Goal: Task Accomplishment & Management: Use online tool/utility

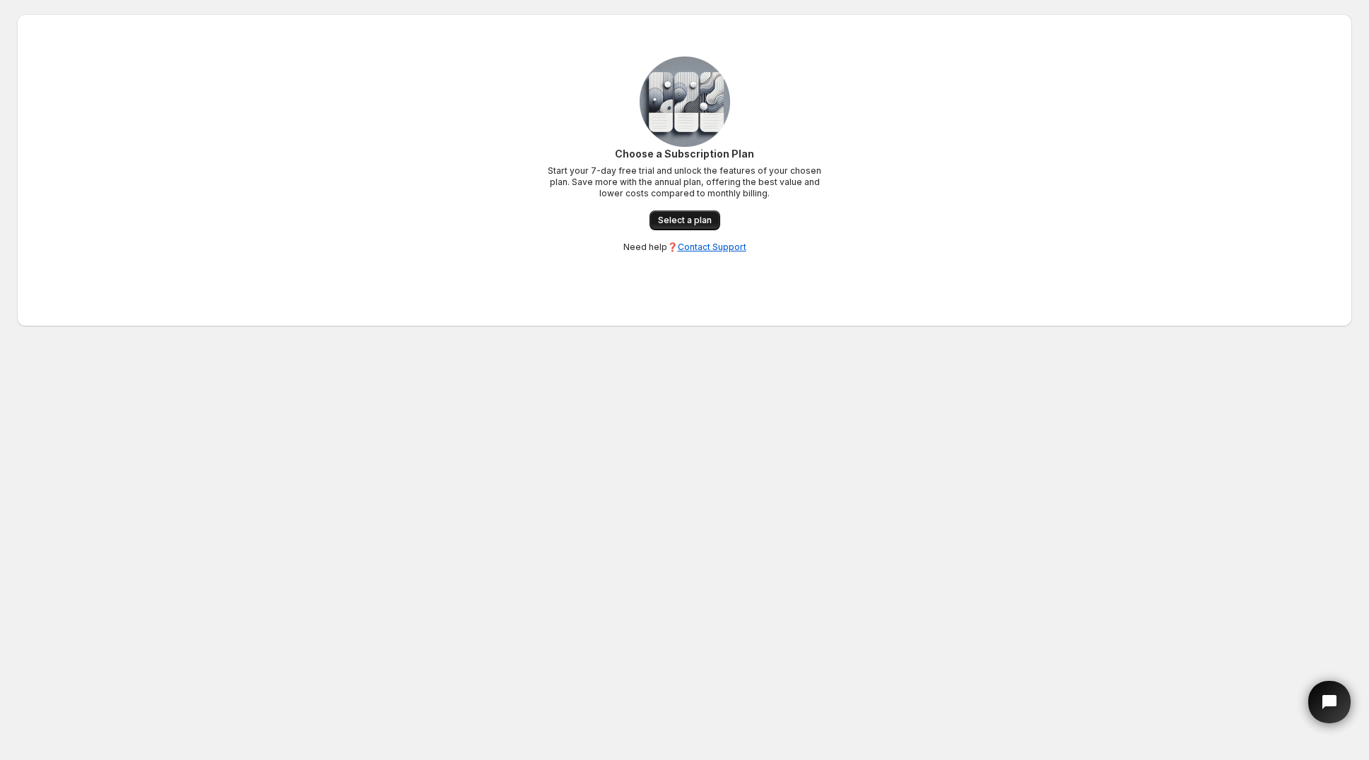
click at [670, 229] on link "Select a plan" at bounding box center [684, 221] width 71 height 20
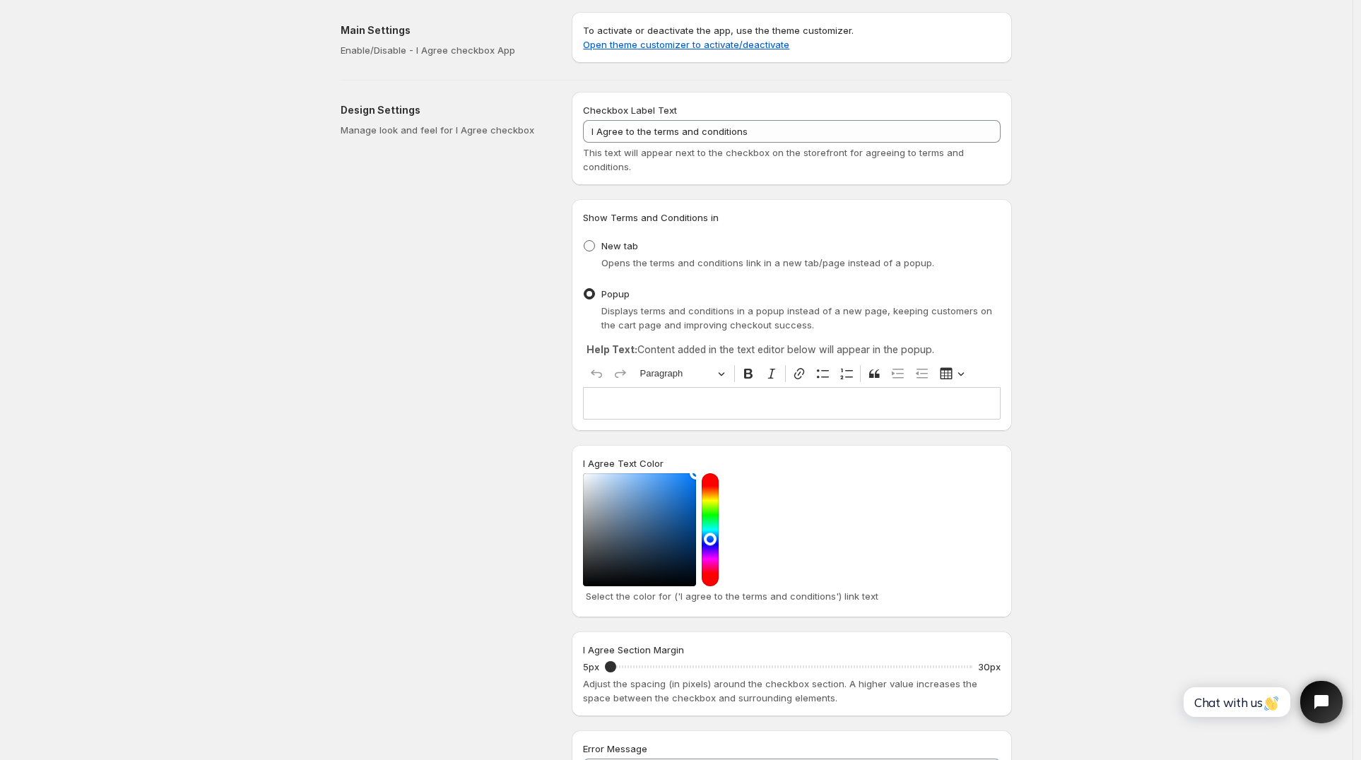
scroll to position [3, 0]
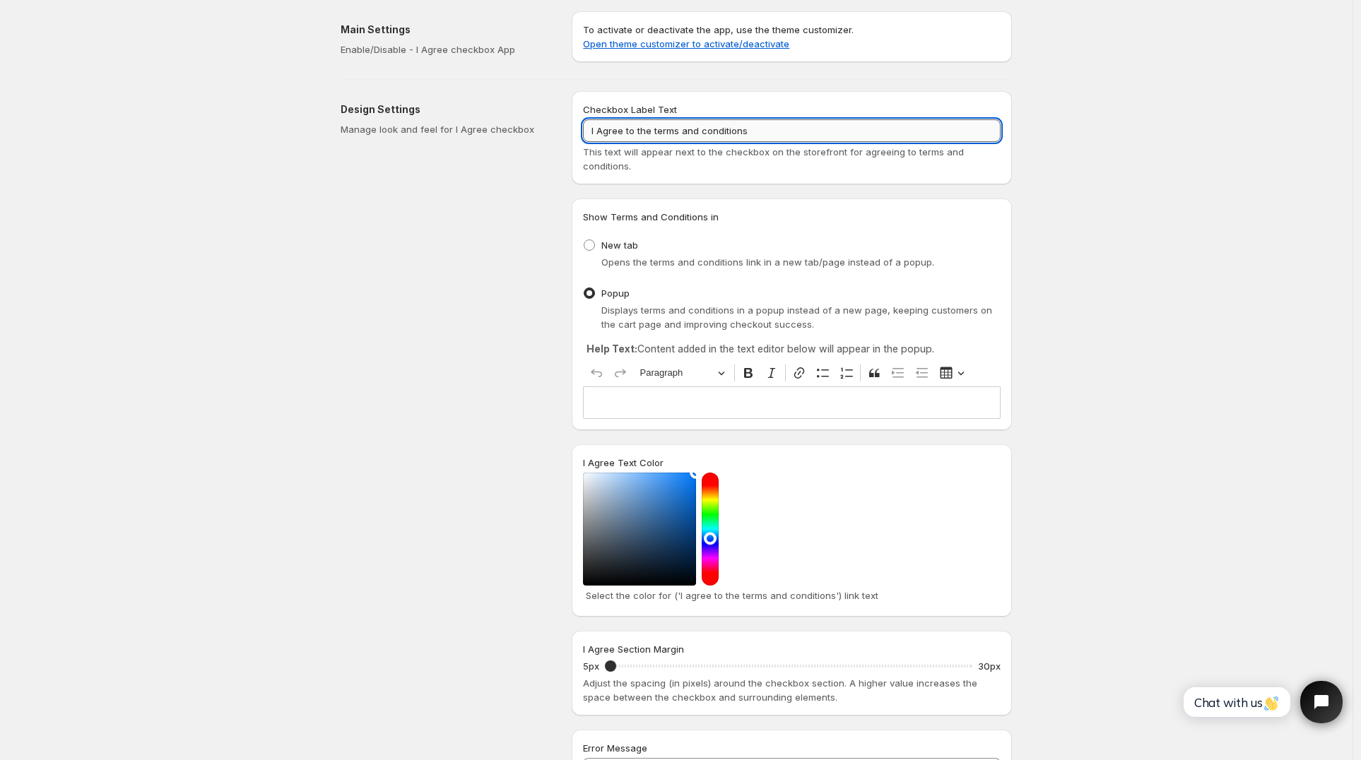
click at [755, 137] on input "I Agree to the terms and conditions" at bounding box center [792, 130] width 418 height 23
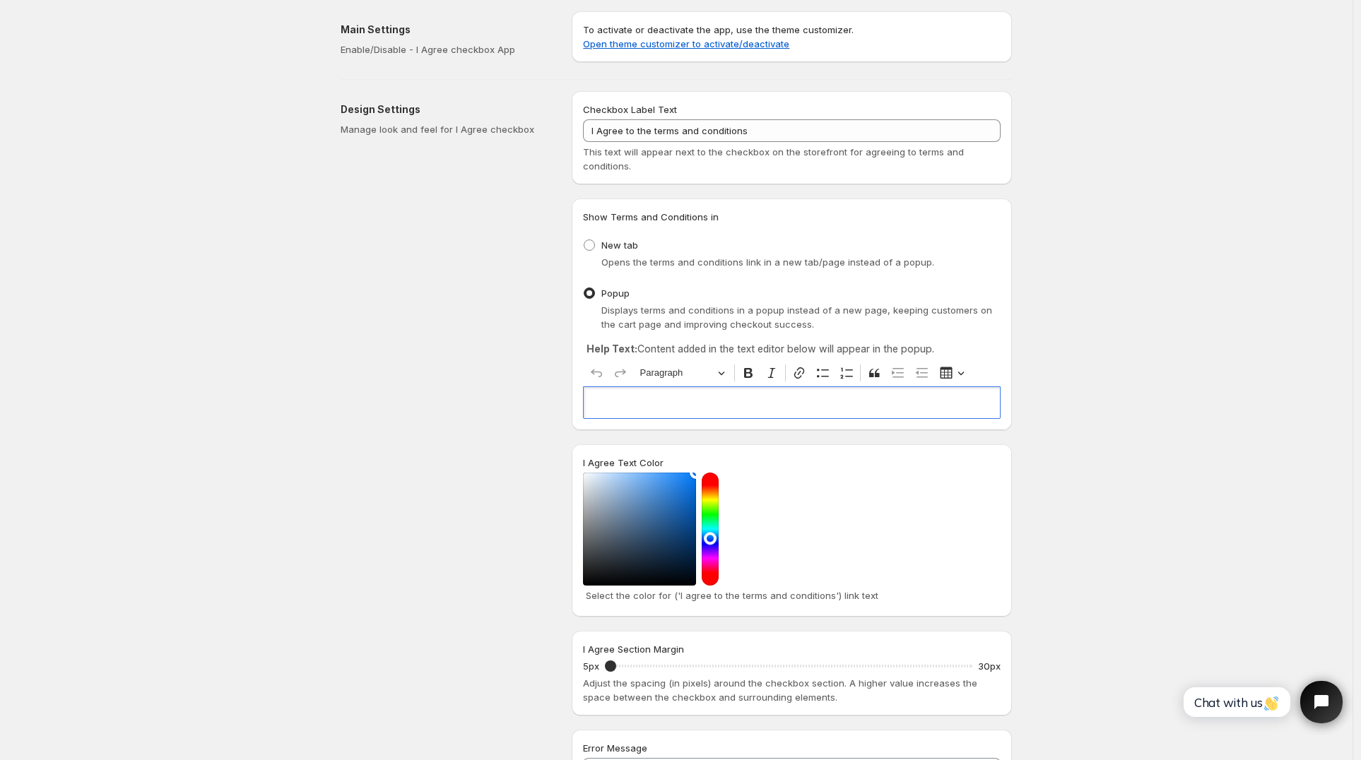
click at [608, 401] on p "Editor editing area: main. Press ⌥0 for help." at bounding box center [791, 403] width 405 height 14
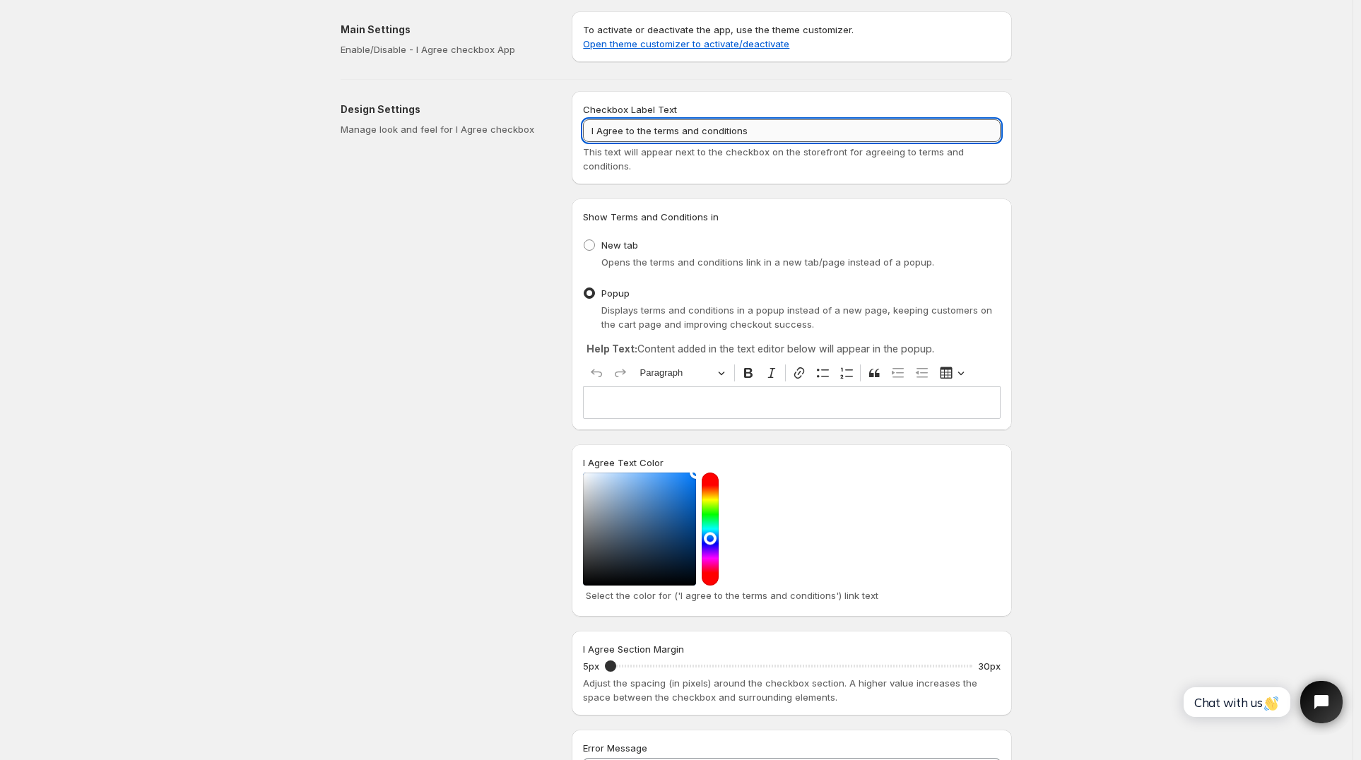
click at [770, 133] on input "I Agree to the terms and conditions" at bounding box center [792, 130] width 418 height 23
paste input "i agree with terms conditions and privacy policy"
drag, startPoint x: 750, startPoint y: 132, endPoint x: 902, endPoint y: 135, distance: 151.9
click at [902, 135] on input "I Agree to the terms and conditions i agree with terms conditions and privacy p…" at bounding box center [792, 130] width 418 height 23
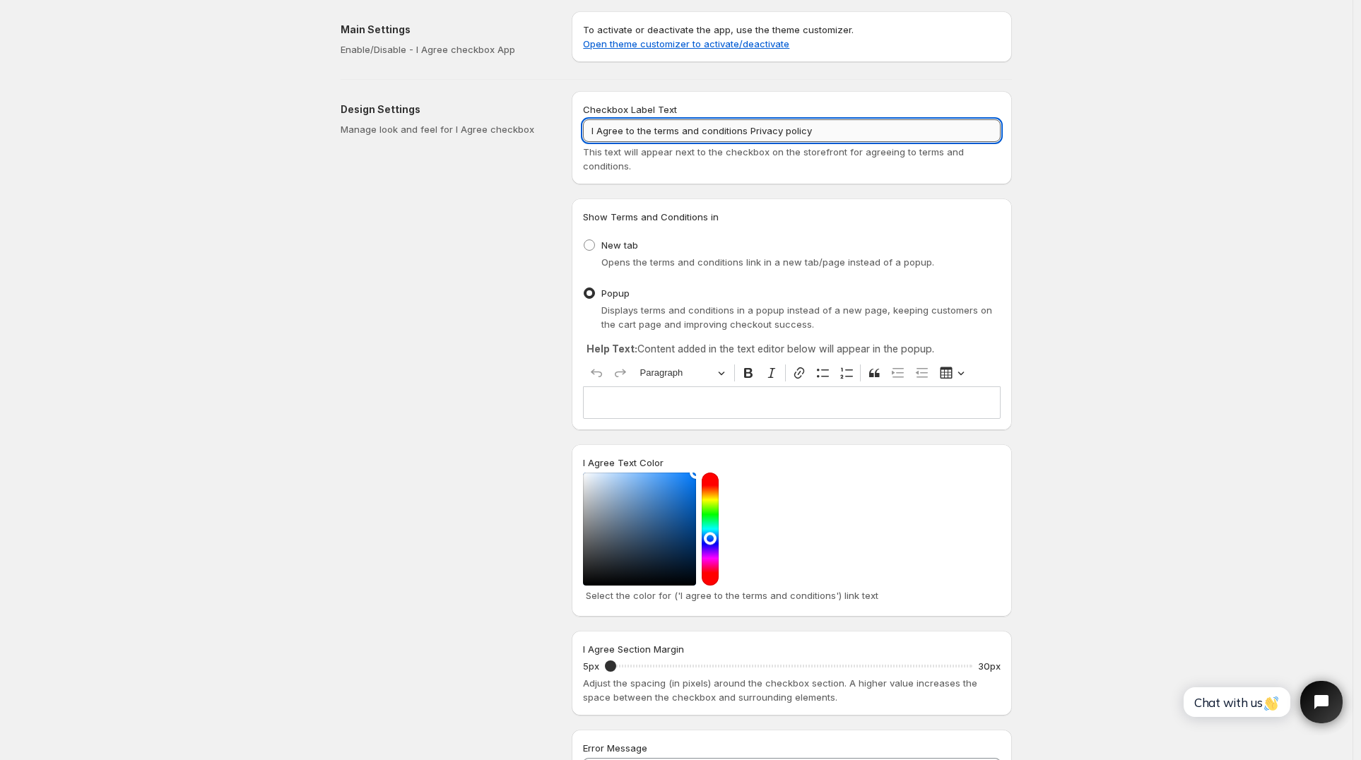
click at [789, 130] on input "I Agree to the terms and conditions Privacy policy" at bounding box center [792, 130] width 418 height 23
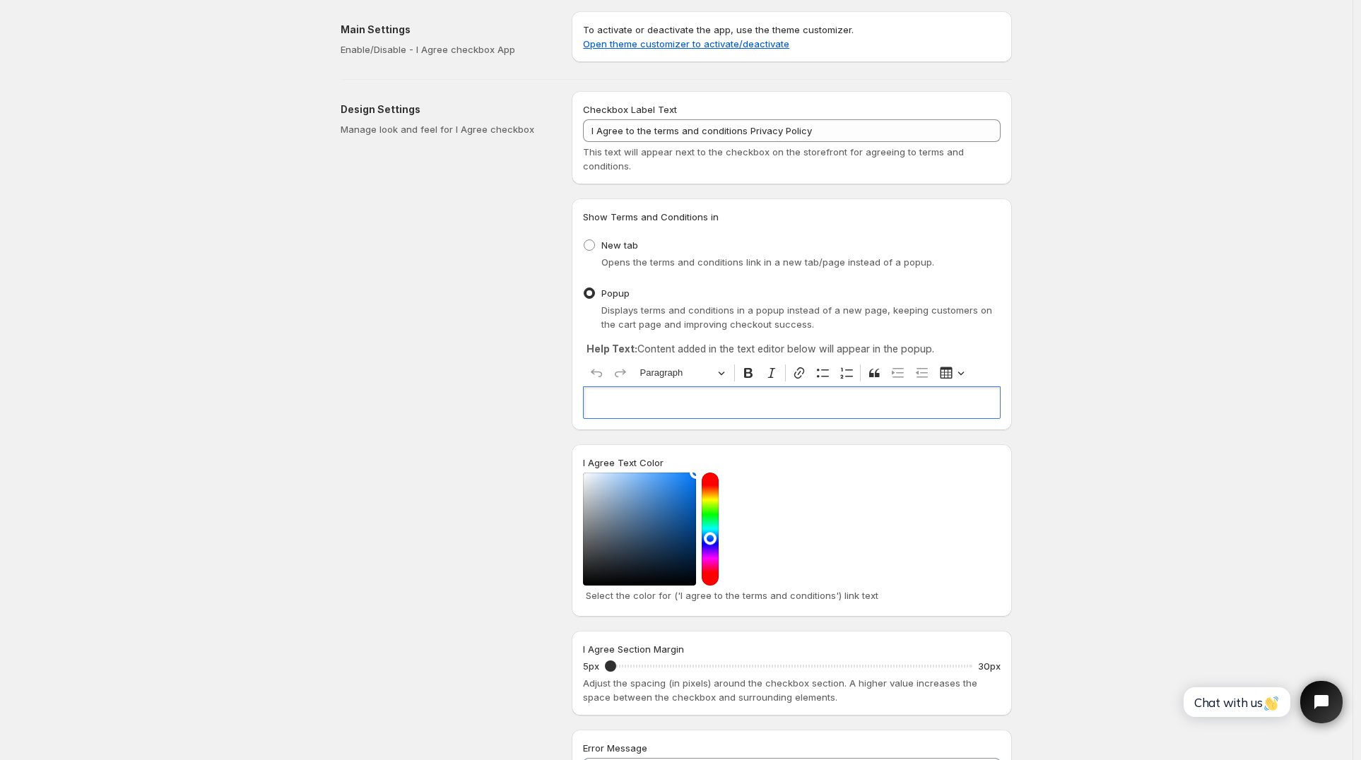
click at [670, 407] on p "Editor editing area: main. Press ⌥0 for help." at bounding box center [791, 403] width 405 height 14
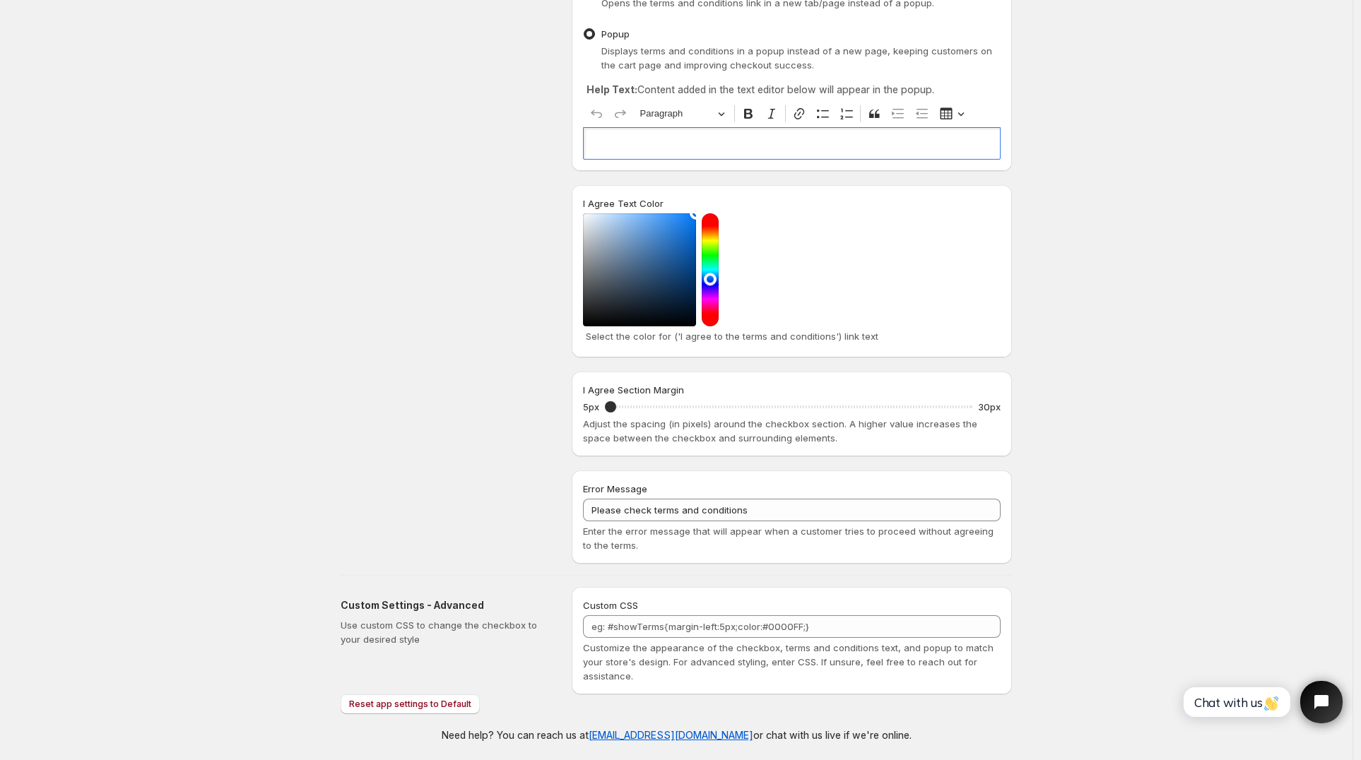
scroll to position [265, 0]
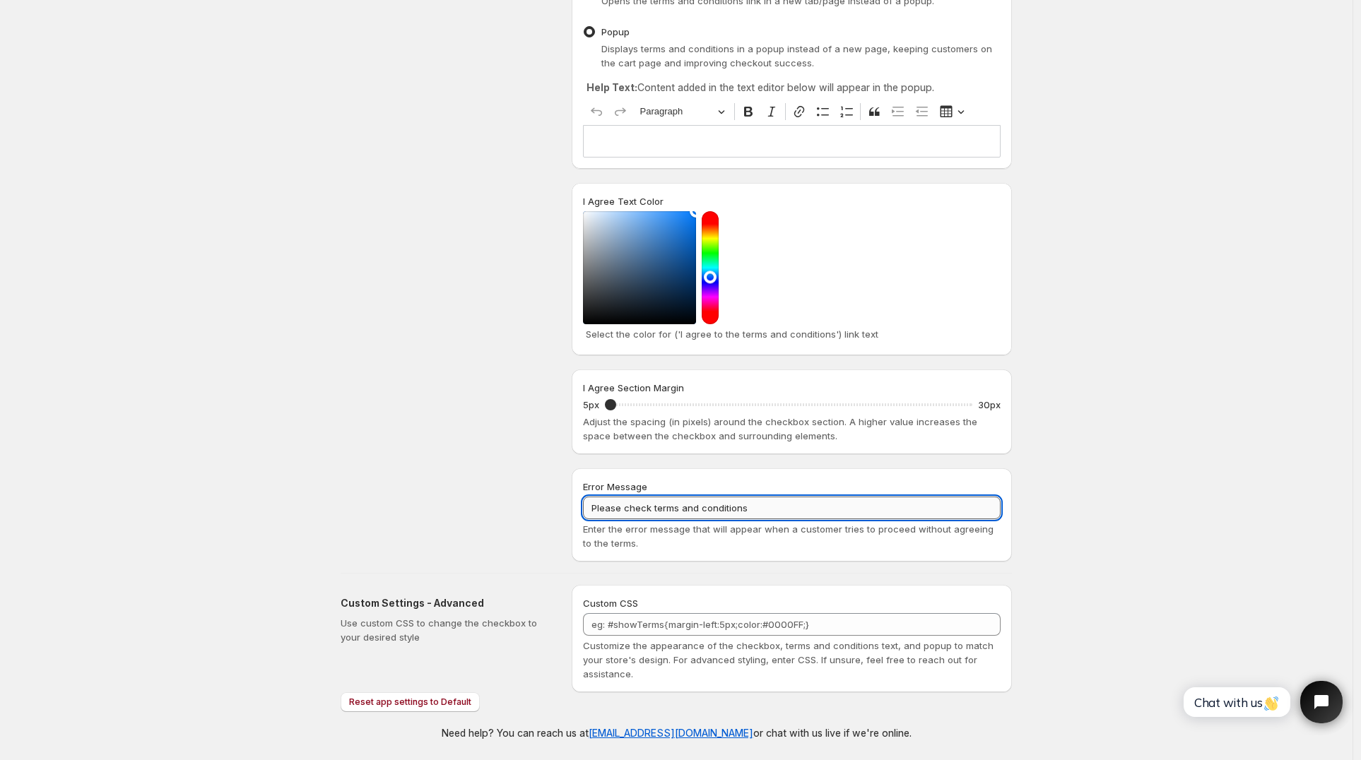
drag, startPoint x: 613, startPoint y: 511, endPoint x: 755, endPoint y: 509, distance: 142.0
click at [755, 509] on input "Please check terms and conditions" at bounding box center [792, 508] width 418 height 23
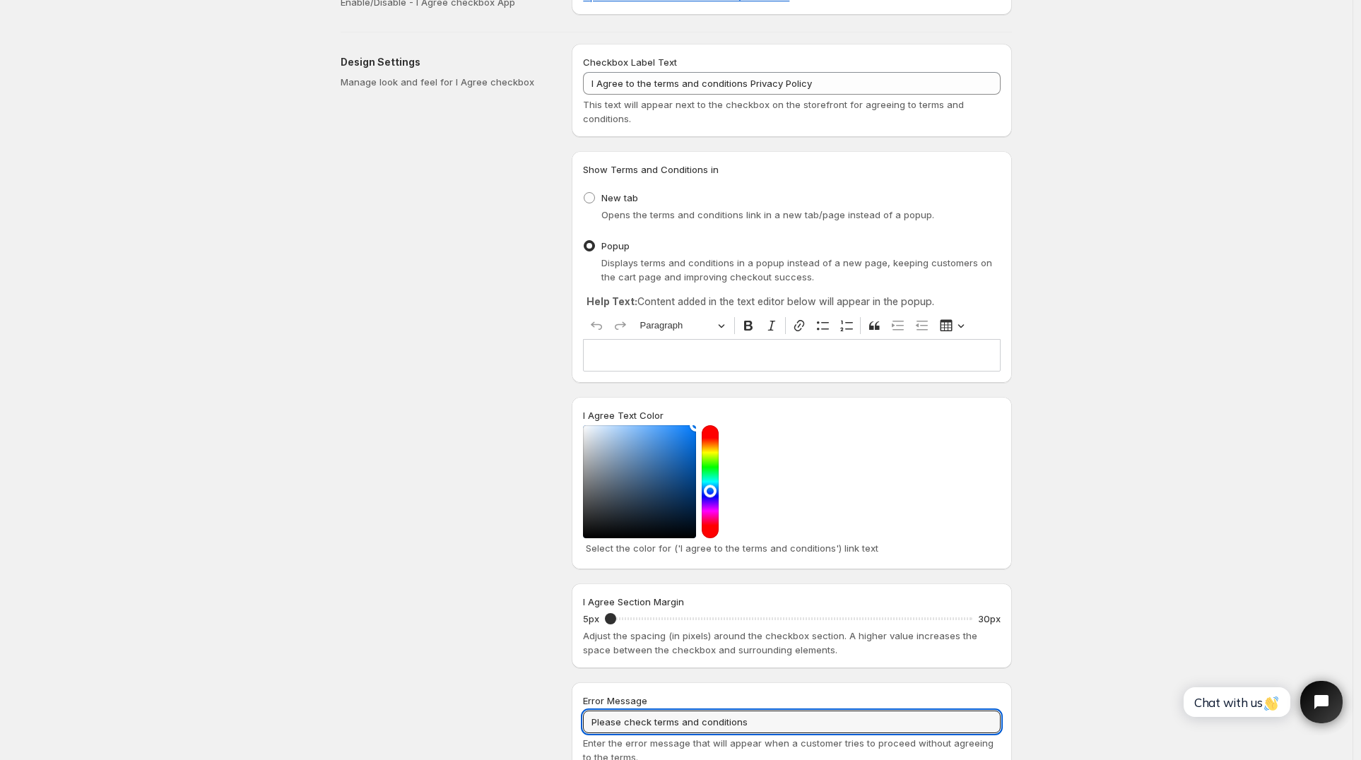
scroll to position [0, 0]
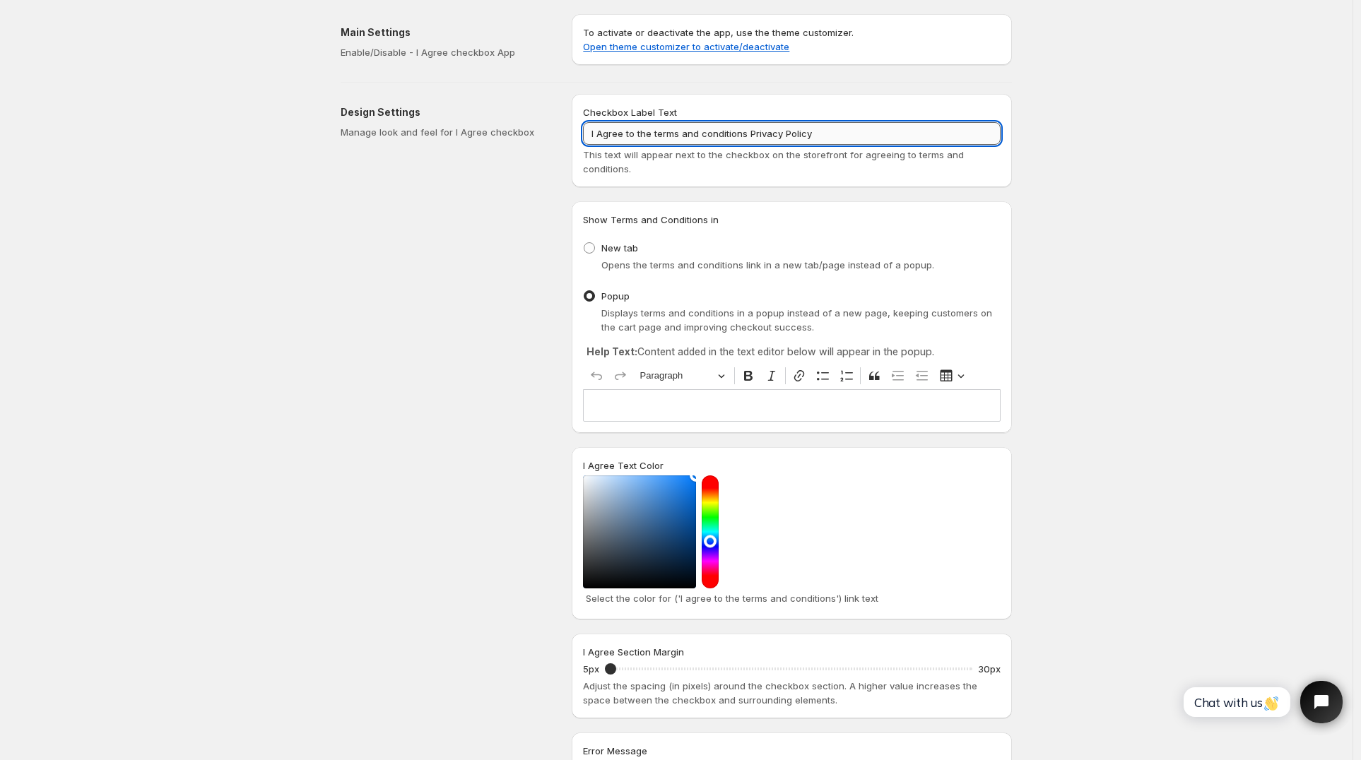
click at [657, 133] on input "I Agree to the terms and conditions Privacy Policy" at bounding box center [792, 133] width 418 height 23
click at [709, 132] on input "I Agree to the Terms and conditions Privacy Policy" at bounding box center [792, 133] width 418 height 23
type input "I Agree to the Terms and Conditions Privacy Policy"
click at [1006, 52] on div "To activate or deactivate the app, use the theme customizer. Open theme customi…" at bounding box center [792, 39] width 440 height 51
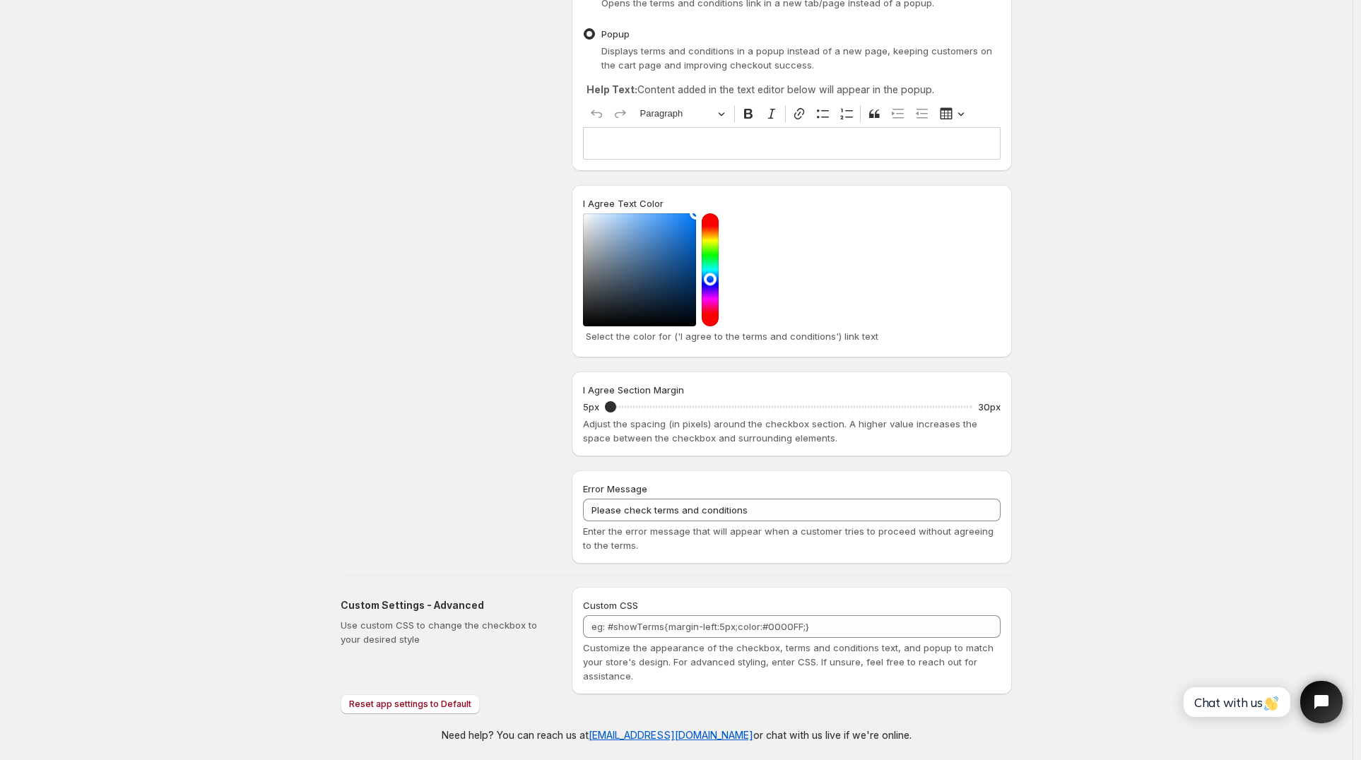
scroll to position [265, 0]
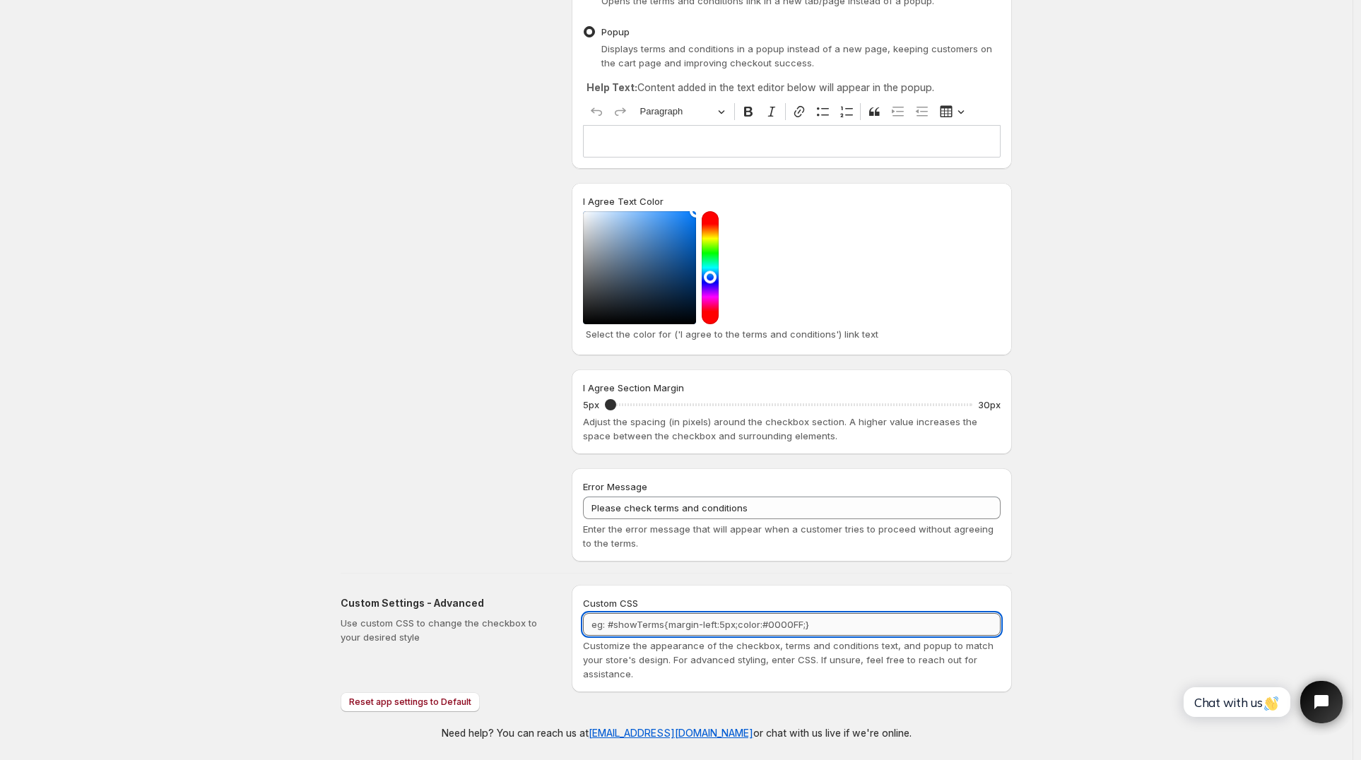
click at [624, 630] on textarea "Custom CSS" at bounding box center [792, 624] width 418 height 23
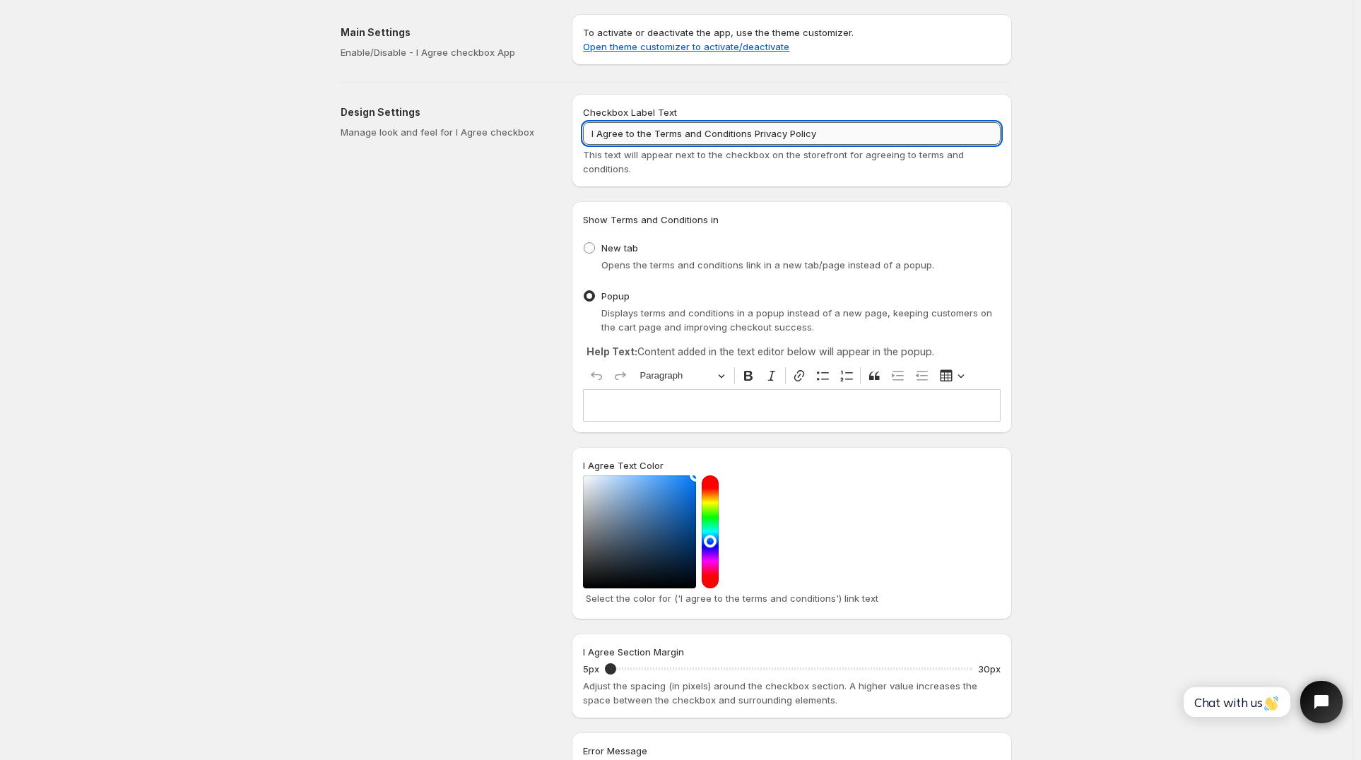
click at [765, 134] on input "I Agree to the Terms and Conditions Privacy Policy" at bounding box center [792, 133] width 418 height 23
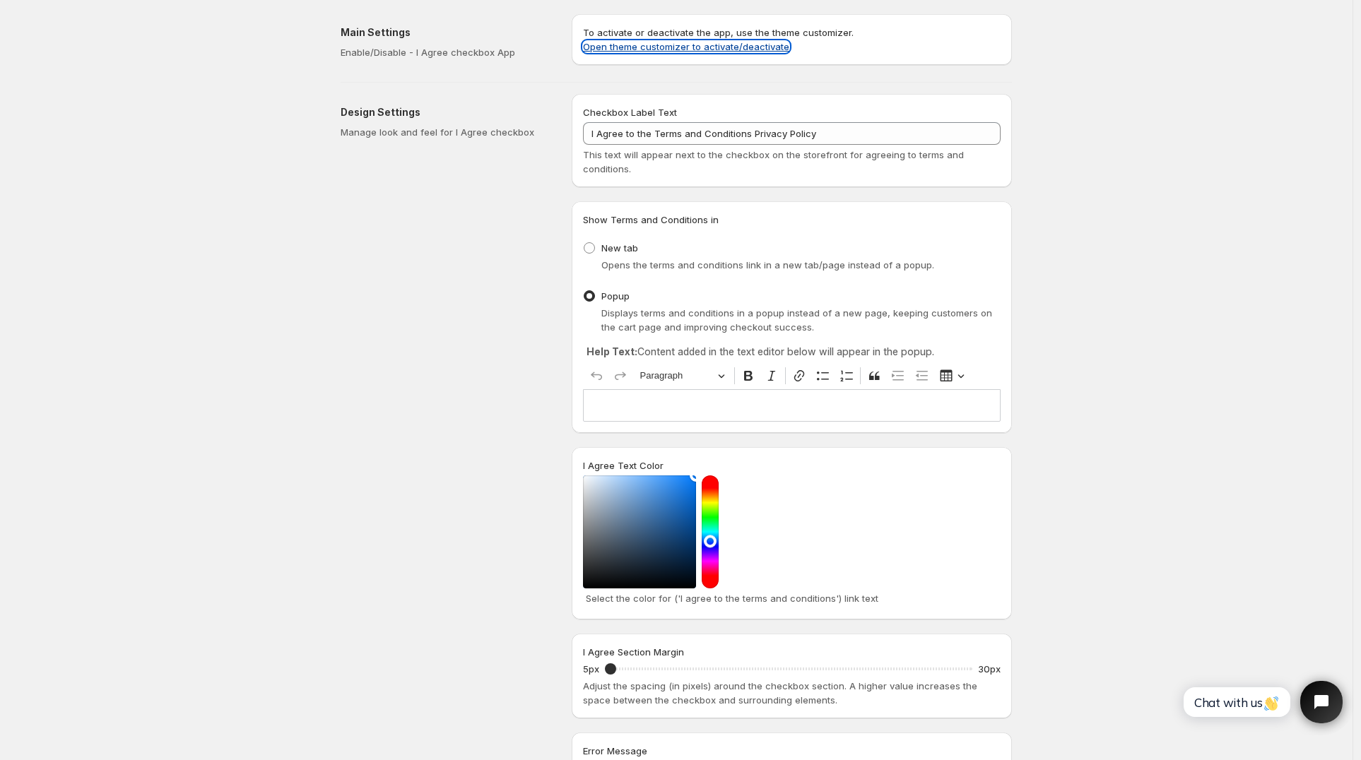
click at [733, 49] on link "Open theme customizer to activate/deactivate" at bounding box center [686, 46] width 206 height 11
click at [1324, 692] on button "Open chat widget" at bounding box center [1321, 702] width 47 height 47
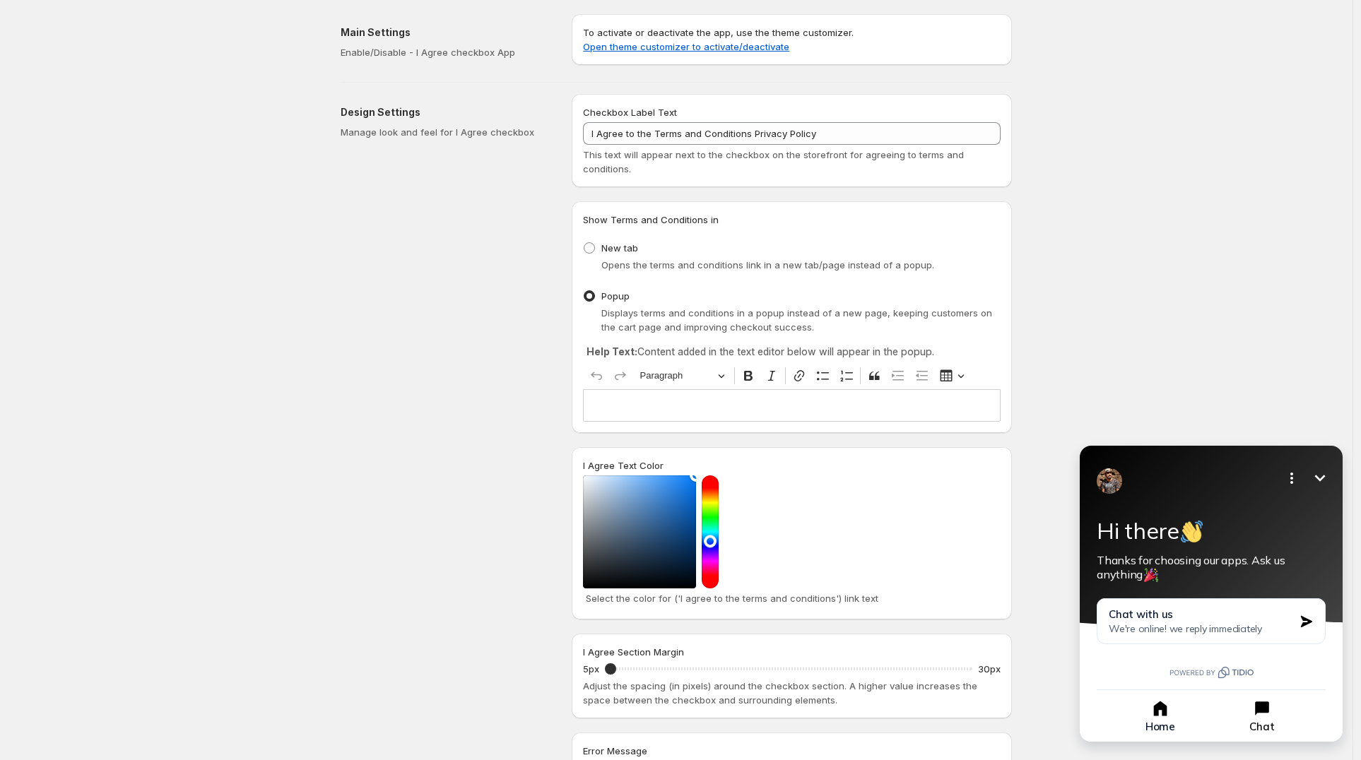
click at [1245, 712] on button "Chat" at bounding box center [1262, 716] width 99 height 35
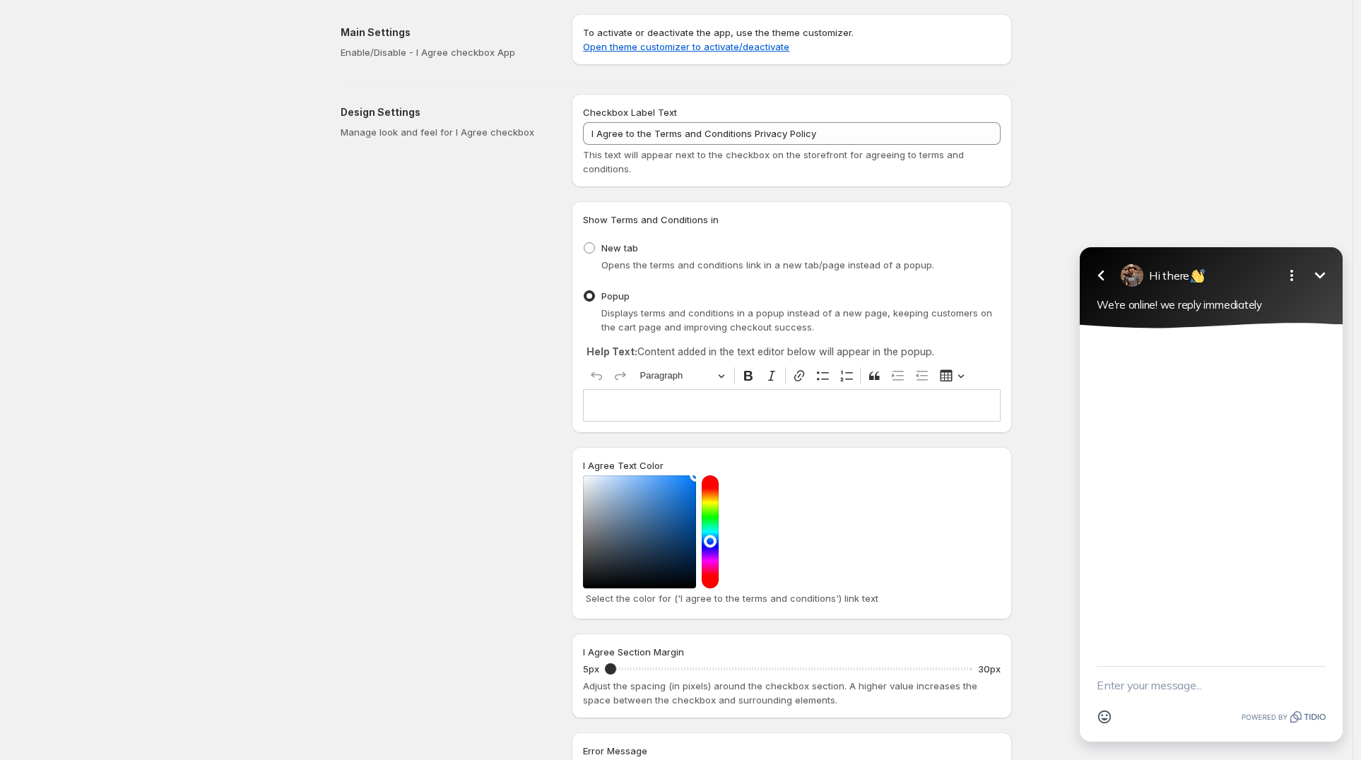
click at [1213, 700] on textarea "New message" at bounding box center [1211, 685] width 229 height 37
type textarea "hi"
type textarea "How do I add check box on the payment page?"
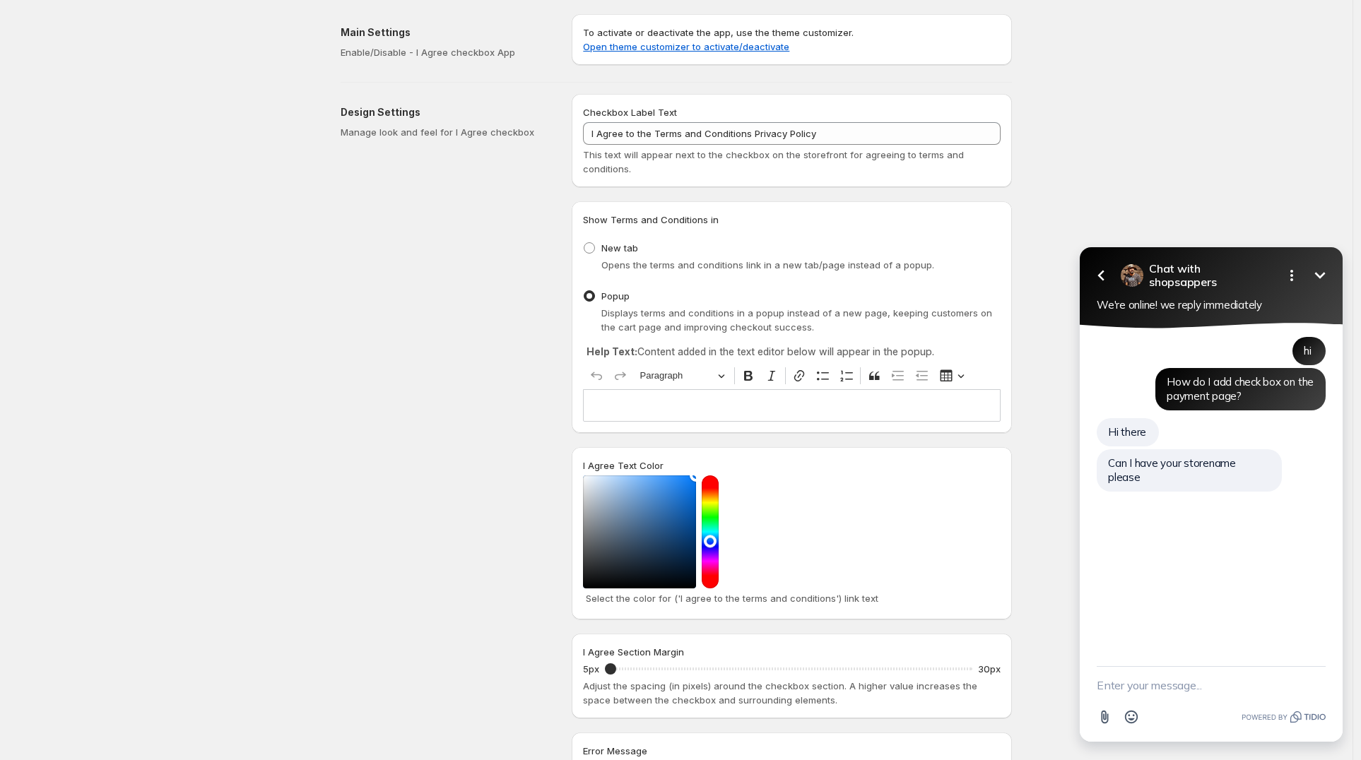
click at [1178, 688] on textarea "New message" at bounding box center [1211, 685] width 229 height 37
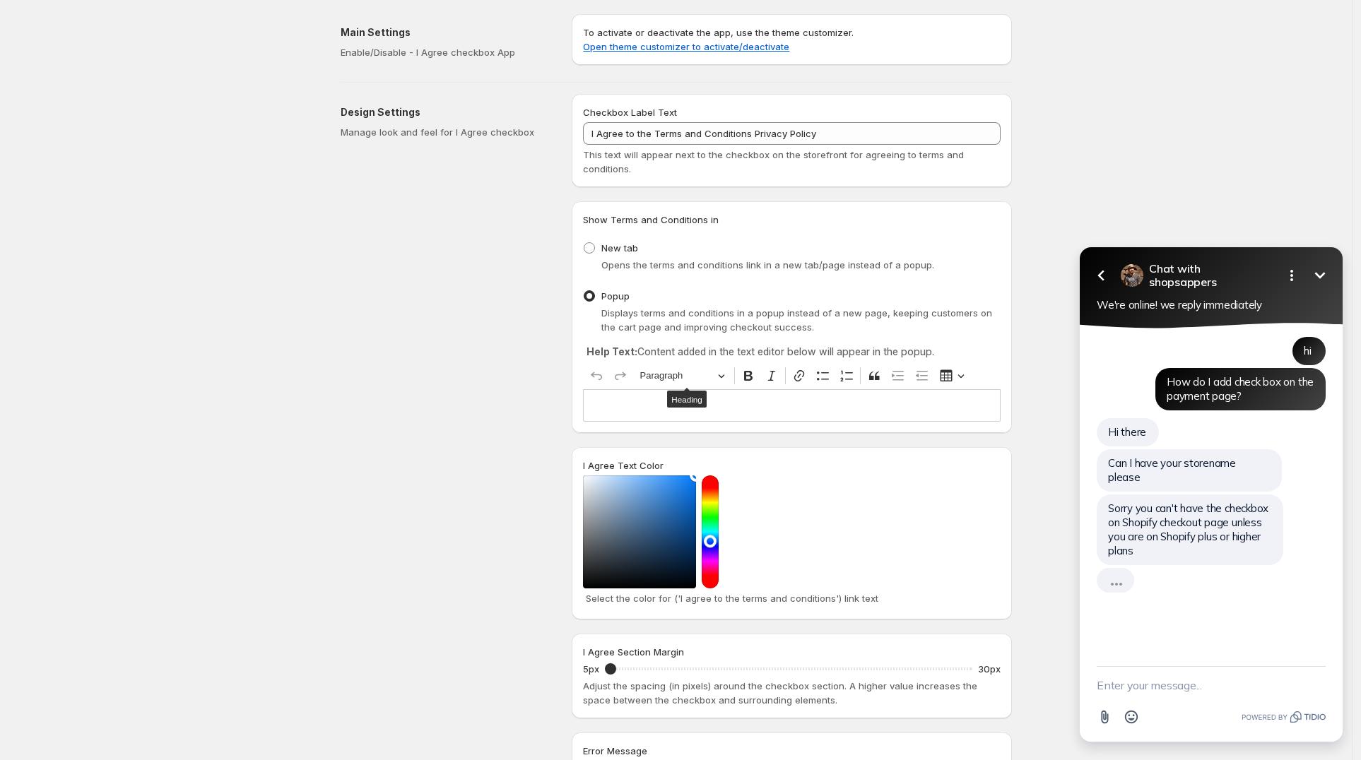
click at [1172, 698] on textarea "New message" at bounding box center [1211, 685] width 229 height 37
paste textarea "[URL]"
type textarea "[URL]"
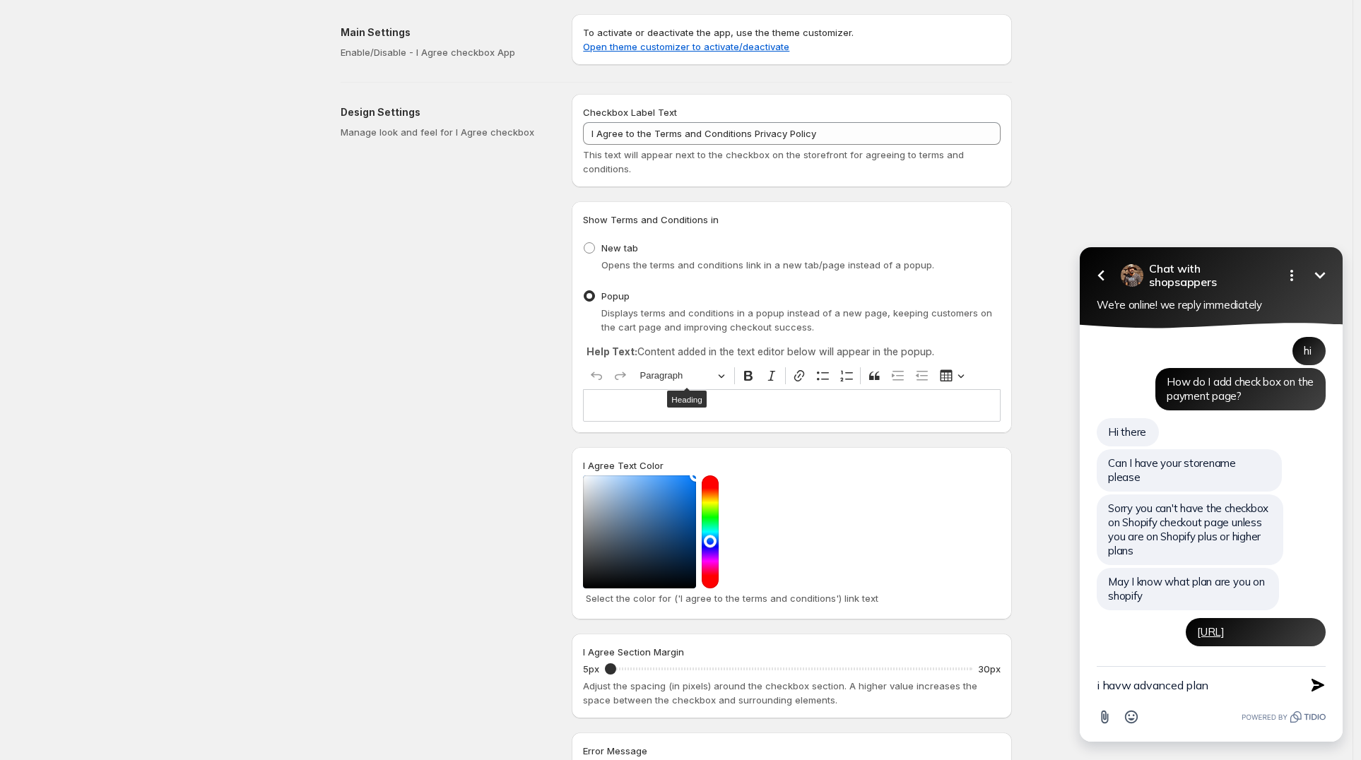
click at [1127, 687] on textarea "i havw advanced plan" at bounding box center [1194, 685] width 194 height 37
type textarea "i have an advanced plan"
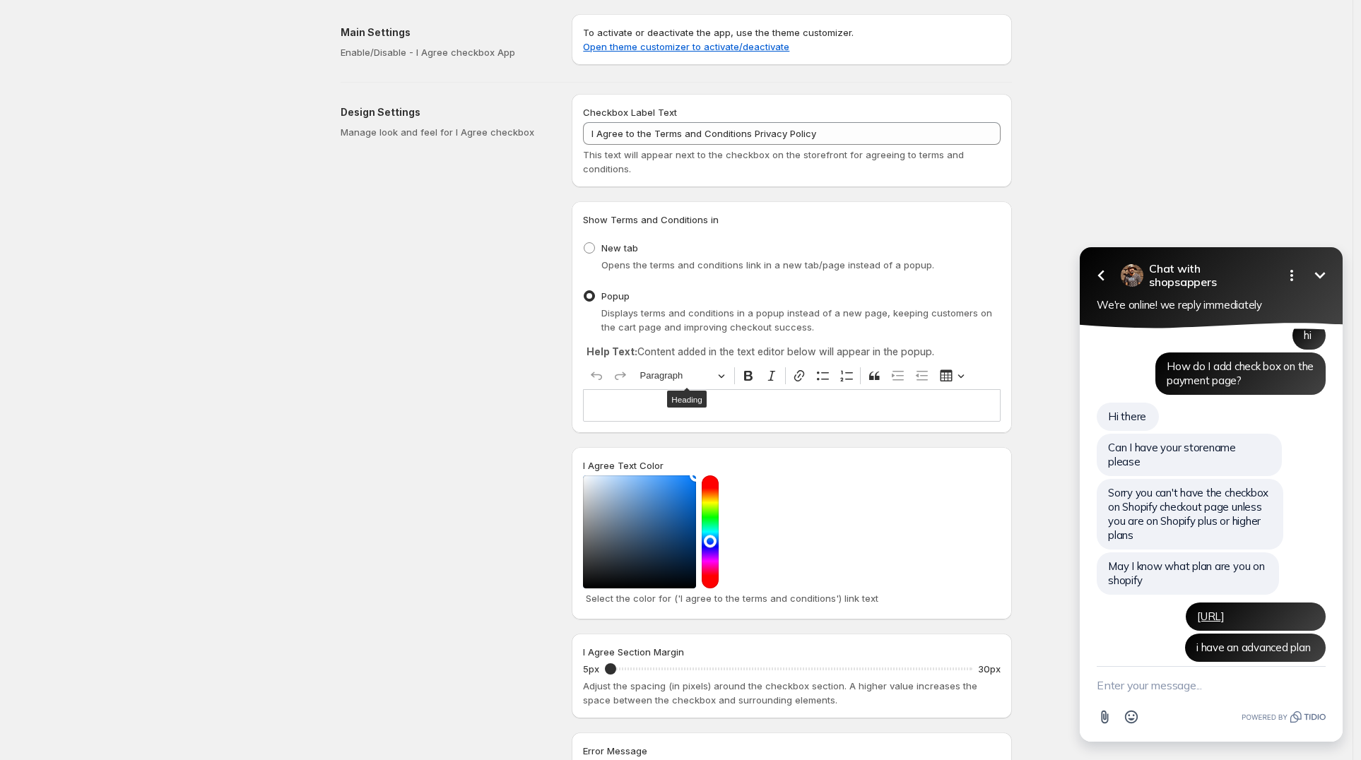
paste textarea "Collaborators"
type textarea "Collaborator code 3214"
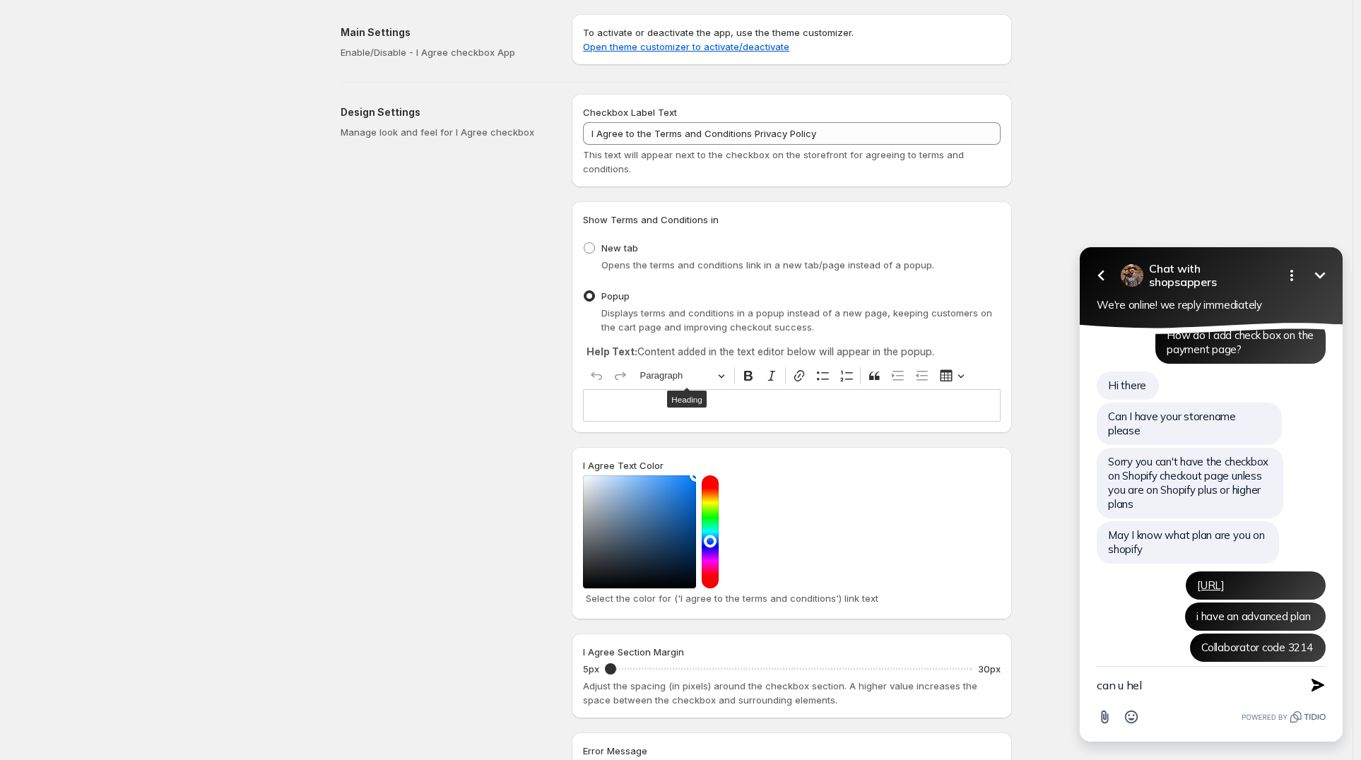
type textarea "can u help"
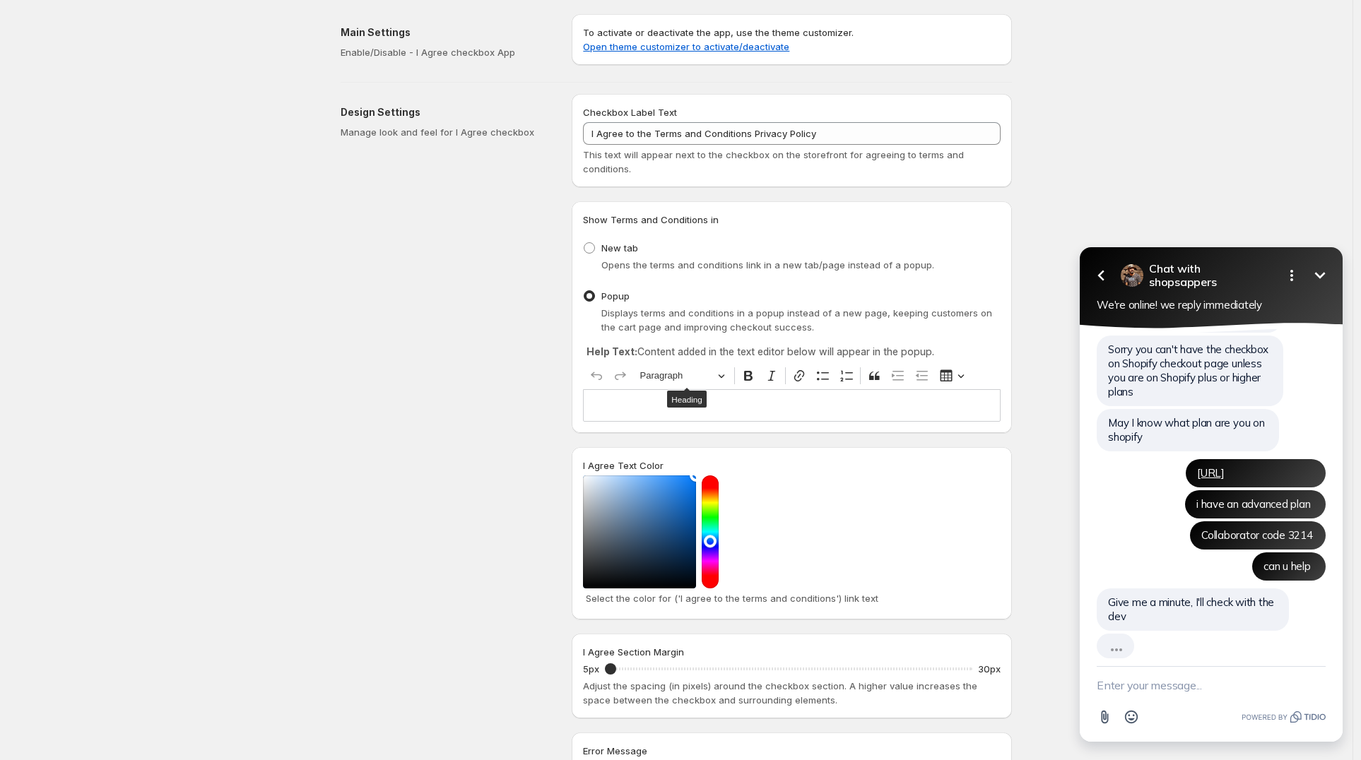
scroll to position [128, 0]
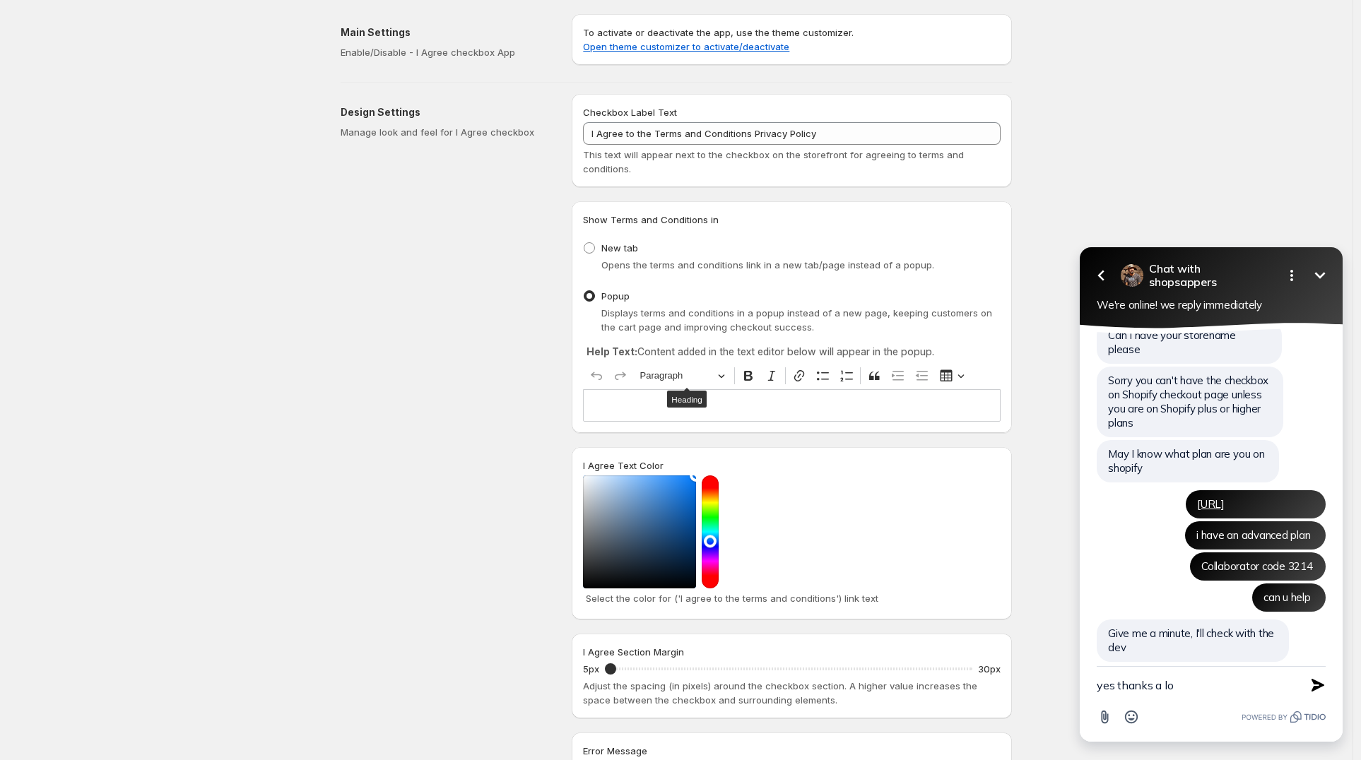
type textarea "yes thanks a lot"
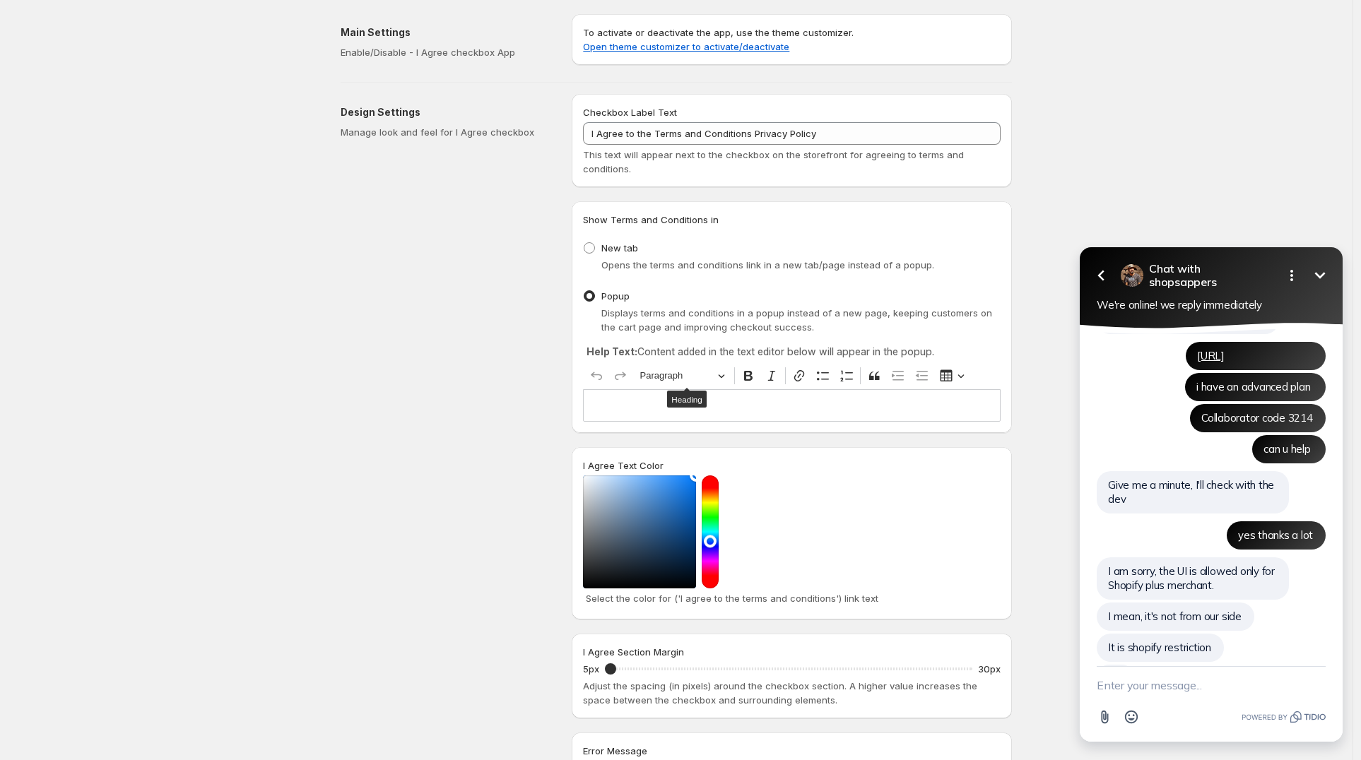
scroll to position [307, 0]
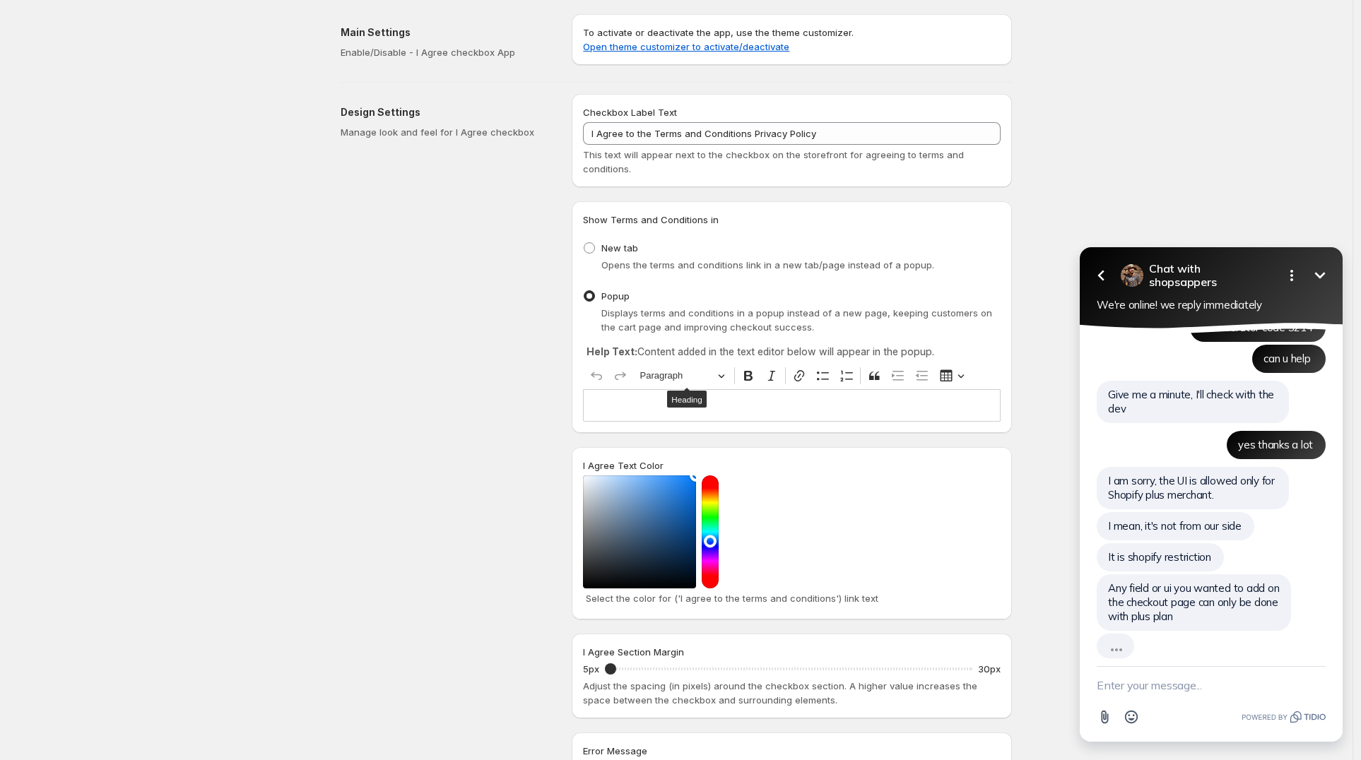
type textarea "c"
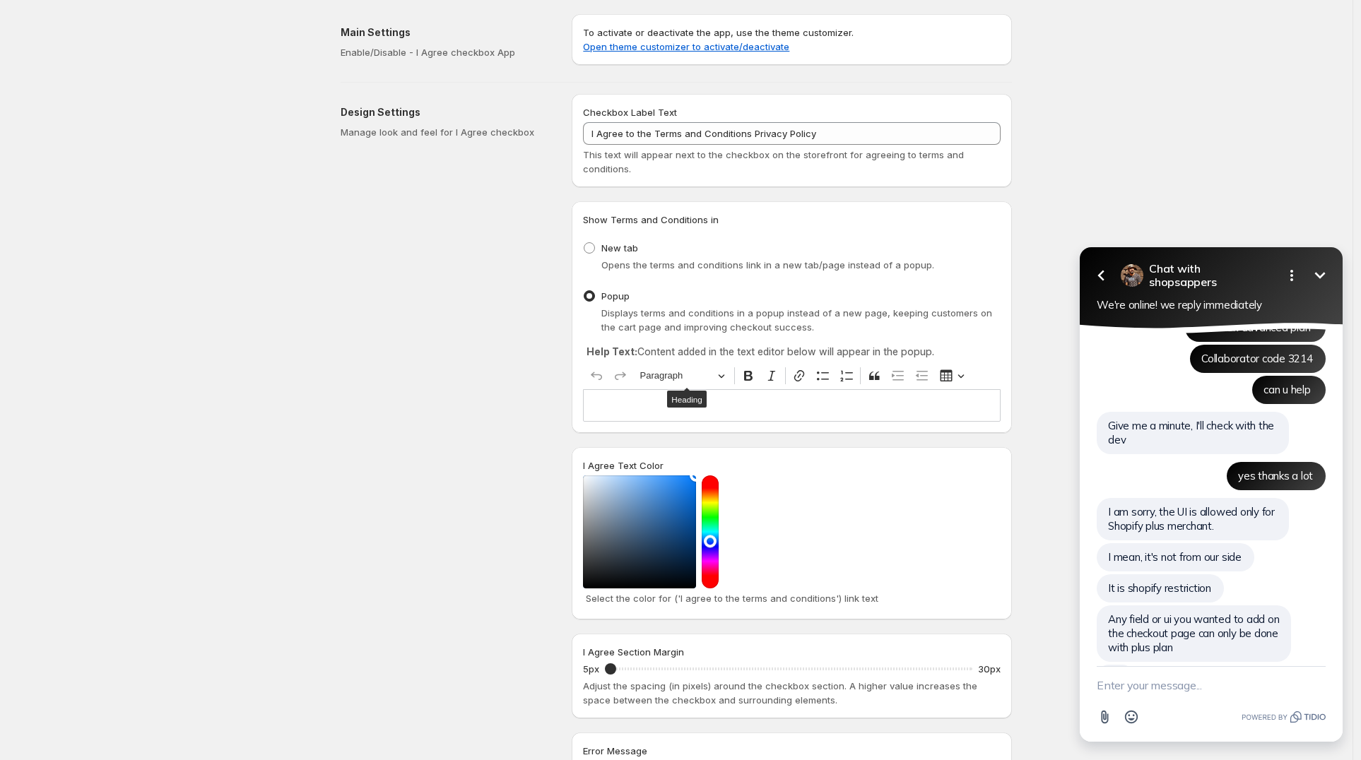
scroll to position [367, 0]
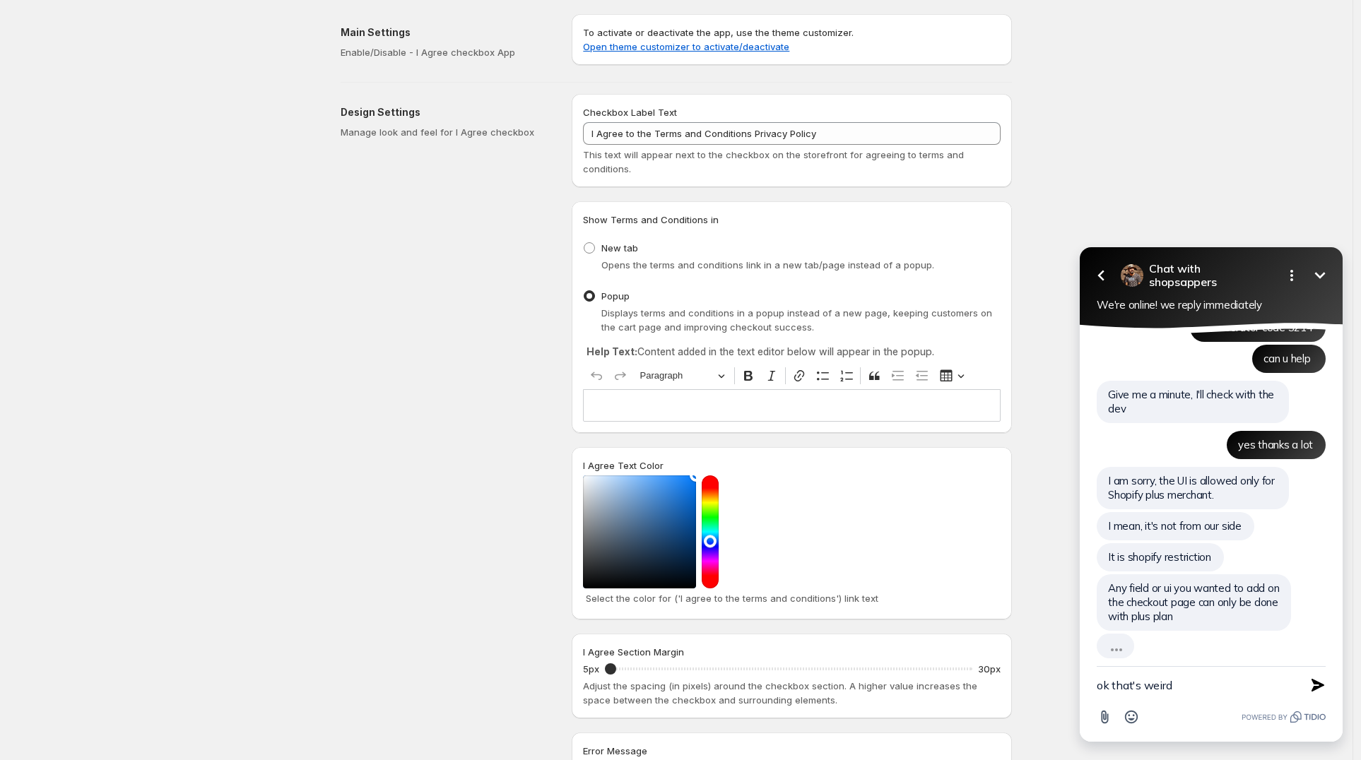
type textarea "ok that's weird."
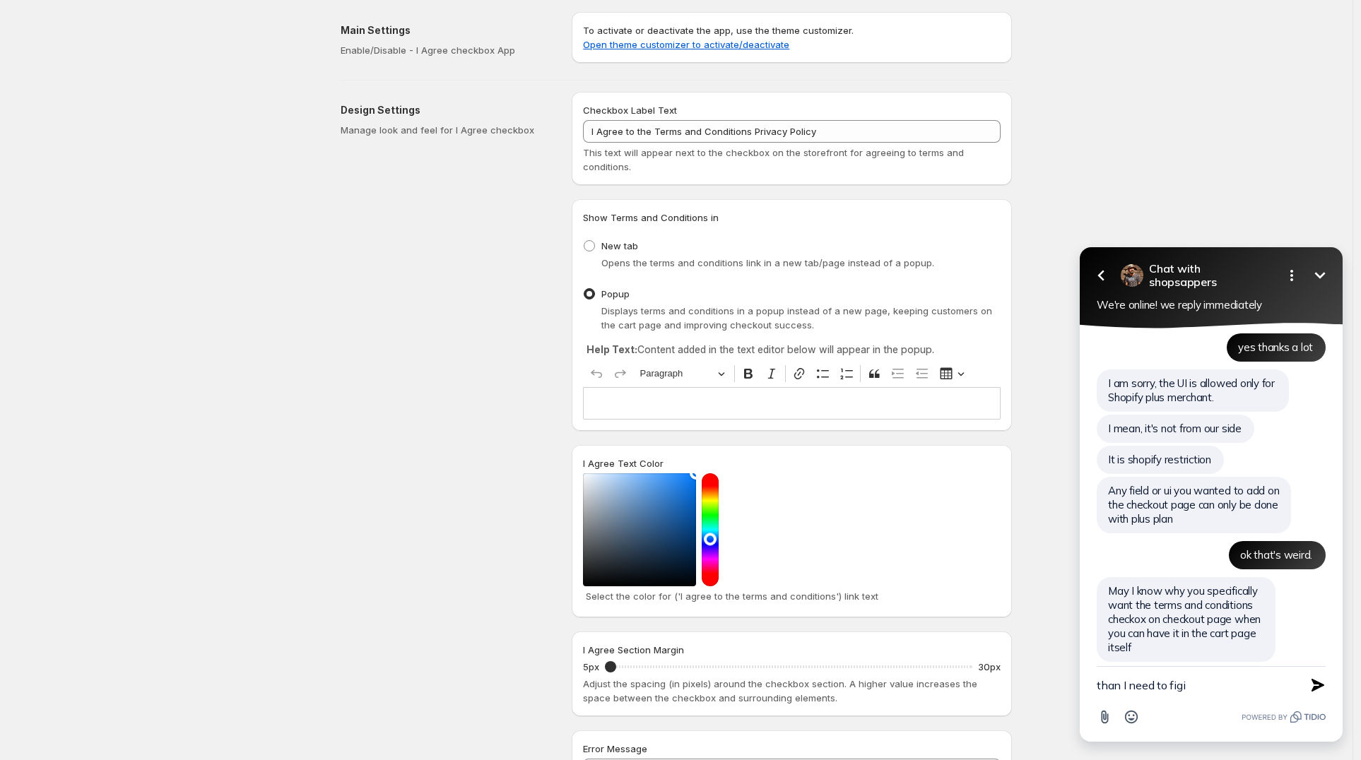
scroll to position [3, 0]
type textarea "that;s what owner wants"
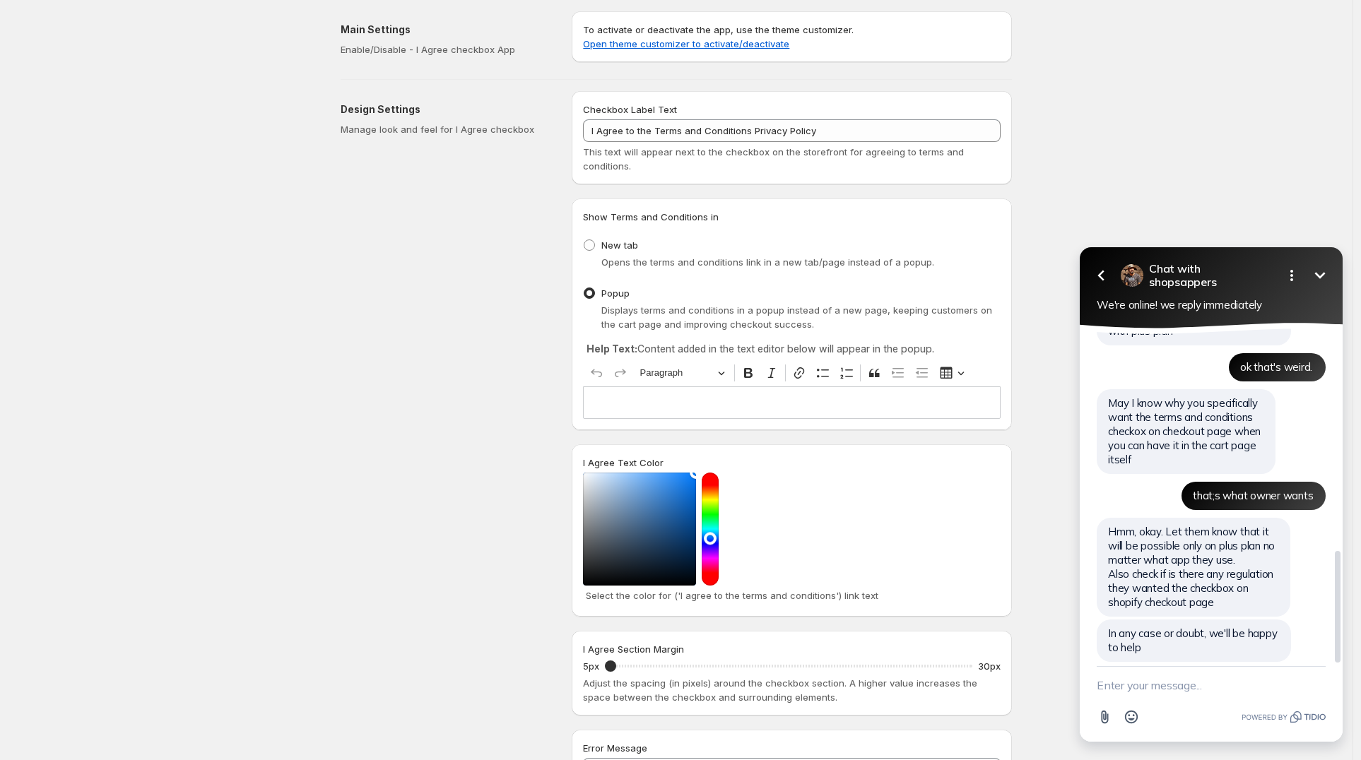
scroll to position [683, 0]
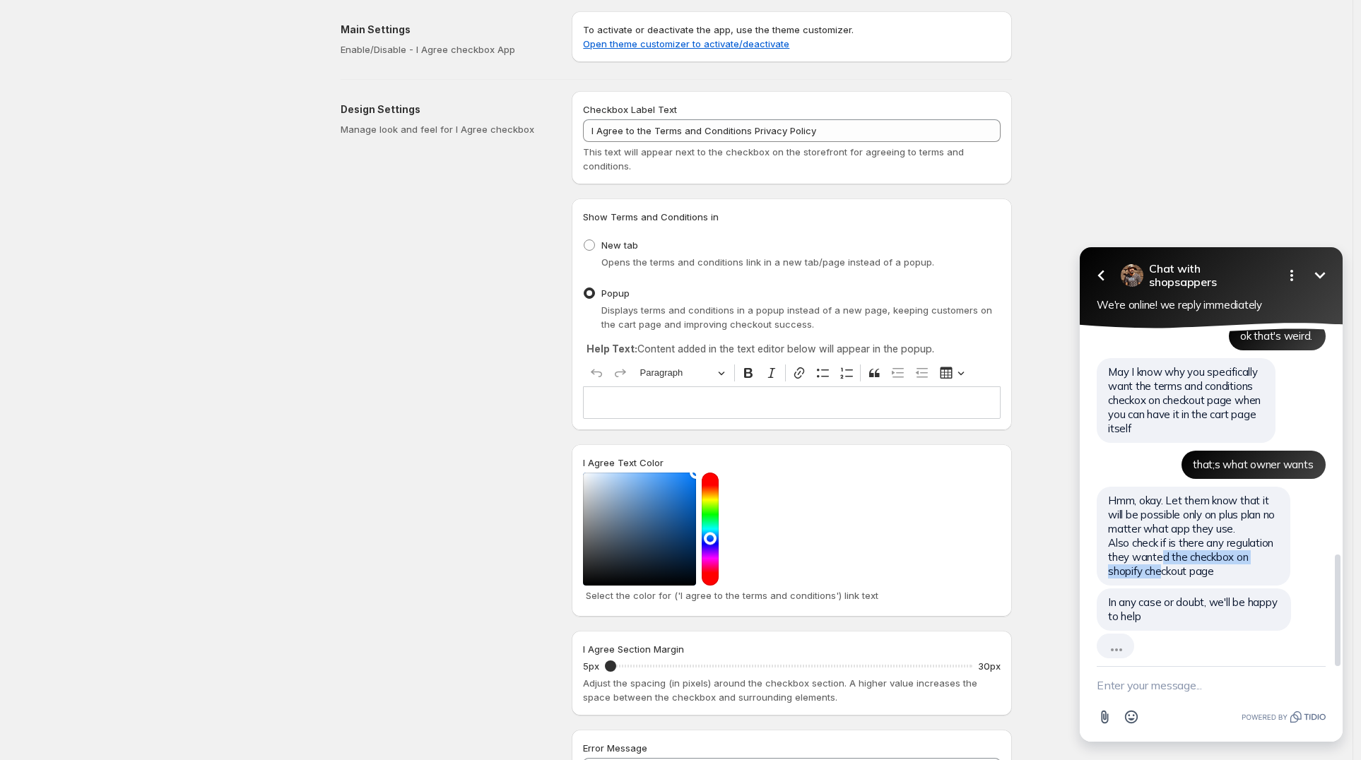
drag, startPoint x: 1162, startPoint y: 542, endPoint x: 1162, endPoint y: 553, distance: 11.3
click at [1162, 553] on span "Hmm, okay. Let them know that it will be possible only on plus plan no matter w…" at bounding box center [1191, 536] width 167 height 84
click at [1163, 567] on div "Hmm, okay. Let them know that it will be possible only on plus plan no matter w…" at bounding box center [1194, 536] width 194 height 99
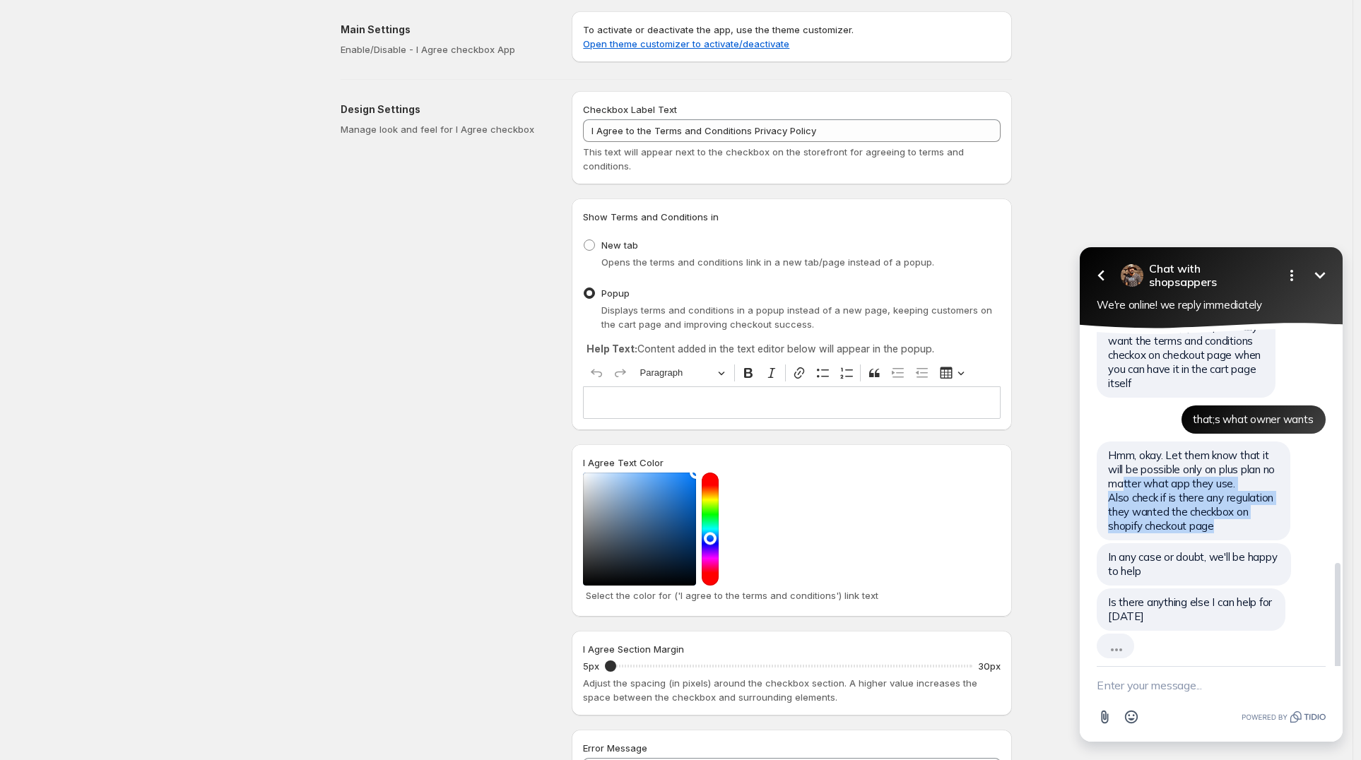
scroll to position [697, 0]
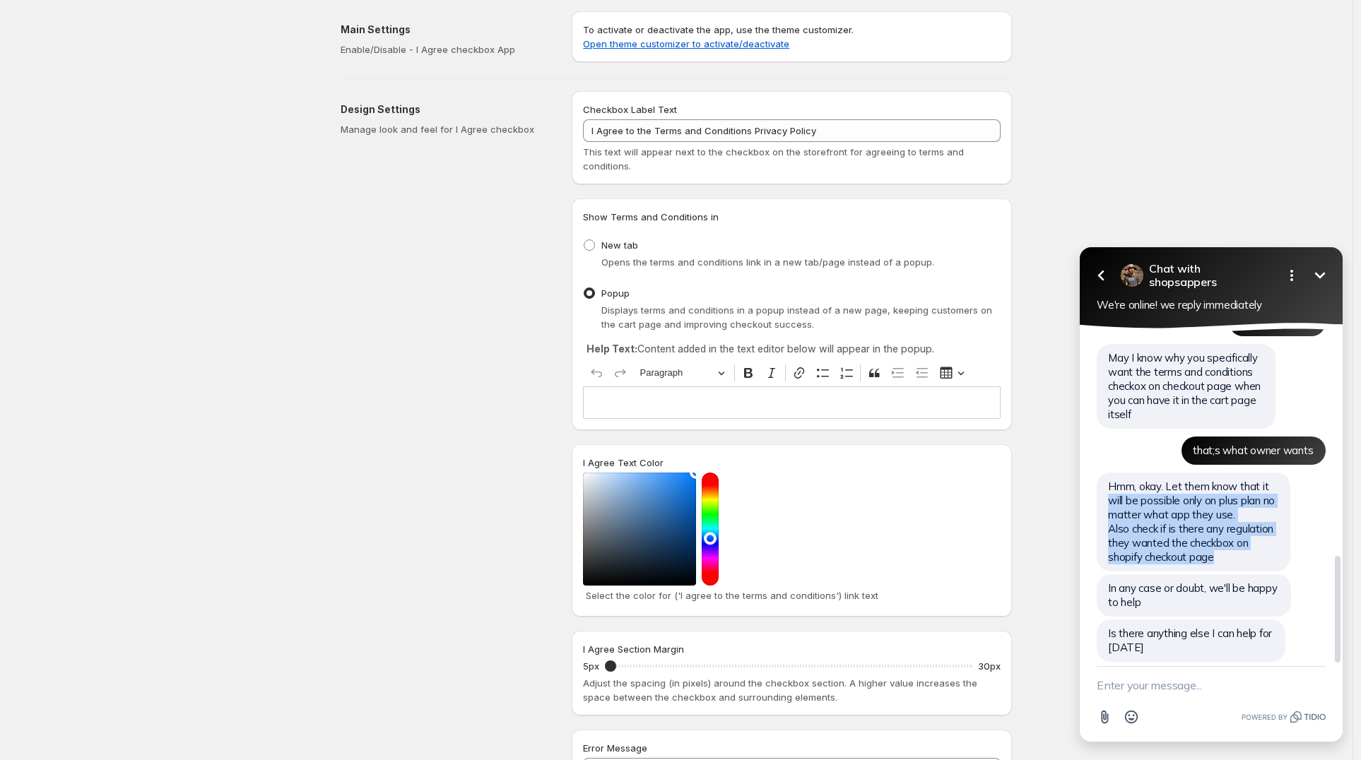
drag, startPoint x: 1225, startPoint y: 560, endPoint x: 1107, endPoint y: 487, distance: 138.4
click at [1107, 487] on div "Hmm, okay. Let them know that it will be possible only on plus plan no matter w…" at bounding box center [1194, 522] width 194 height 99
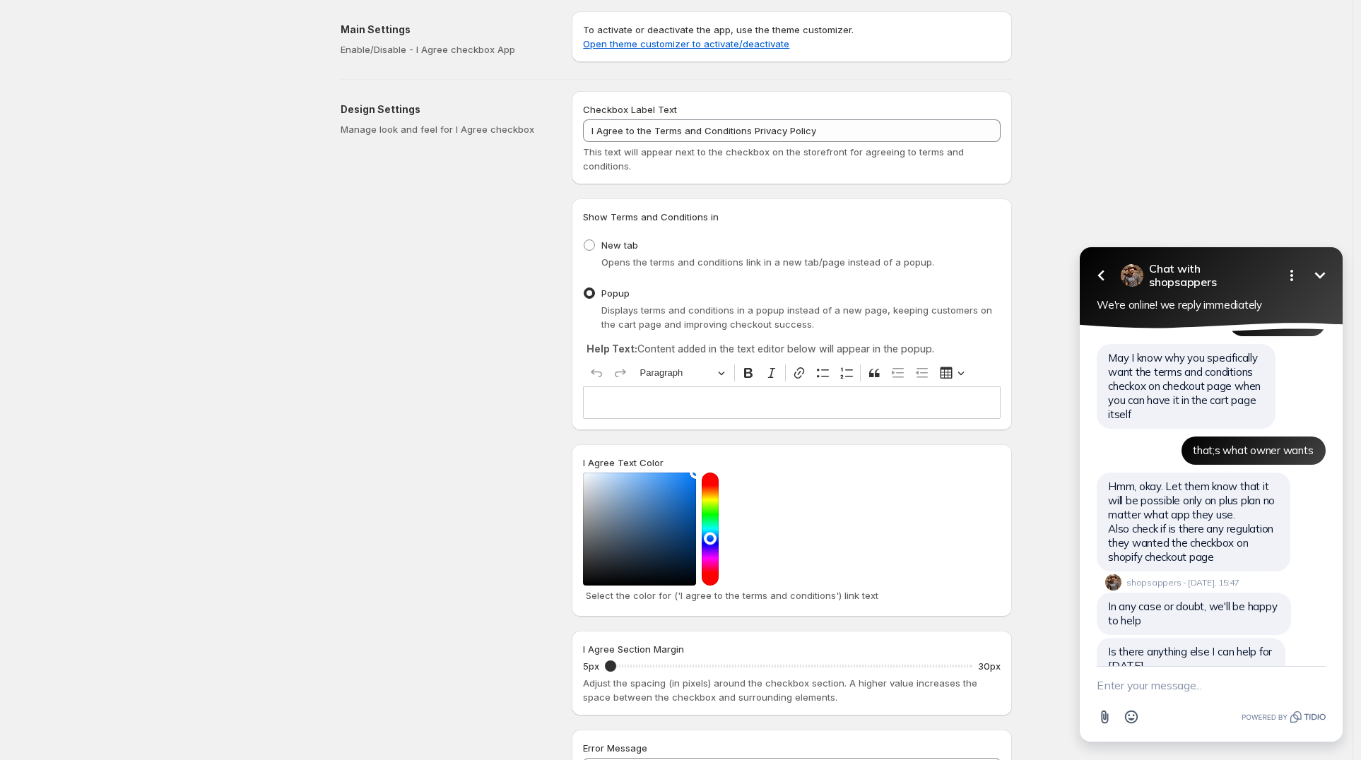
drag, startPoint x: 1152, startPoint y: 681, endPoint x: 1161, endPoint y: 667, distance: 16.9
click at [1155, 673] on textarea "New message" at bounding box center [1211, 685] width 229 height 37
type textarea "no thats it thank u!"
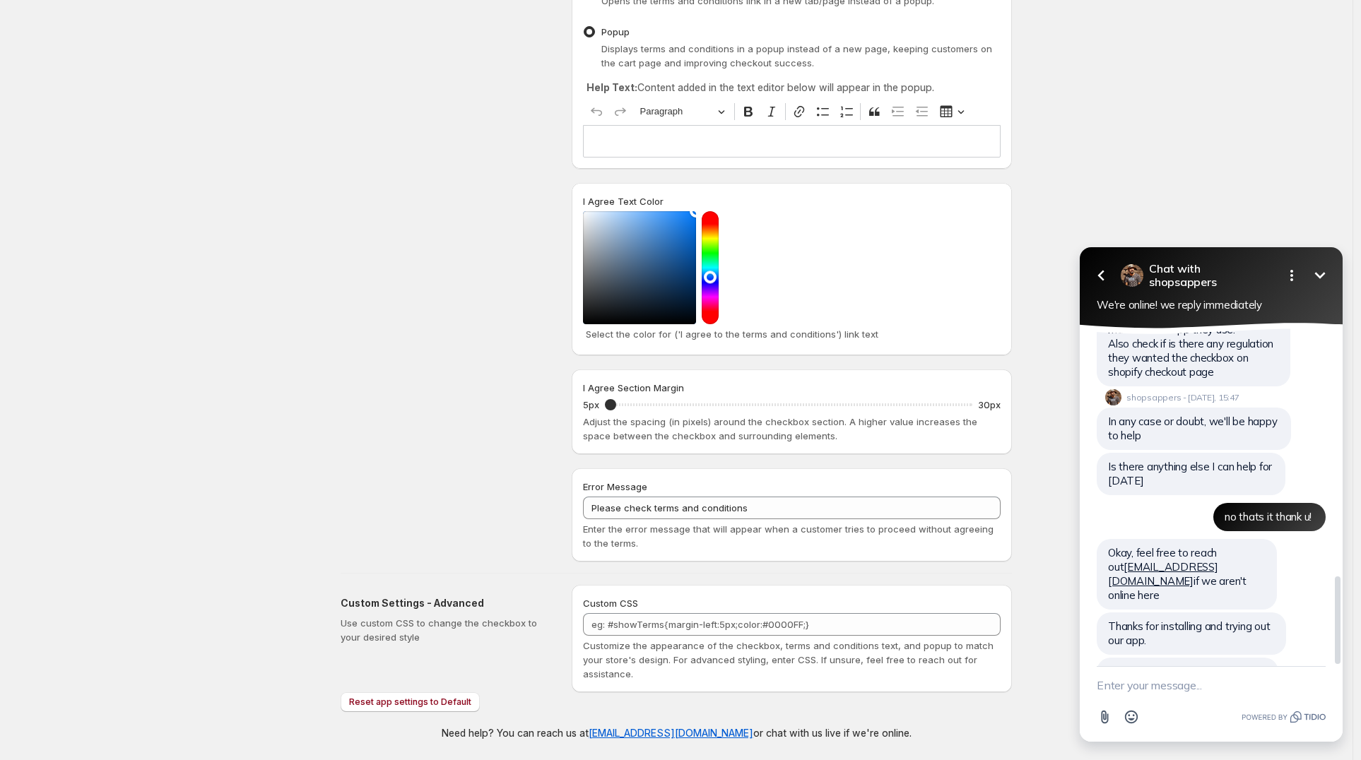
scroll to position [938, 0]
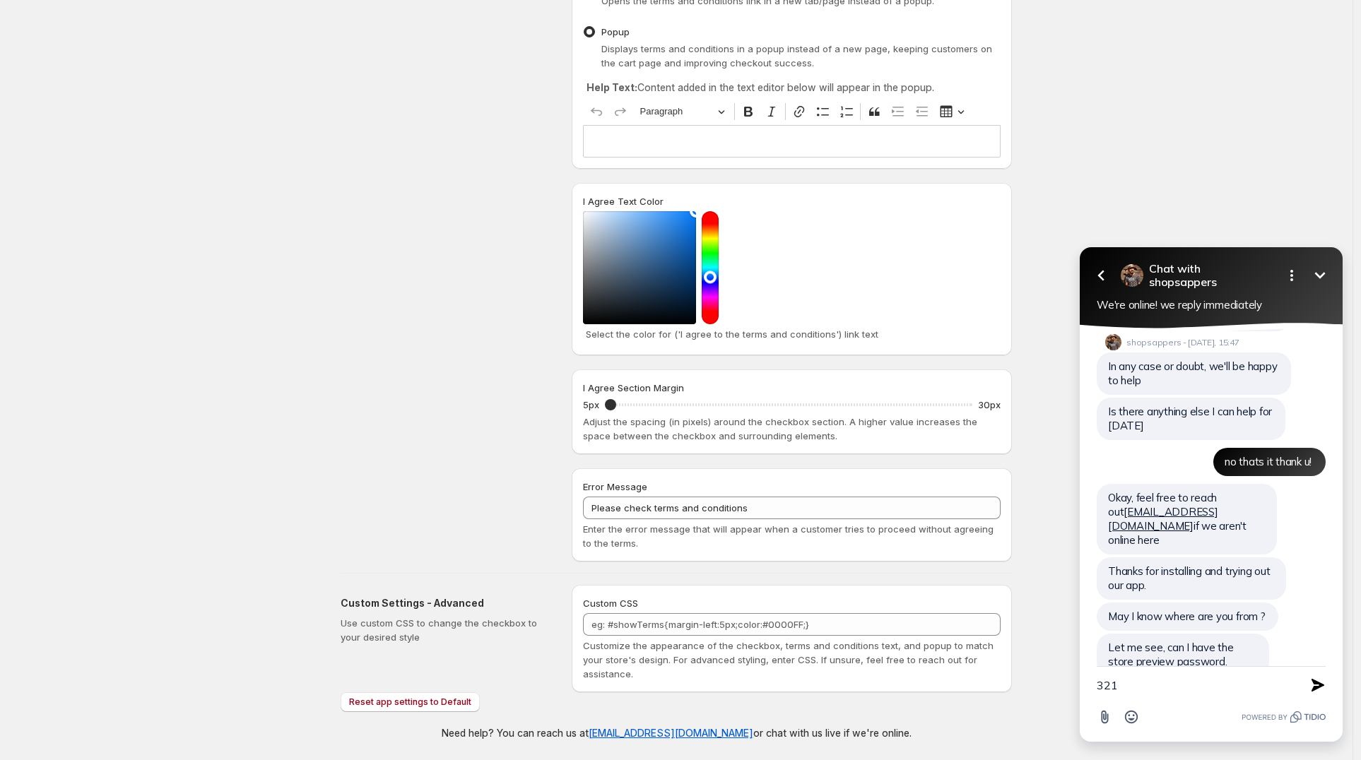
type textarea "3214"
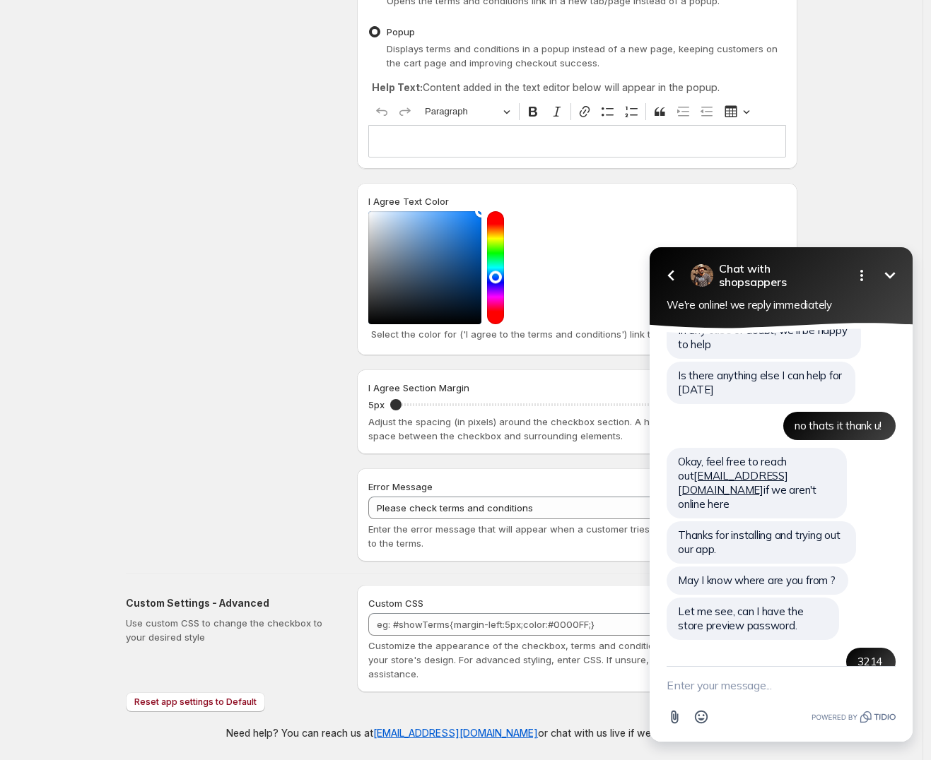
scroll to position [1086, 0]
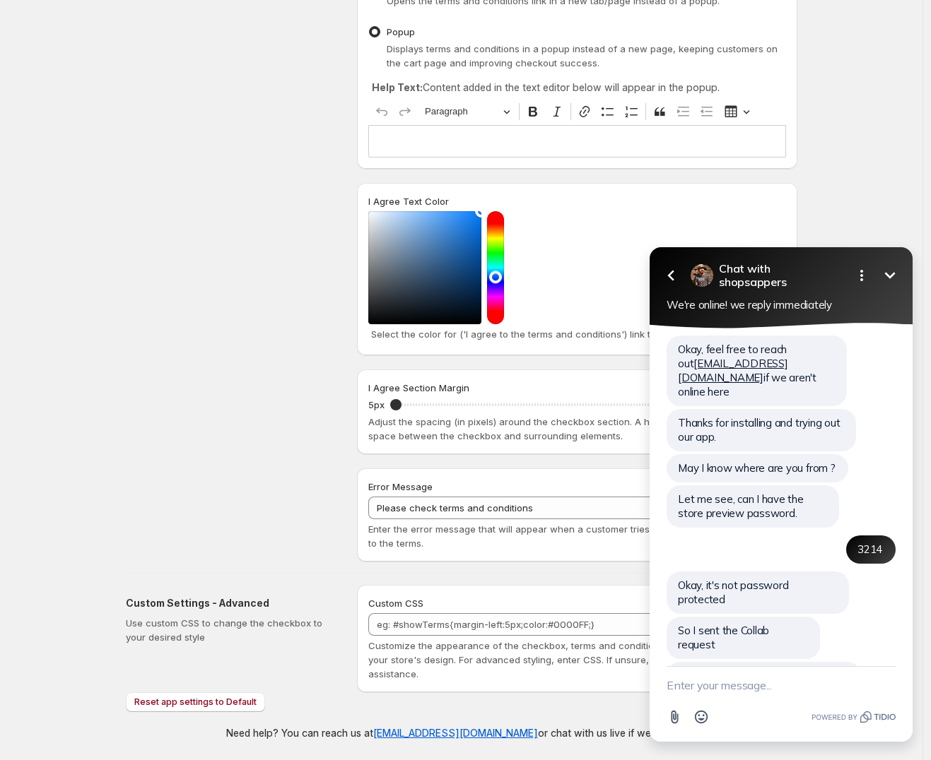
click at [760, 701] on textarea "New message" at bounding box center [780, 685] width 229 height 37
paste textarea "I Agree to the Terms and Conditions Privacy Policy"
type textarea "I Agree to the Terms and Conditions Privacy Policy"
paste textarea "[URL][DOMAIN_NAME]"
type textarea "[URL][DOMAIN_NAME]"
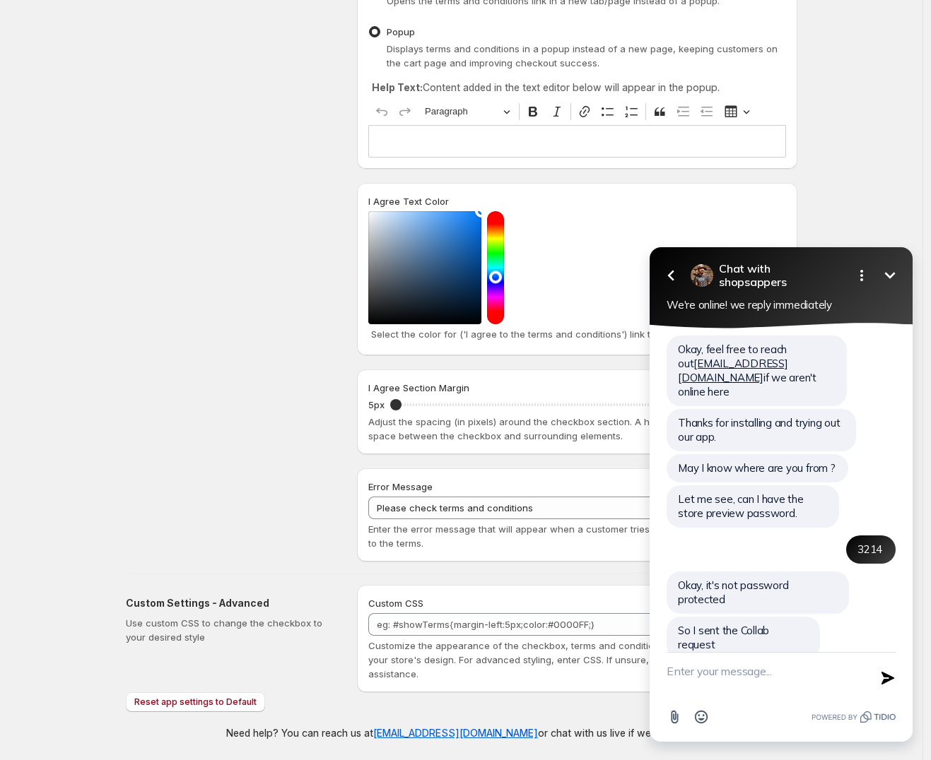
scroll to position [1136, 0]
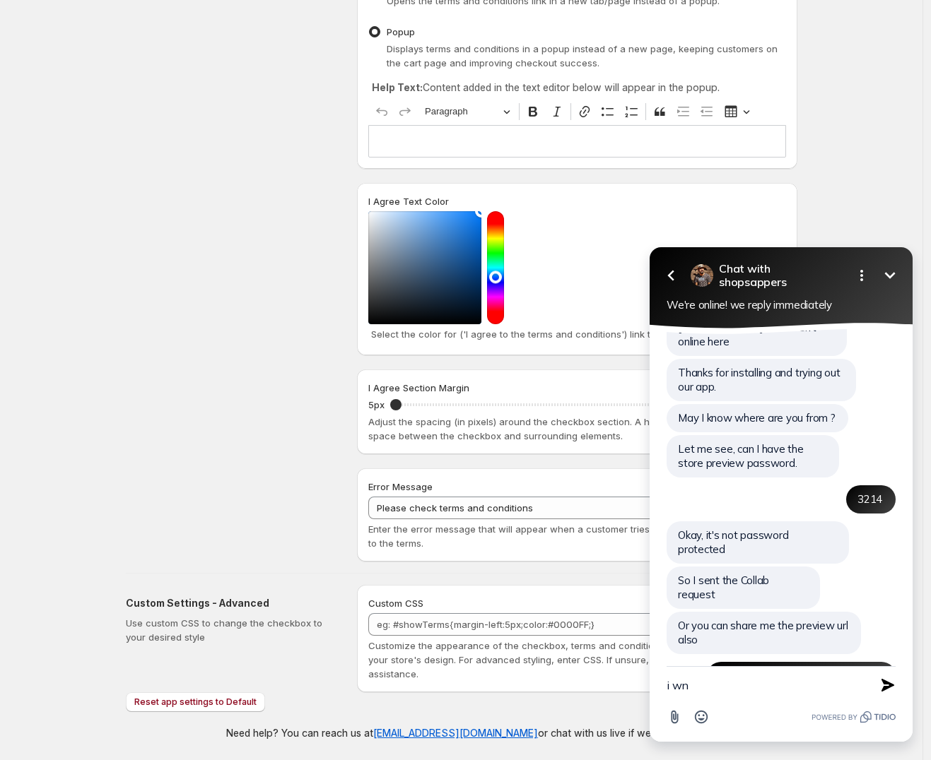
type textarea "i wna"
type textarea "hold on!"
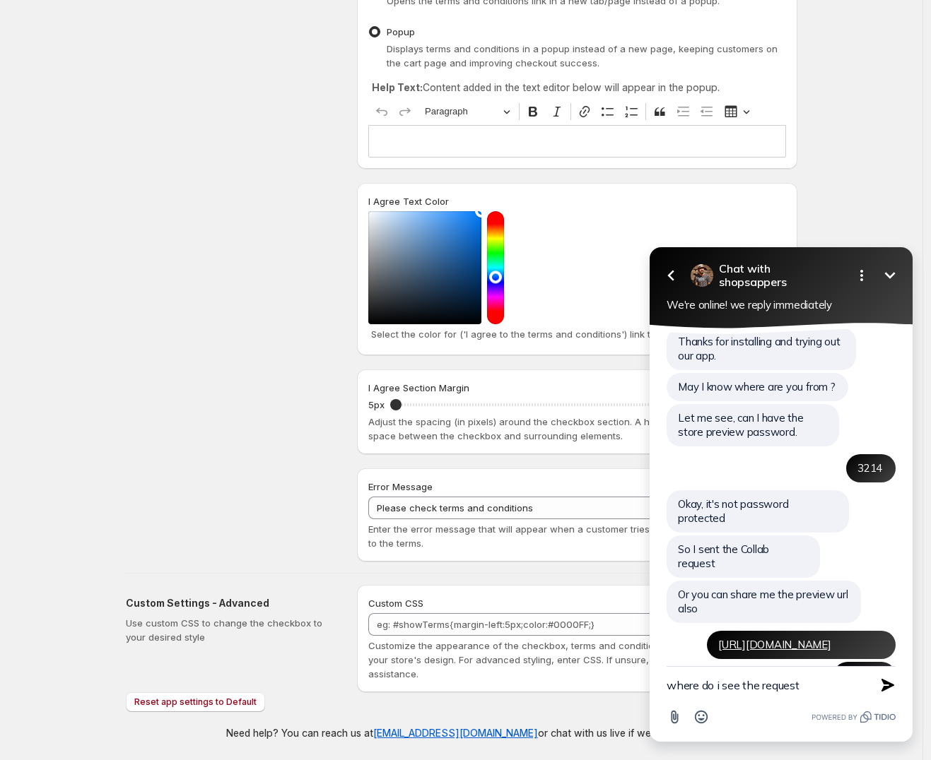
type textarea "where do i see the request?"
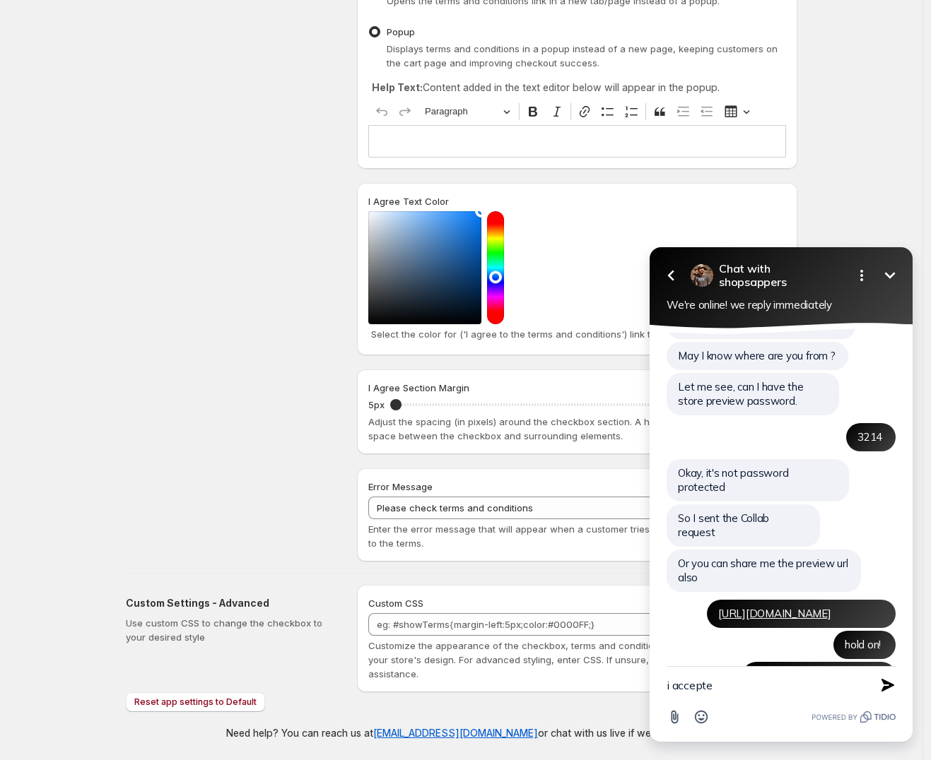
type textarea "i accepted"
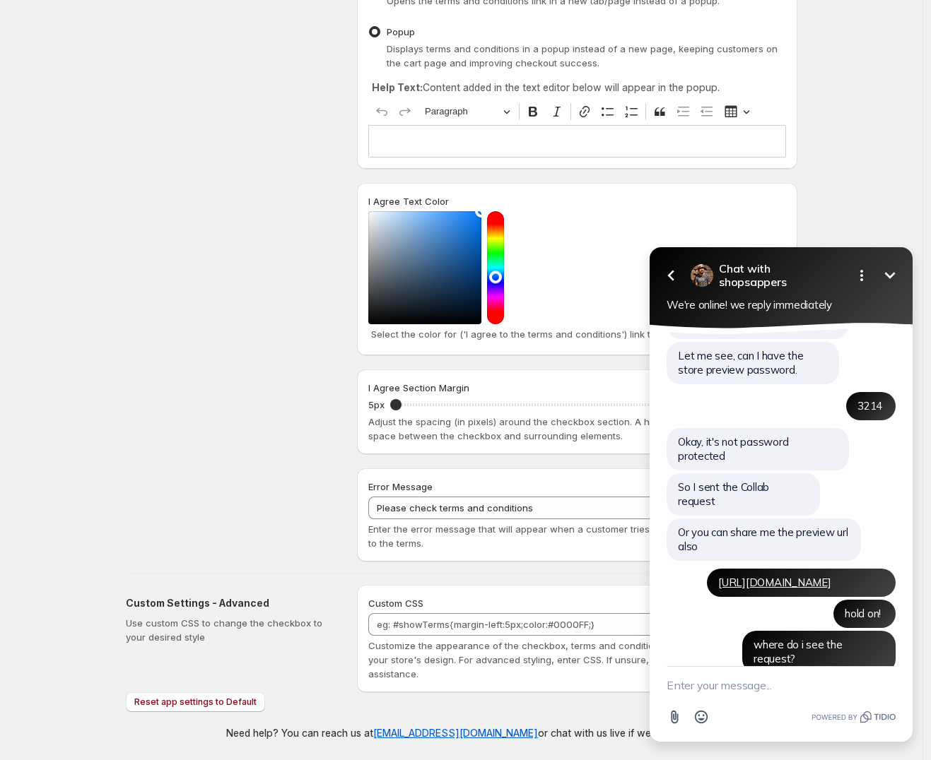
click at [781, 205] on div "I Agree Text Color" at bounding box center [577, 201] width 418 height 14
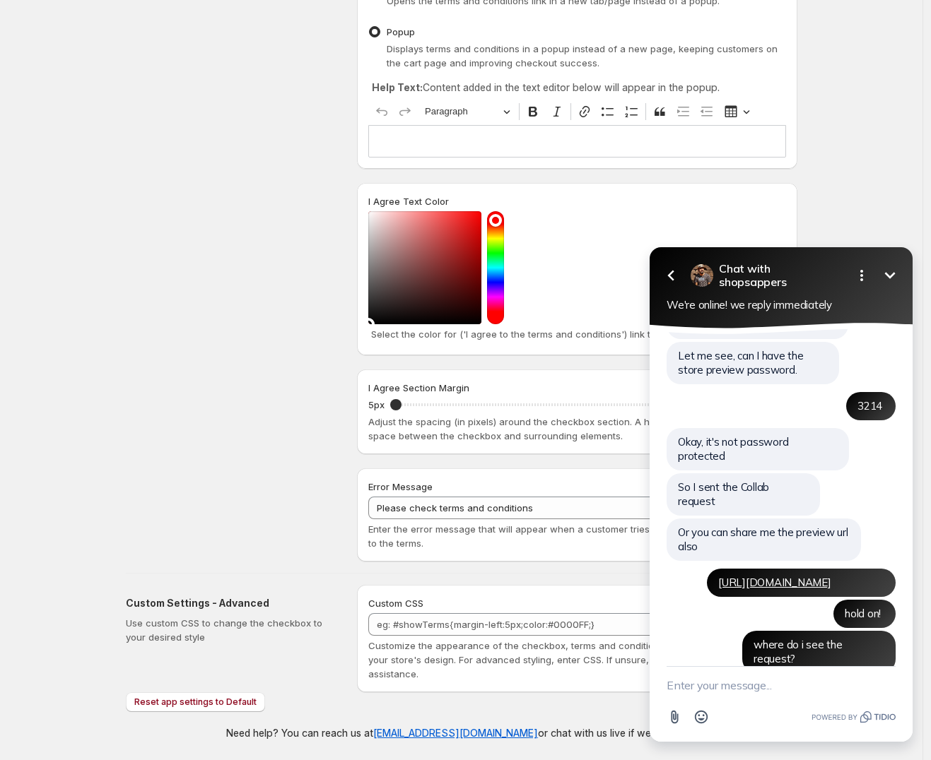
drag, startPoint x: 468, startPoint y: 233, endPoint x: 501, endPoint y: 348, distance: 119.0
click at [501, 348] on div "I Agree Text Color Select the color for ('I agree to the terms and conditions')…" at bounding box center [577, 269] width 440 height 172
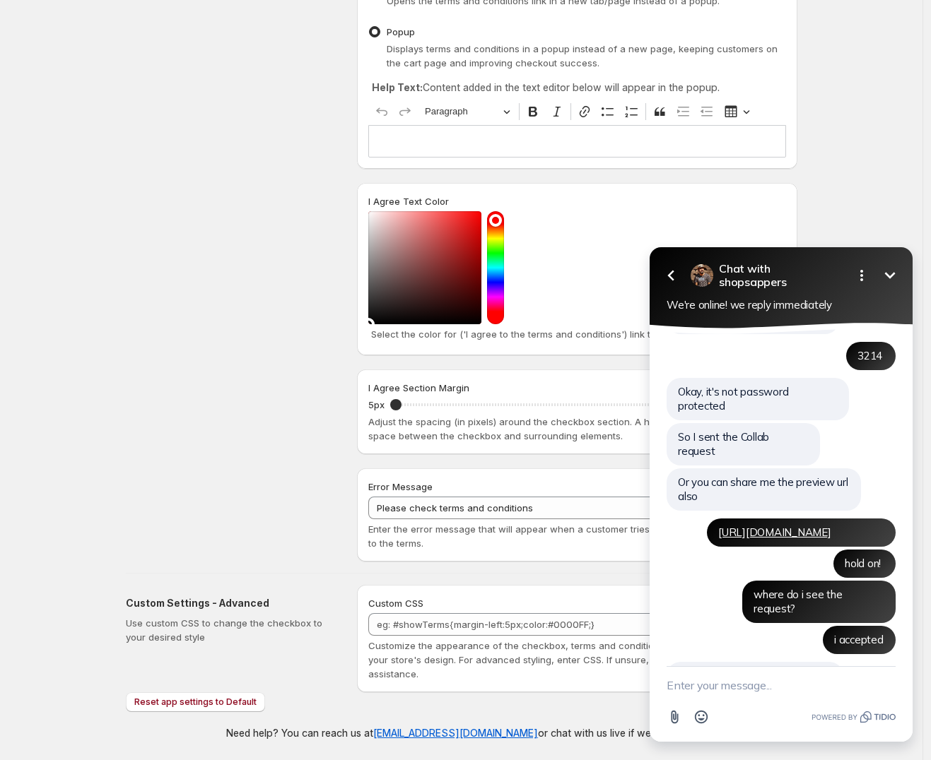
click at [684, 690] on textarea "New message" at bounding box center [780, 685] width 229 height 37
type textarea "maybe under the add cart"
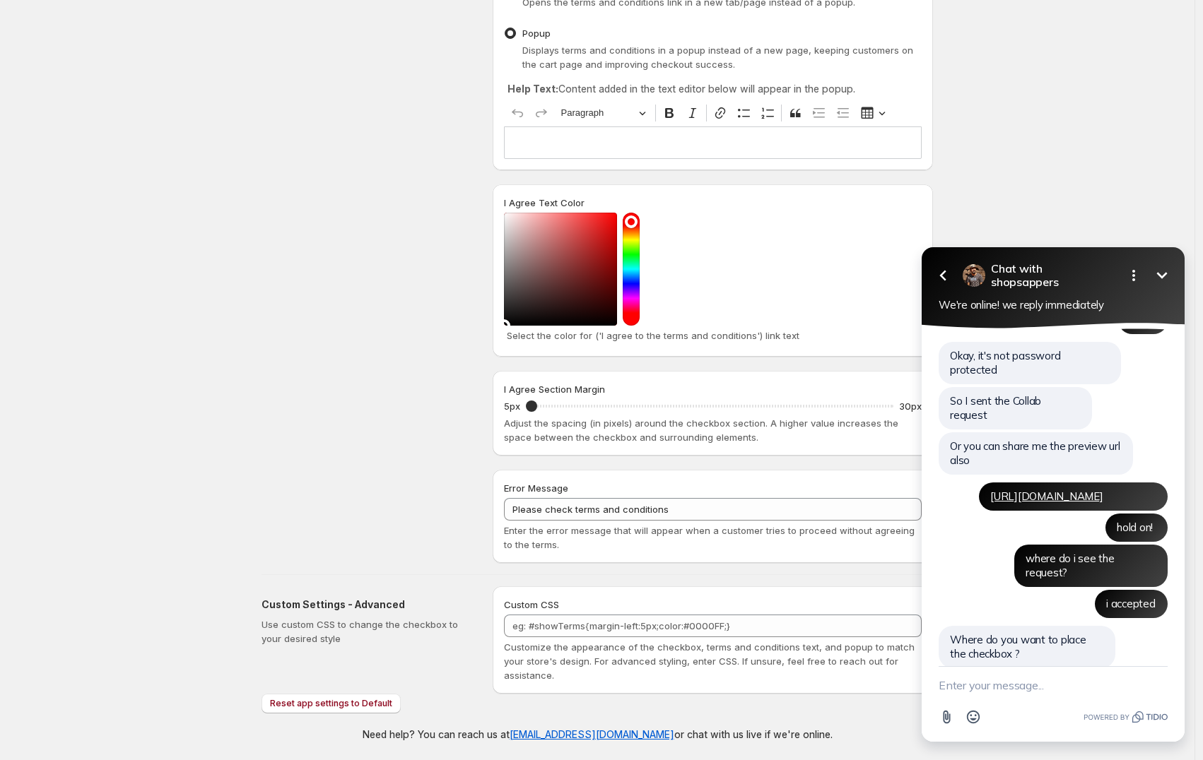
scroll to position [78, 0]
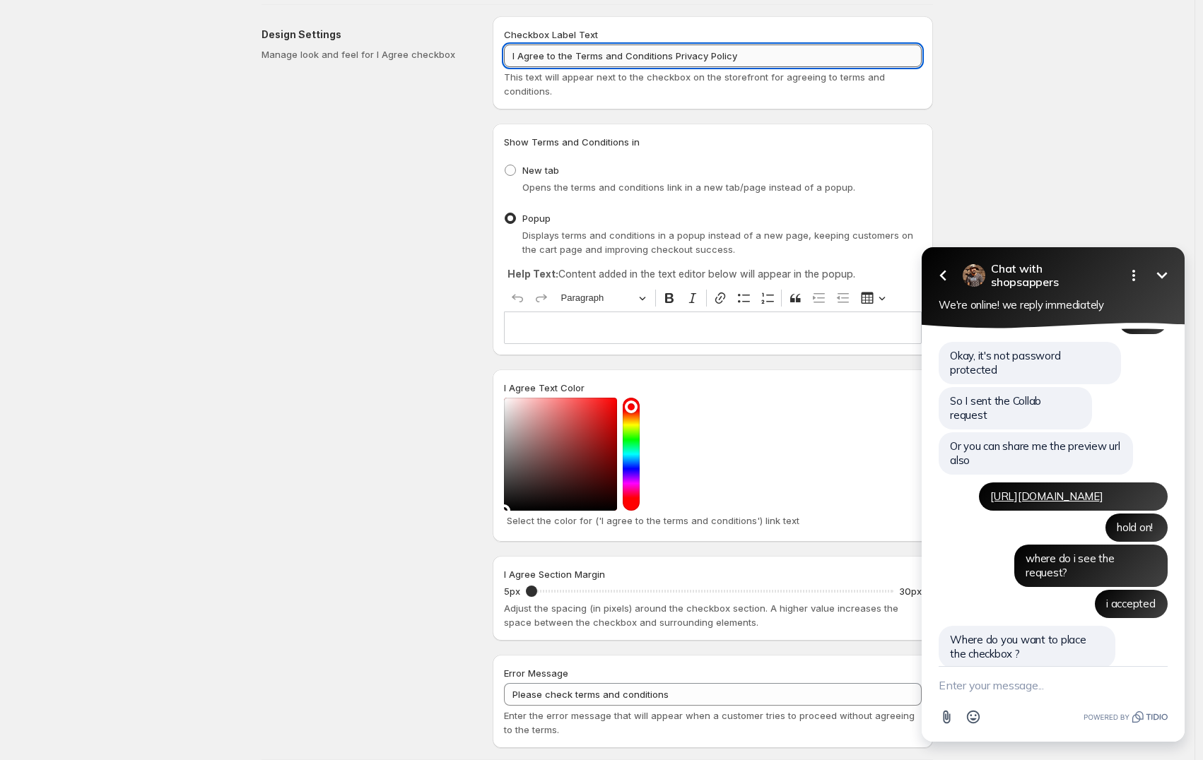
click at [716, 57] on input "I Agree to the Terms and Conditions Privacy Policy" at bounding box center [713, 56] width 418 height 23
click at [515, 170] on span at bounding box center [510, 170] width 11 height 11
click at [505, 165] on input "New tab" at bounding box center [505, 165] width 1 height 1
radio input "true"
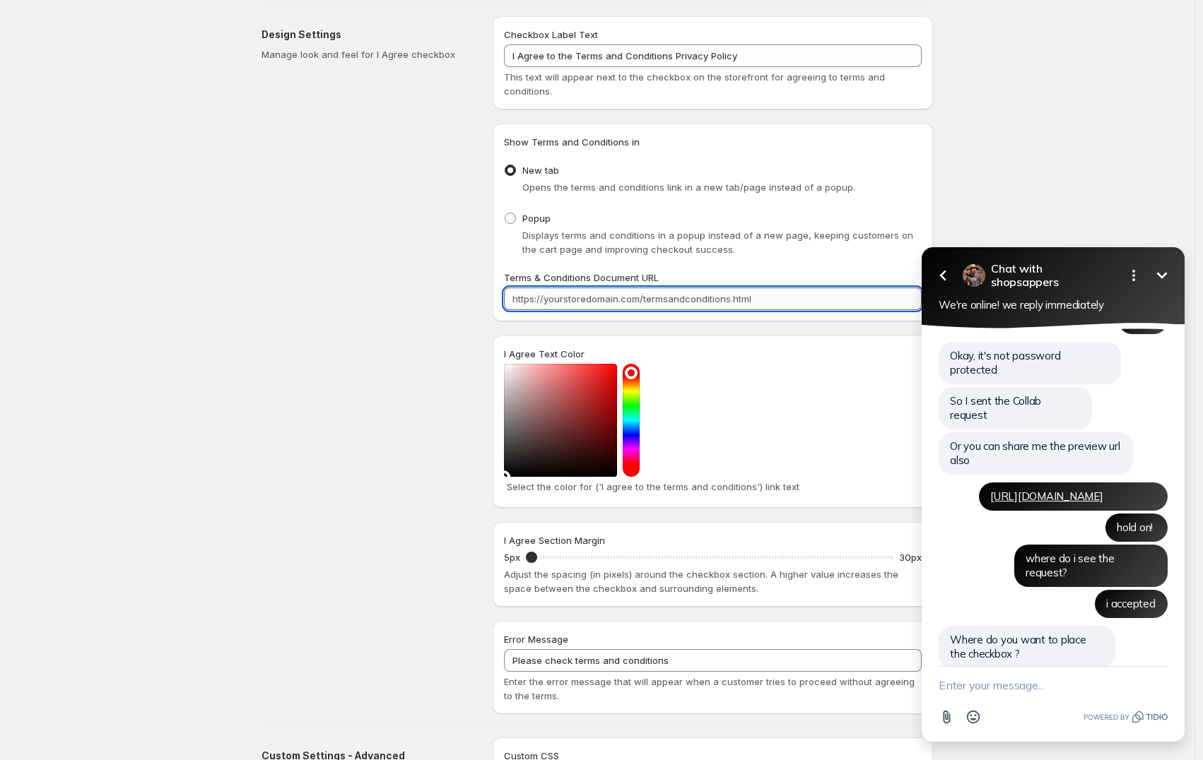
click at [554, 294] on input "Terms & Conditions Document URL" at bounding box center [713, 299] width 418 height 23
click at [570, 295] on input "Terms & Conditions Document URL" at bounding box center [713, 299] width 418 height 23
paste input "[URL]"
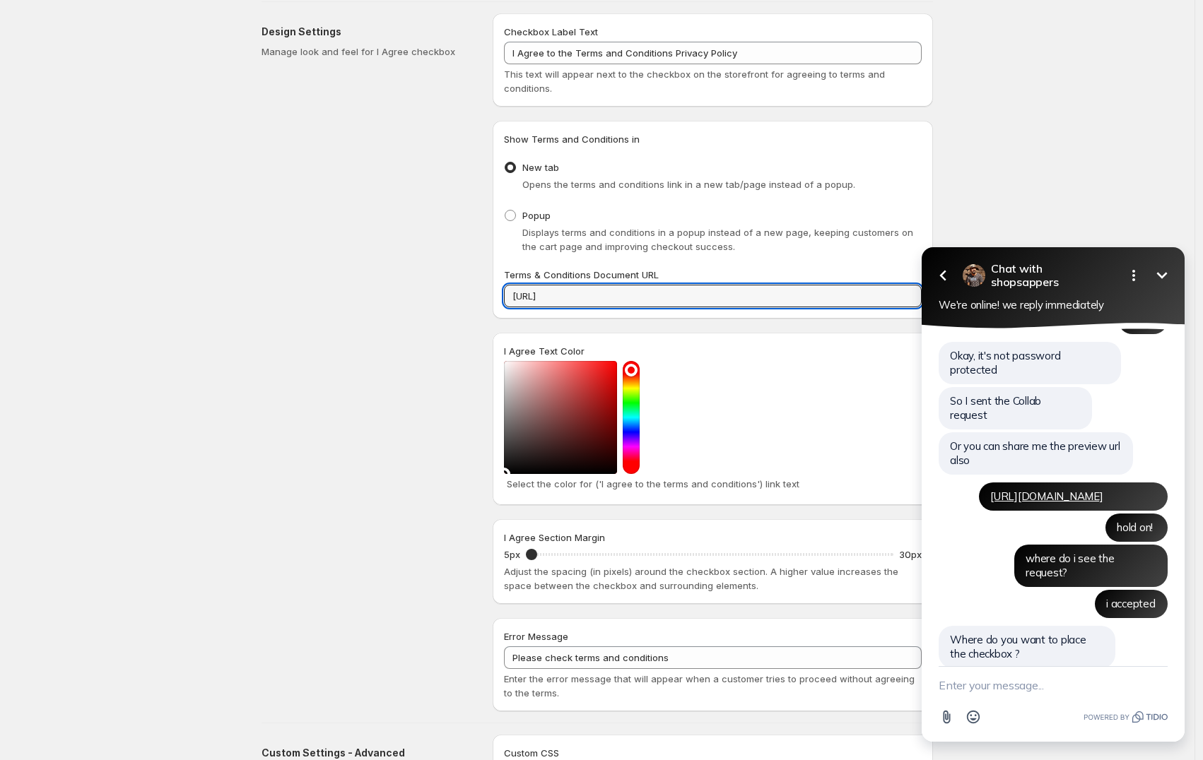
type input "[URL]"
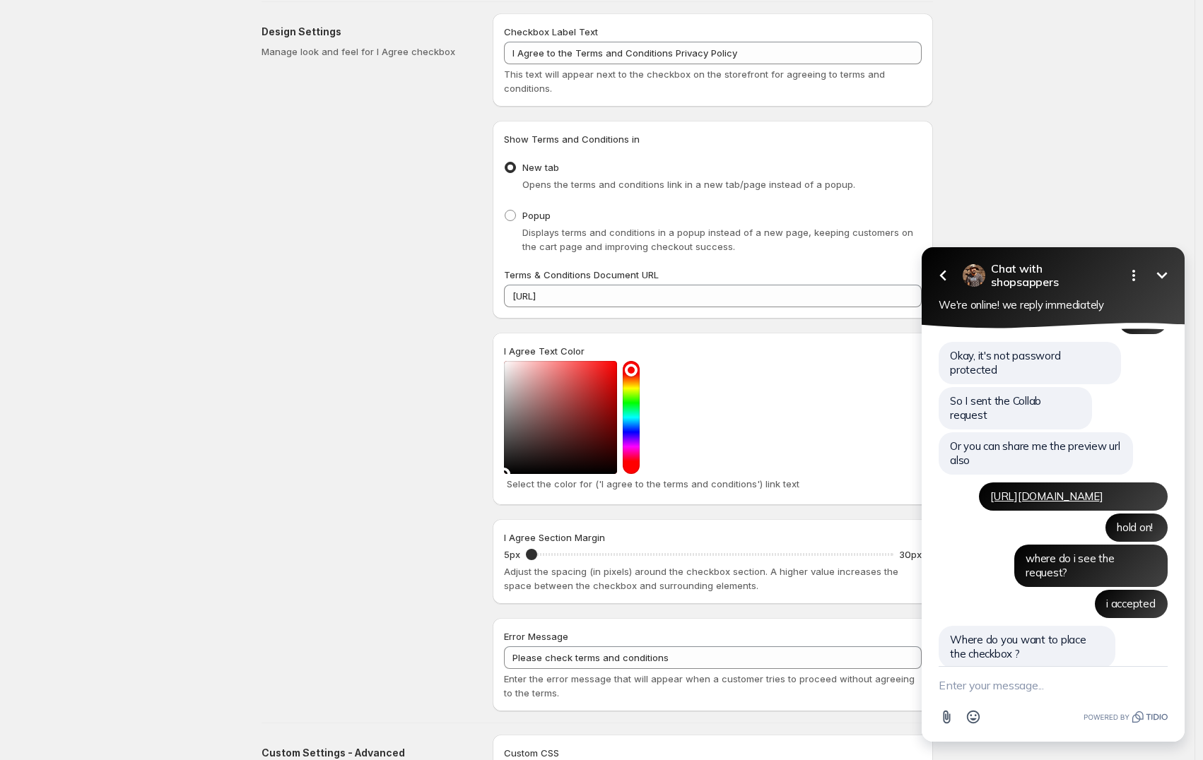
click at [995, 685] on textarea "New message" at bounding box center [1052, 685] width 229 height 37
type textarea "lmk when i can check!"
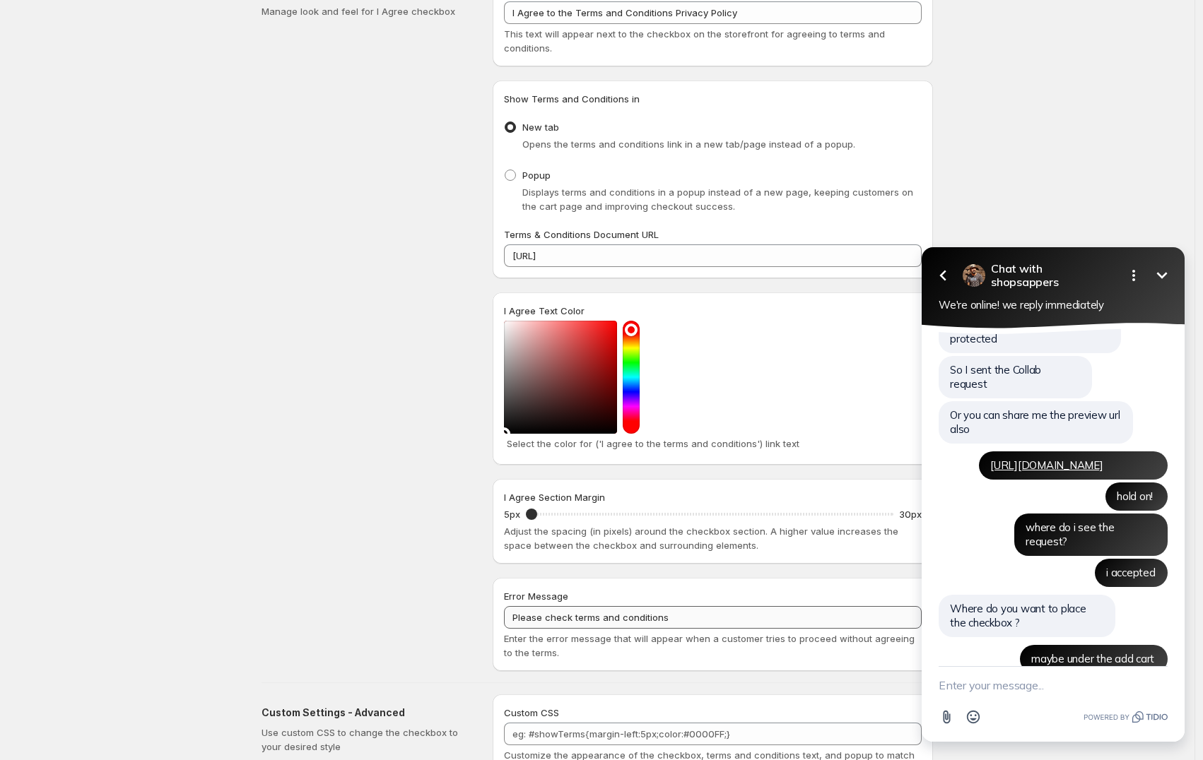
scroll to position [230, 0]
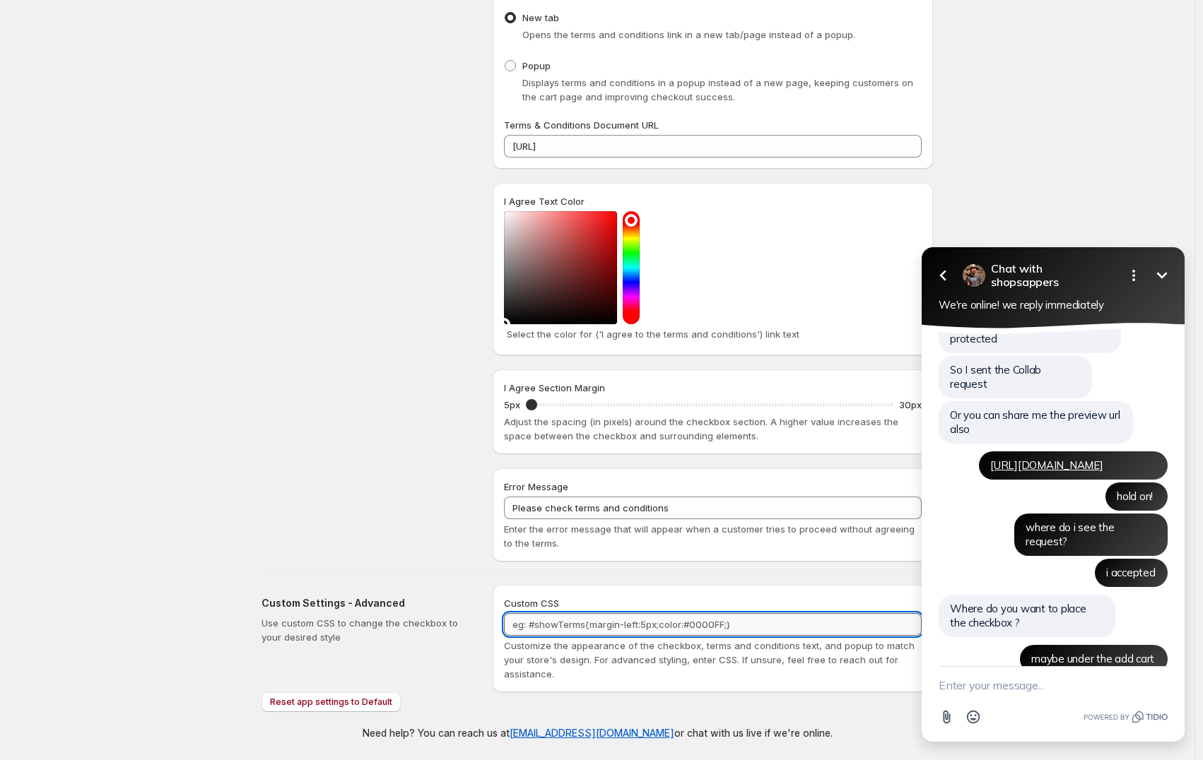
click at [666, 627] on textarea "Custom CSS" at bounding box center [713, 624] width 418 height 23
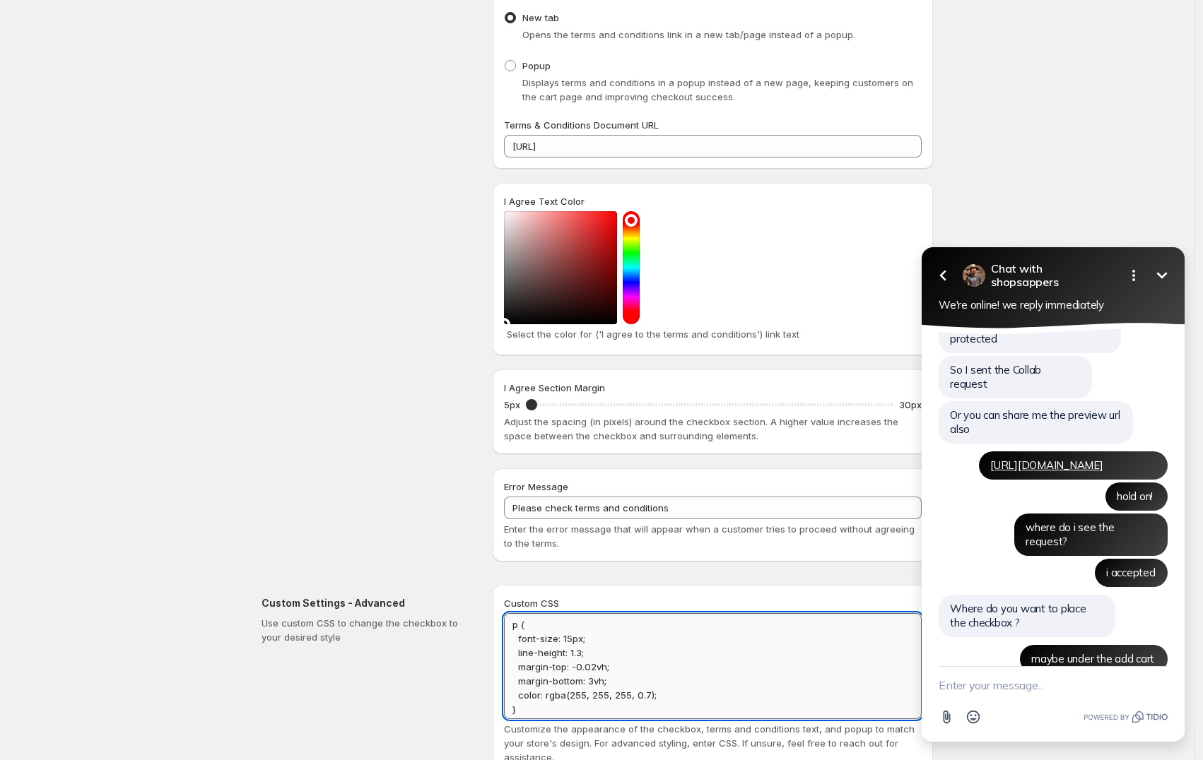
scroll to position [1, 0]
drag, startPoint x: 669, startPoint y: 696, endPoint x: 513, endPoint y: 693, distance: 156.2
click at [513, 693] on textarea "p { font-size: 15px; line-height: 1.3; margin-top: -0.02vh; margin-bottom: 3vh;…" at bounding box center [713, 666] width 418 height 106
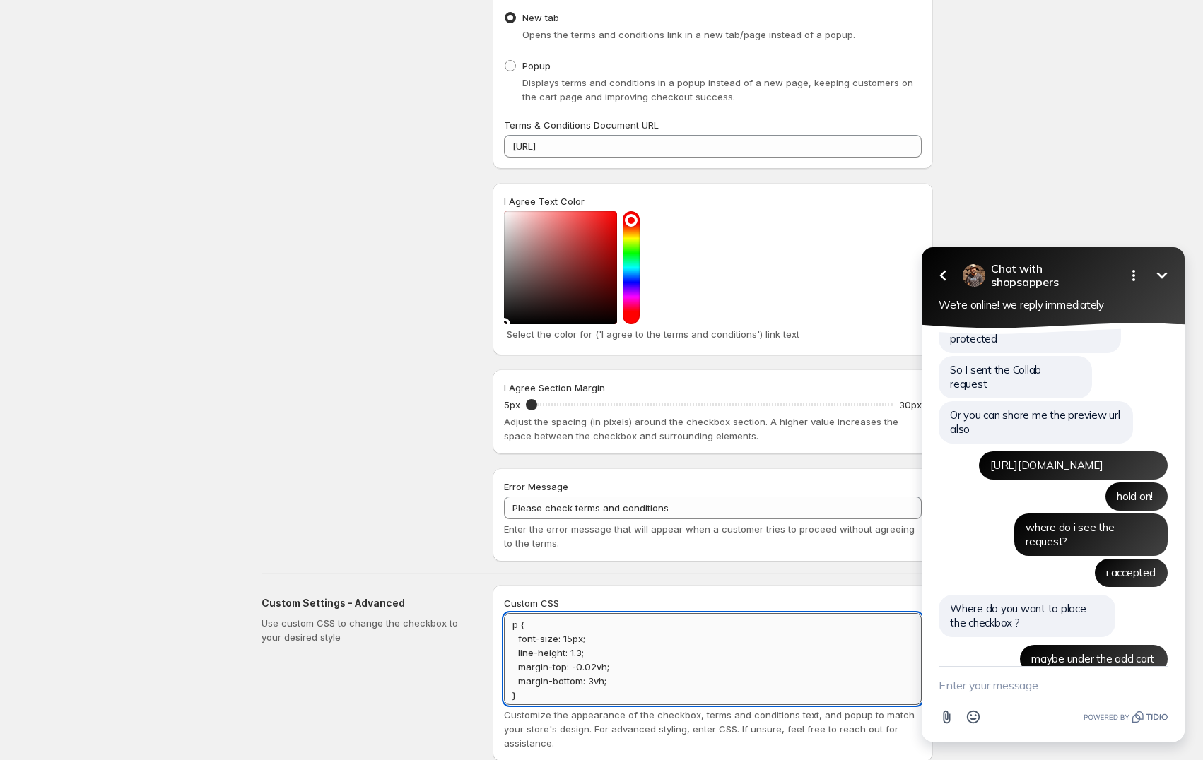
click at [571, 638] on textarea "p { font-size: 15px; line-height: 1.3; margin-top: -0.02vh; margin-bottom: 3vh;…" at bounding box center [713, 659] width 418 height 92
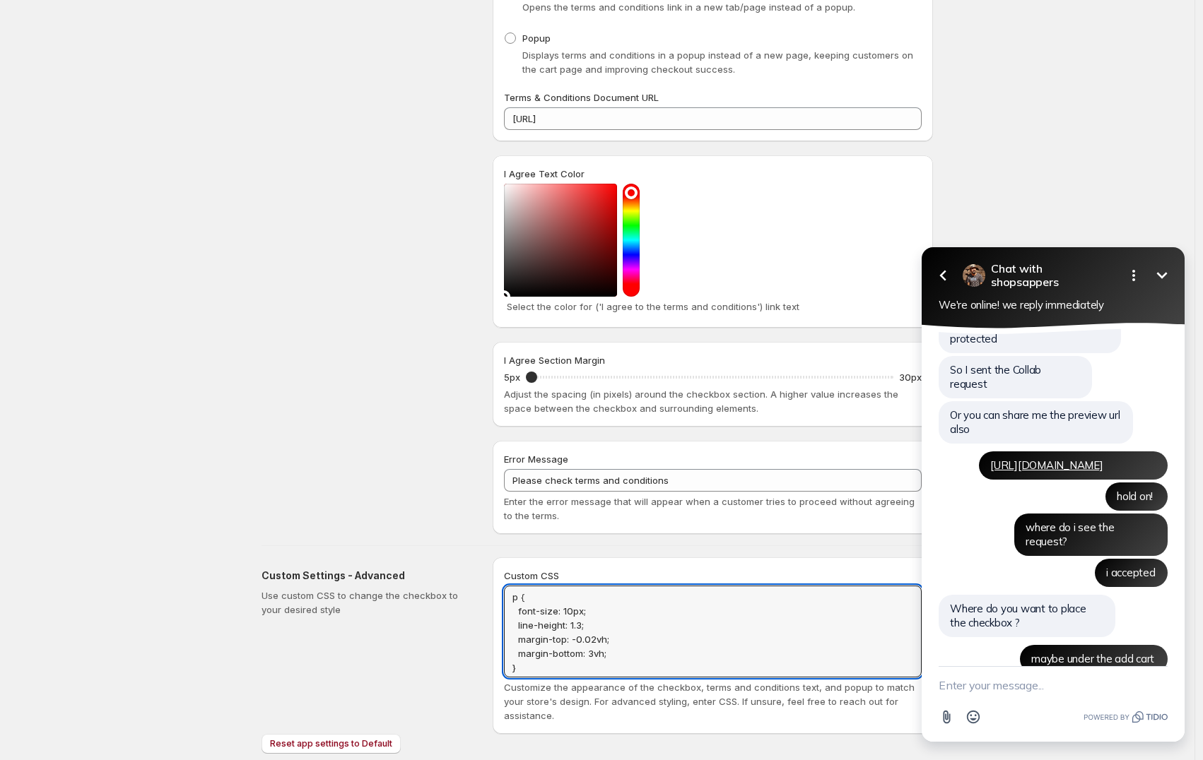
scroll to position [300, 0]
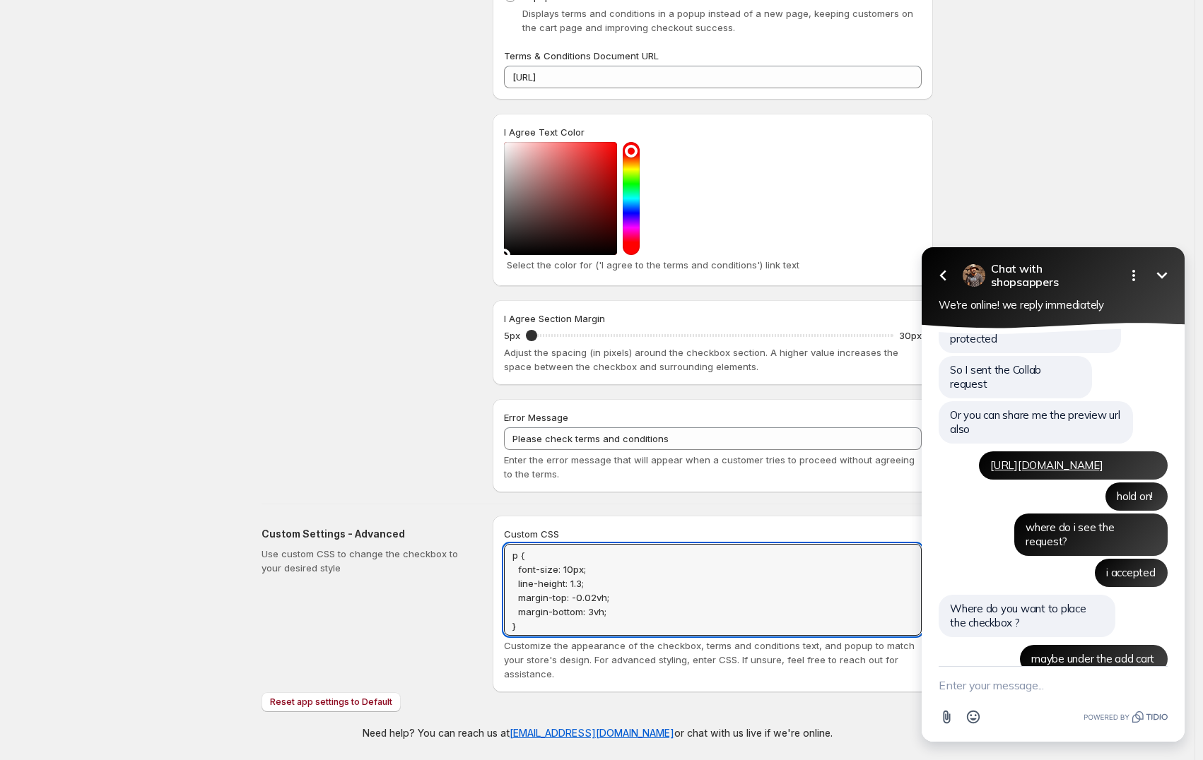
type textarea "p { font-size: 10px; line-height: 1.3; margin-top: -0.02vh; margin-bottom: 3vh;…"
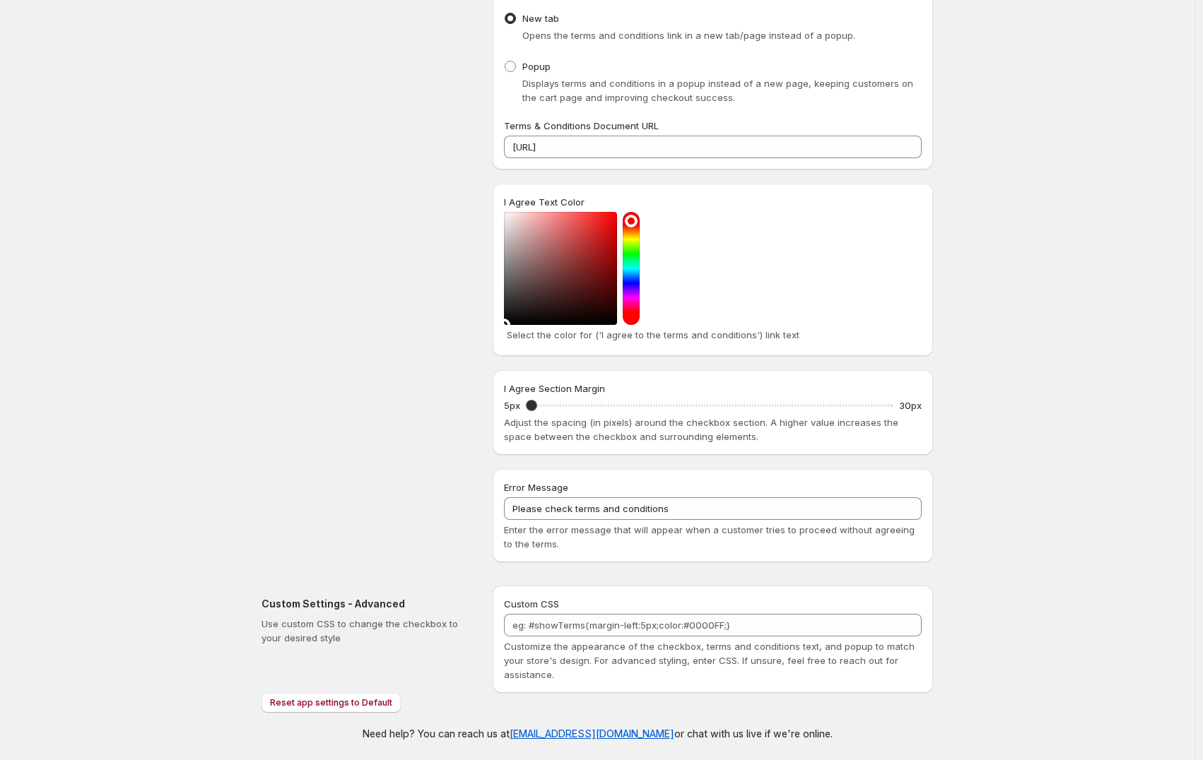
scroll to position [230, 0]
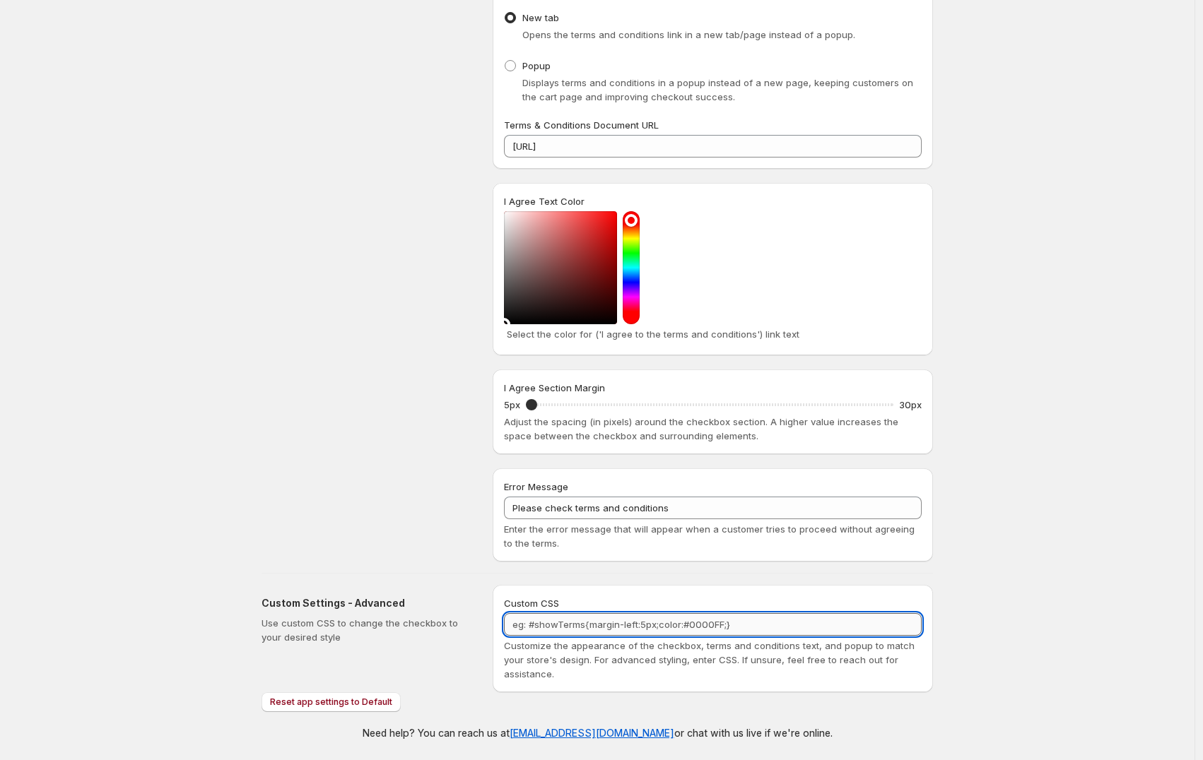
click at [637, 632] on textarea "Custom CSS" at bounding box center [713, 624] width 418 height 23
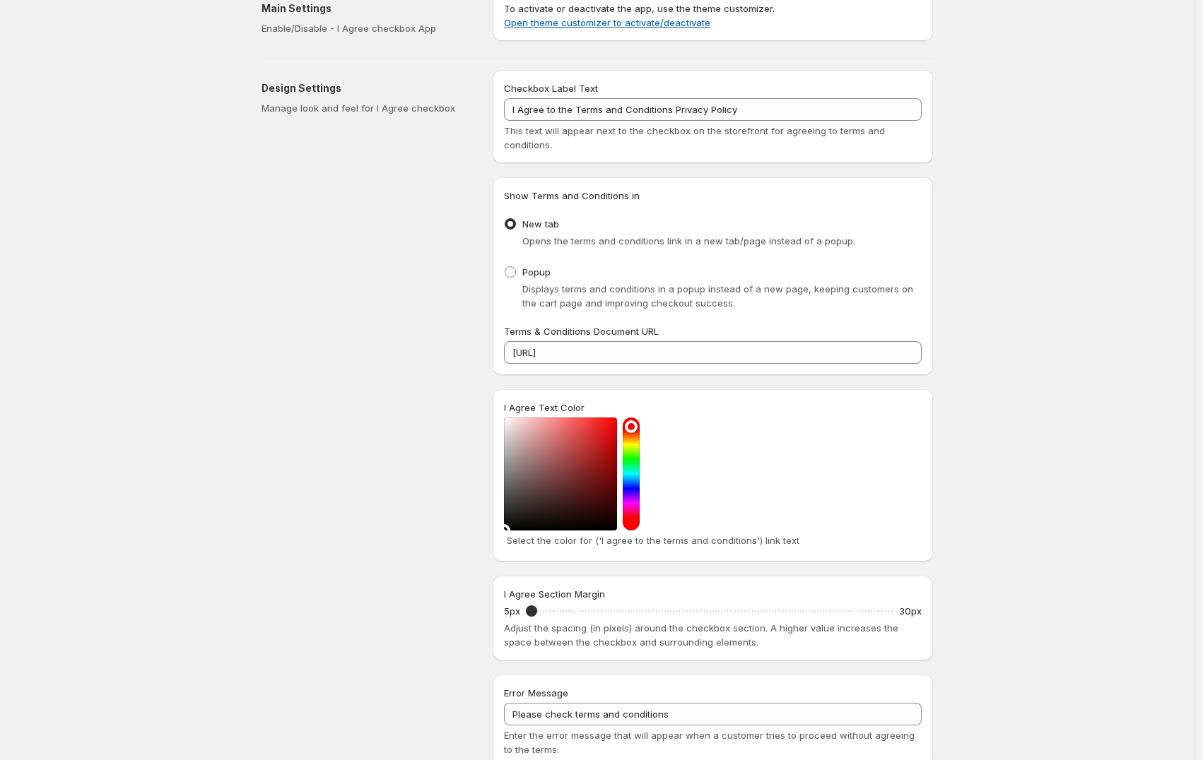
scroll to position [0, 0]
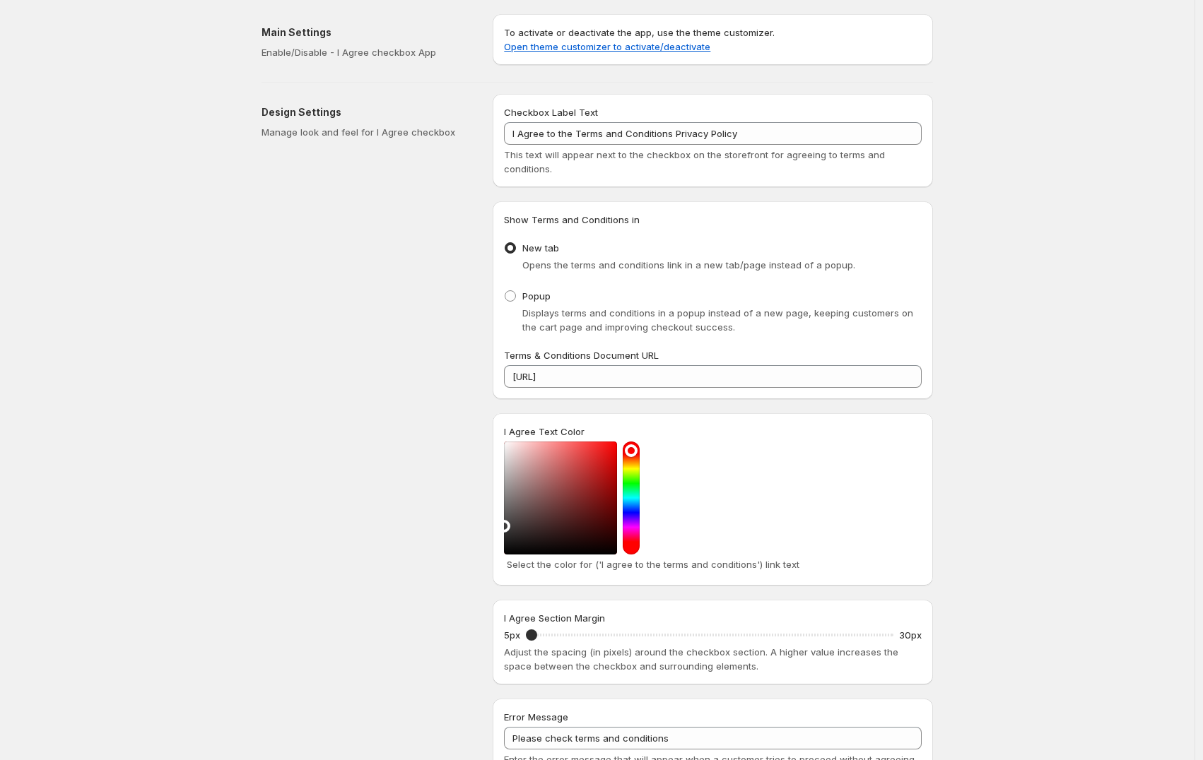
drag, startPoint x: 514, startPoint y: 531, endPoint x: 499, endPoint y: 526, distance: 15.6
click at [499, 526] on div "I Agree Text Color Select the color for ('I agree to the terms and conditions')…" at bounding box center [713, 499] width 440 height 172
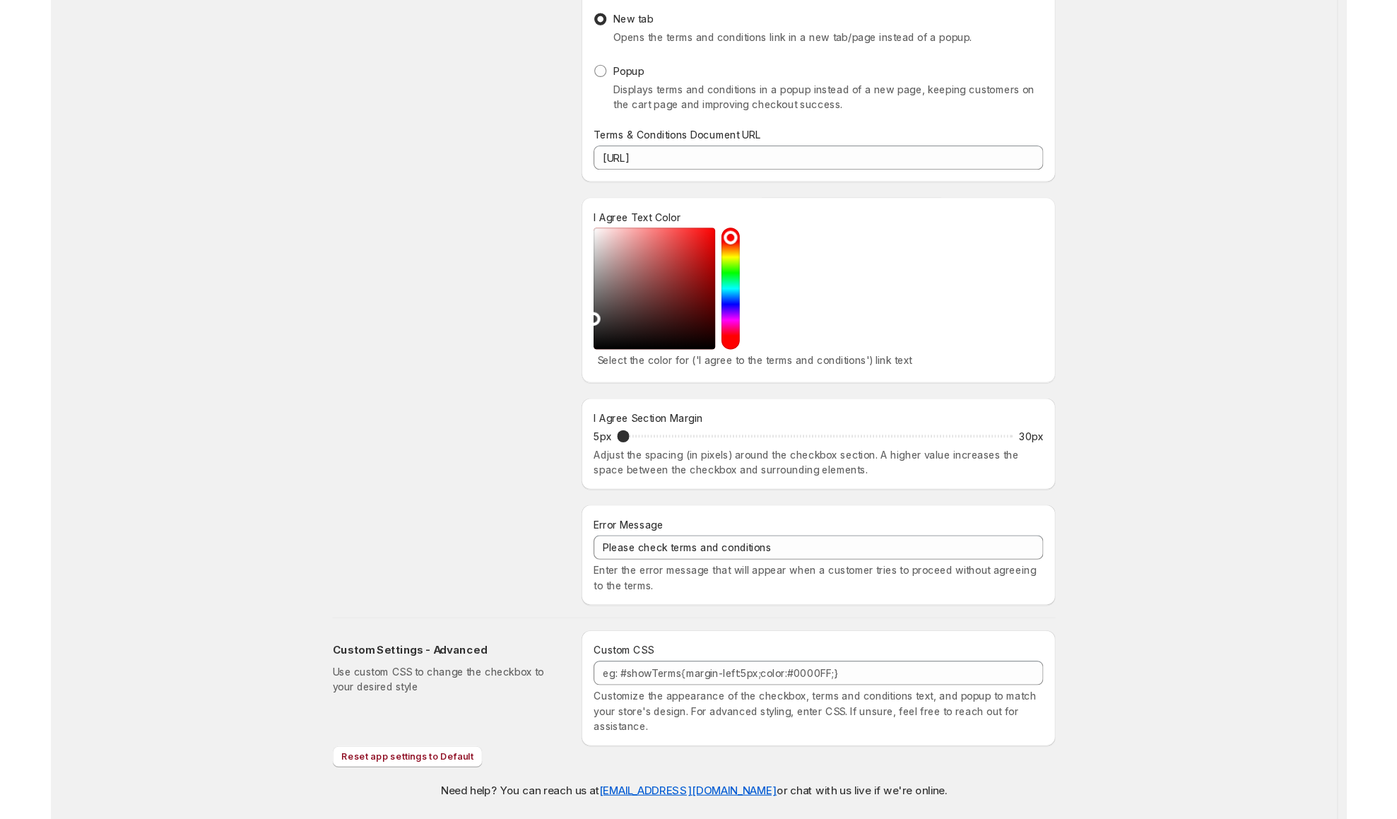
scroll to position [156, 0]
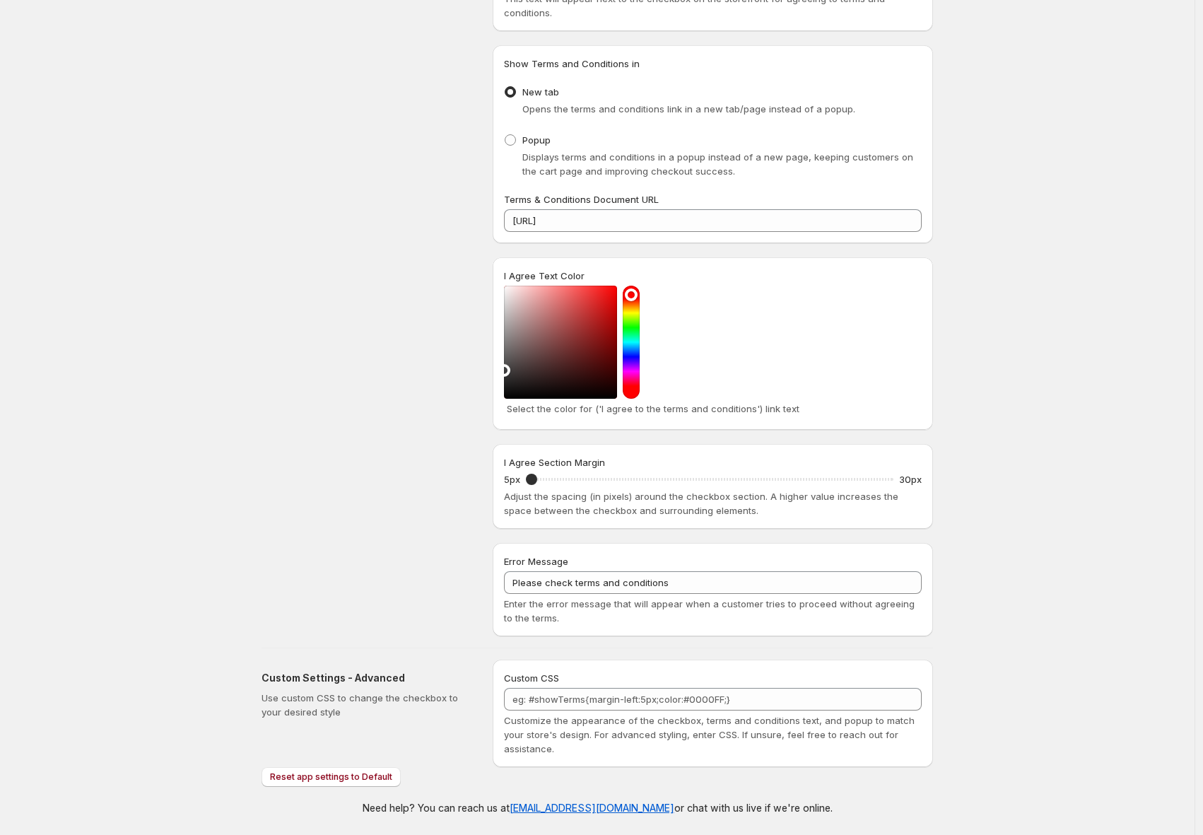
click at [1064, 249] on div "Save Discard Main Settings Enable/Disable - I Agree checkbox App To activate or…" at bounding box center [597, 339] width 1194 height 991
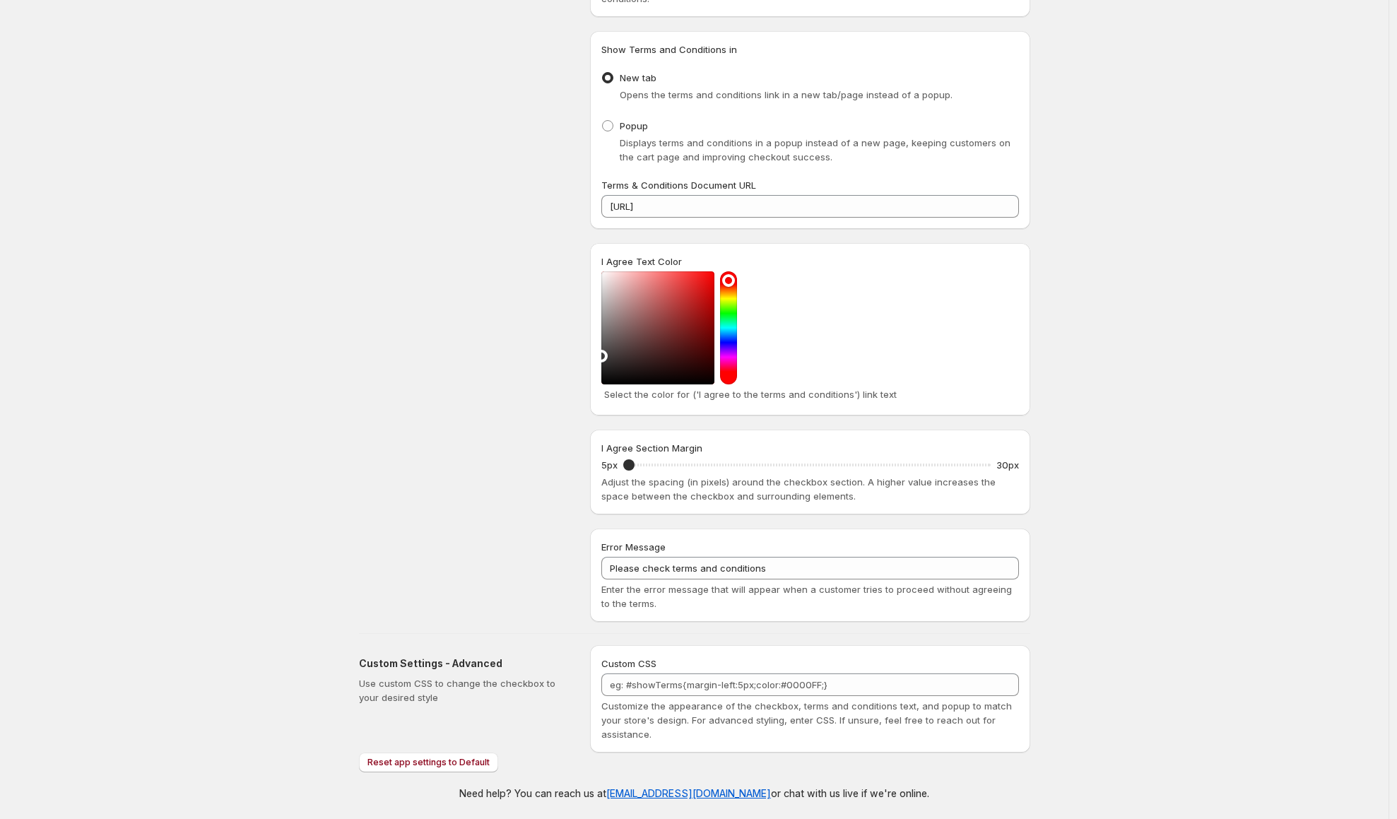
scroll to position [0, 0]
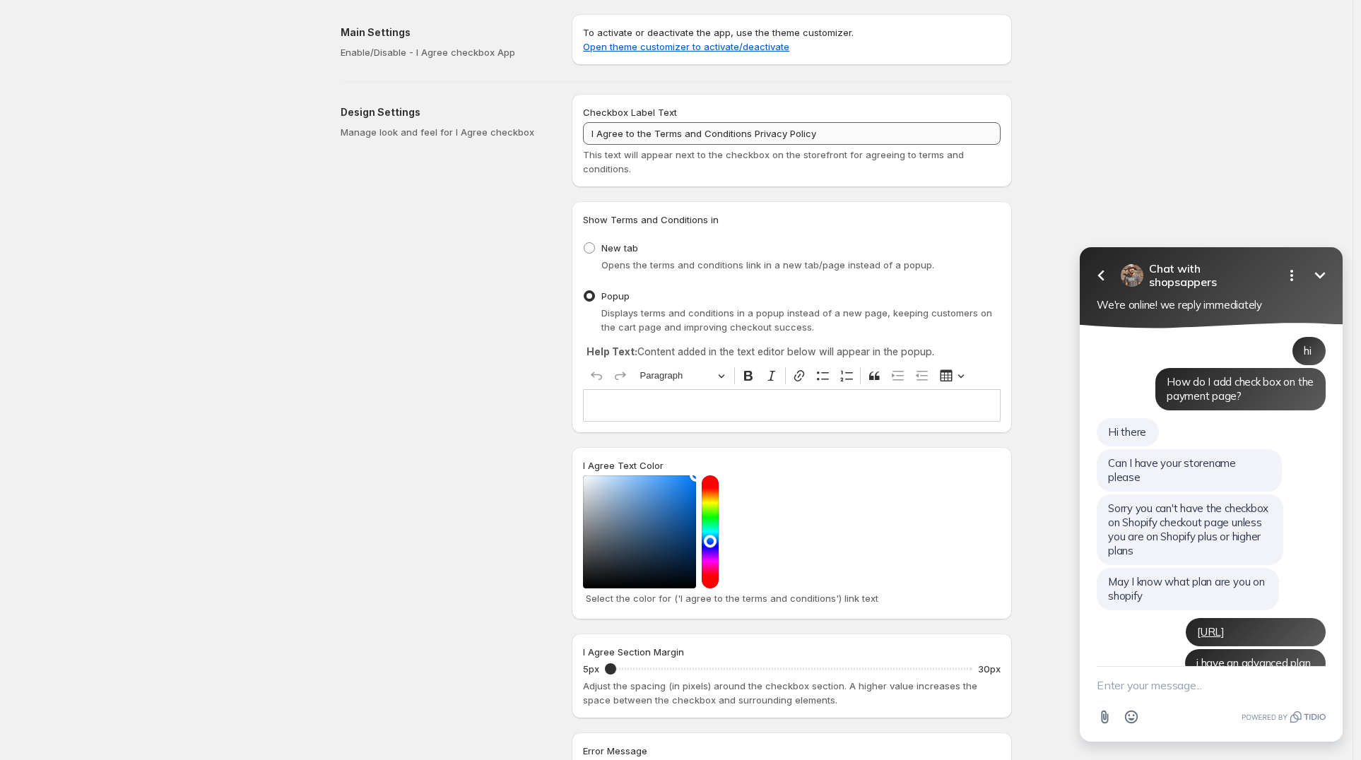
scroll to position [874, 0]
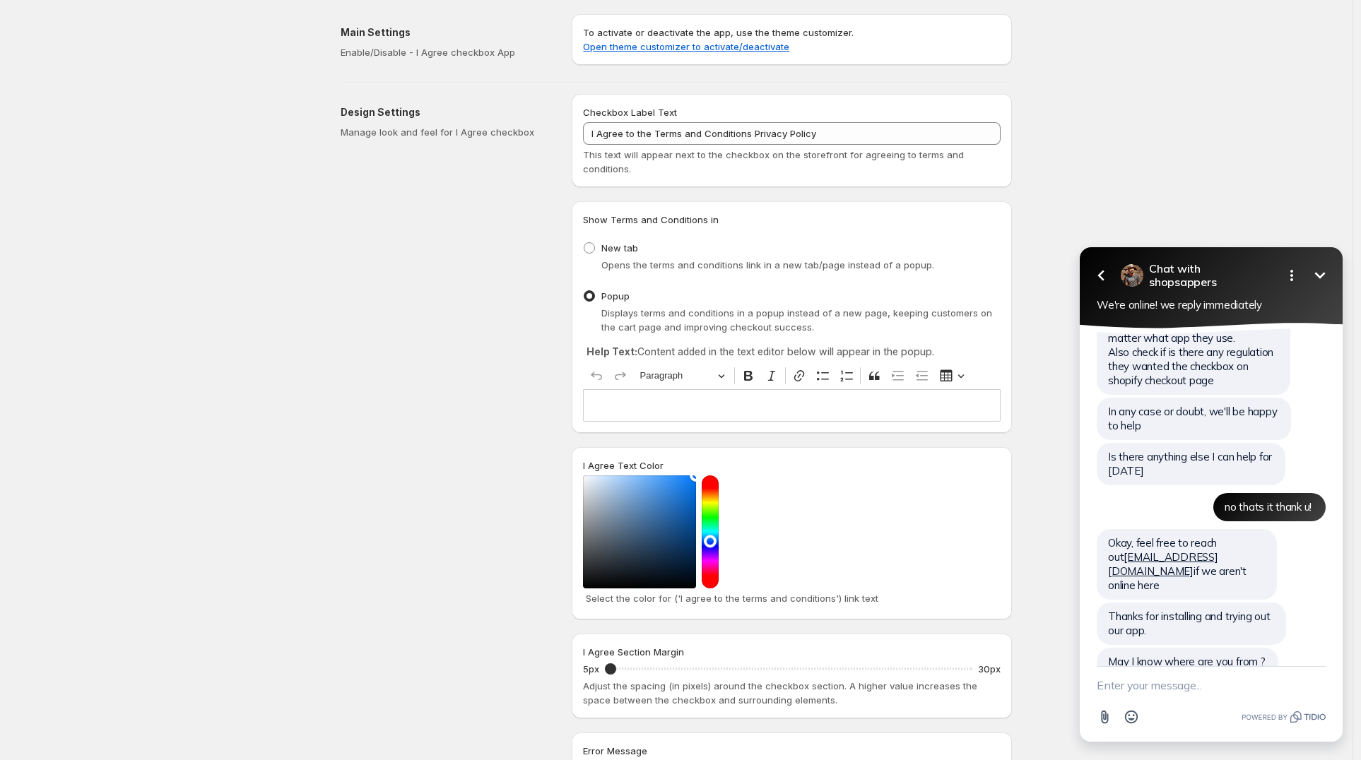
click at [1144, 690] on textarea "New message" at bounding box center [1211, 685] width 229 height 37
type textarea "H"
type textarea "ㅏ"
type textarea "Korea"
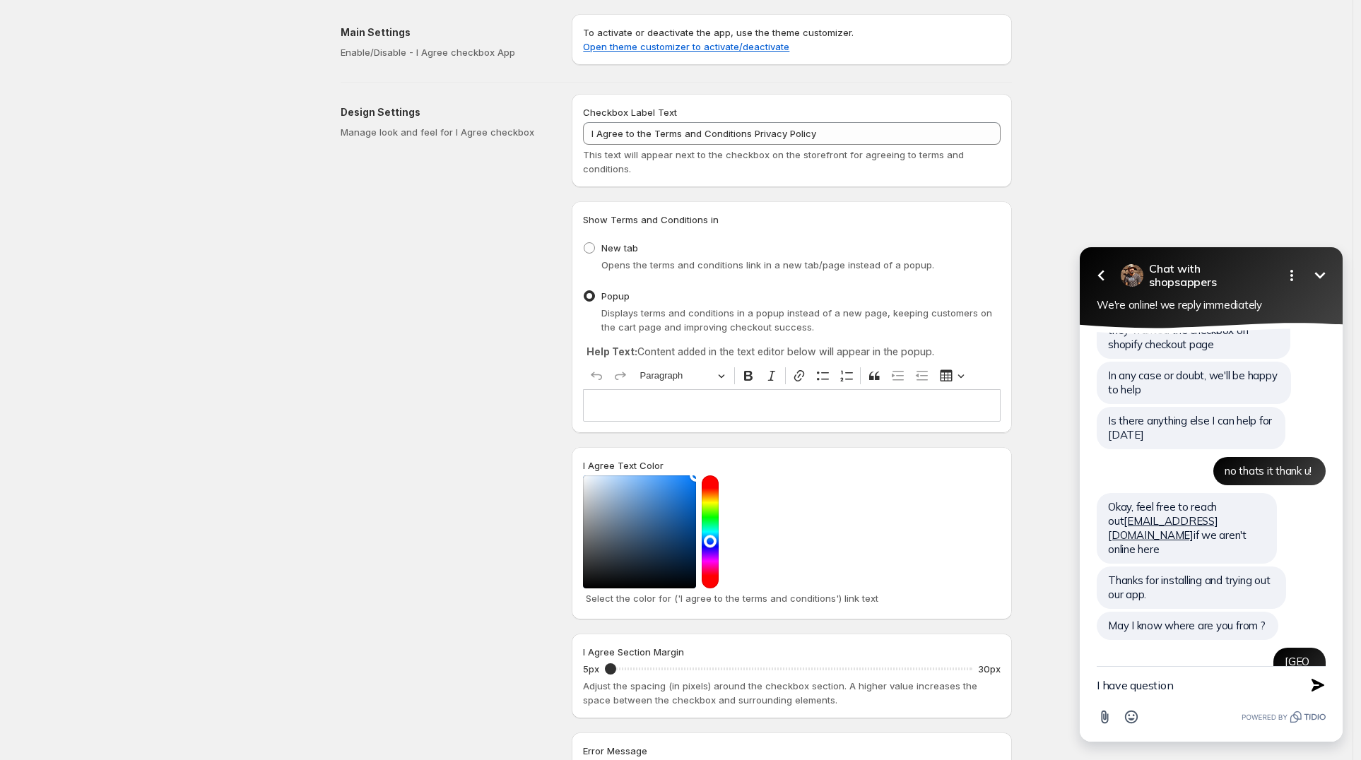
type textarea "I have questions"
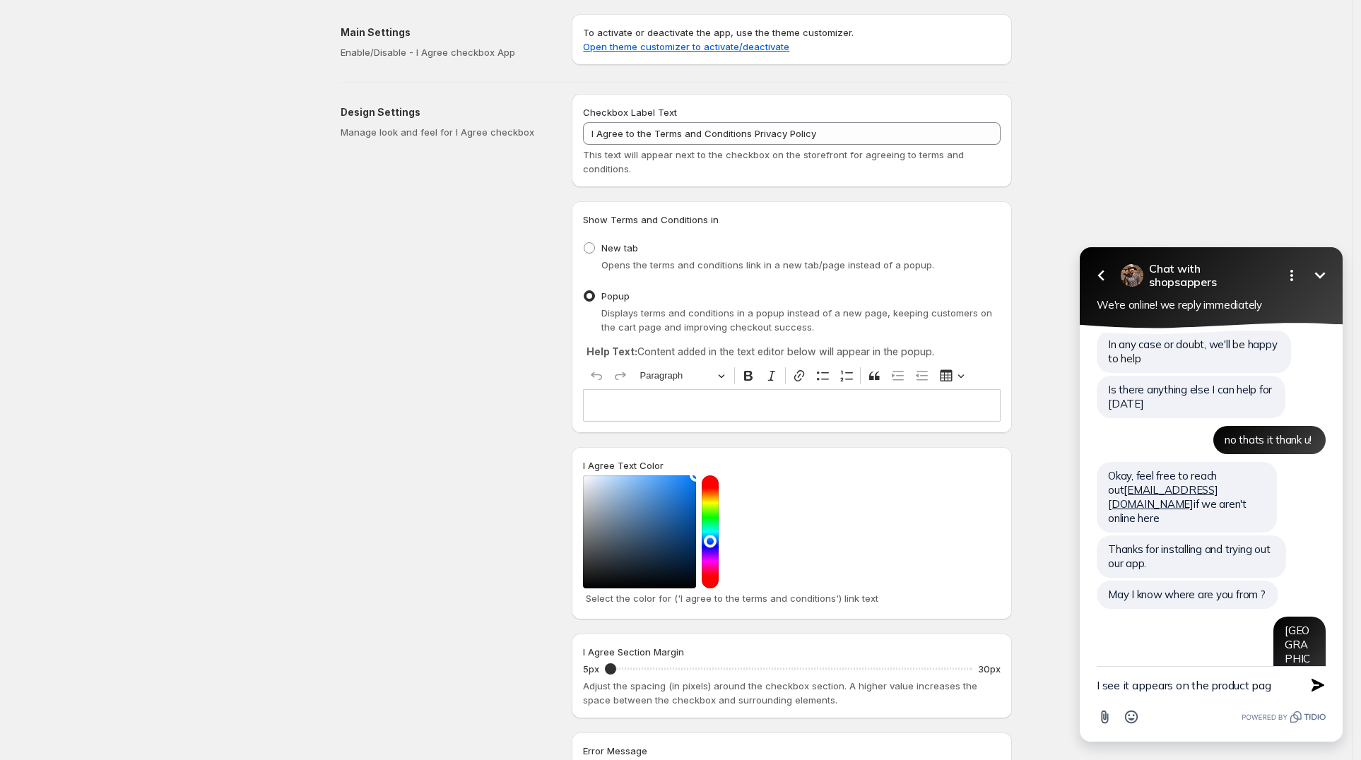
type textarea "I see it appears on the product page"
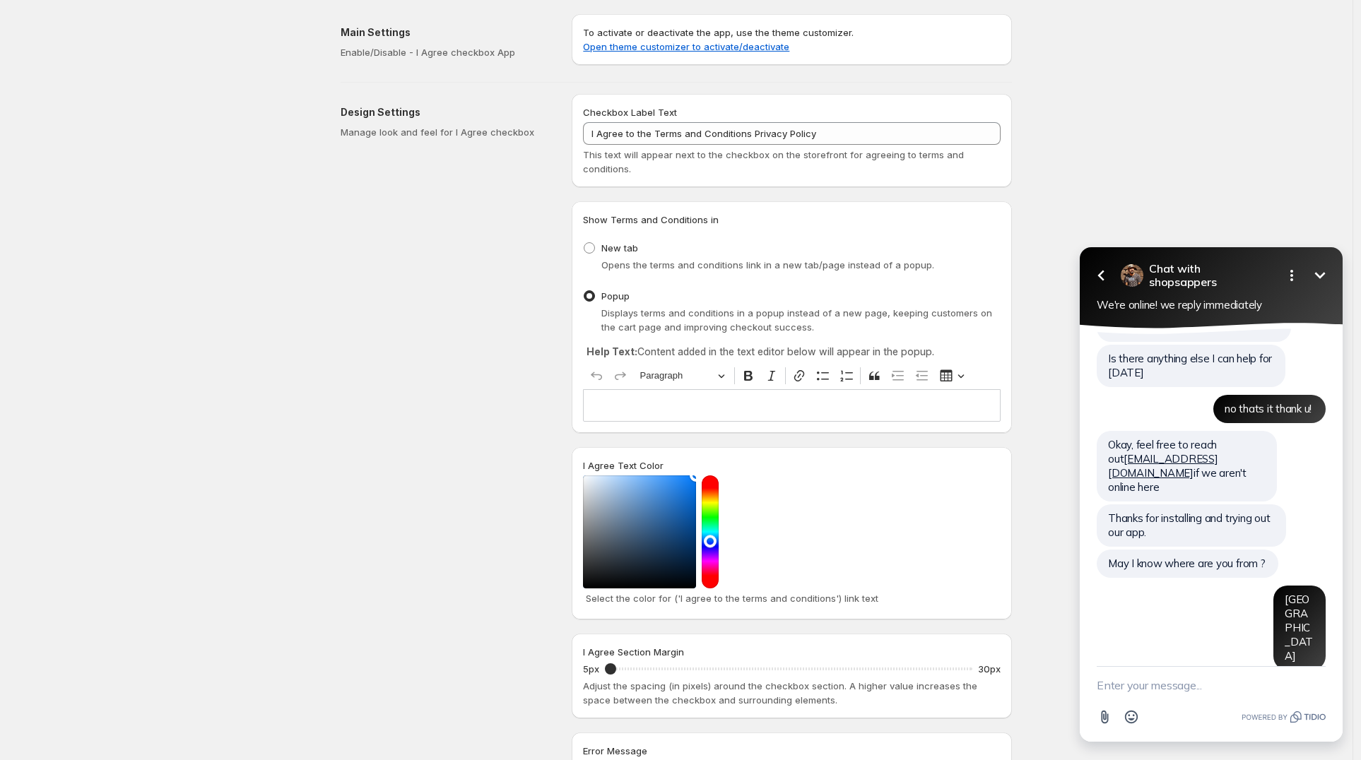
type textarea "c"
type textarea "but i dont like where it is"
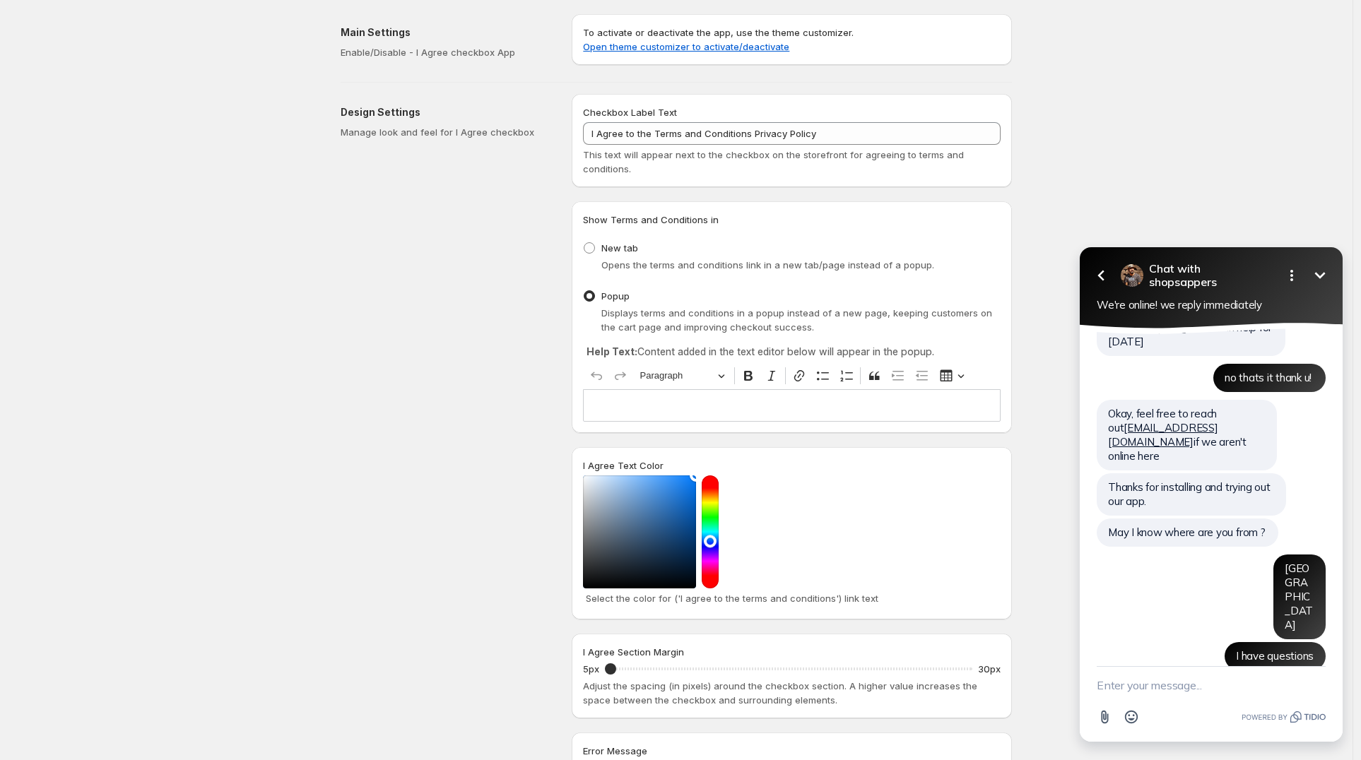
type textarea "a"
type textarea "can u help the placement"
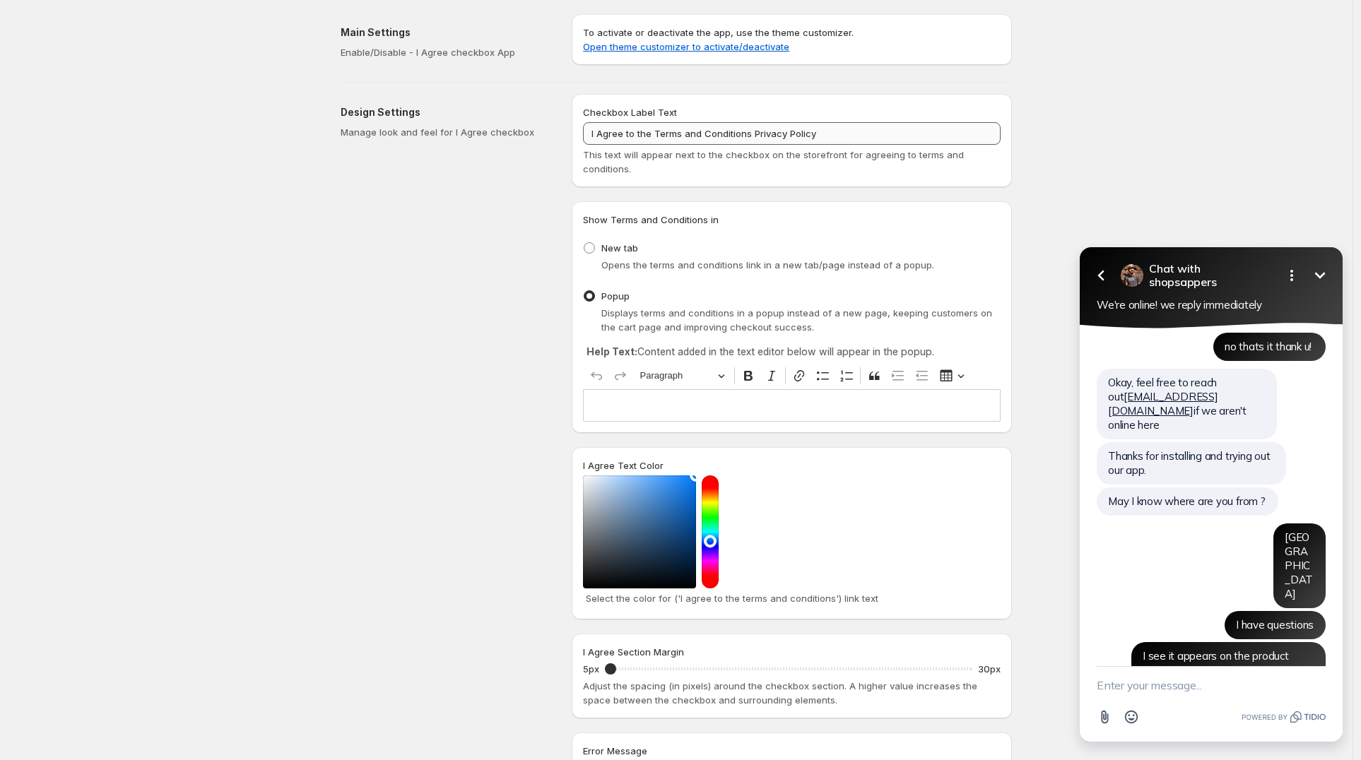
scroll to position [1071, 0]
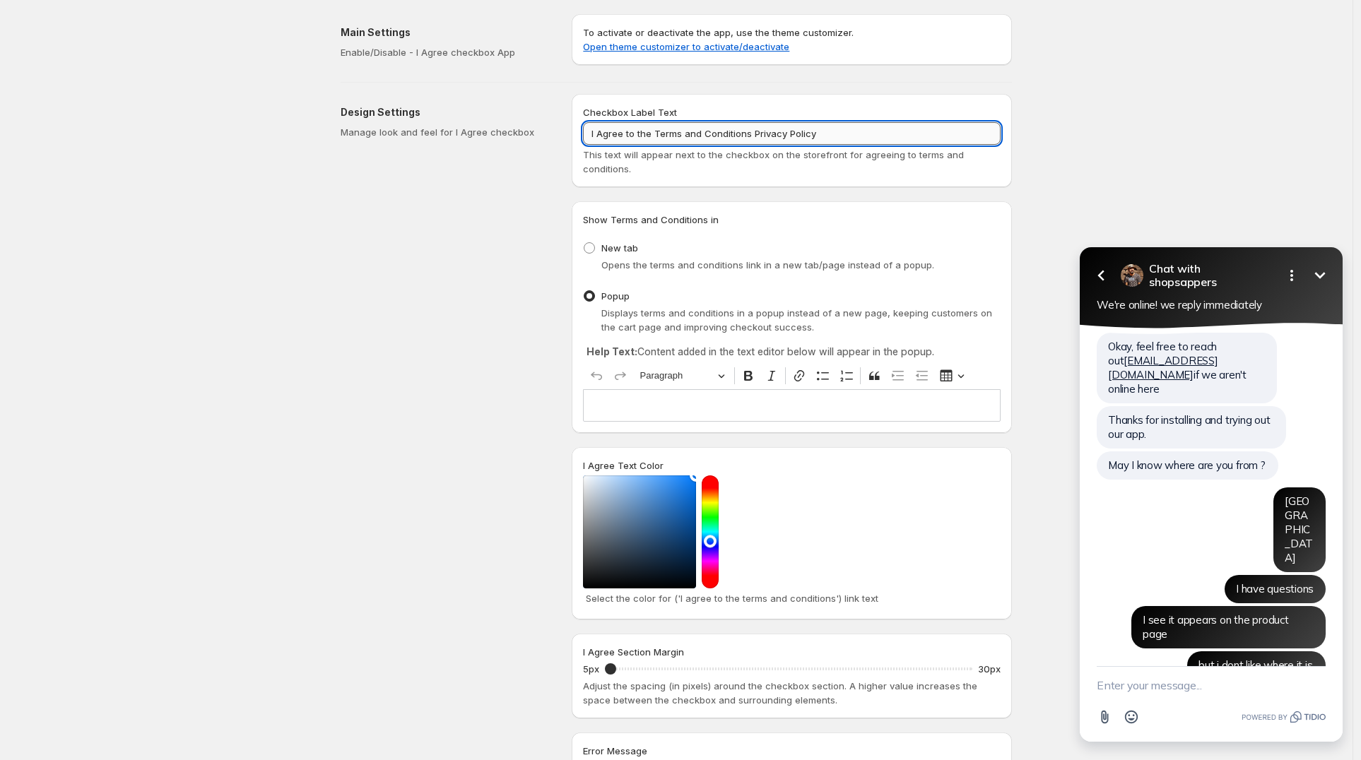
drag, startPoint x: 654, startPoint y: 133, endPoint x: 989, endPoint y: 328, distance: 388.2
click at [907, 129] on input "I Agree to the Terms and Conditions Privacy Policy" at bounding box center [792, 133] width 418 height 23
click at [1155, 690] on textarea "New message" at bounding box center [1211, 685] width 229 height 37
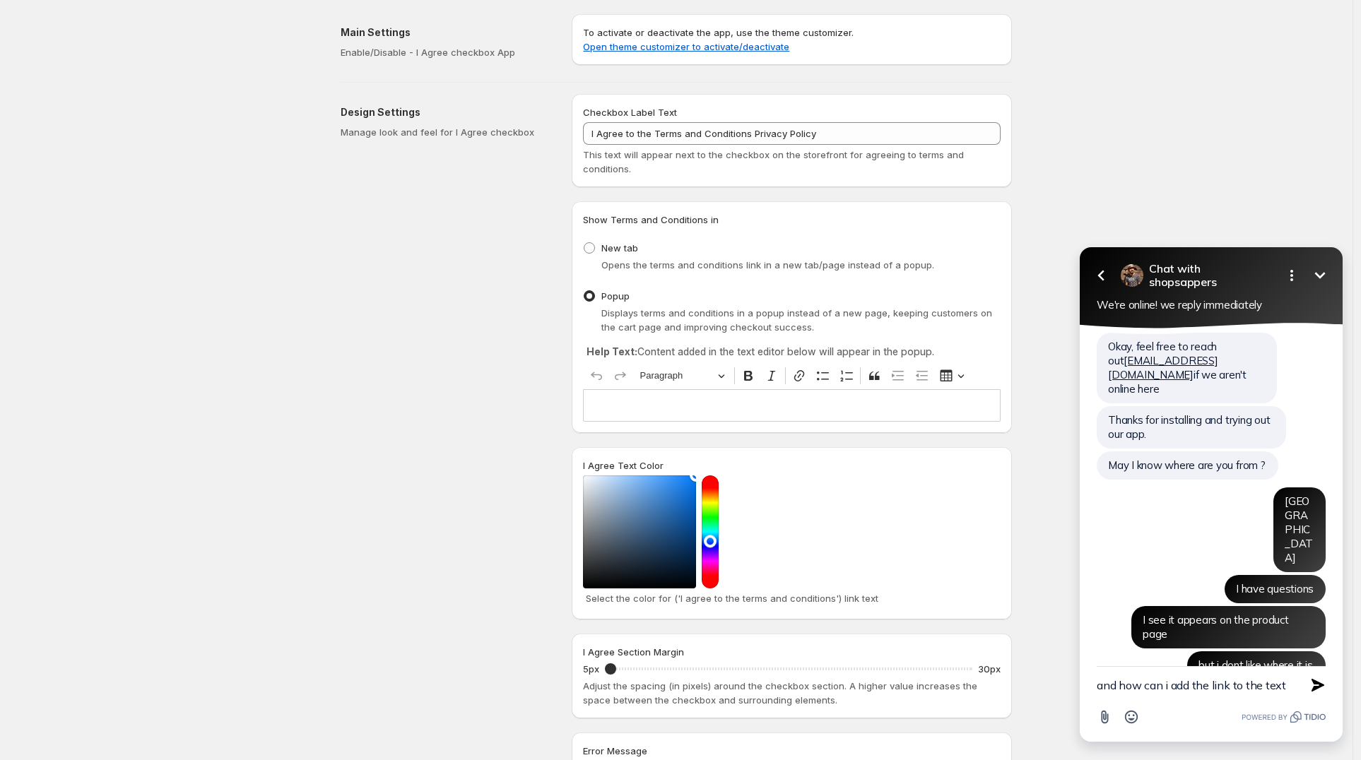
type textarea "and how can i add the link to the text?"
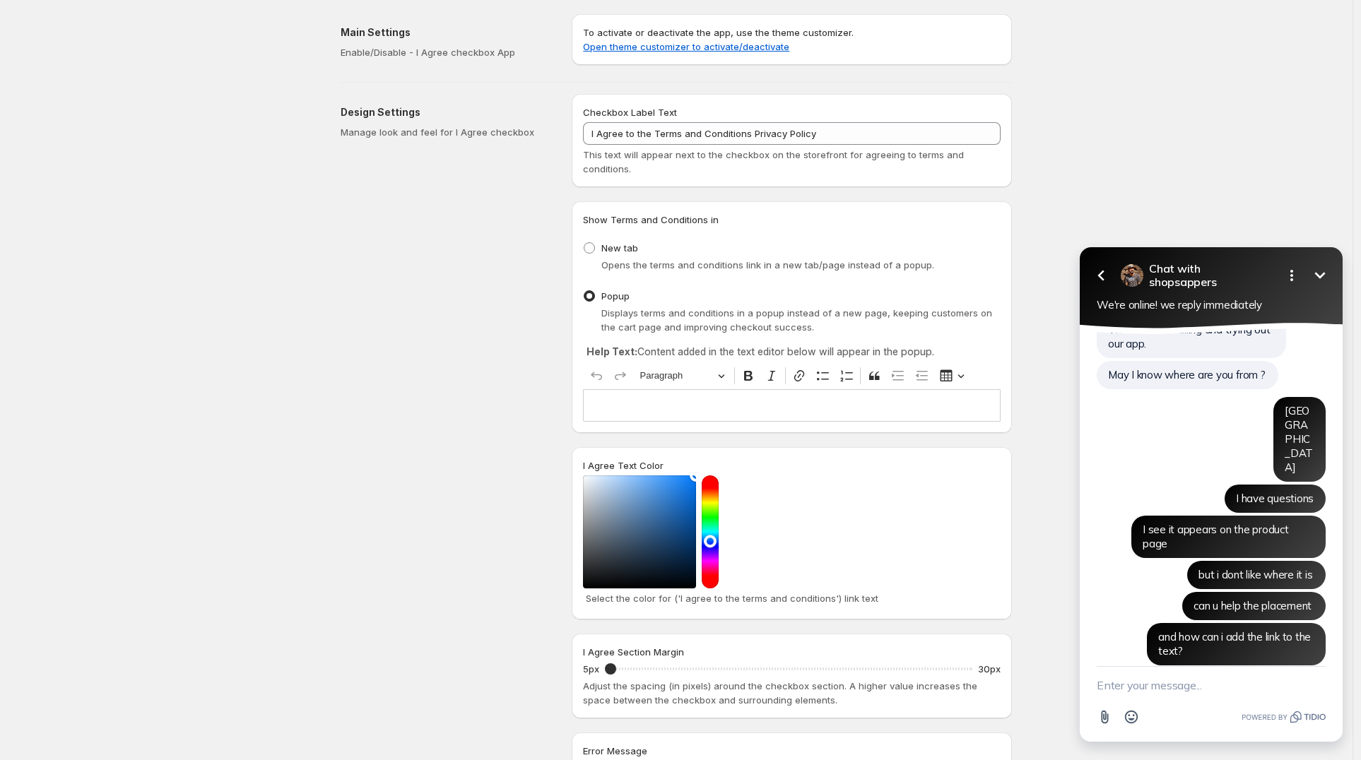
scroll to position [1130, 0]
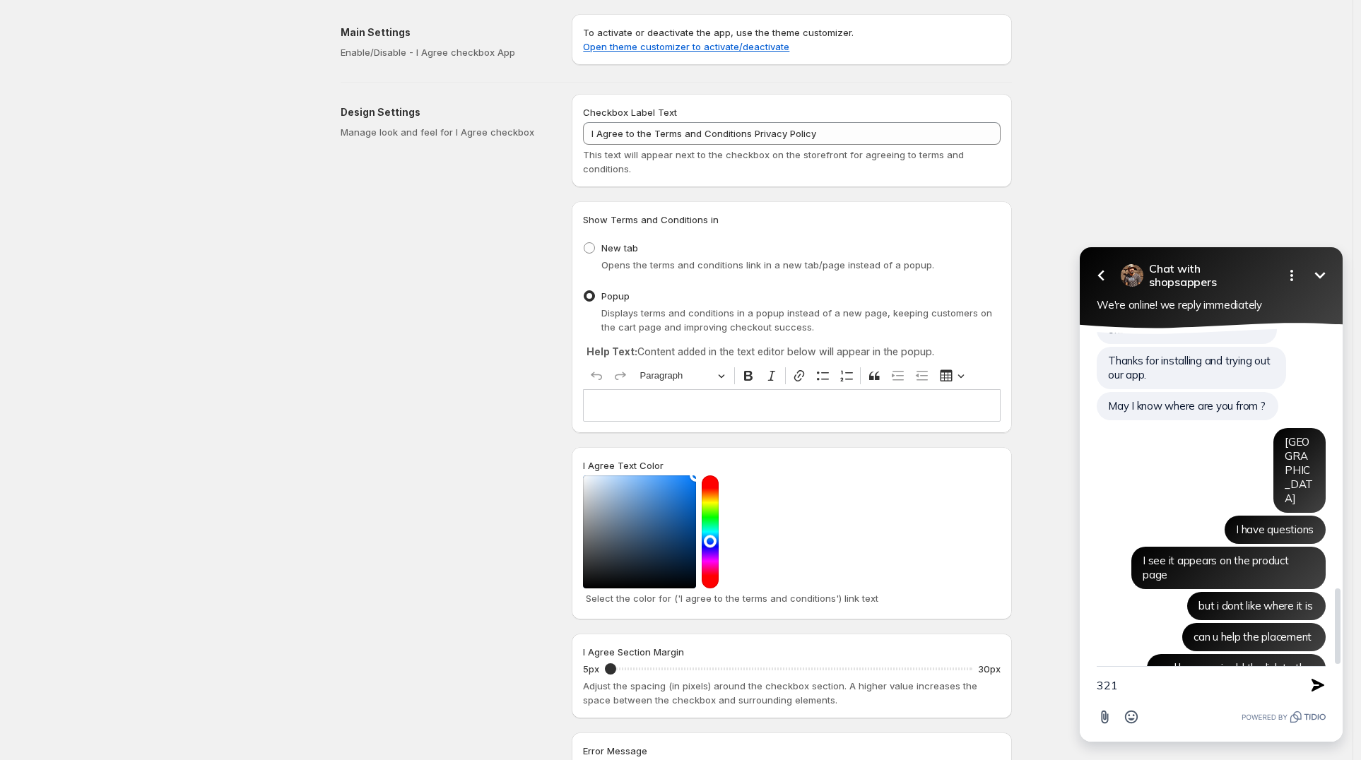
type textarea "3214"
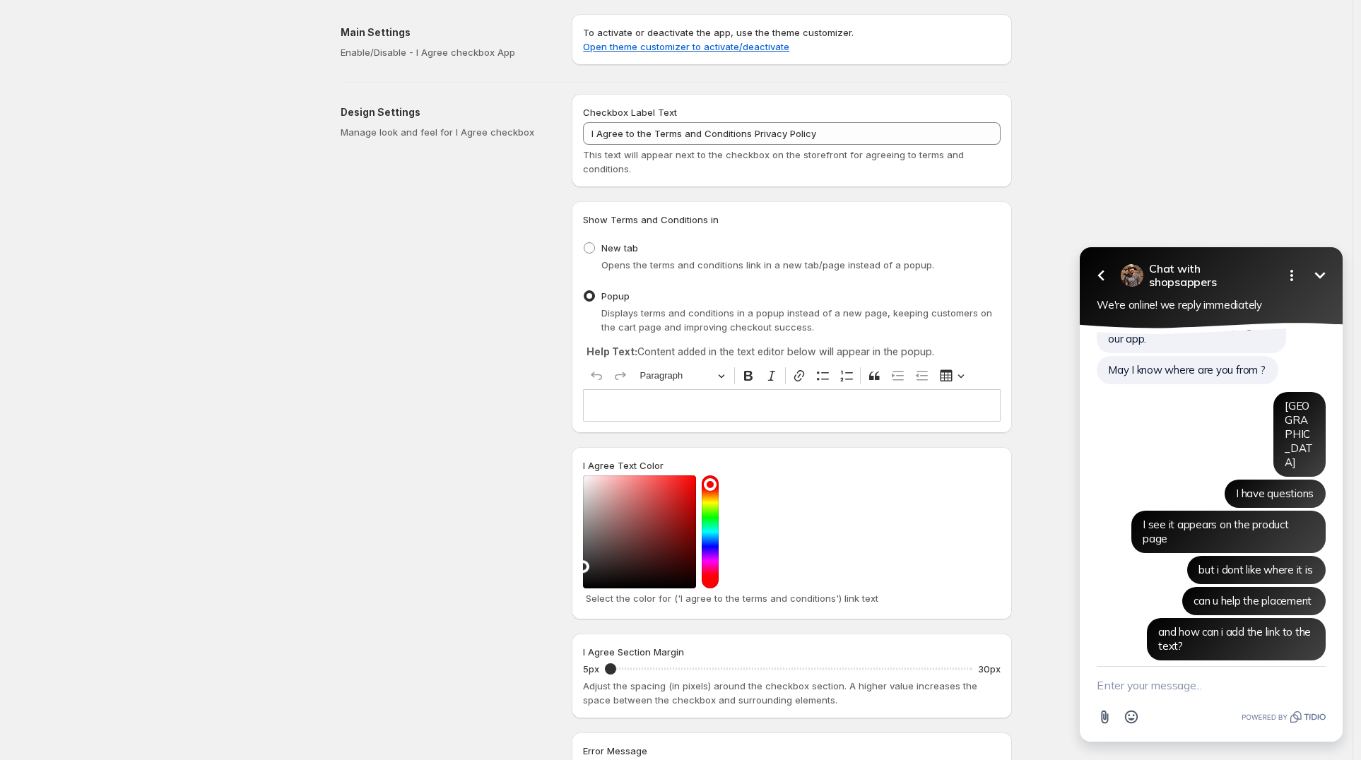
drag, startPoint x: 655, startPoint y: 499, endPoint x: 556, endPoint y: 567, distance: 120.4
click at [556, 567] on div "Design Settings Manage look and feel for I Agree checkbox Checkbox Label Text I…" at bounding box center [670, 454] width 683 height 743
drag, startPoint x: 620, startPoint y: 673, endPoint x: 596, endPoint y: 674, distance: 24.1
click at [605, 674] on input "I Agree Section Margin" at bounding box center [788, 669] width 367 height 20
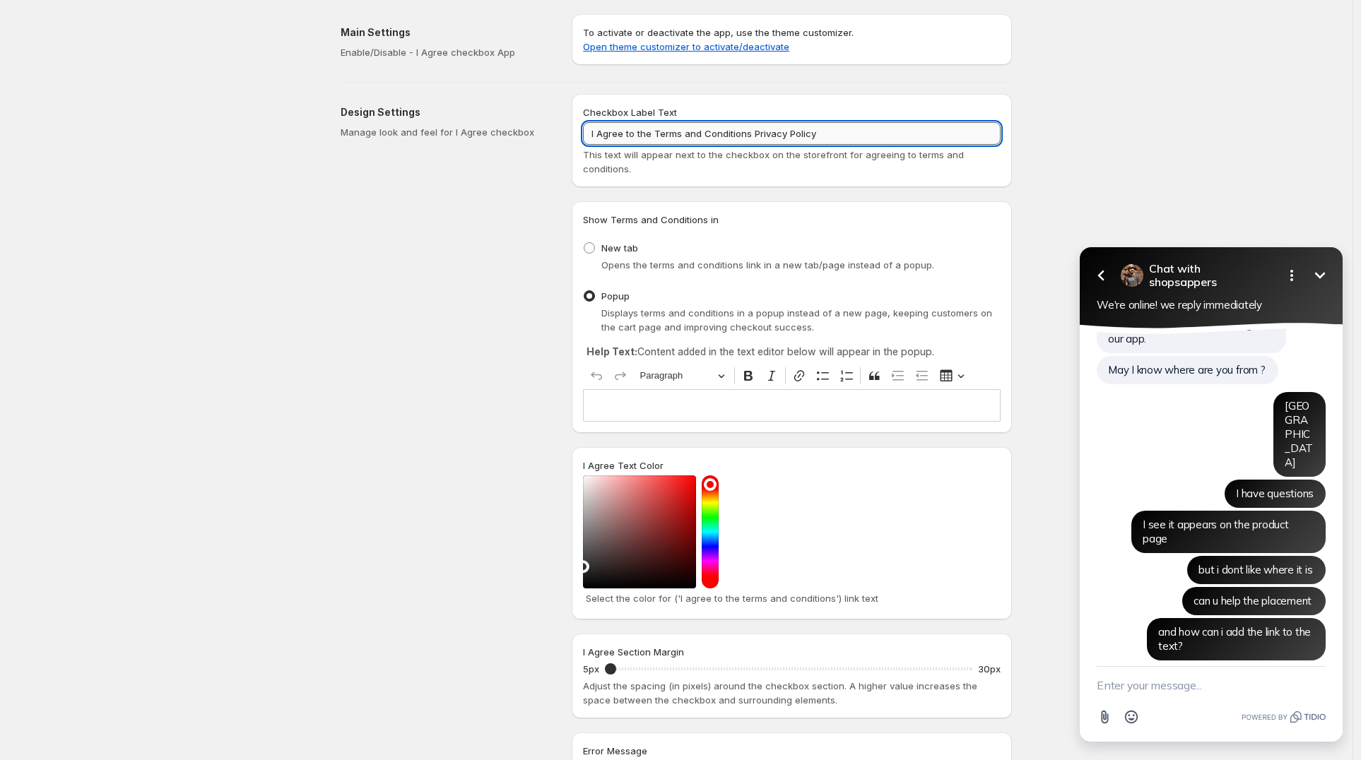
click at [656, 134] on input "I Agree to the Terms and Conditions Privacy Policy" at bounding box center [792, 133] width 418 height 23
click at [661, 411] on p "Editor editing area: main. Press ⌥0 for help." at bounding box center [791, 406] width 405 height 14
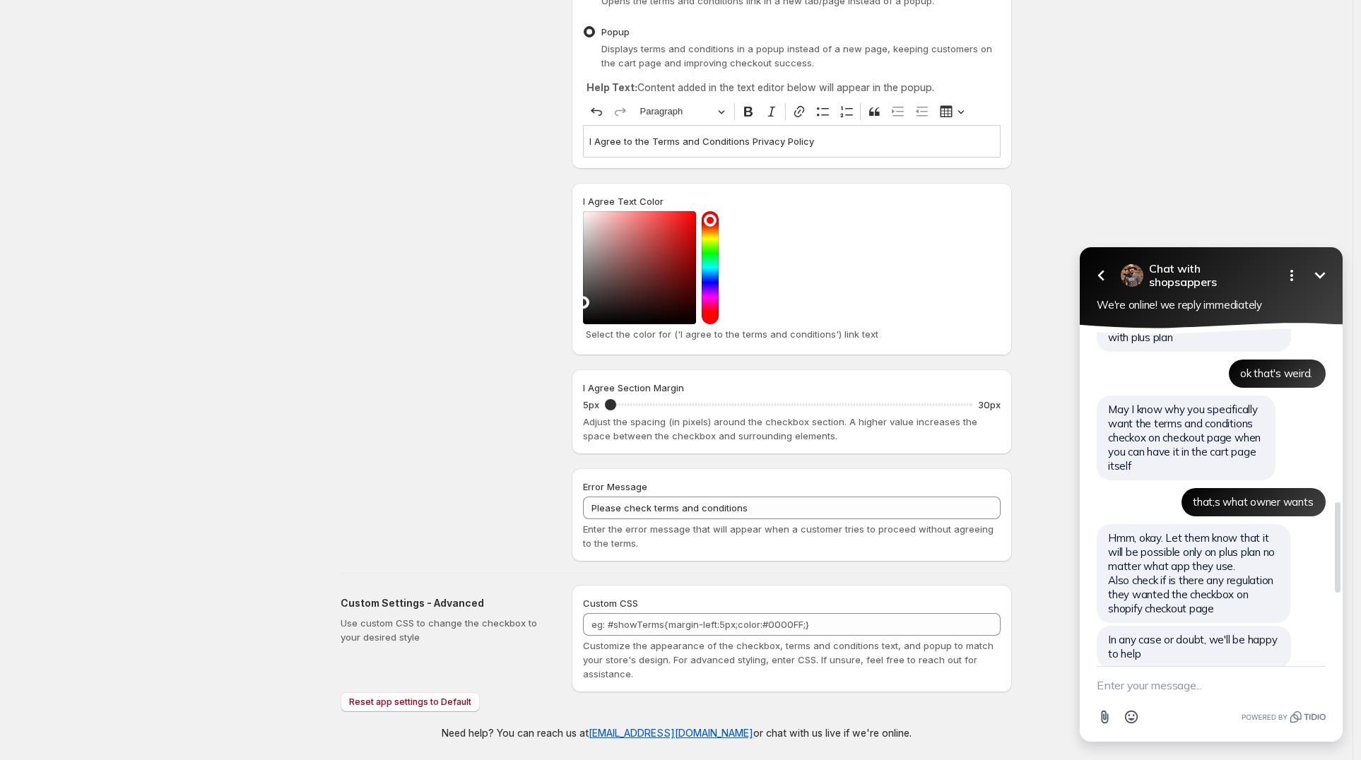
scroll to position [919, 0]
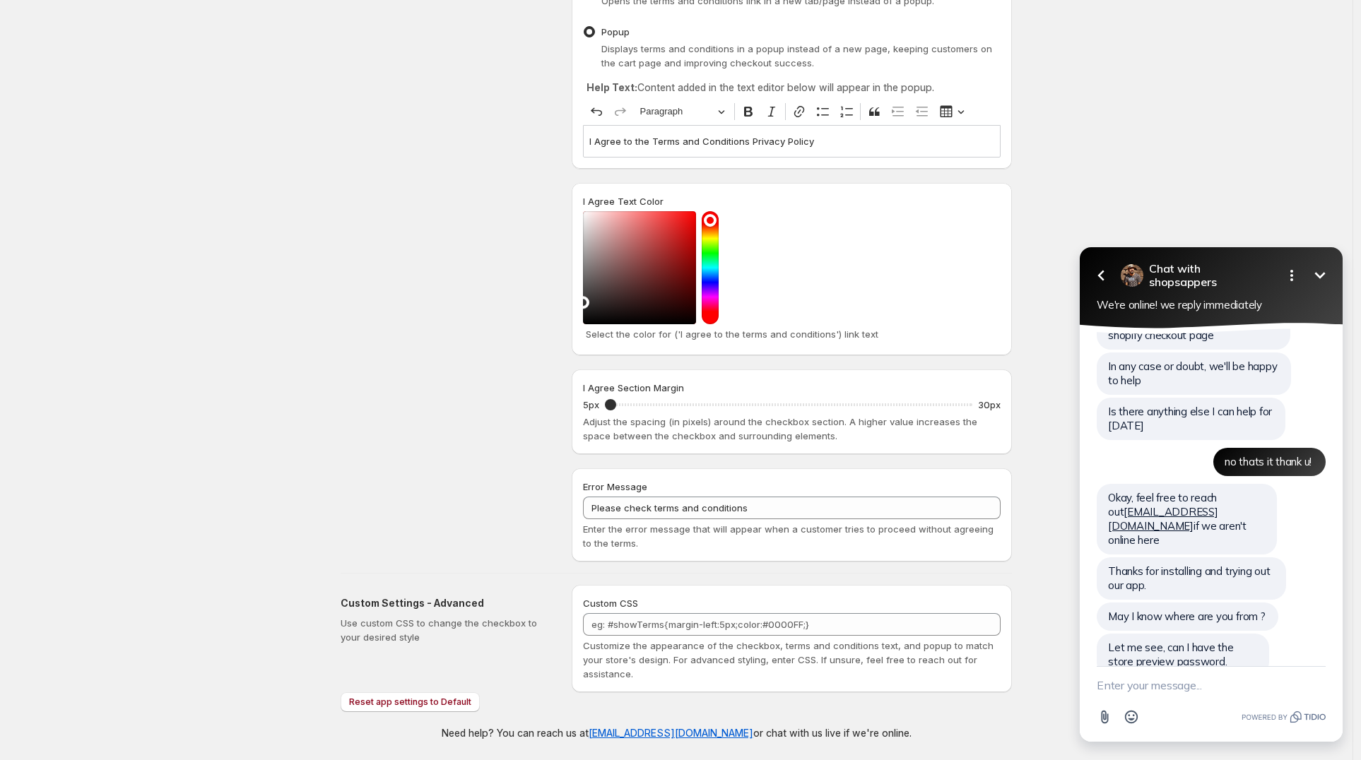
click at [1208, 688] on textarea "New message" at bounding box center [1211, 685] width 229 height 37
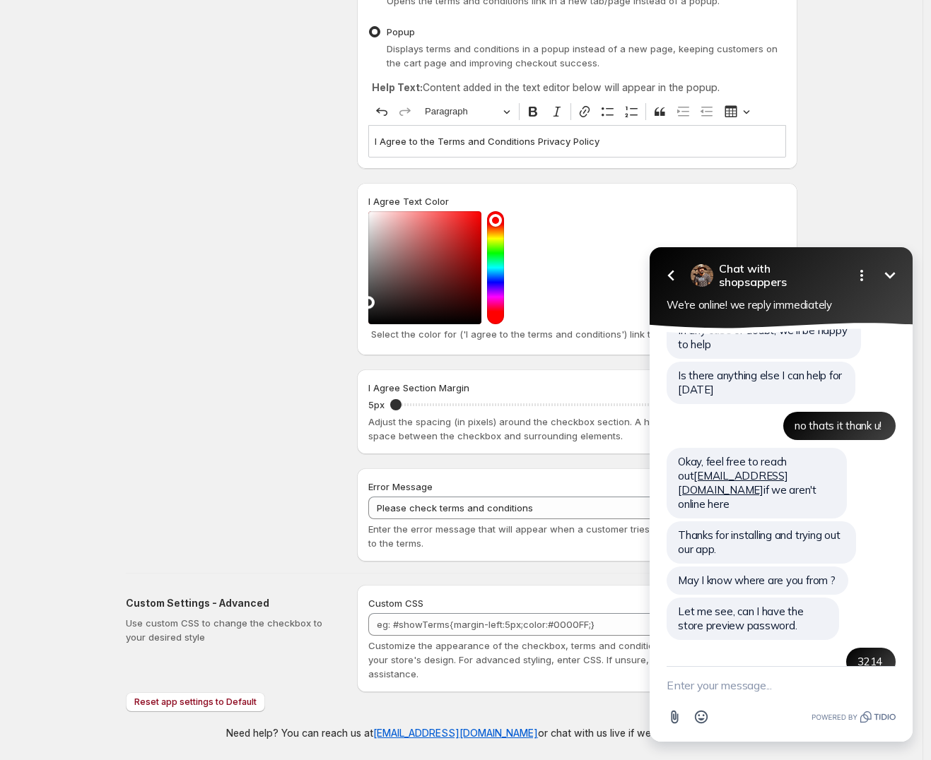
scroll to position [1068, 0]
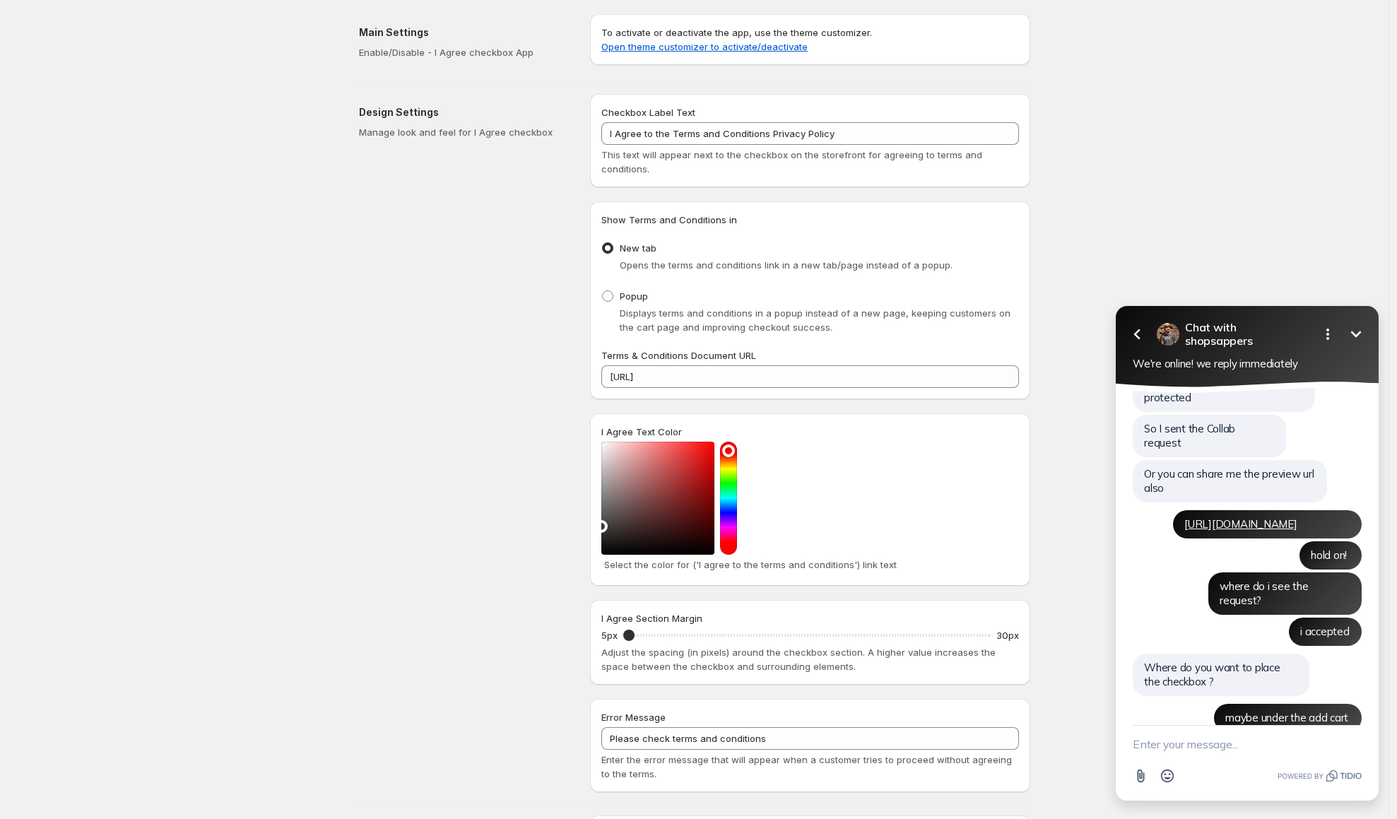
scroll to position [1410, 0]
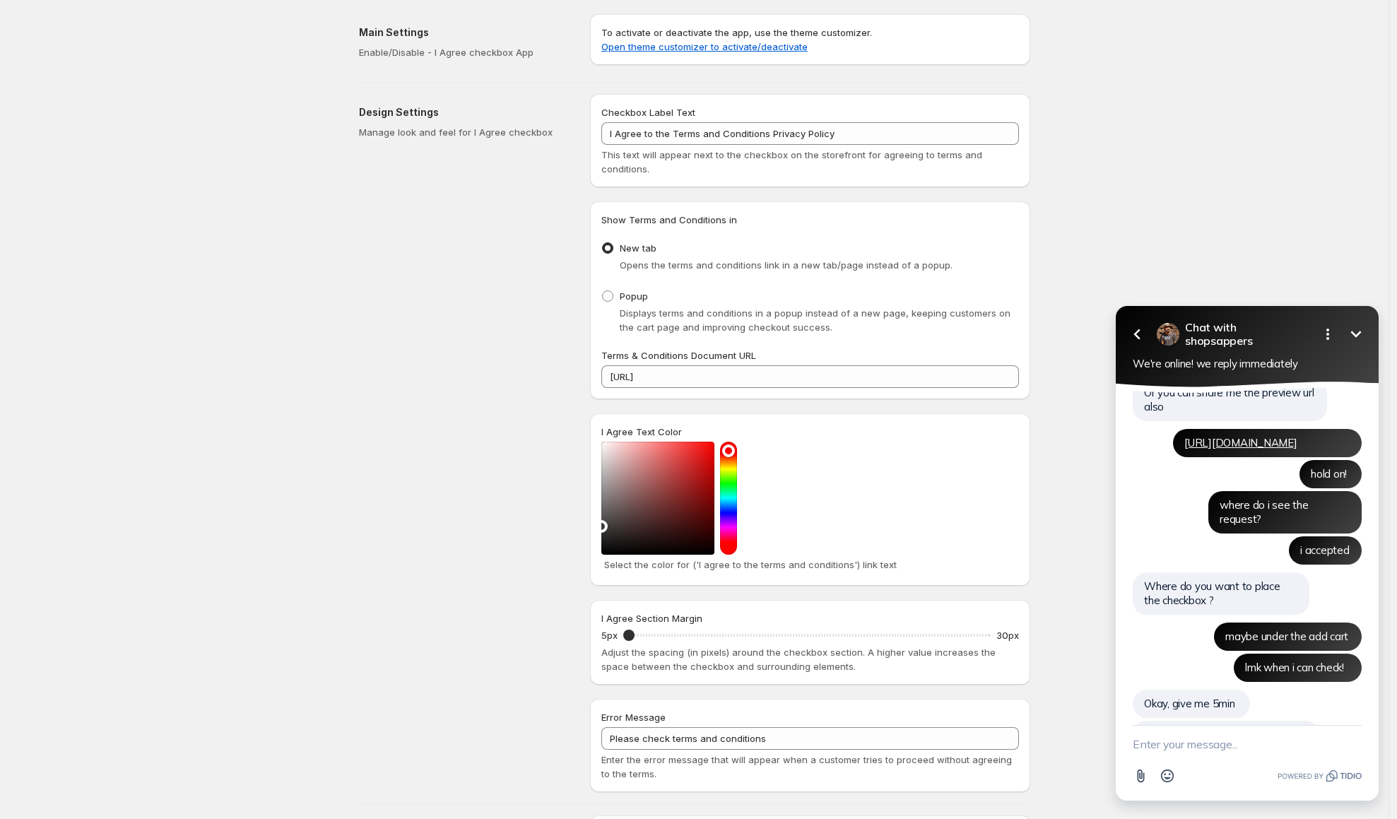
click at [1222, 752] on textarea "New message" at bounding box center [1247, 744] width 229 height 37
type textarea "f"
type textarea "thanks a lot!"
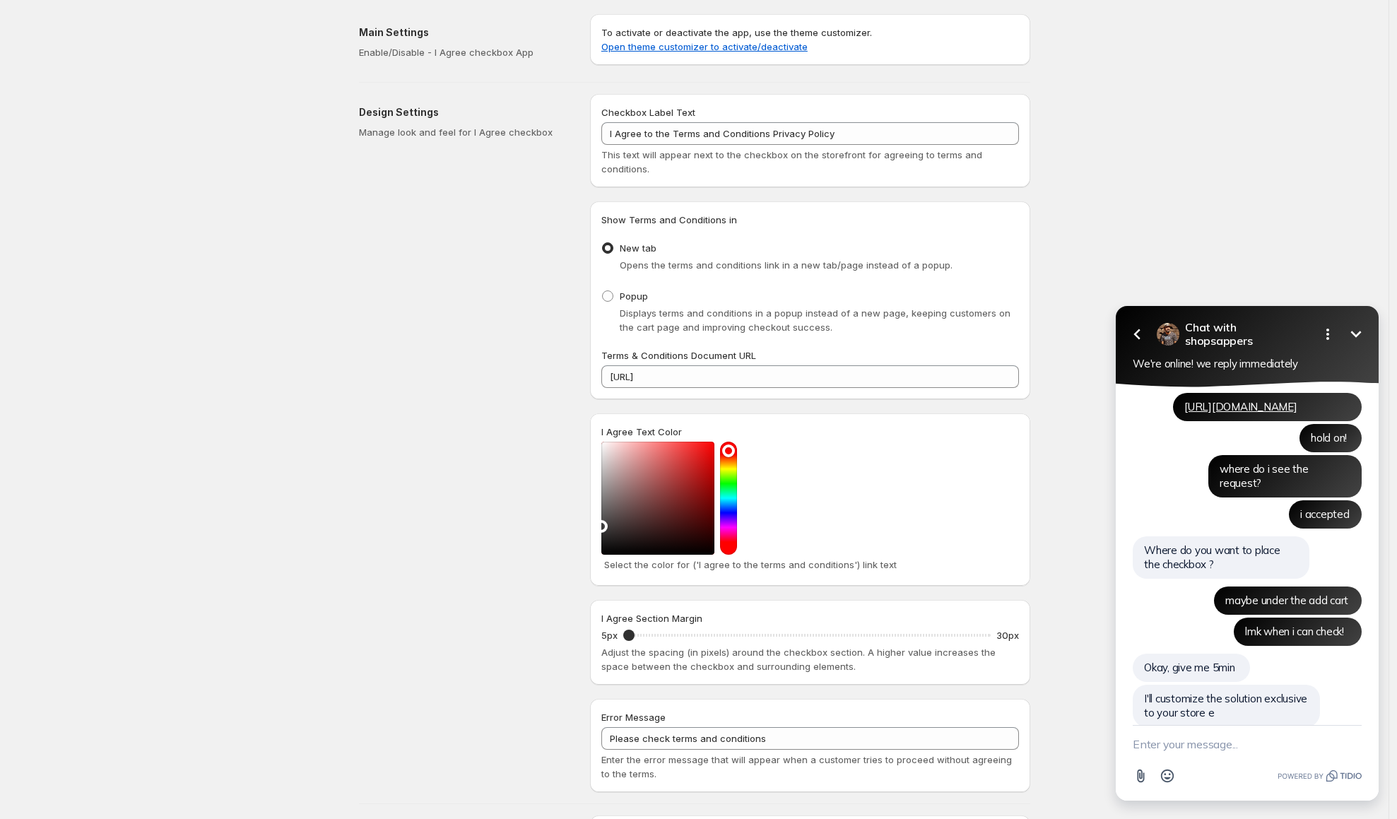
type textarea "c"
type textarea "texts can be smaller than 5px too"
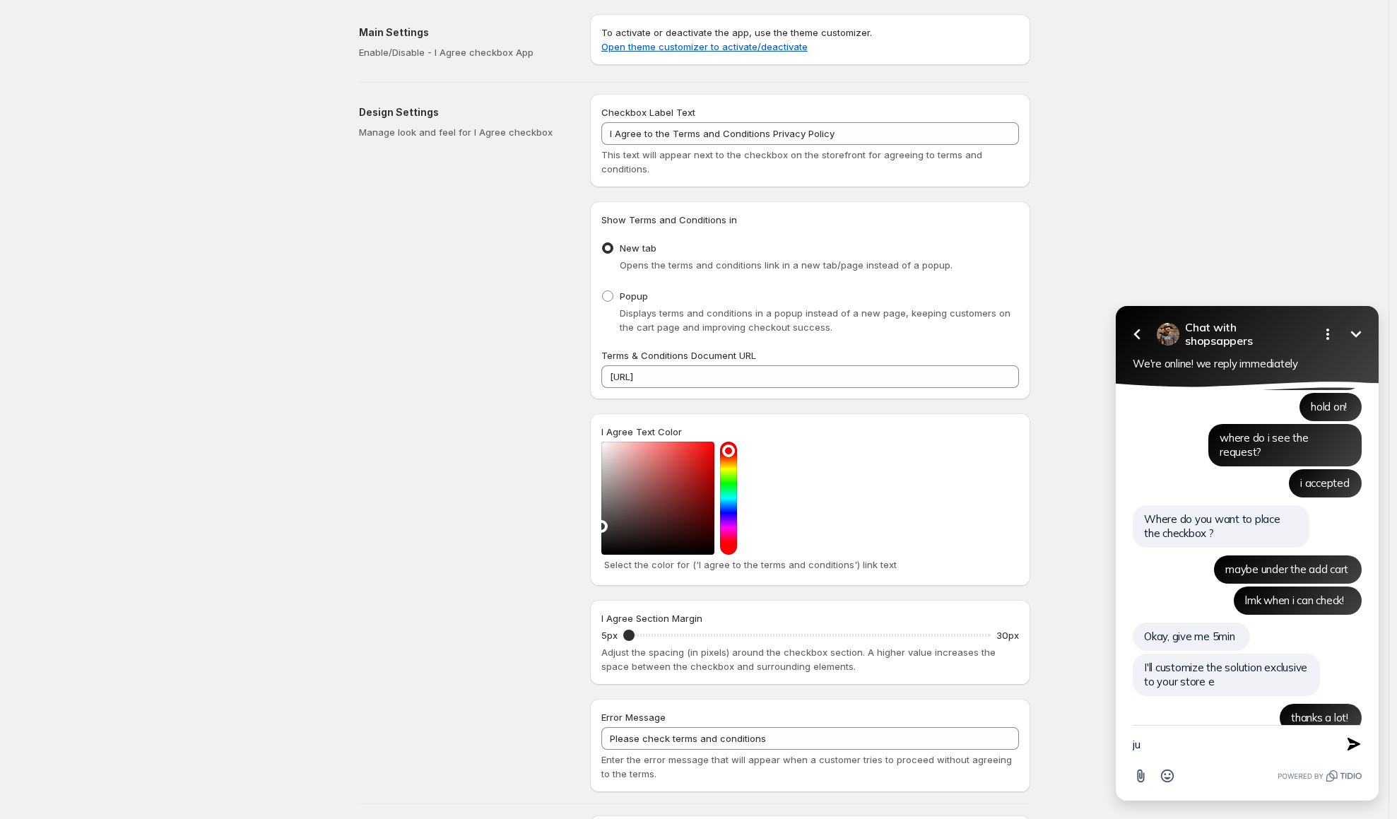
type textarea "j"
type textarea "3"
type textarea "around 4px if possible! appreciate"
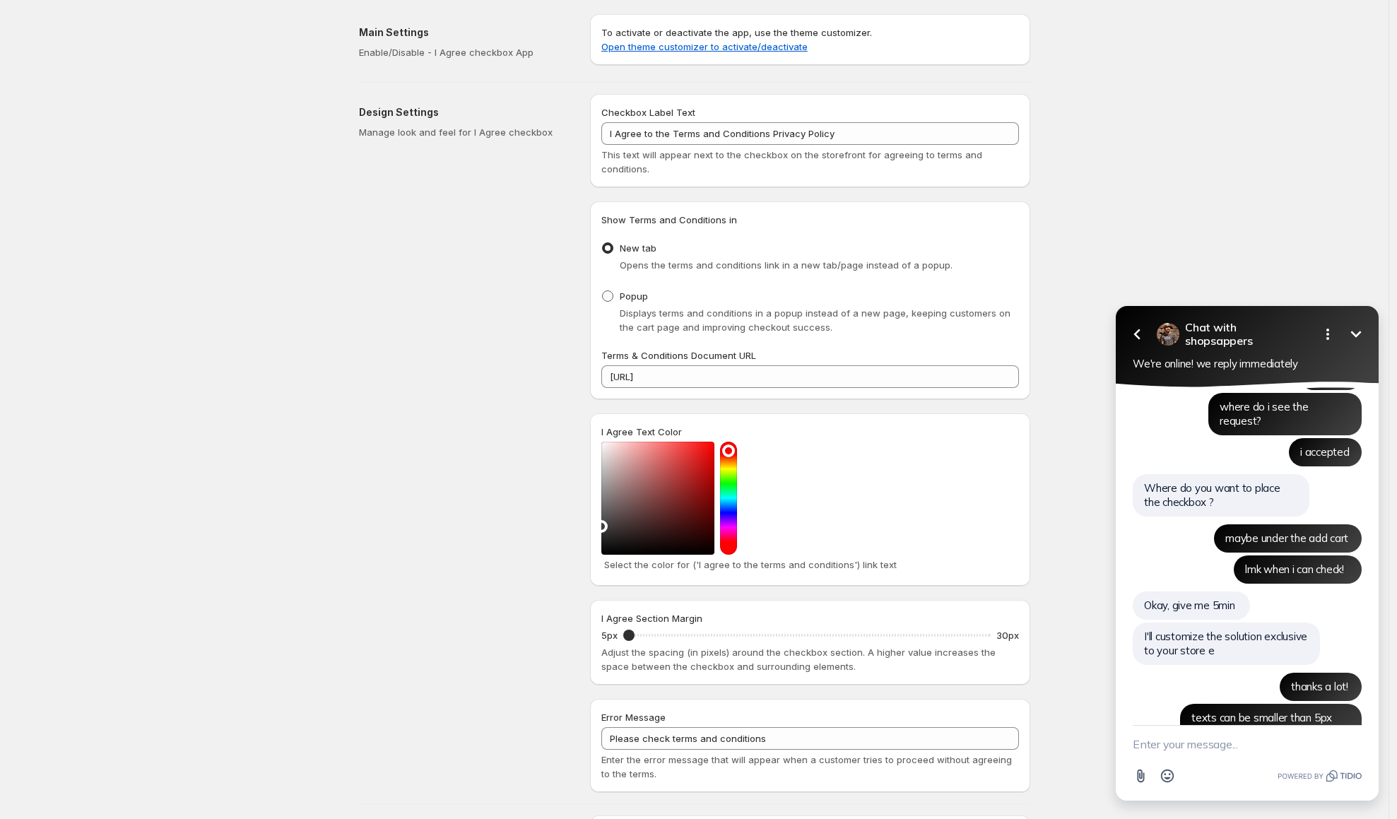
click at [609, 293] on span at bounding box center [607, 295] width 11 height 11
click at [603, 291] on input "Popup" at bounding box center [602, 290] width 1 height 1
radio input "true"
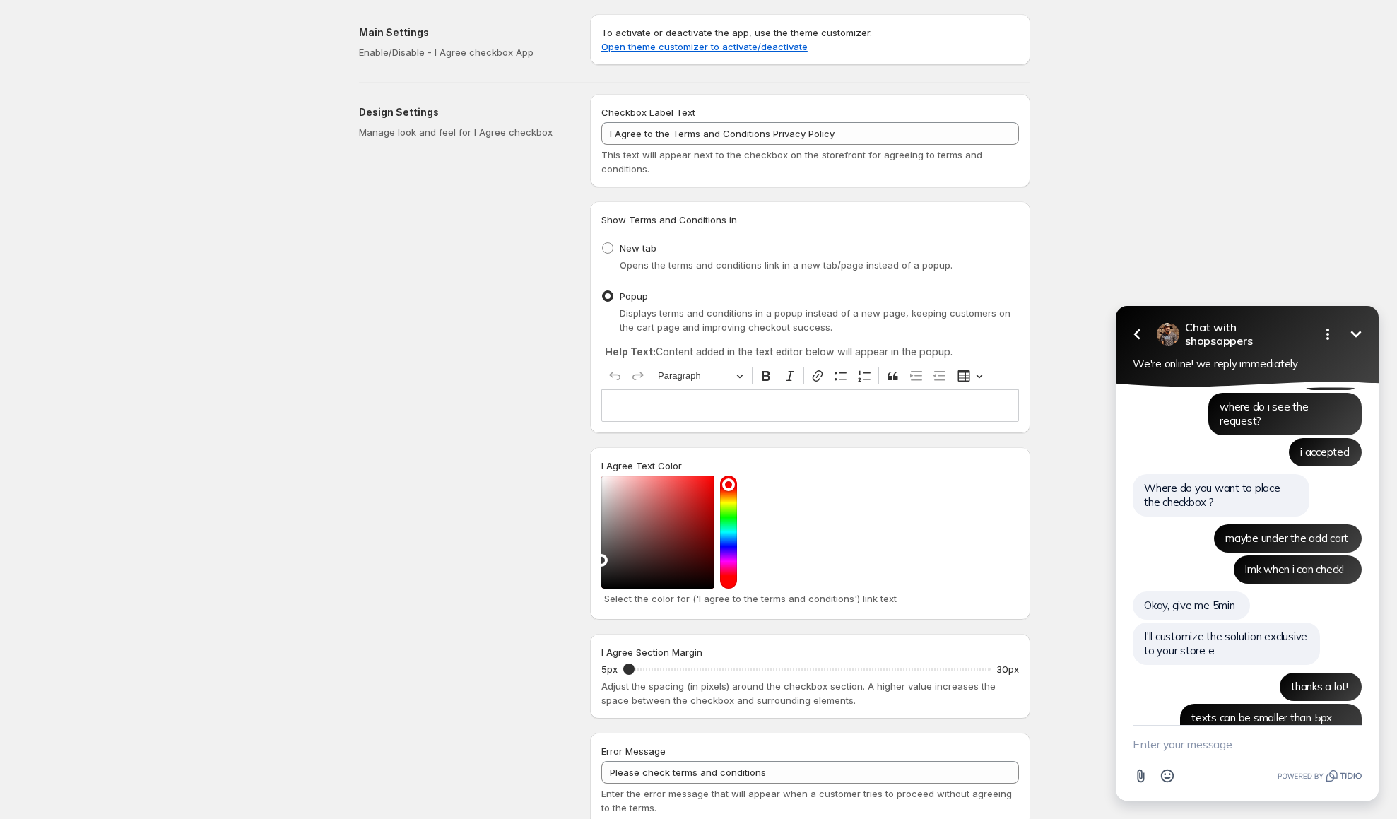
click at [621, 406] on p "Editor editing area: main. Press ⌥0 for help." at bounding box center [810, 406] width 405 height 14
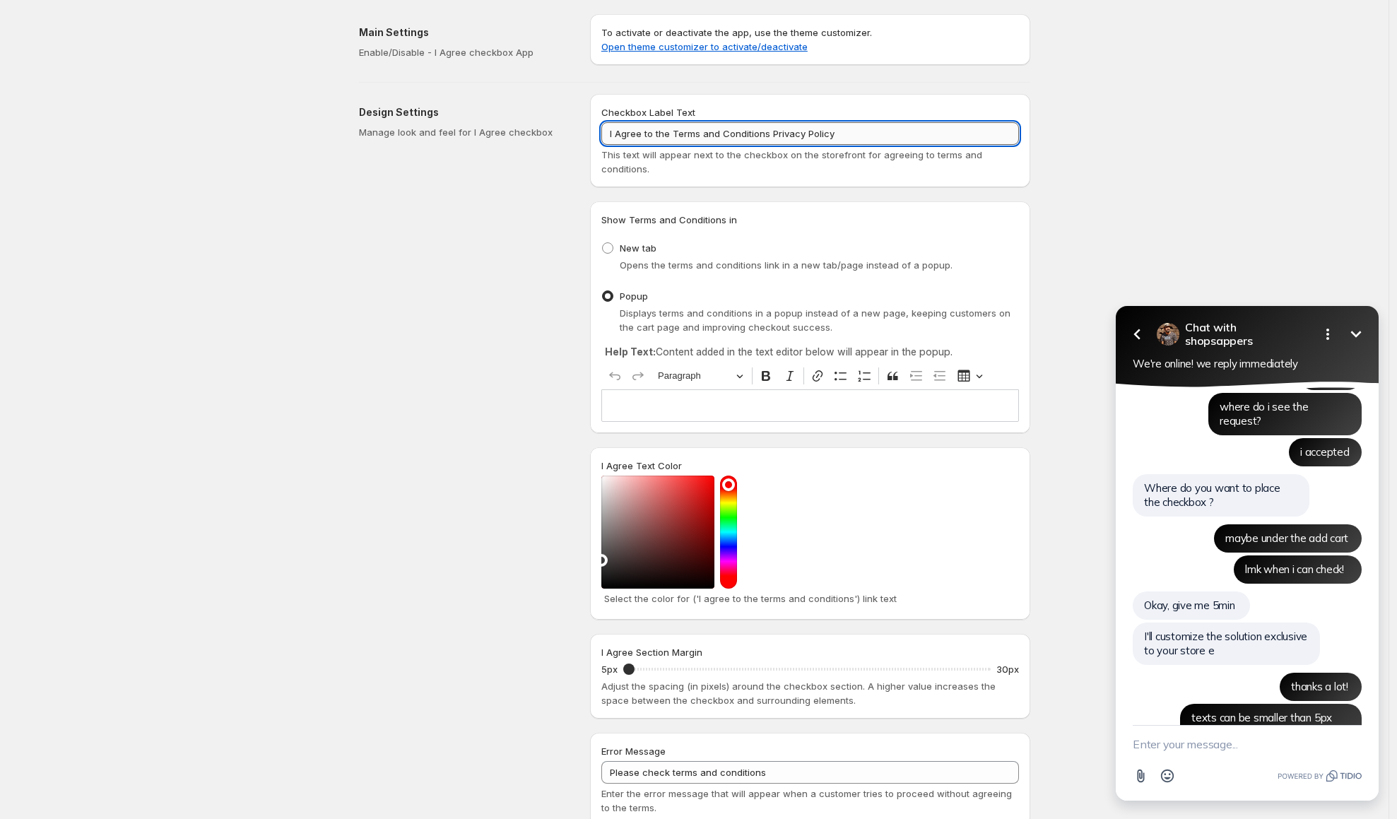
click at [659, 136] on input "I Agree to the Terms and Conditions Privacy Policy" at bounding box center [810, 133] width 418 height 23
click at [659, 406] on p "Editor editing area: main. Press ⌥0 for help." at bounding box center [810, 406] width 405 height 14
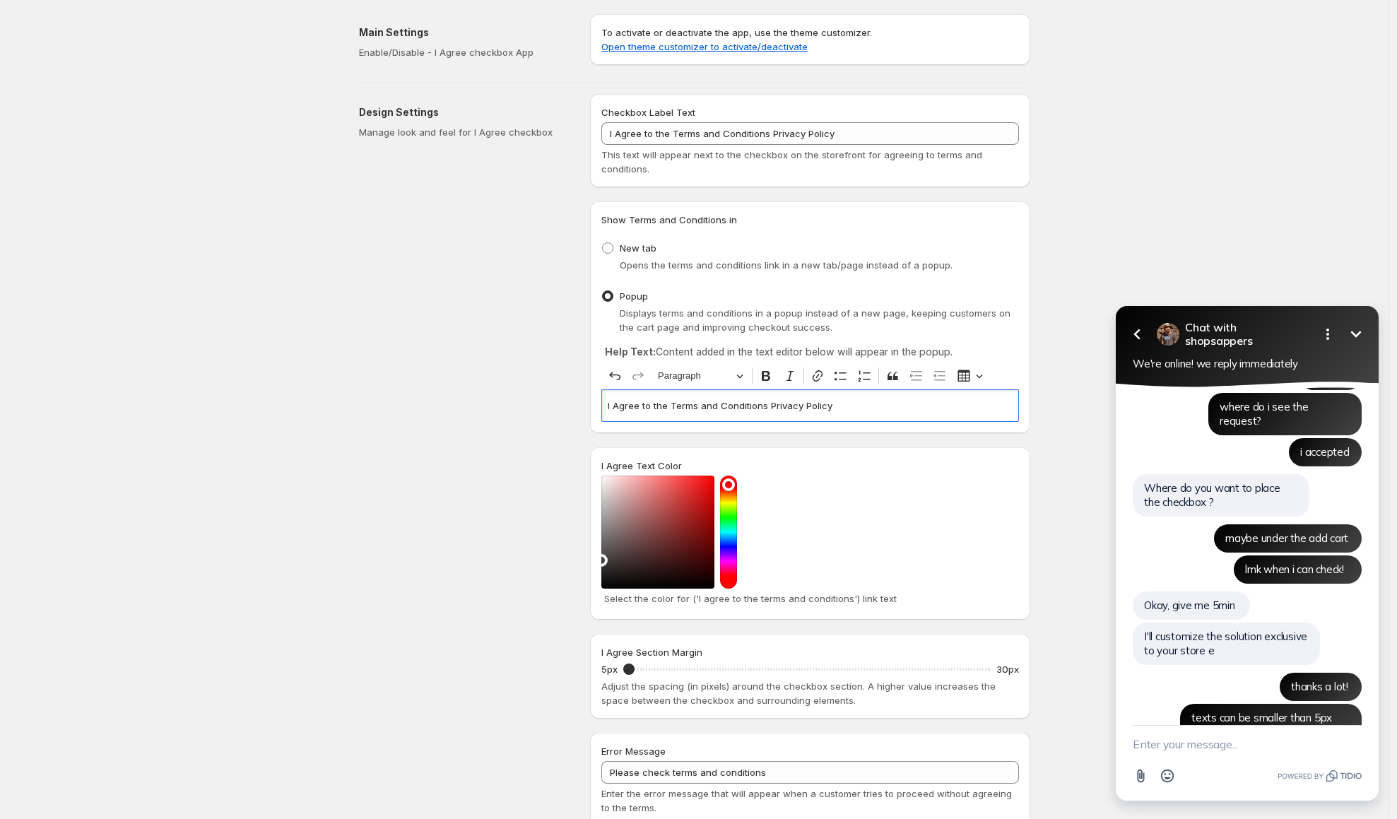
scroll to position [1544, 0]
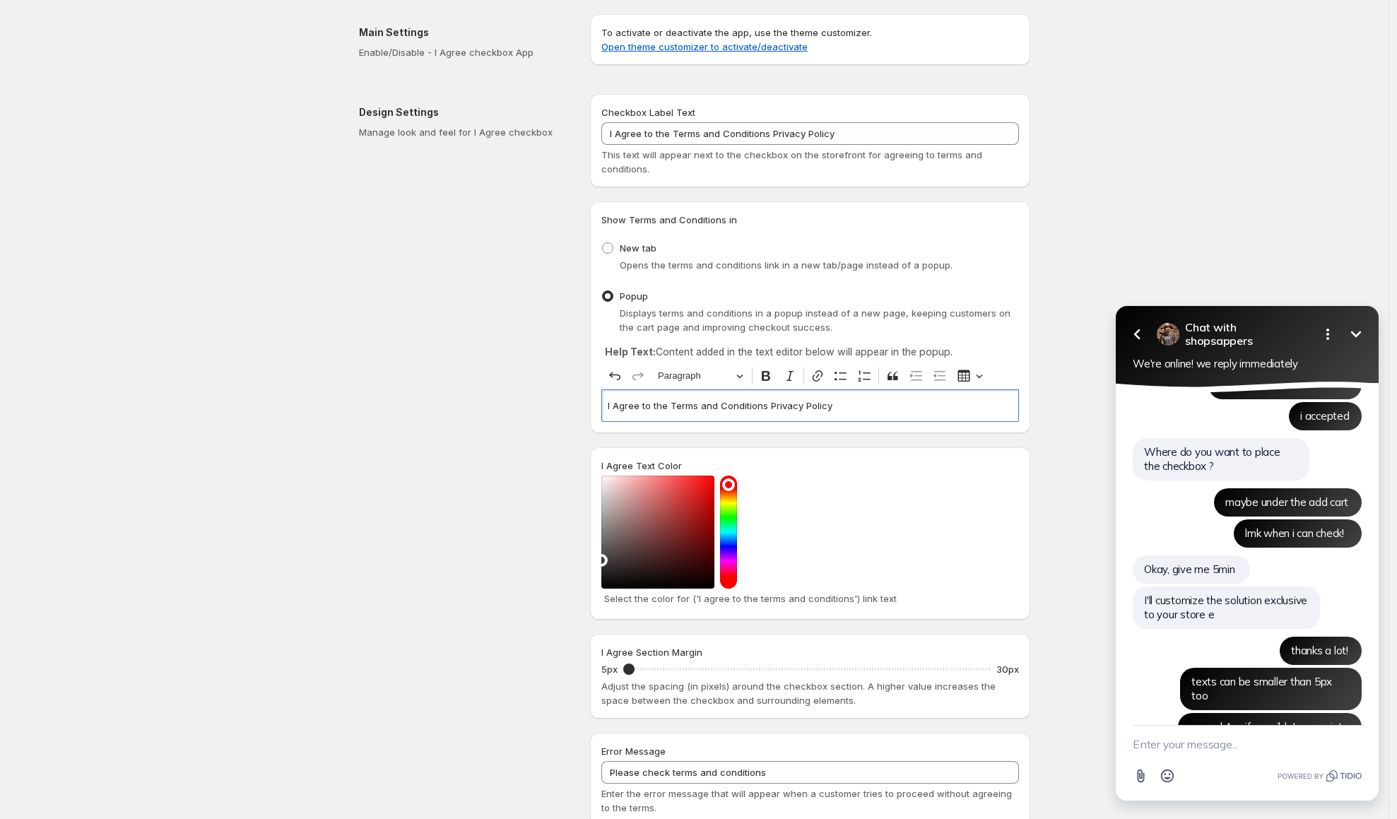
click at [705, 413] on p "I Agree to the Terms and Conditions Privacy Policy" at bounding box center [810, 406] width 405 height 14
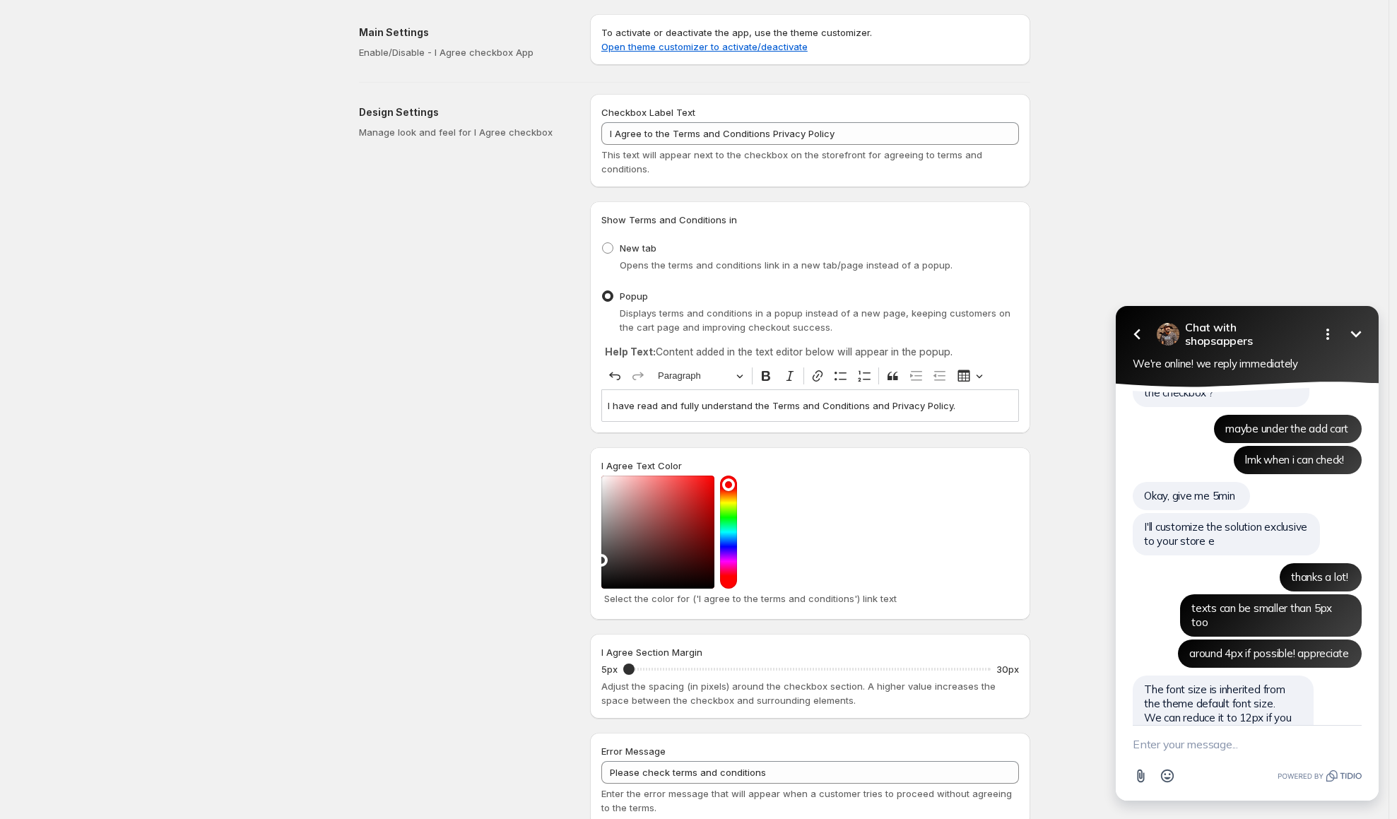
click at [1164, 740] on textarea "New message" at bounding box center [1247, 744] width 229 height 37
type textarea "ㅛ"
type textarea "yes please!"
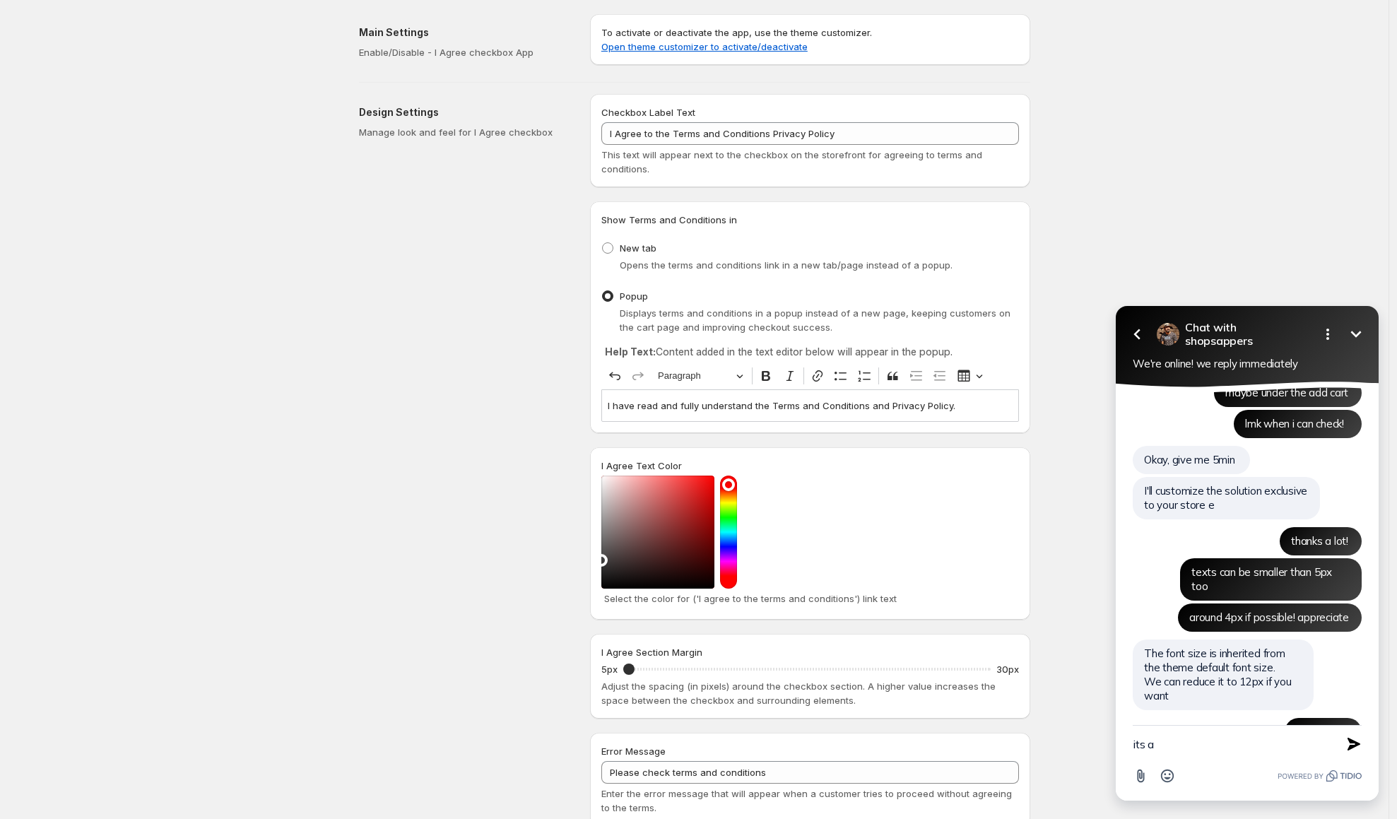
type textarea "its"
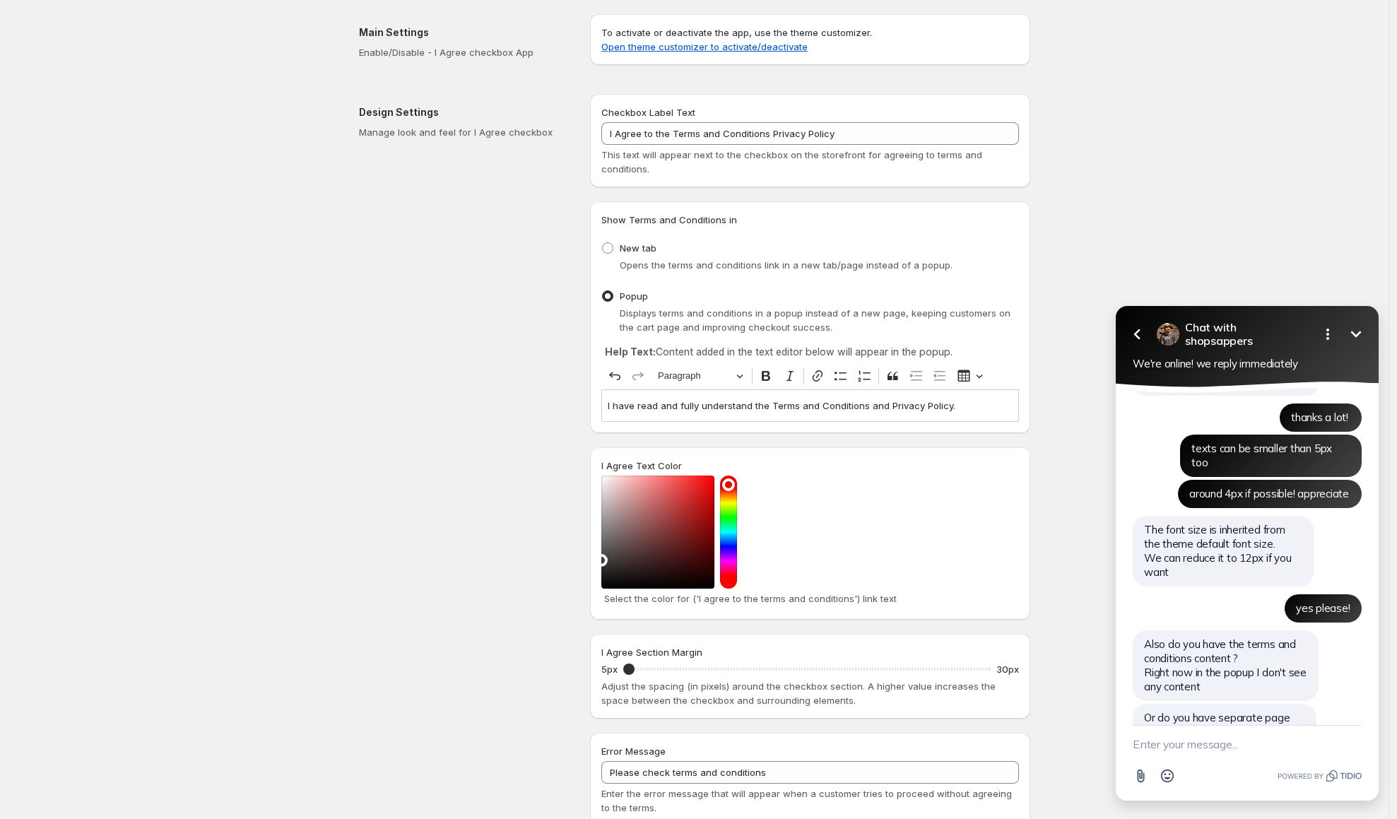
scroll to position [1746, 0]
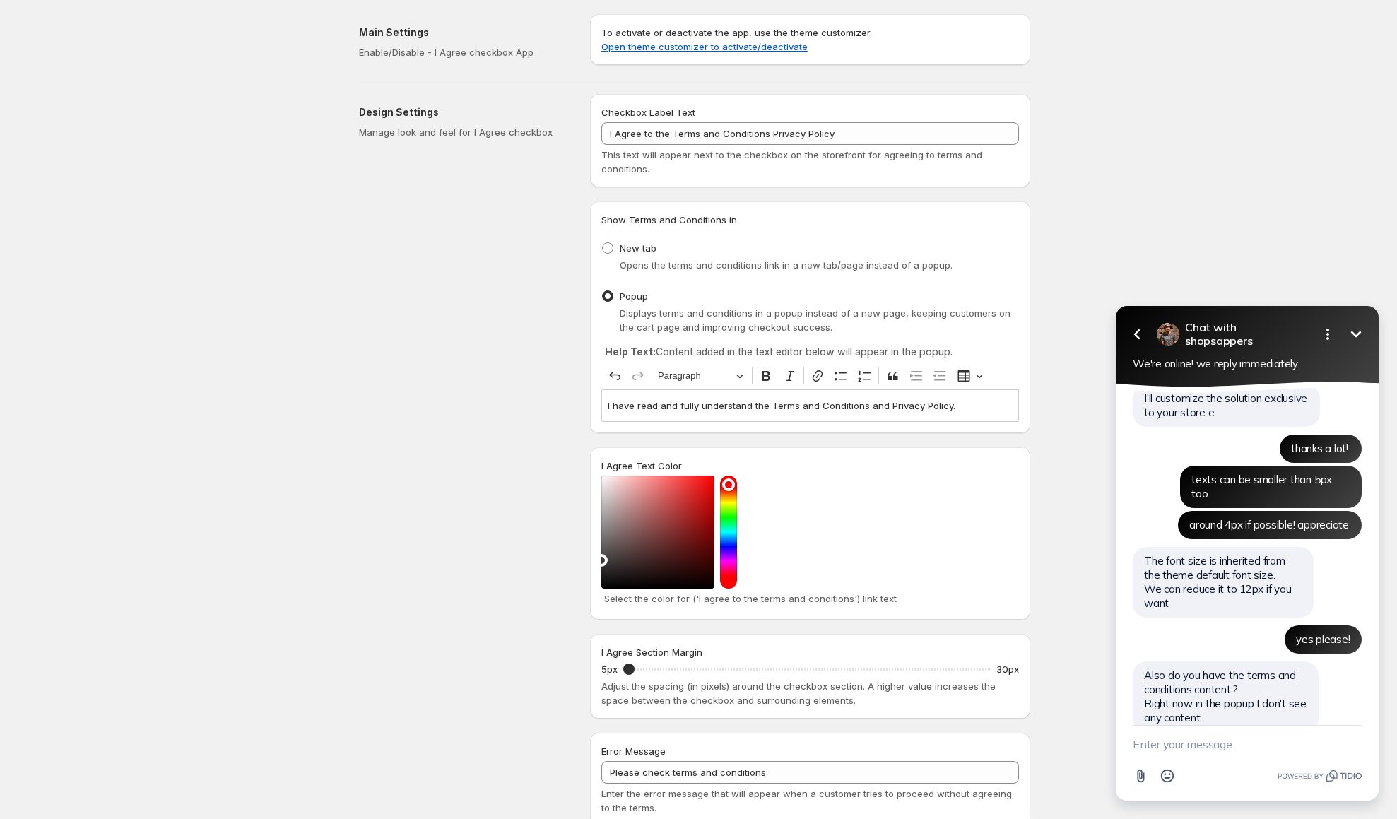
click at [743, 407] on p "I have read and fully understand the Terms and Conditions and Privacy Policy." at bounding box center [810, 406] width 405 height 14
click at [821, 382] on icon "Editor toolbar" at bounding box center [817, 375] width 10 height 11
paste input "https://mobile.gaianet.ai/pages/privacy-policy"
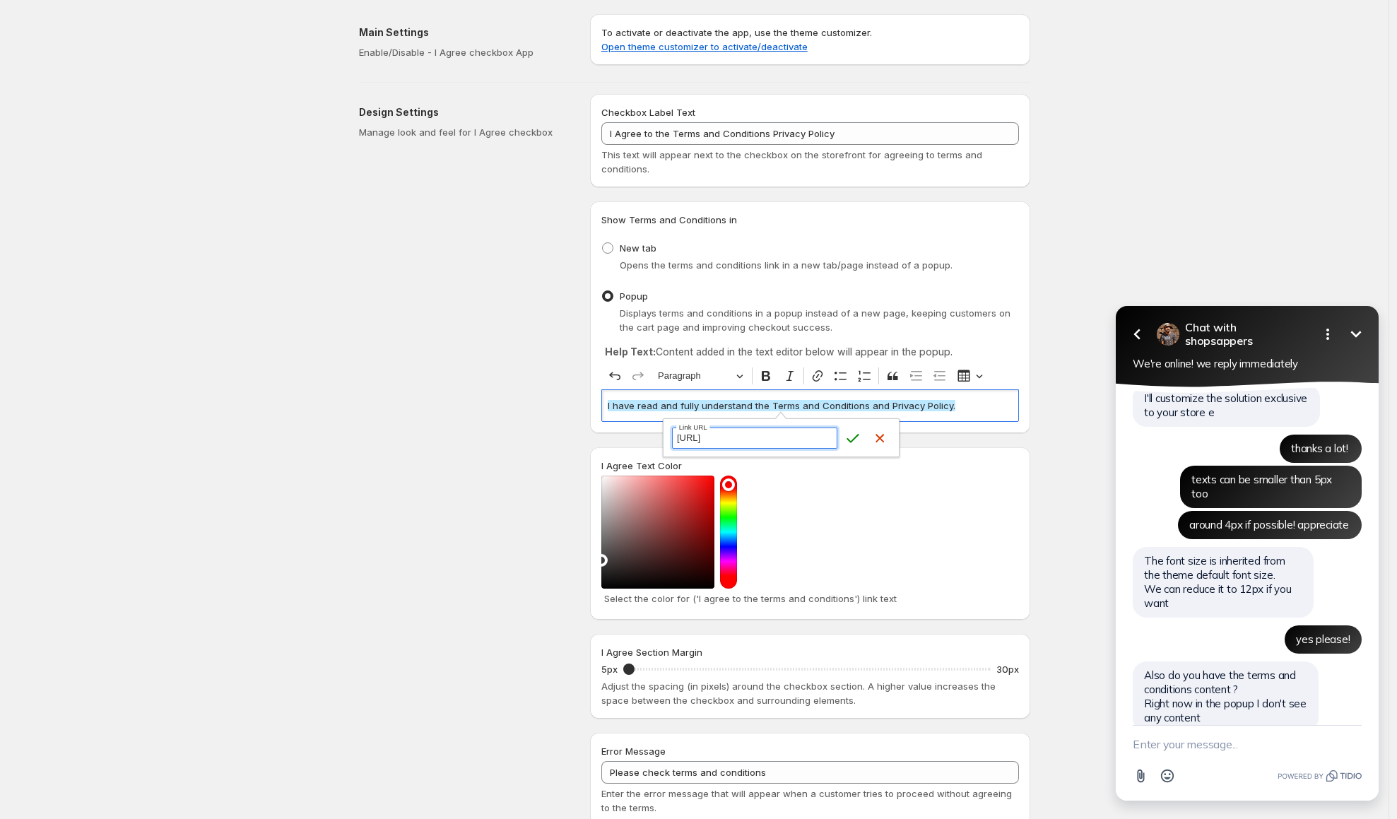
scroll to position [0, 28]
type input "https://mobile.gaianet.ai/pages/privacy-policy"
click at [855, 435] on icon "submit" at bounding box center [853, 438] width 14 height 14
click at [1217, 738] on textarea "New message" at bounding box center [1247, 744] width 229 height 37
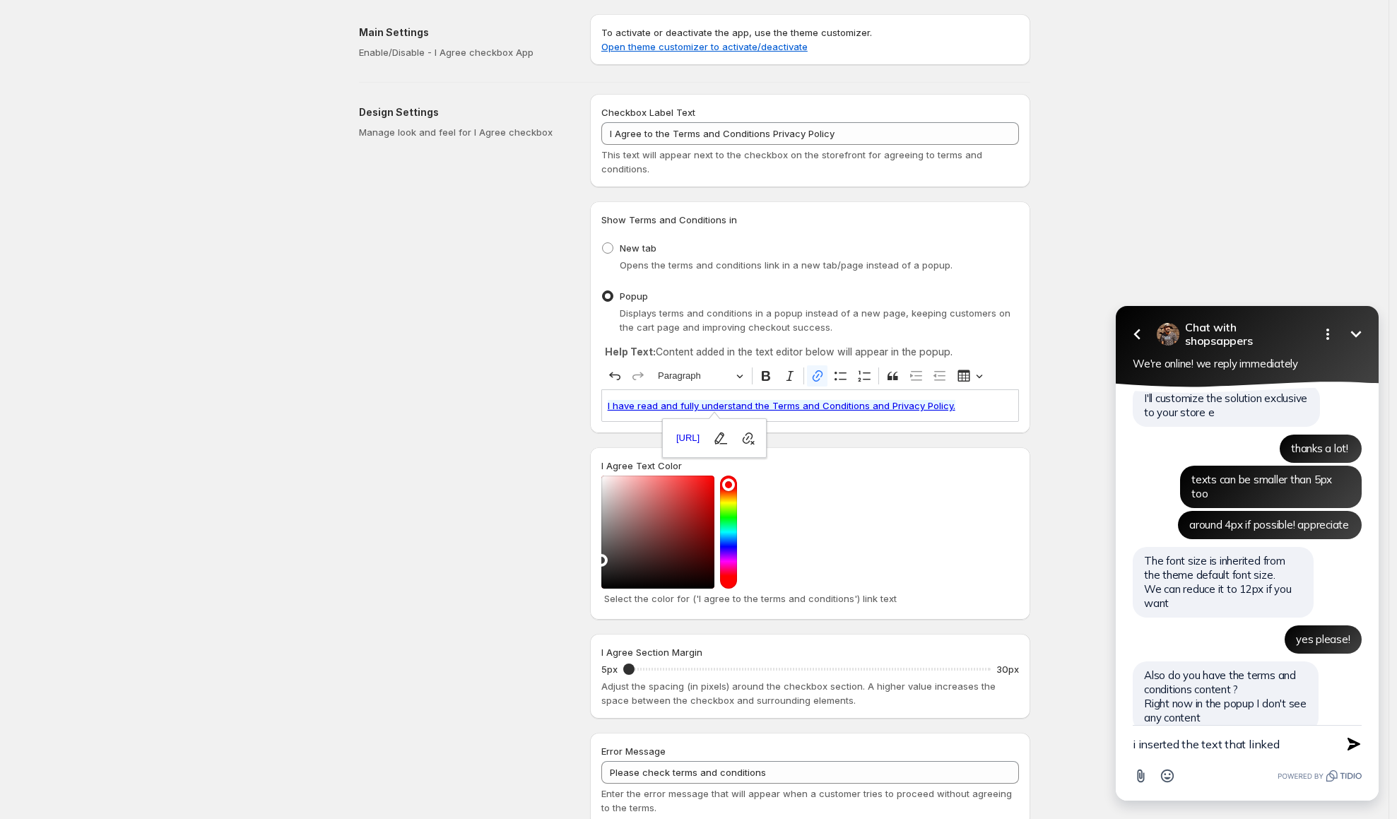
type textarea "i inserted the text that linked,"
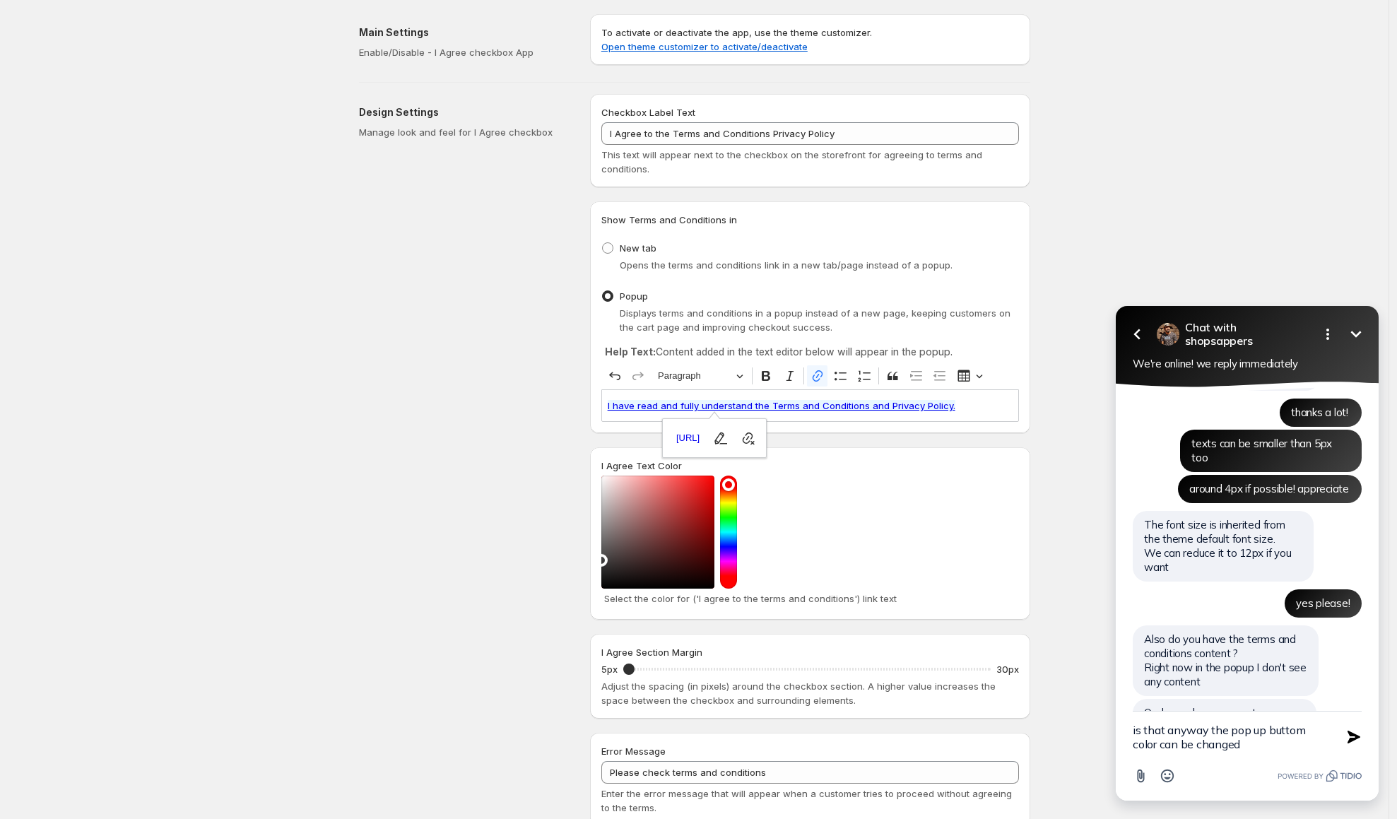
type textarea "is that anyway the pop up buttom color can be changed?"
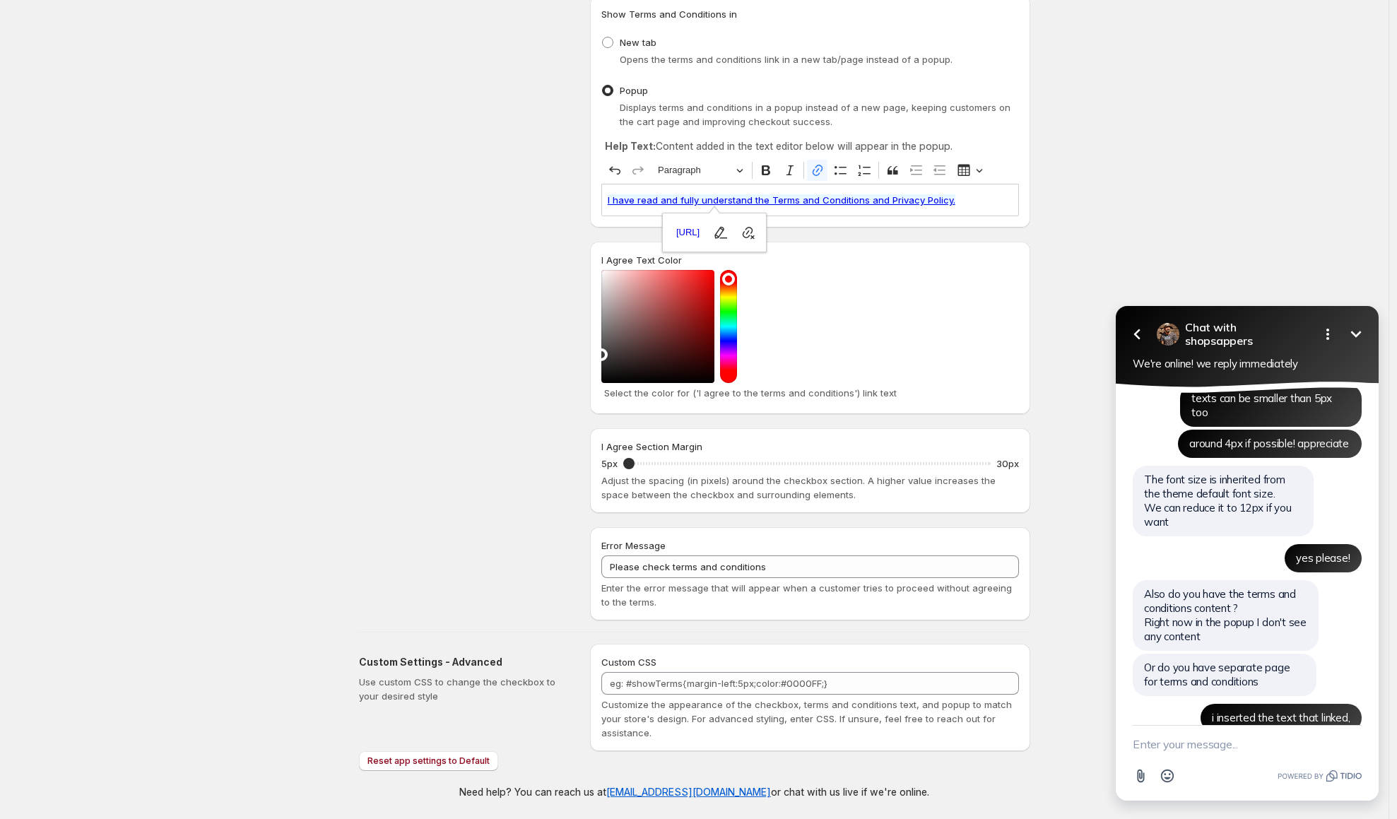
scroll to position [1863, 0]
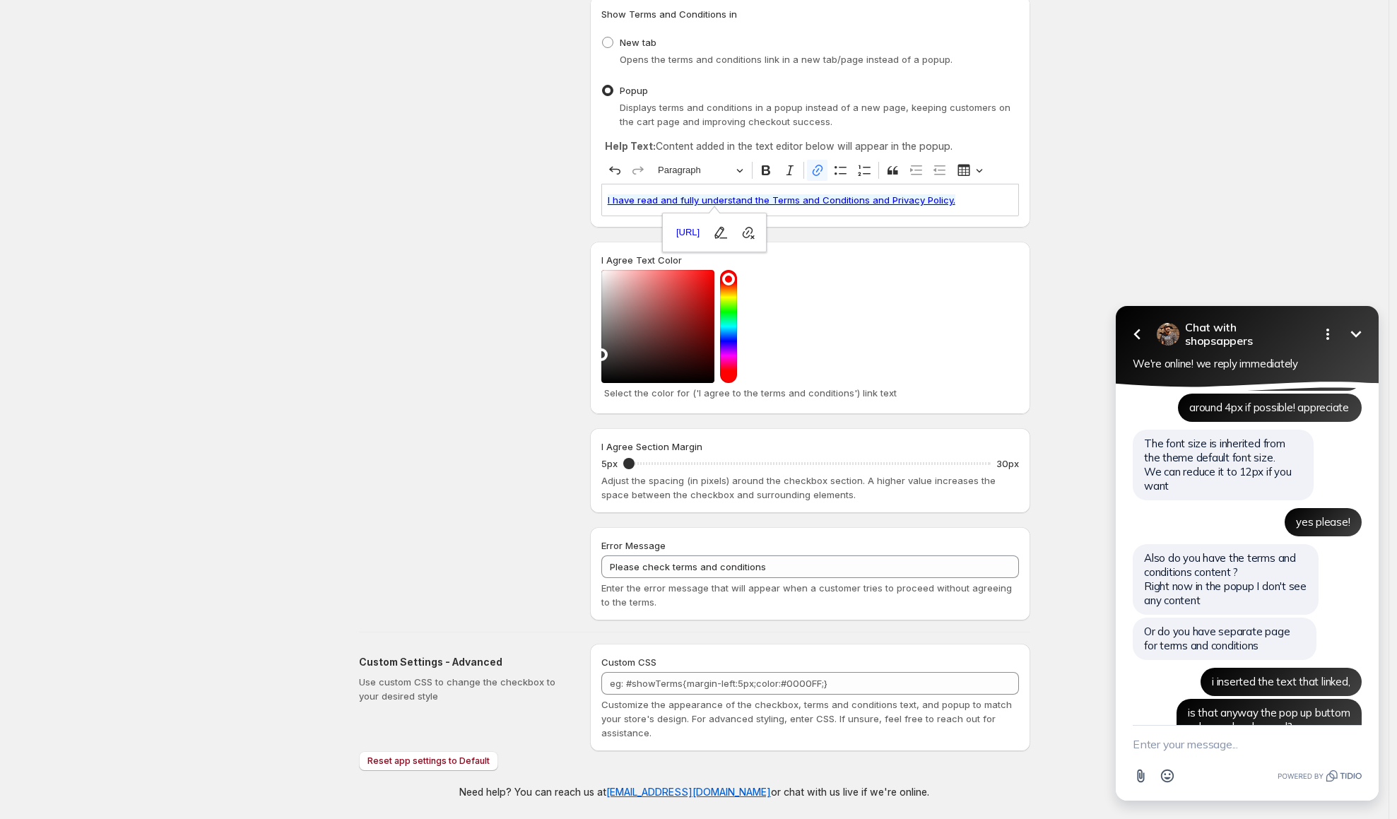
click at [1222, 750] on textarea "New message" at bounding box center [1247, 744] width 229 height 37
type textarea "k"
type textarea "just i agree box to be black"
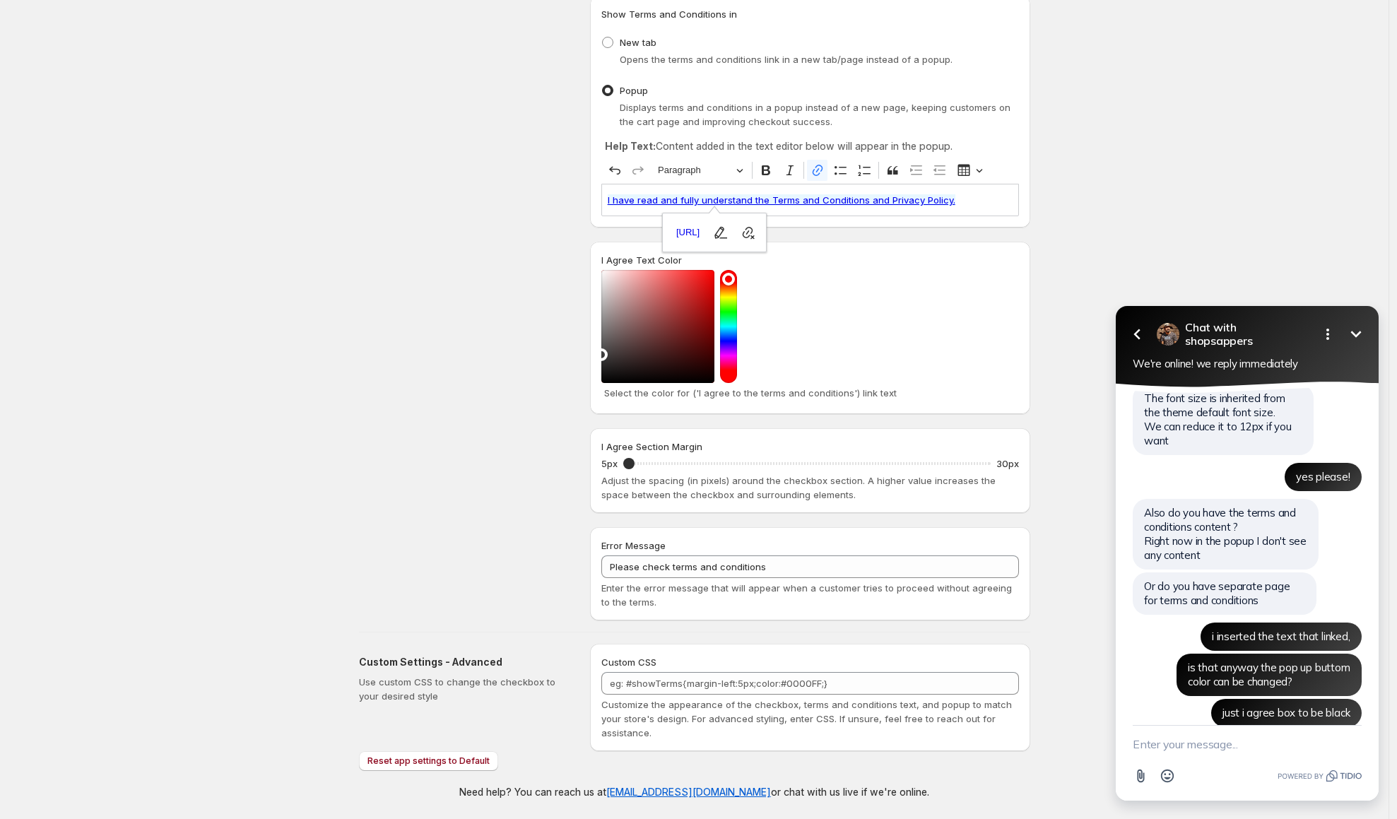
scroll to position [1940, 0]
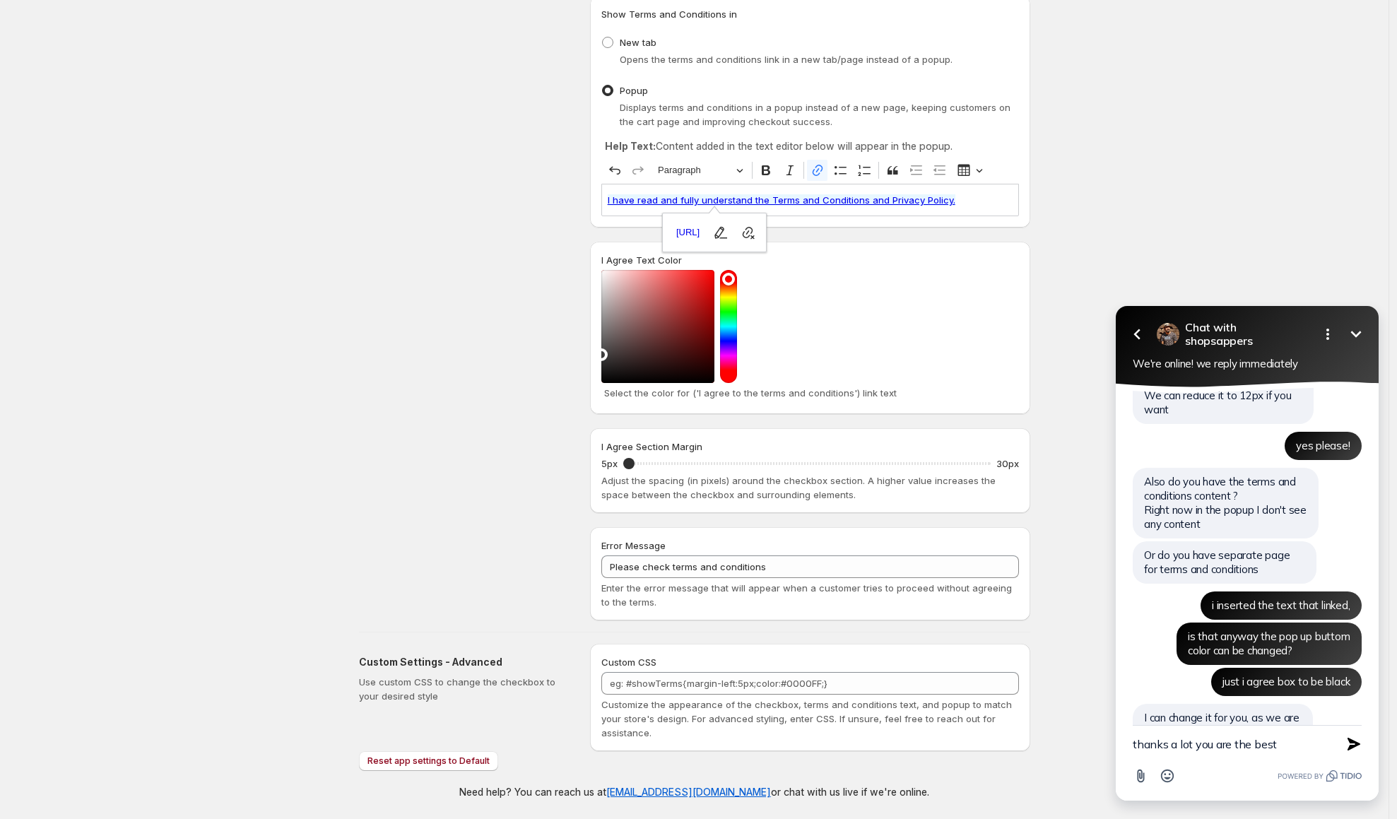
type textarea "thanks a lot you are the best!"
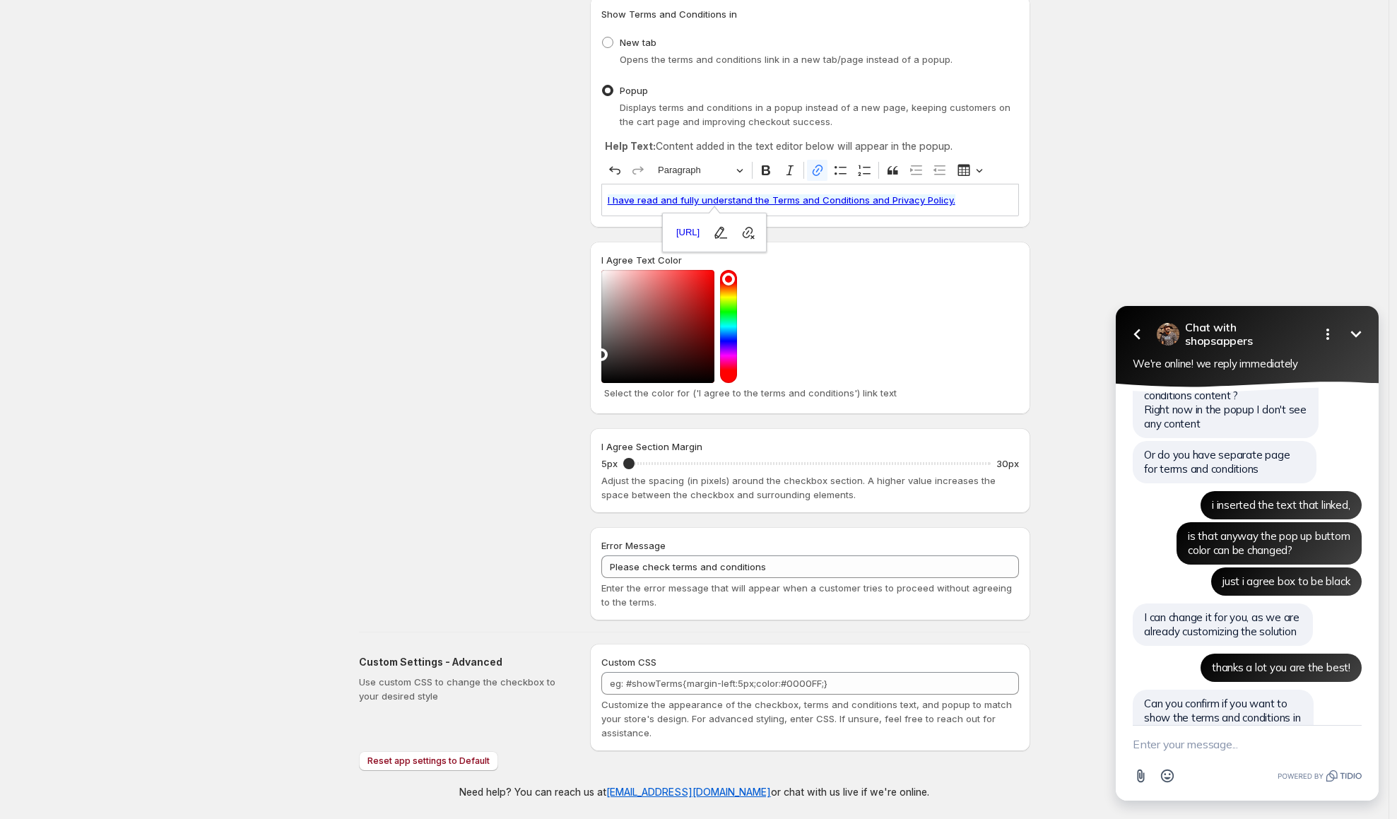
scroll to position [2009, 0]
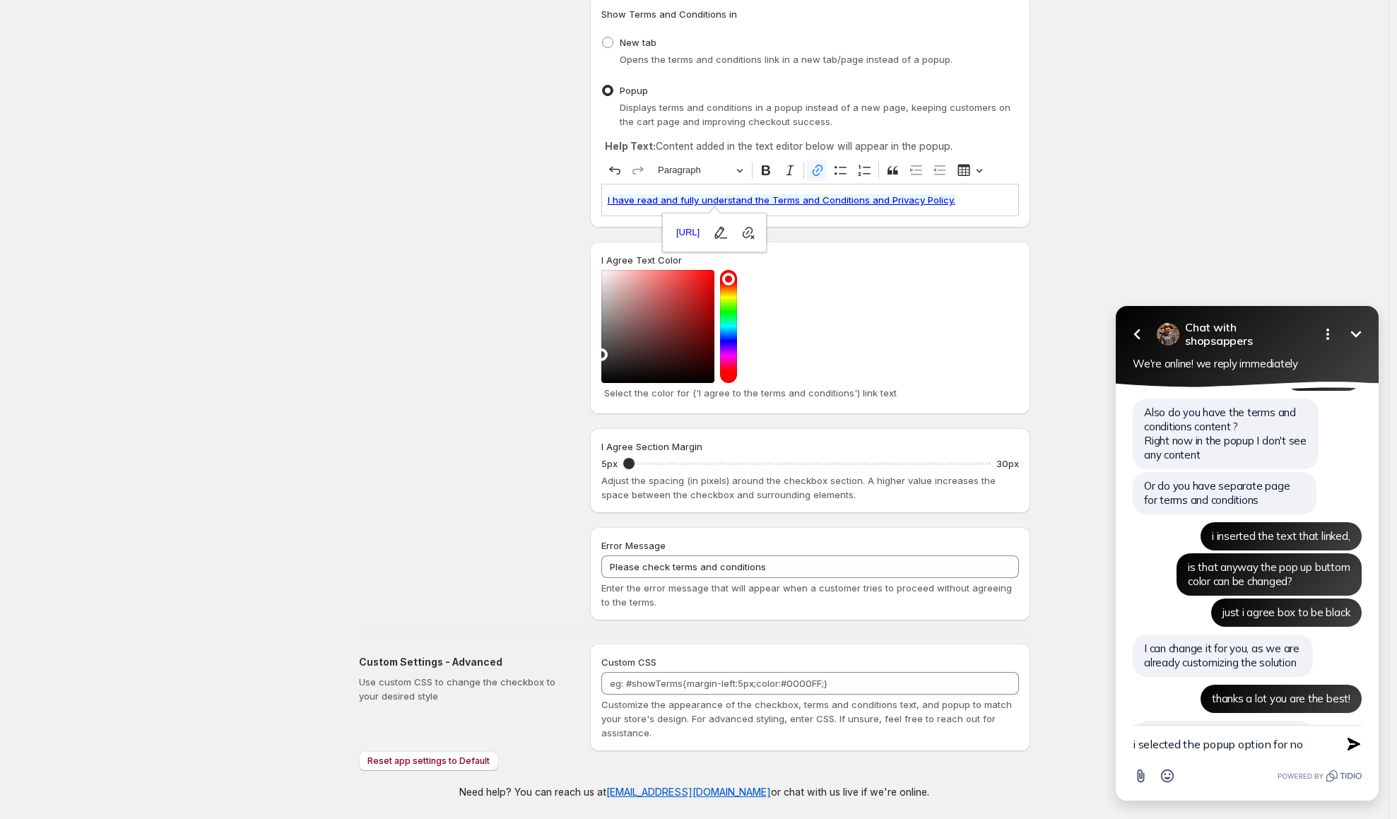
type textarea "i selected the popup option for now"
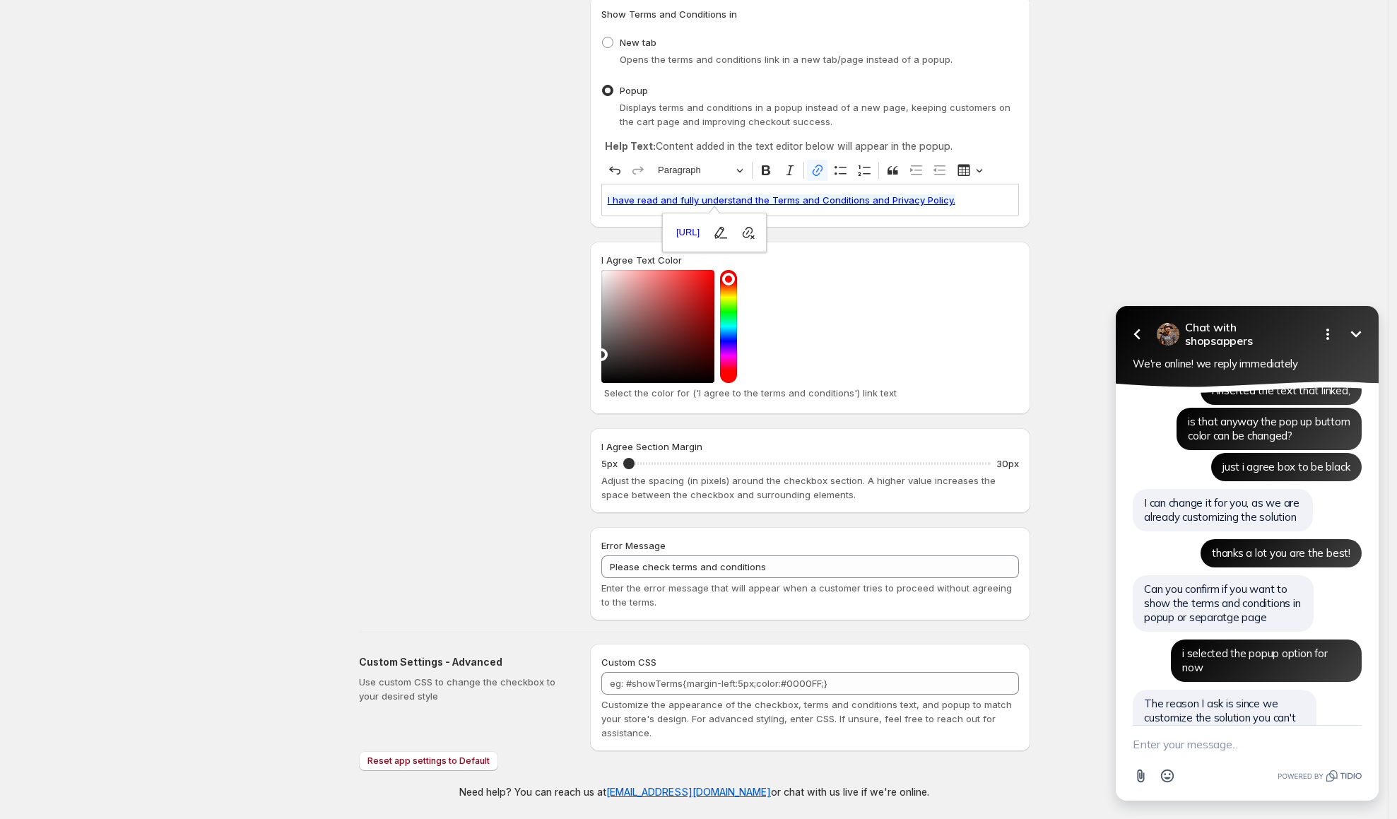
scroll to position [2123, 0]
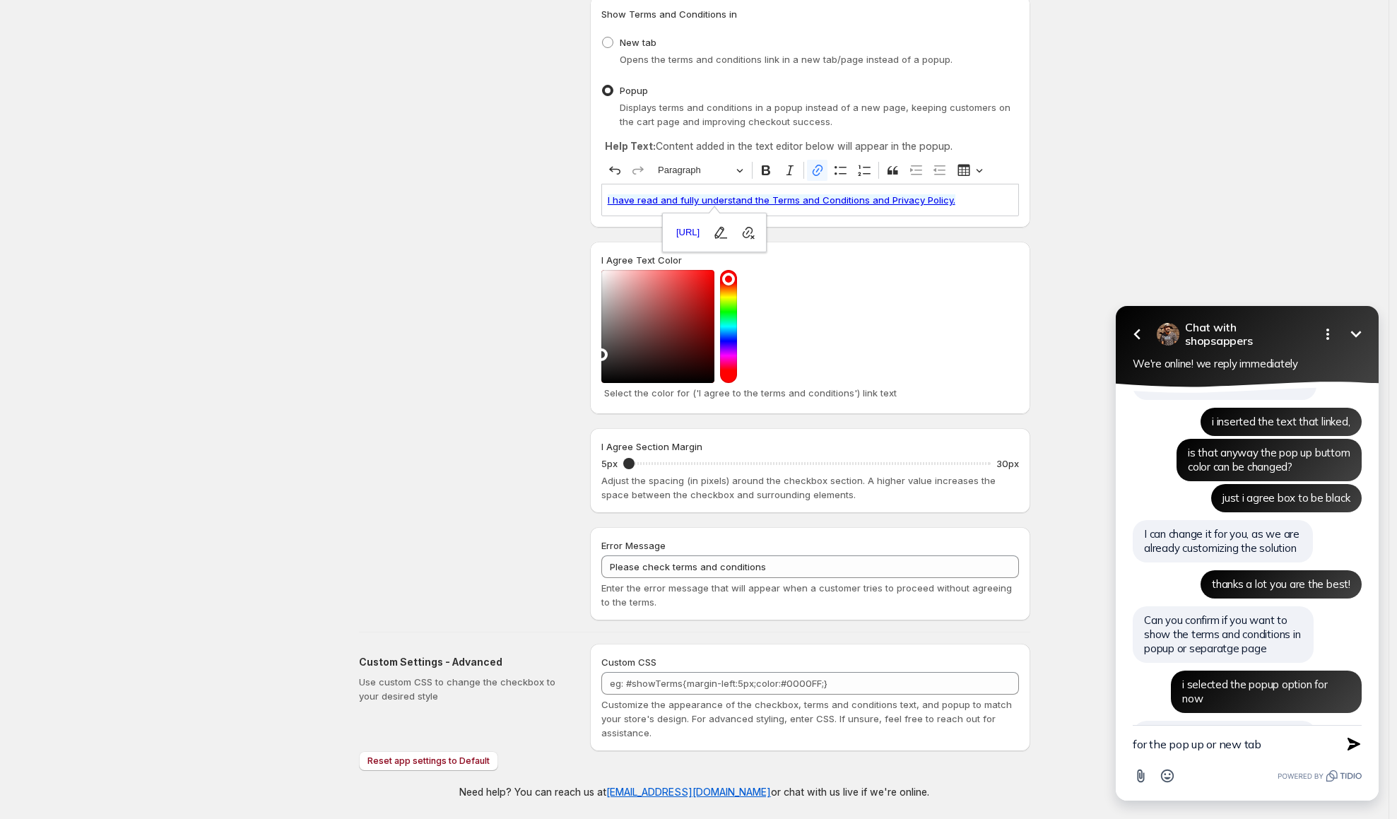
type textarea "for the pop up or new tab?"
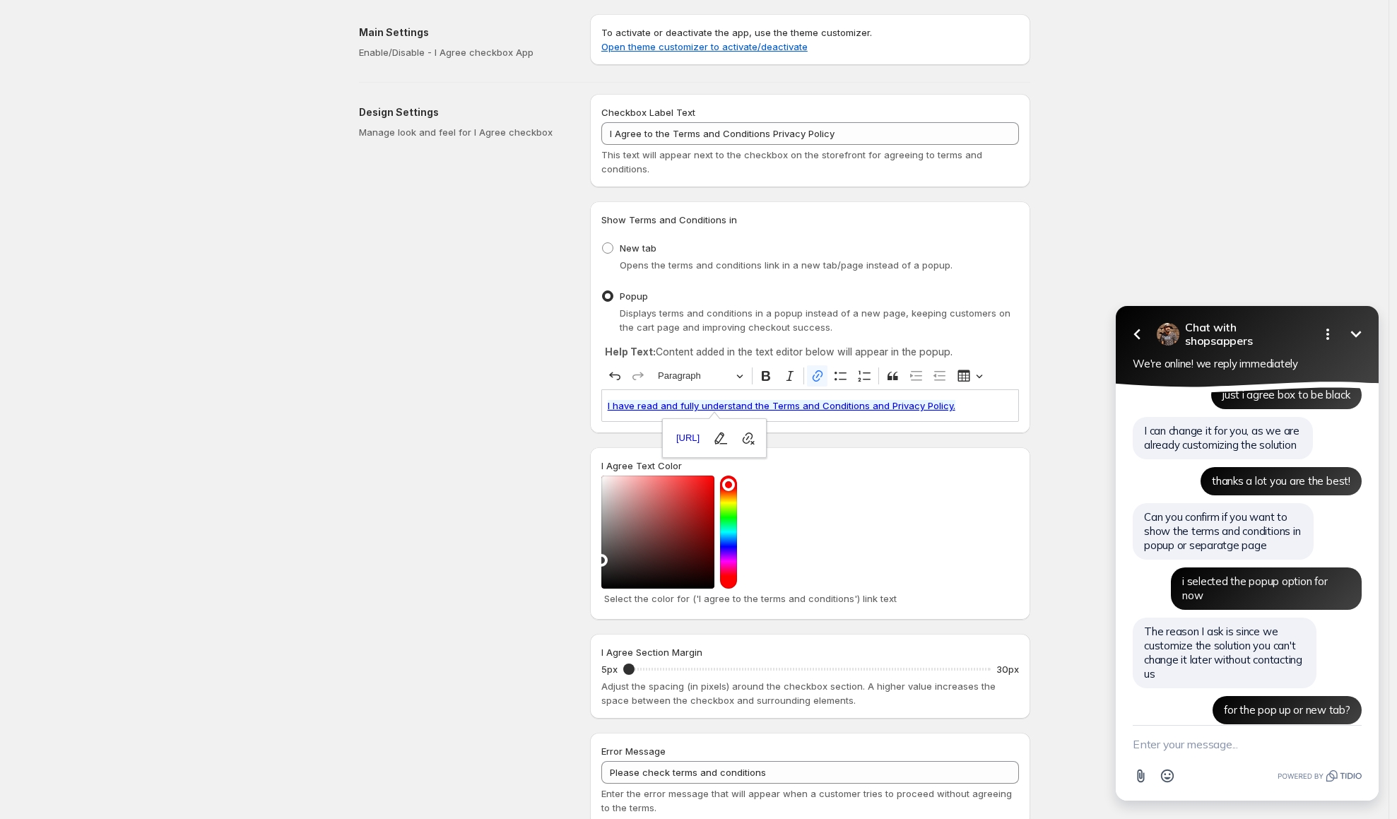
scroll to position [2195, 0]
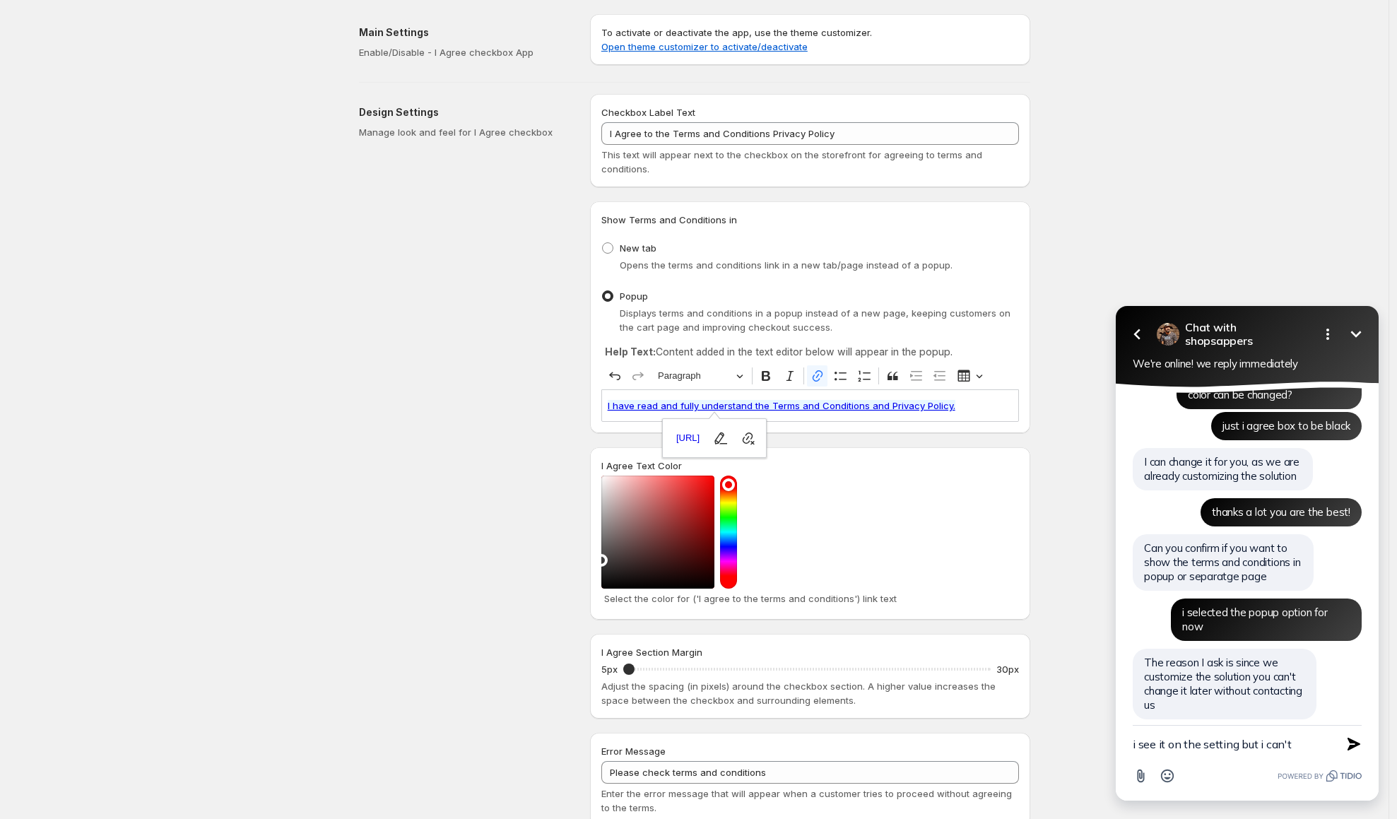
type textarea "i see it on the setting but i can't?"
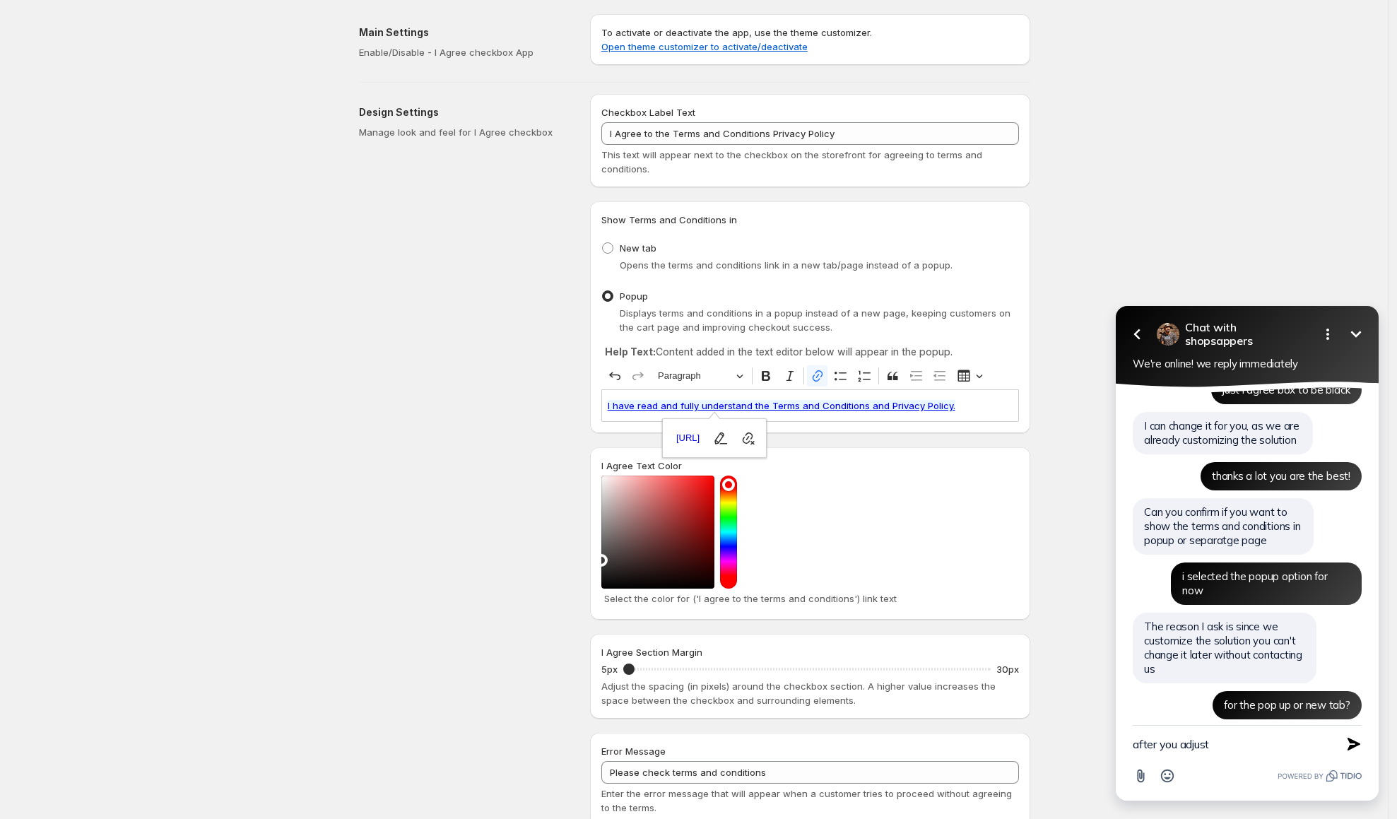
scroll to position [2268, 0]
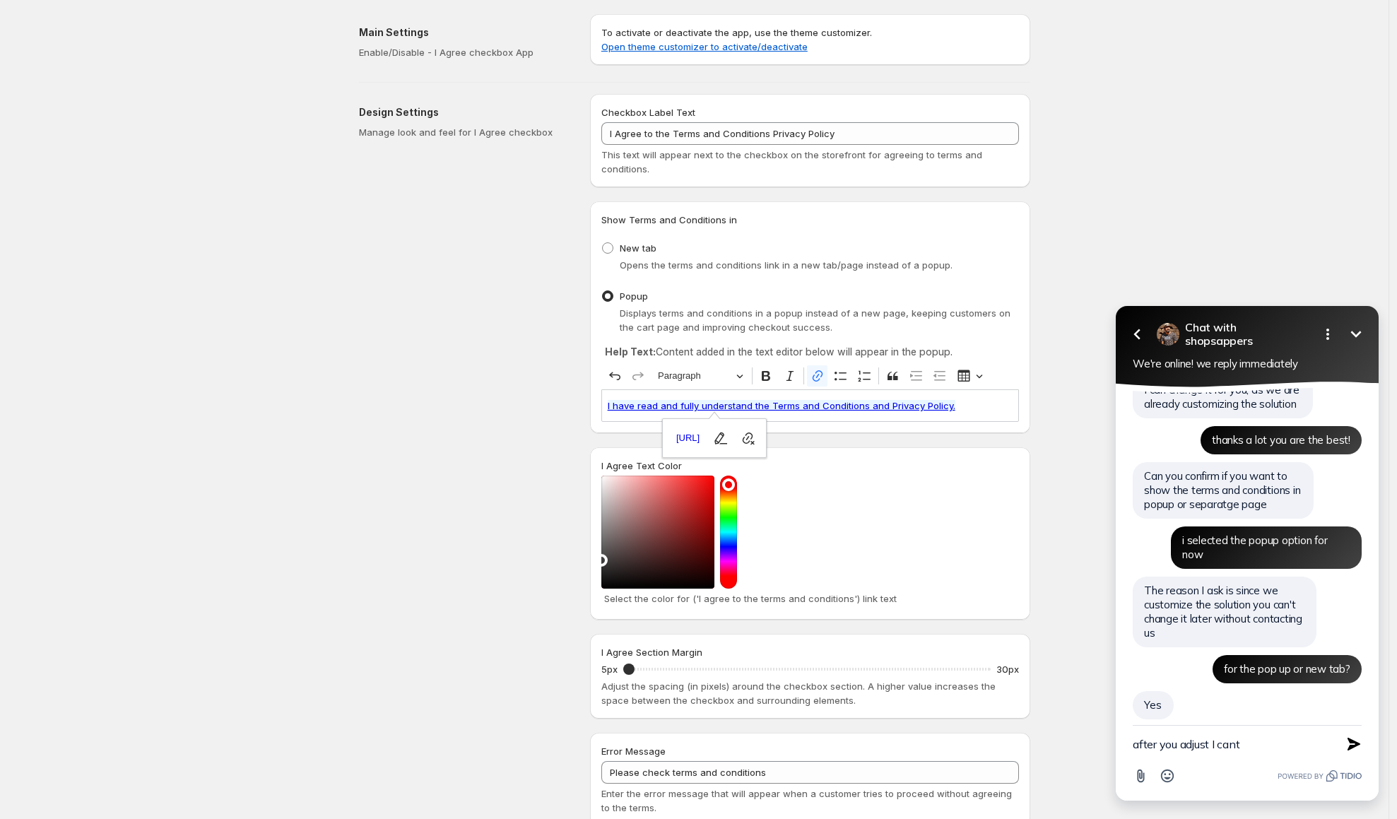
type textarea "after you adjust I cant?"
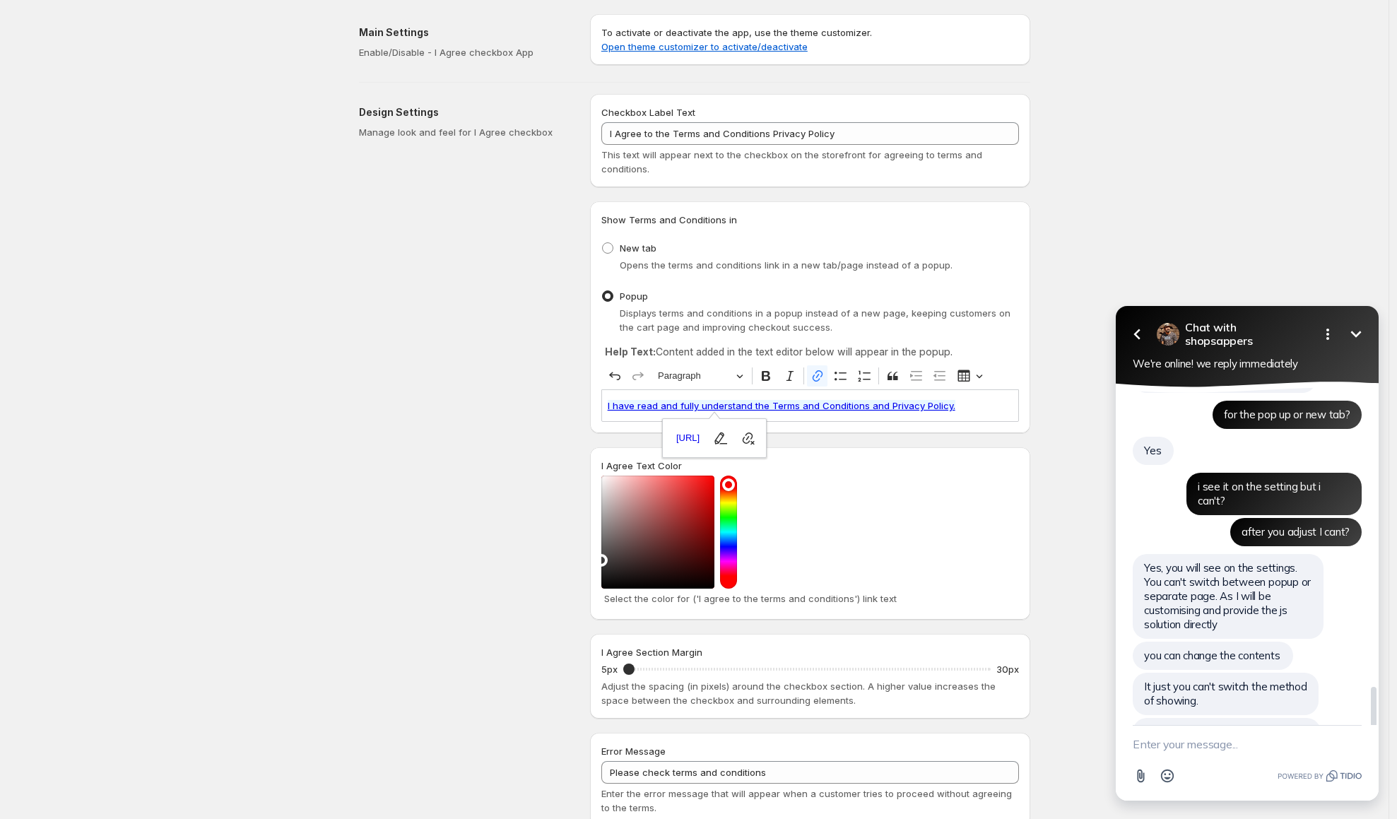
scroll to position [2491, 0]
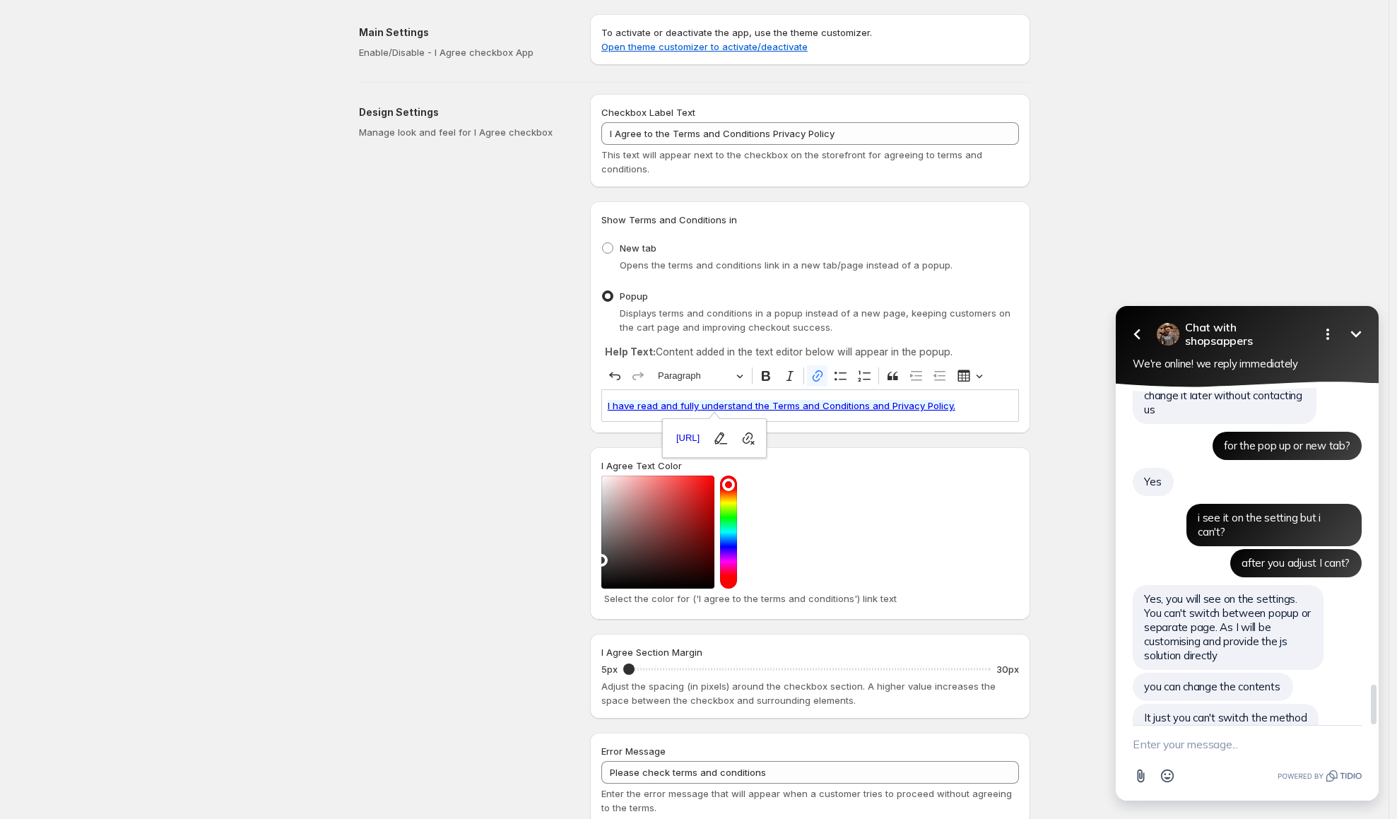
drag, startPoint x: 1143, startPoint y: 597, endPoint x: 1152, endPoint y: 597, distance: 9.2
click at [1150, 673] on div "you can change the contents" at bounding box center [1213, 687] width 160 height 28
click at [1145, 680] on span "you can change the contents" at bounding box center [1212, 686] width 136 height 13
click at [1220, 757] on textarea "New message" at bounding box center [1247, 744] width 229 height 37
type textarea "n"
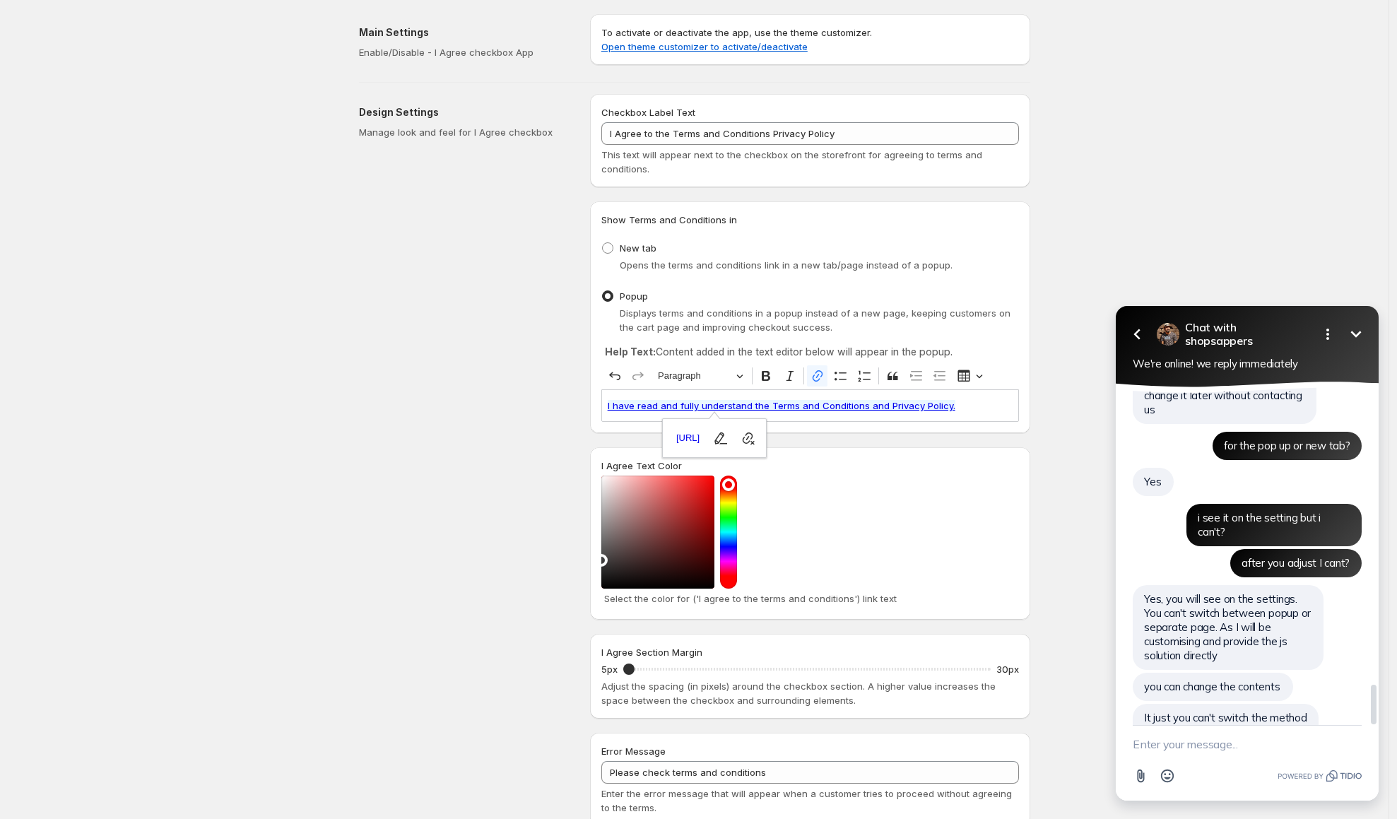
type textarea "n"
type textarea "thats great, ill contact u again if I want to swich the option"
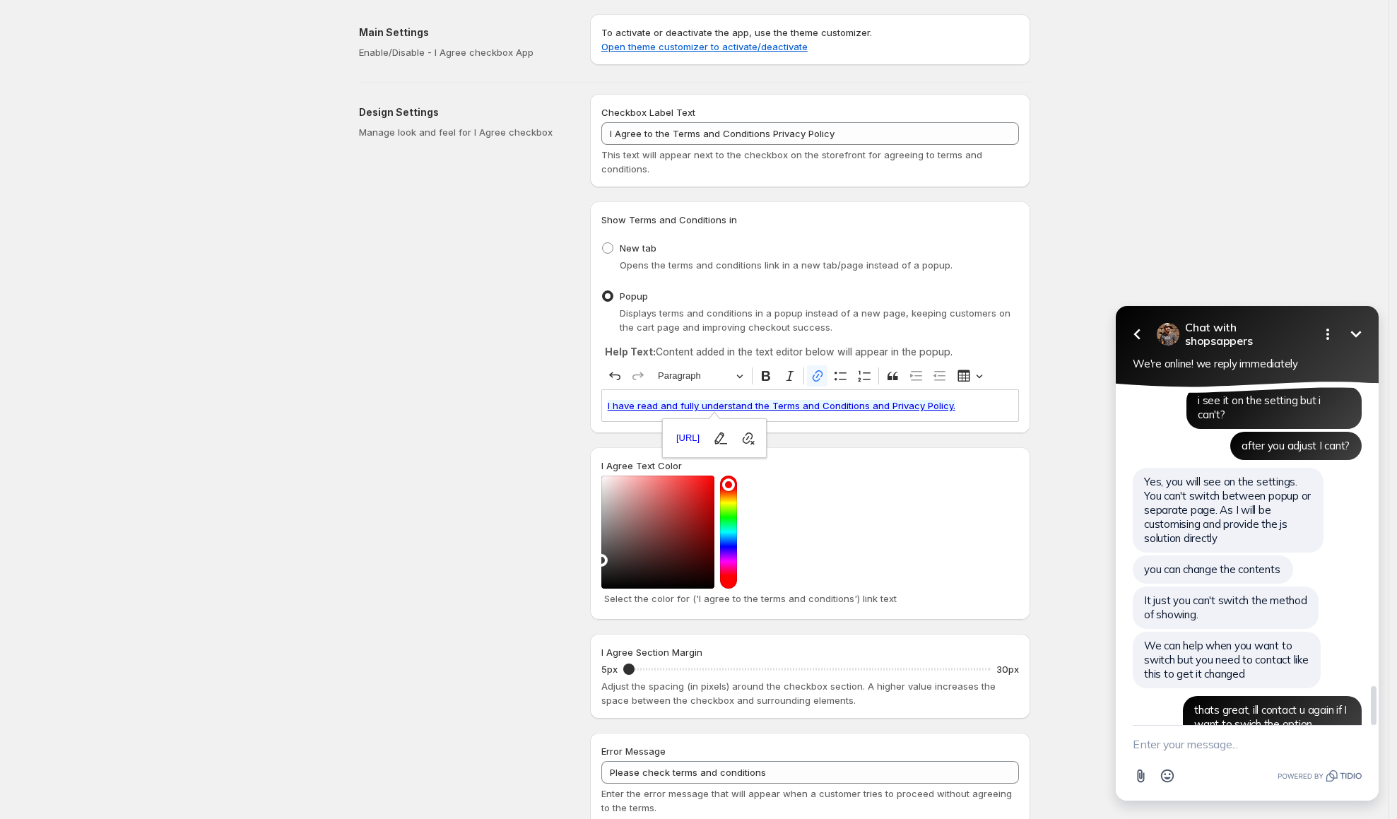
scroll to position [2577, 0]
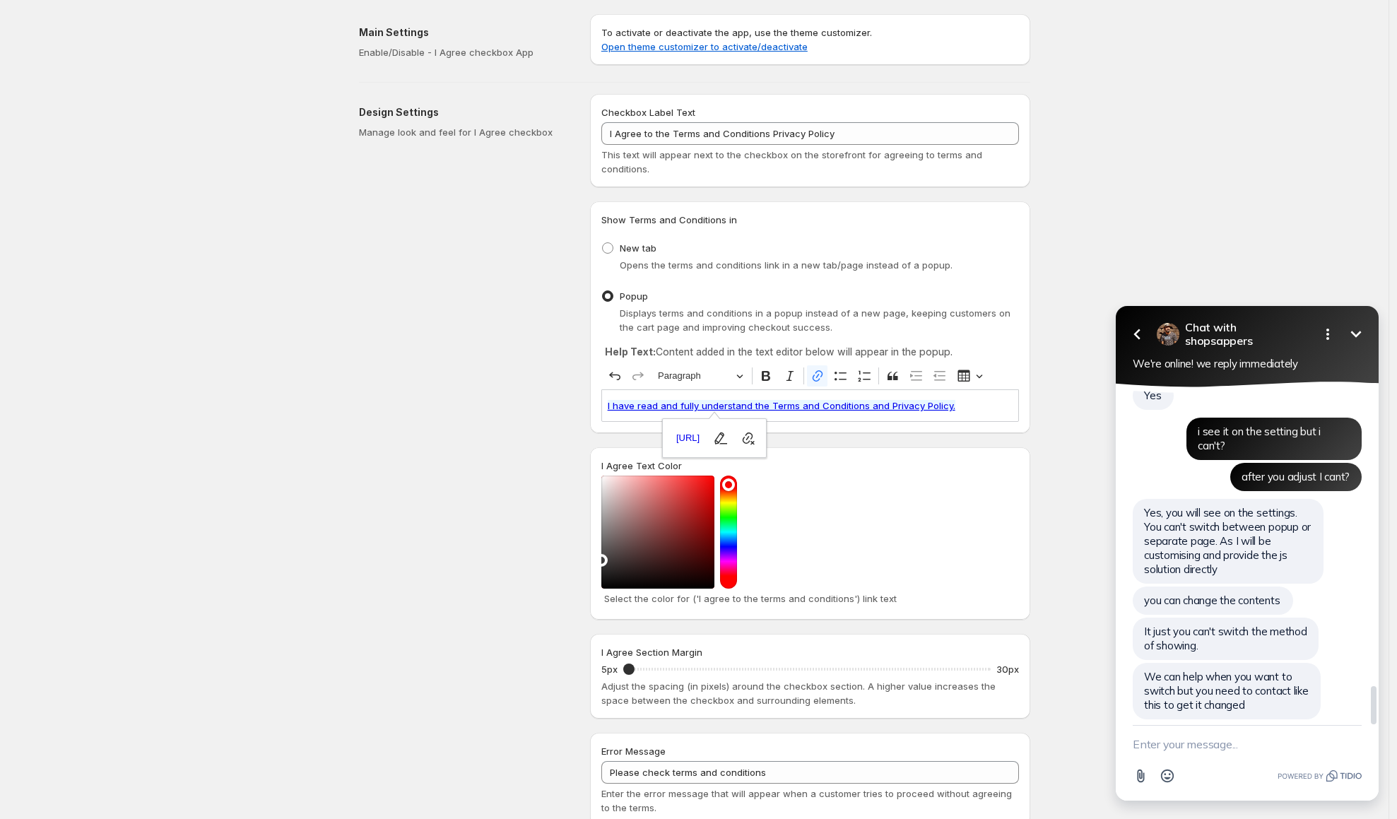
type textarea "d"
type textarea "sorry"
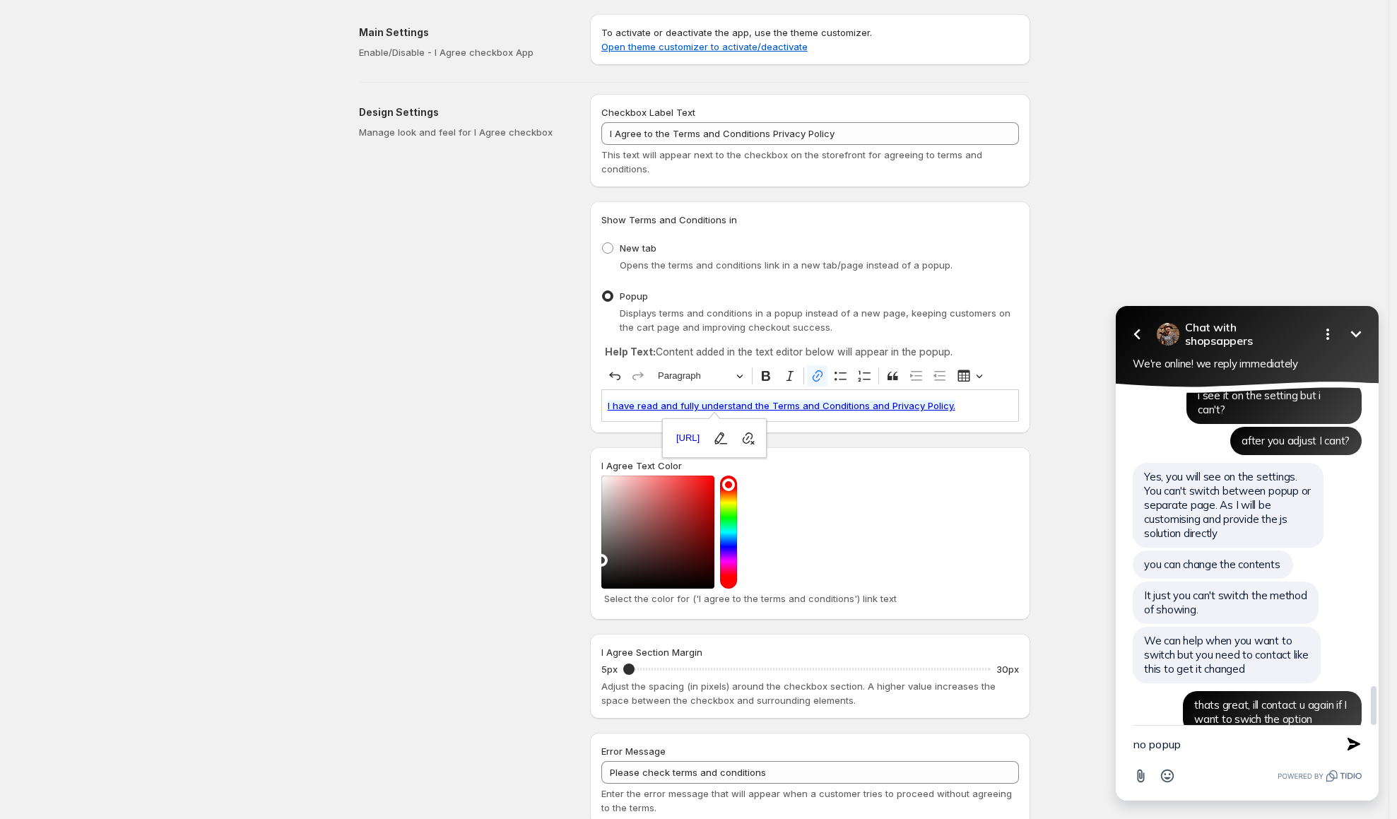
type textarea "no popup"
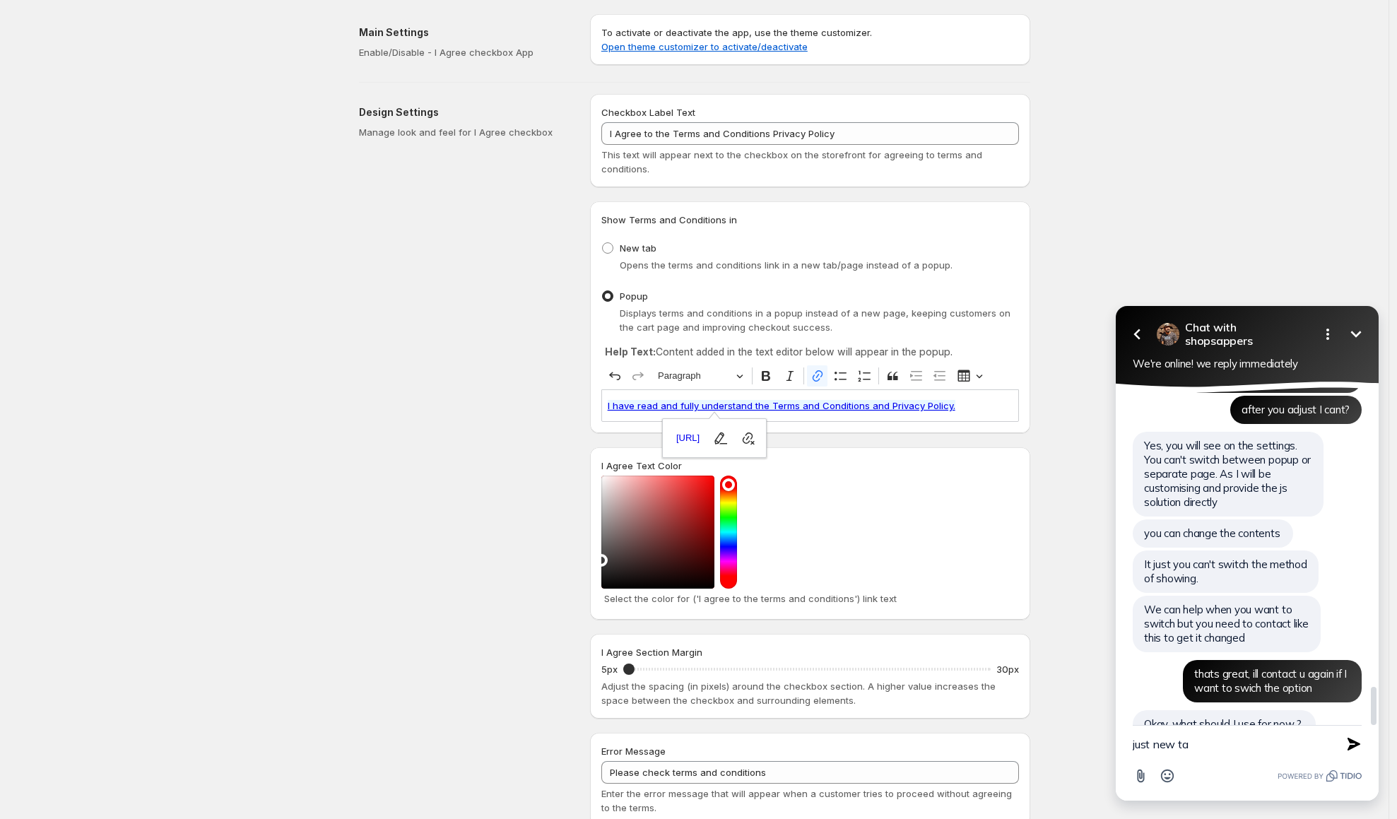
type textarea "just new tab"
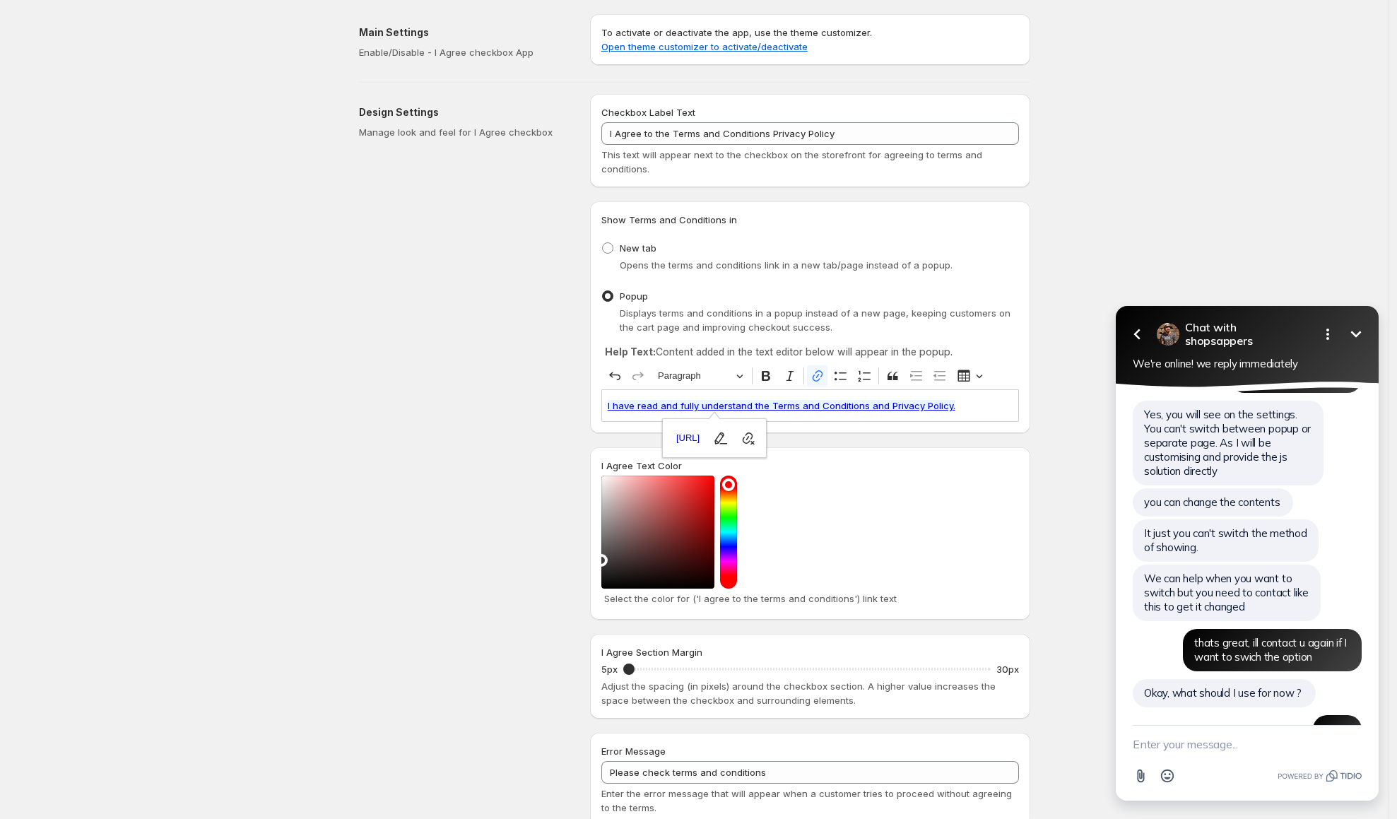
scroll to position [2711, 0]
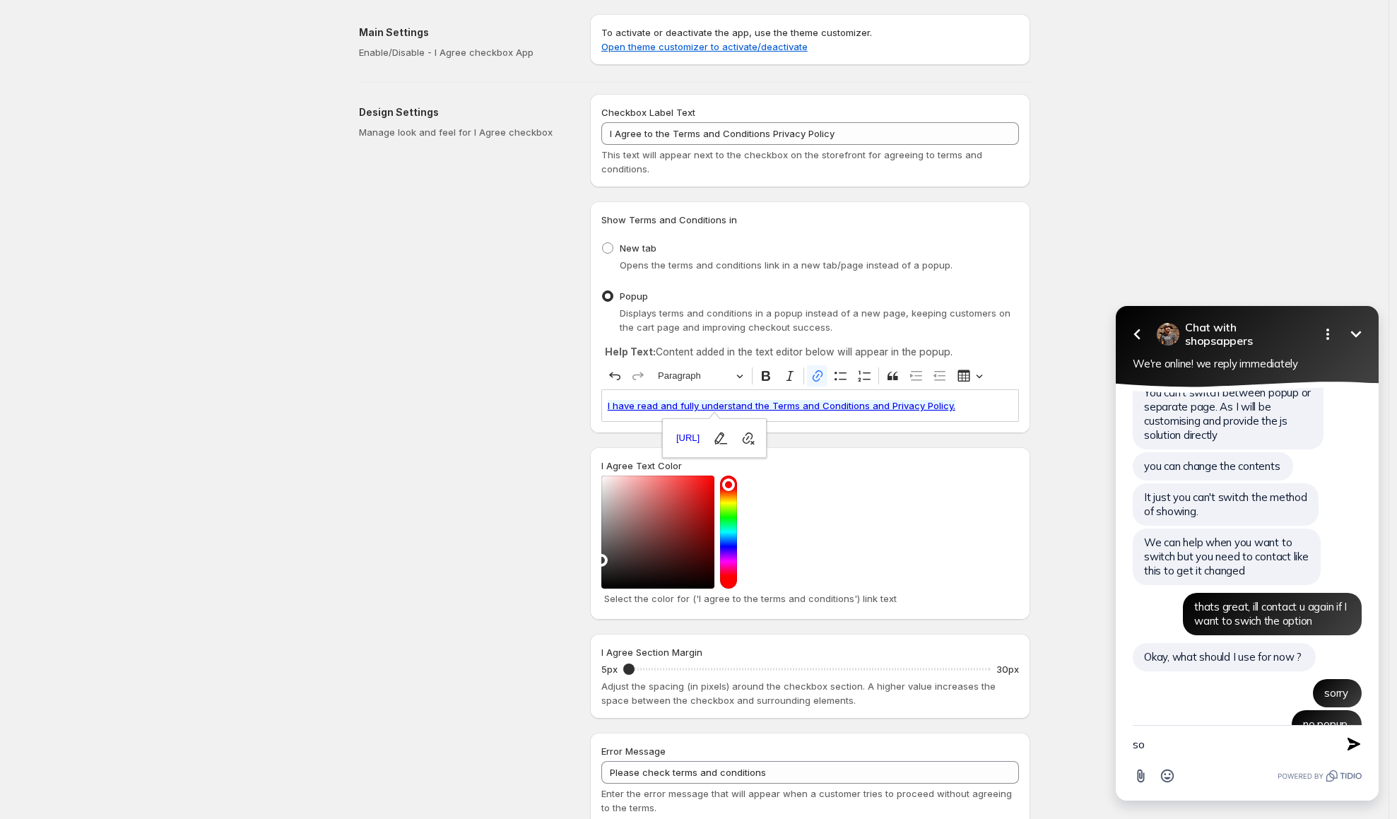
type textarea "s"
type textarea "also i have the korean translate option,"
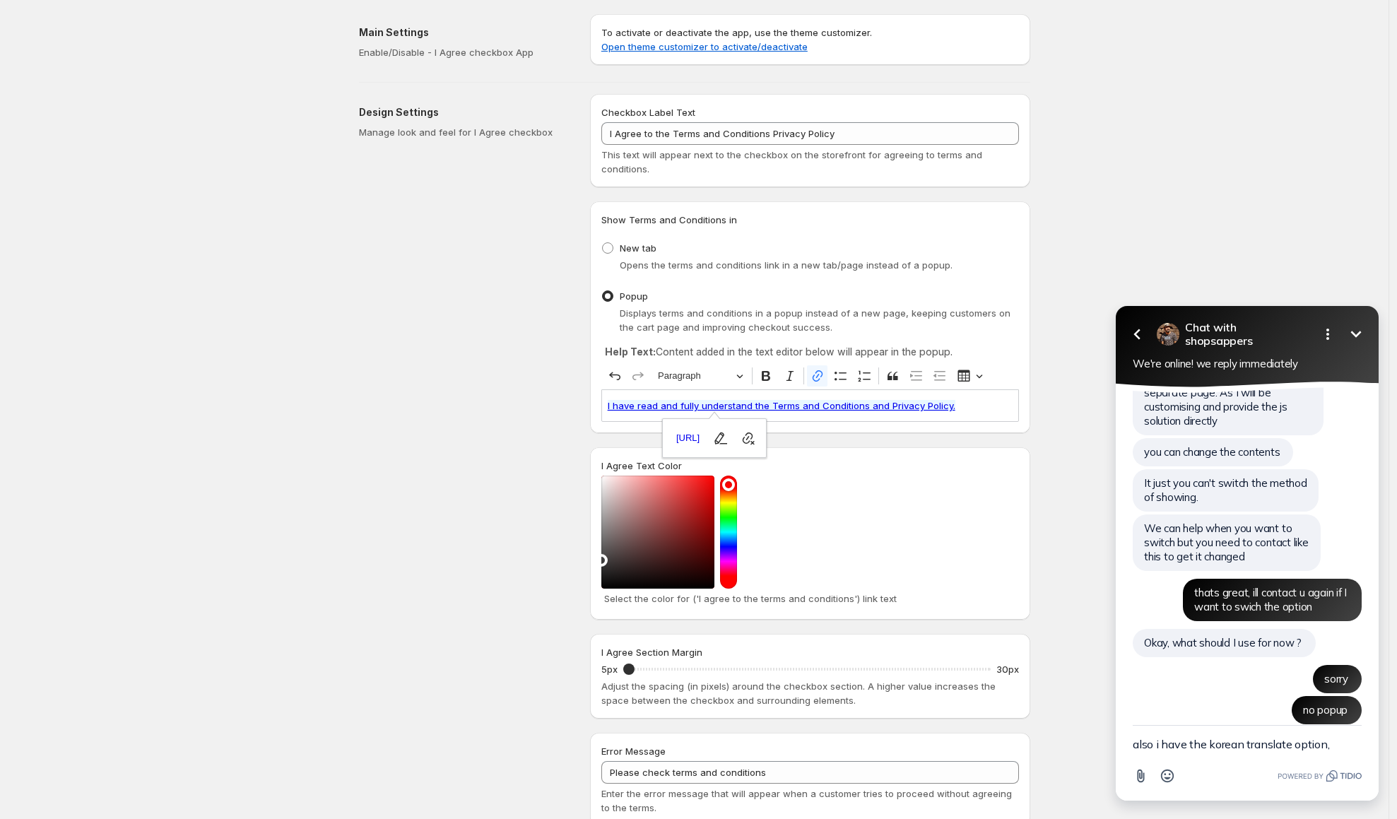
scroll to position [2761, 0]
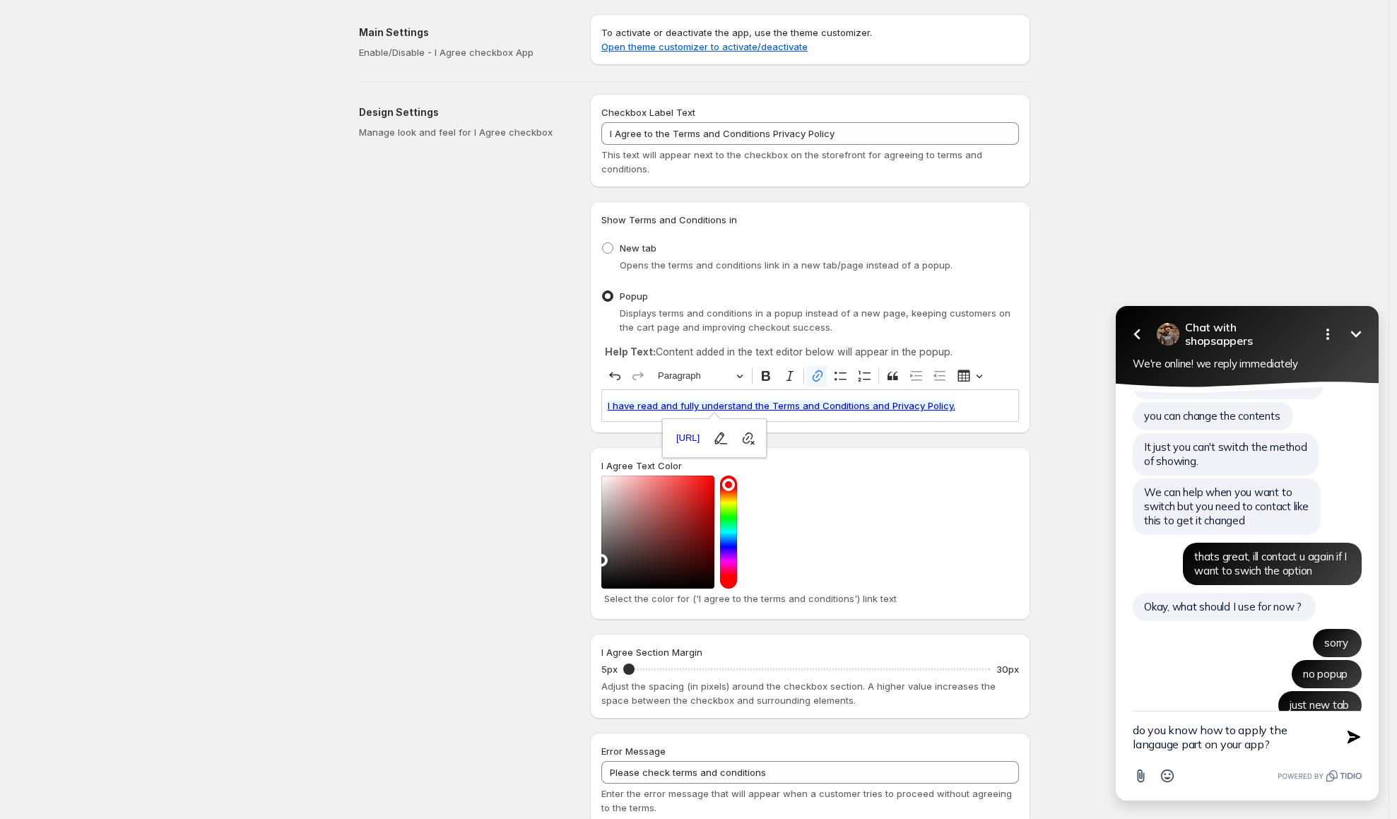
click at [1162, 748] on textarea "do you know how to apply the langauge part on your app?" at bounding box center [1230, 737] width 194 height 51
type textarea "do you know how to apply the language part on your app?"
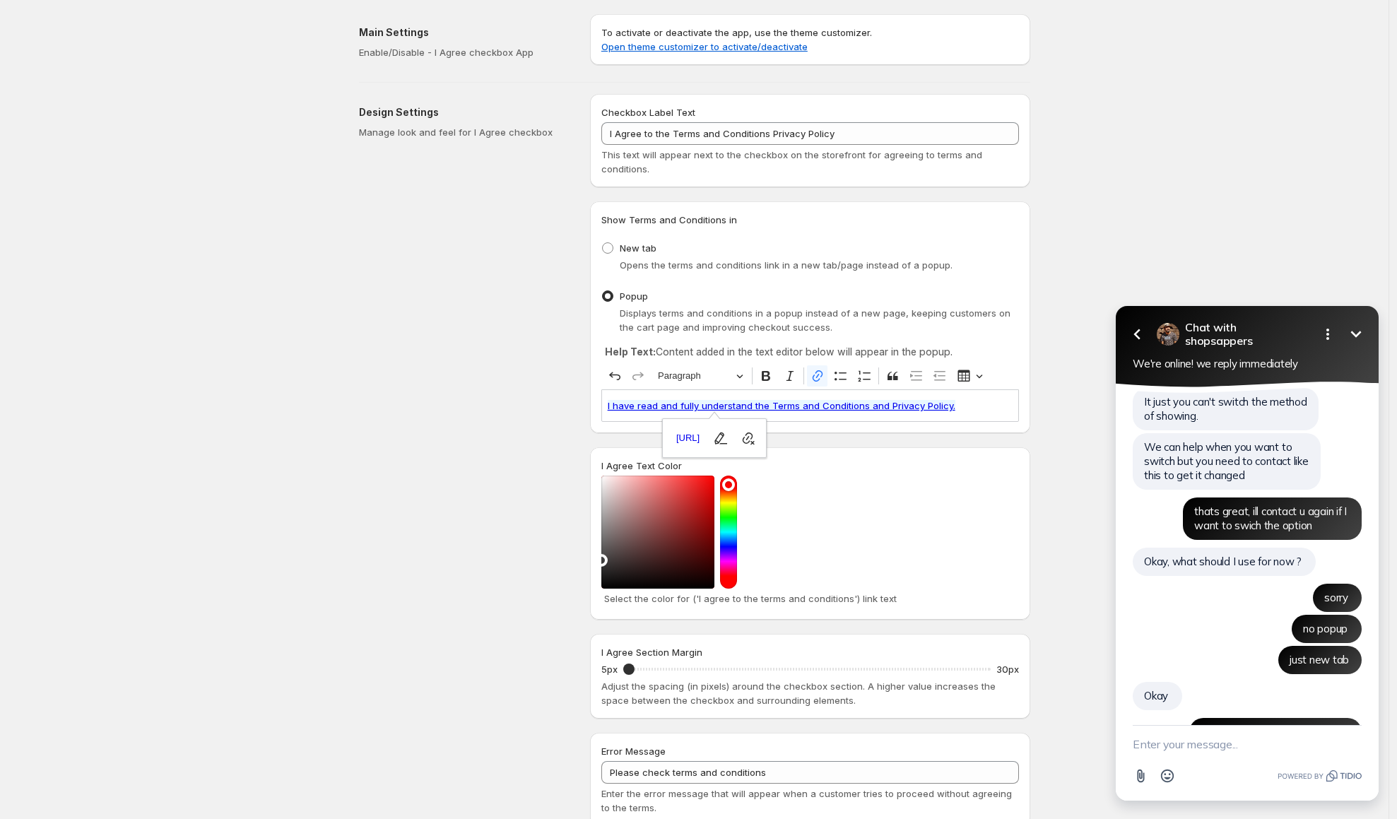
scroll to position [2930, 0]
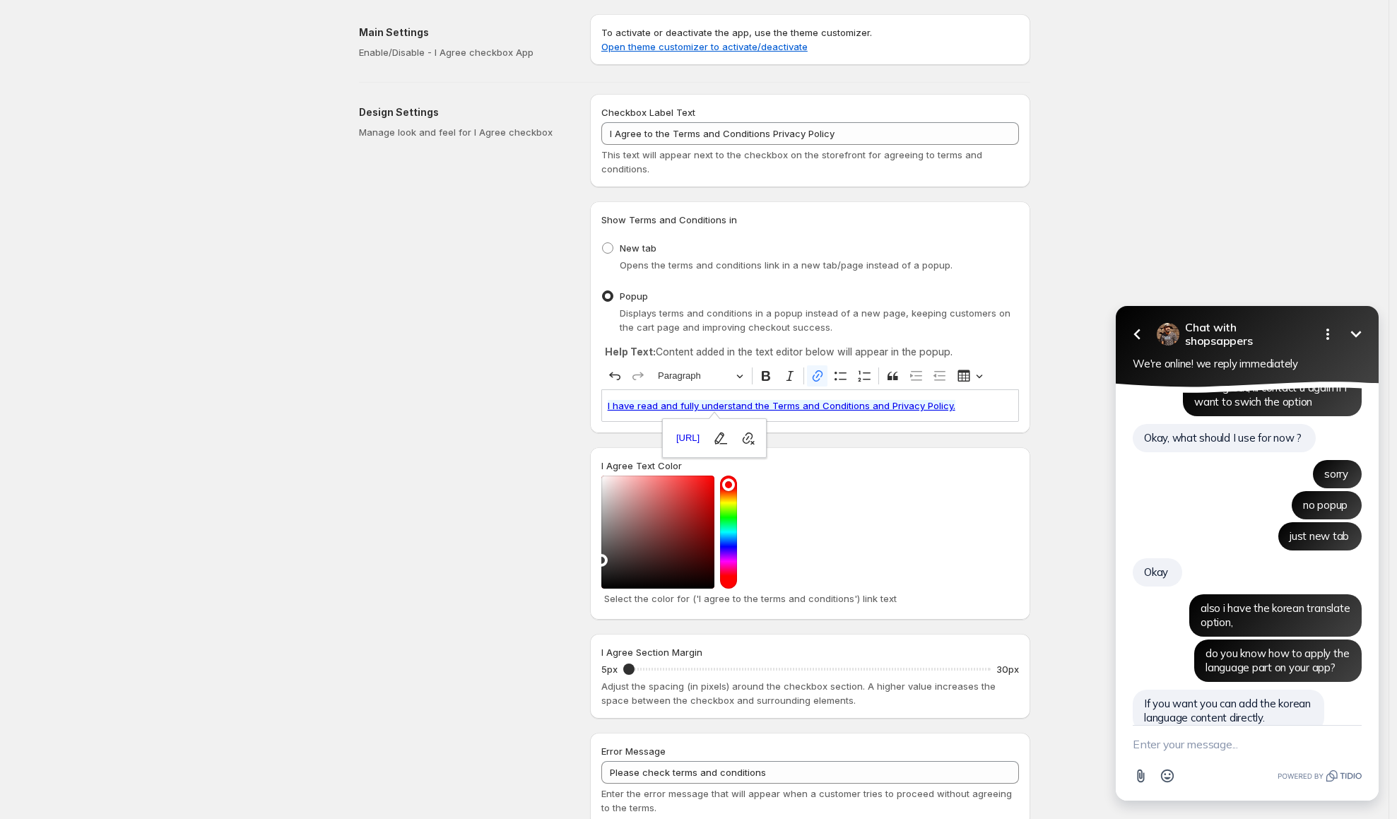
click at [1213, 759] on textarea "New message" at bounding box center [1247, 744] width 229 height 37
type textarea "ㅣ"
type textarea "let me look into it first"
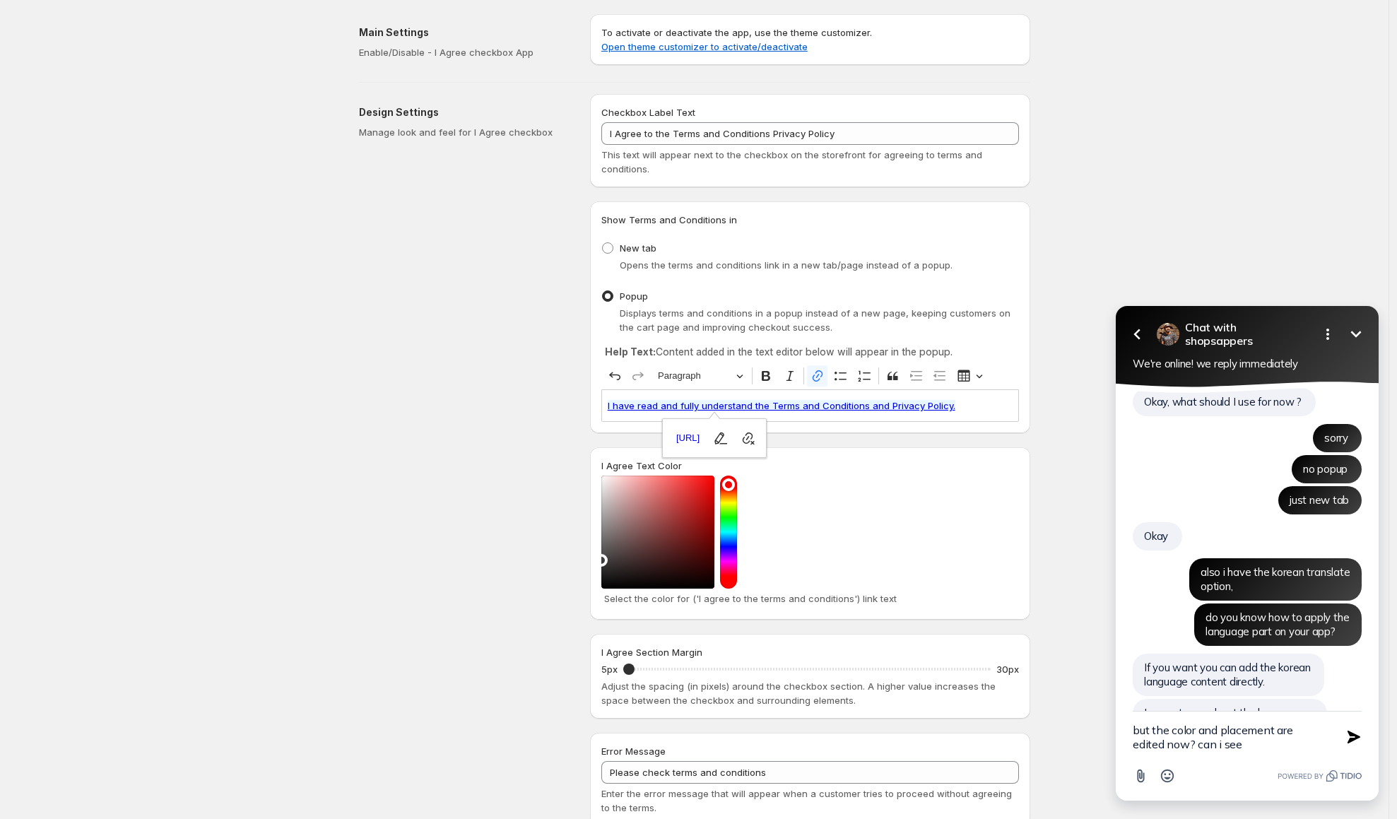
type textarea "but the color and placement are edited now? can i see?"
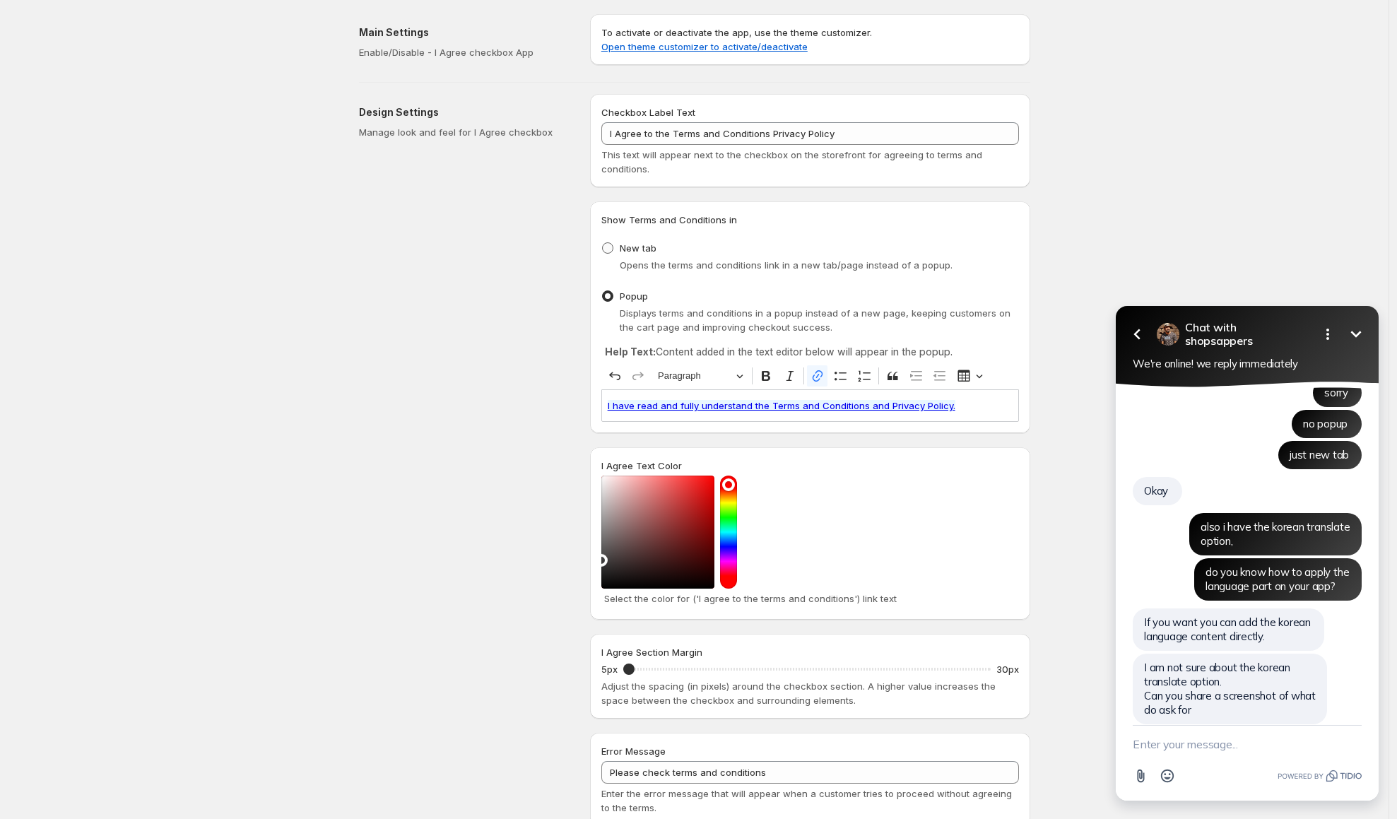
click at [607, 251] on span at bounding box center [607, 247] width 11 height 11
click at [603, 243] on input "New tab" at bounding box center [602, 242] width 1 height 1
radio input "true"
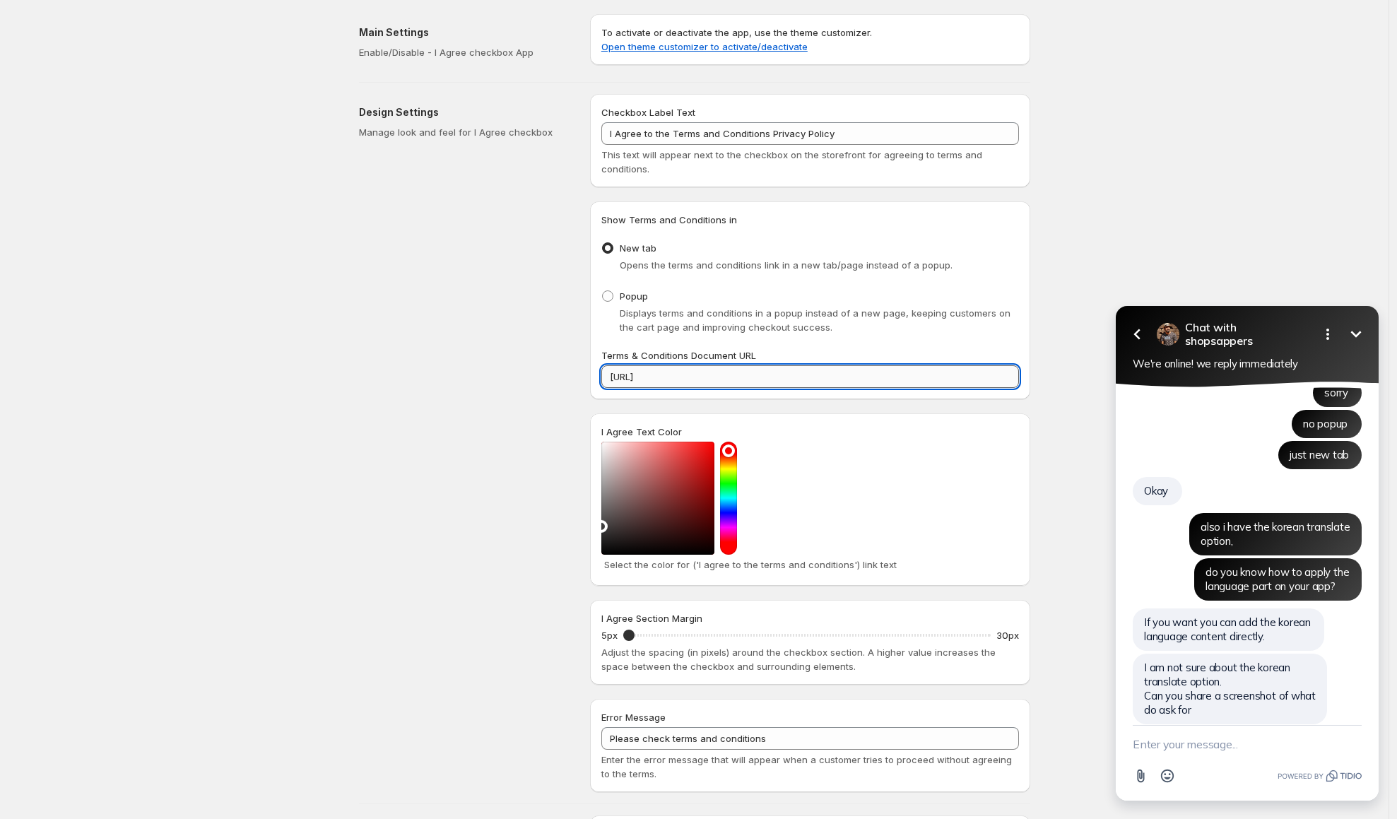
click at [796, 378] on input "[URL]" at bounding box center [810, 376] width 418 height 23
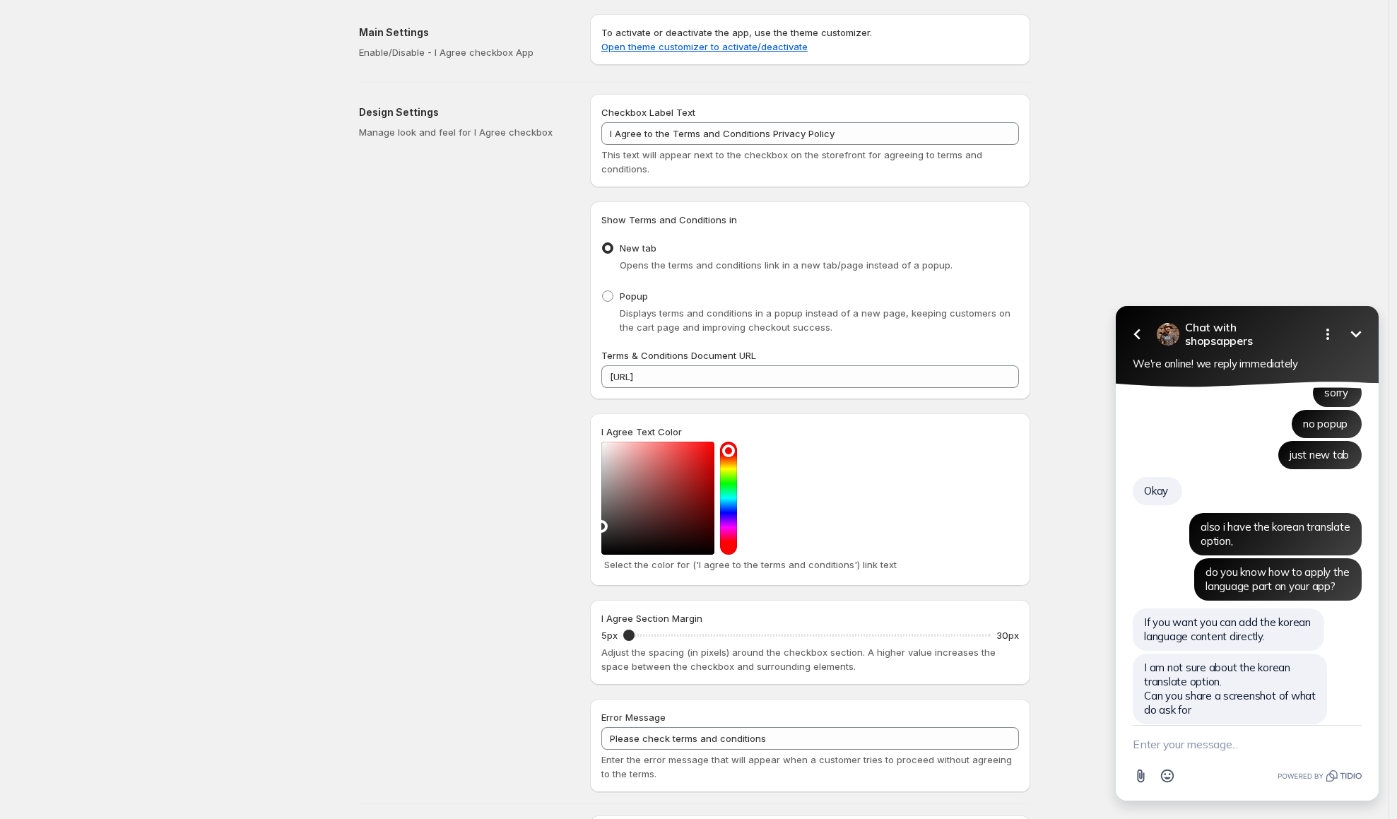
scroll to position [3093, 0]
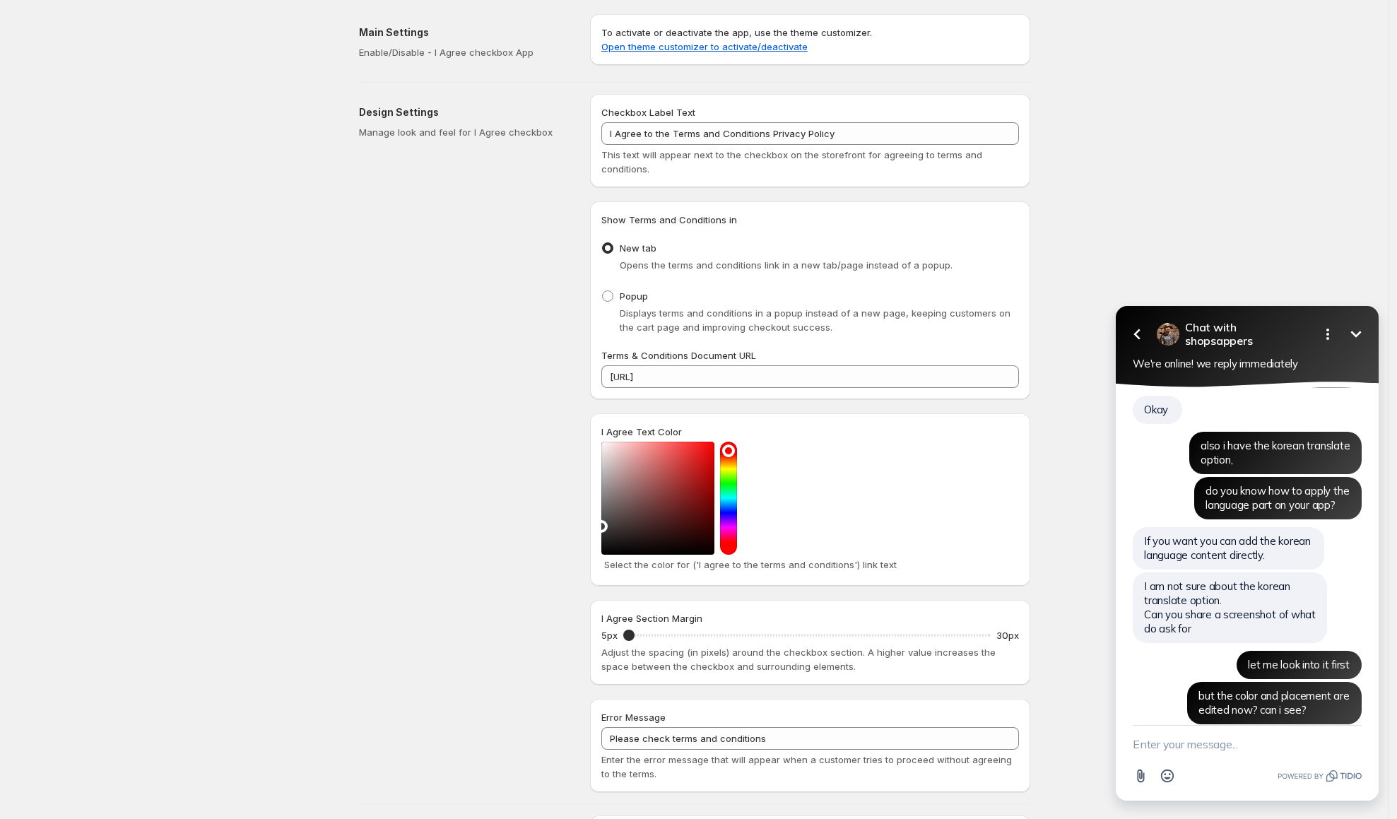
click at [1194, 753] on textarea "New message" at bounding box center [1247, 744] width 229 height 37
type textarea "ㅛ"
type textarea "yup! dont worry about the language"
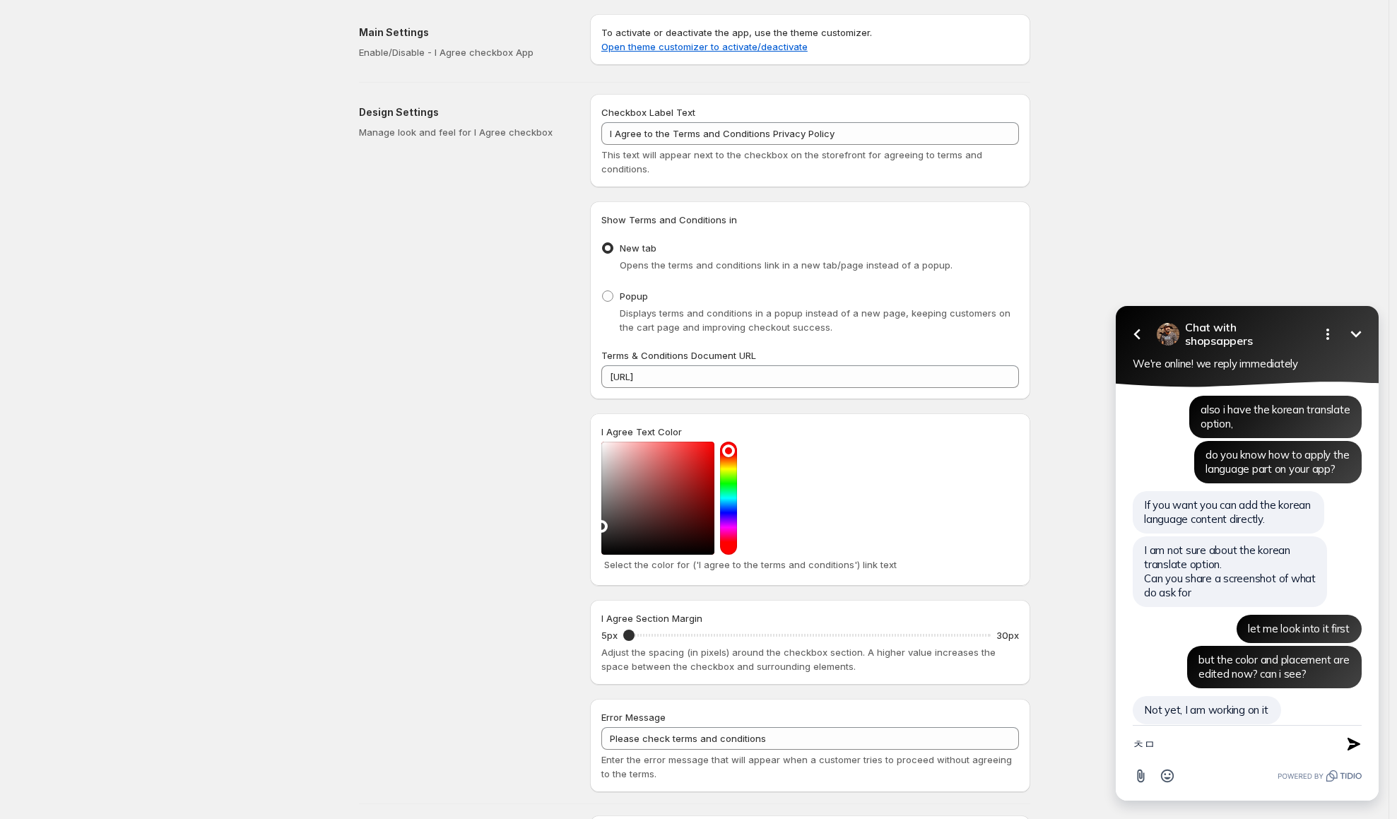
type textarea "ㅊ"
drag, startPoint x: 1184, startPoint y: 743, endPoint x: 1208, endPoint y: 743, distance: 23.3
click at [1208, 743] on textarea "can i add two check boxes?" at bounding box center [1230, 744] width 194 height 37
click at [1207, 743] on textarea "can i add two check boxes?" at bounding box center [1230, 744] width 194 height 37
drag, startPoint x: 1207, startPoint y: 743, endPoint x: 1960, endPoint y: 744, distance: 753.3
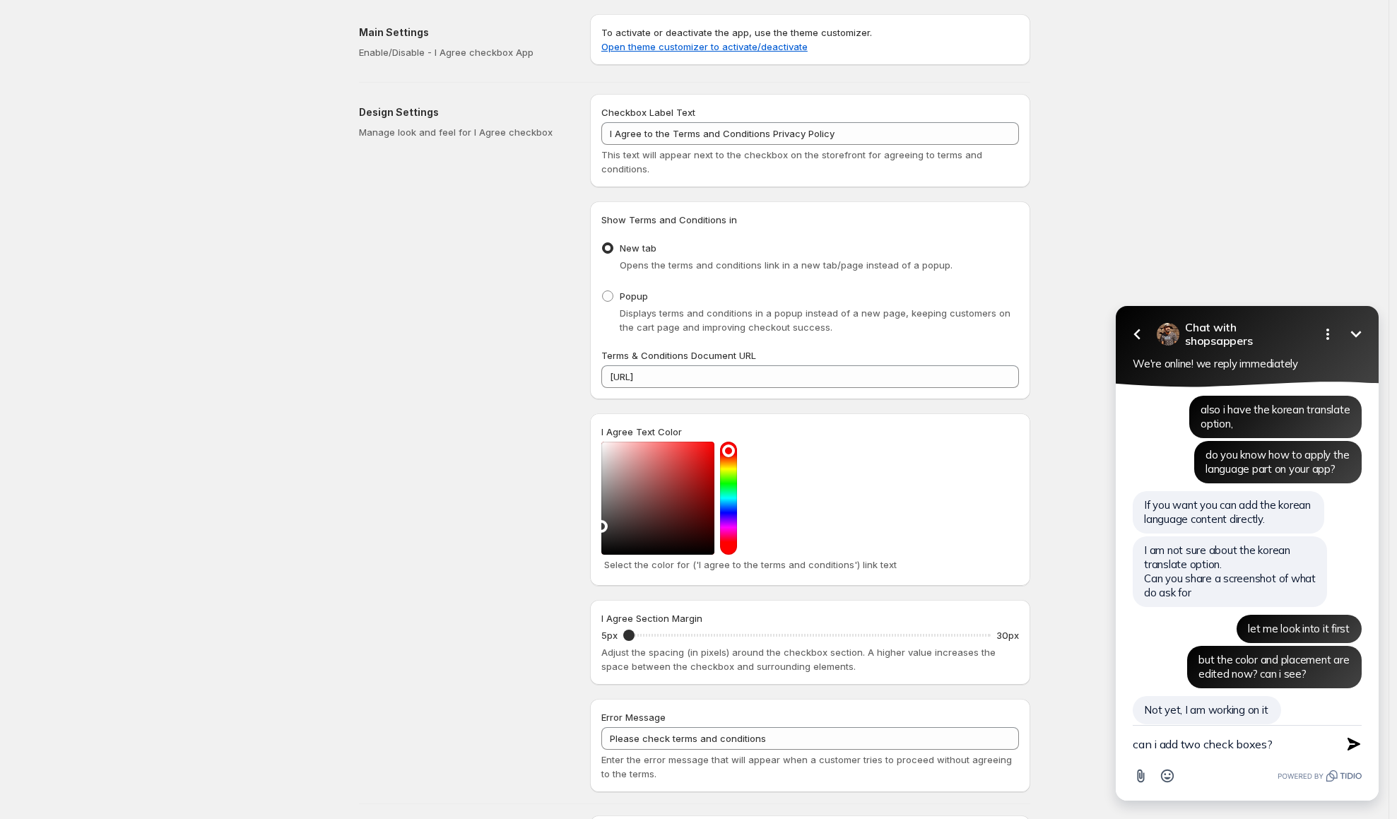
click at [1207, 743] on textarea "can i add two check boxes?" at bounding box center [1230, 744] width 194 height 37
type textarea "can i add two check boxes?"
click at [610, 294] on span at bounding box center [607, 295] width 11 height 11
click at [603, 291] on input "Popup" at bounding box center [602, 290] width 1 height 1
radio input "true"
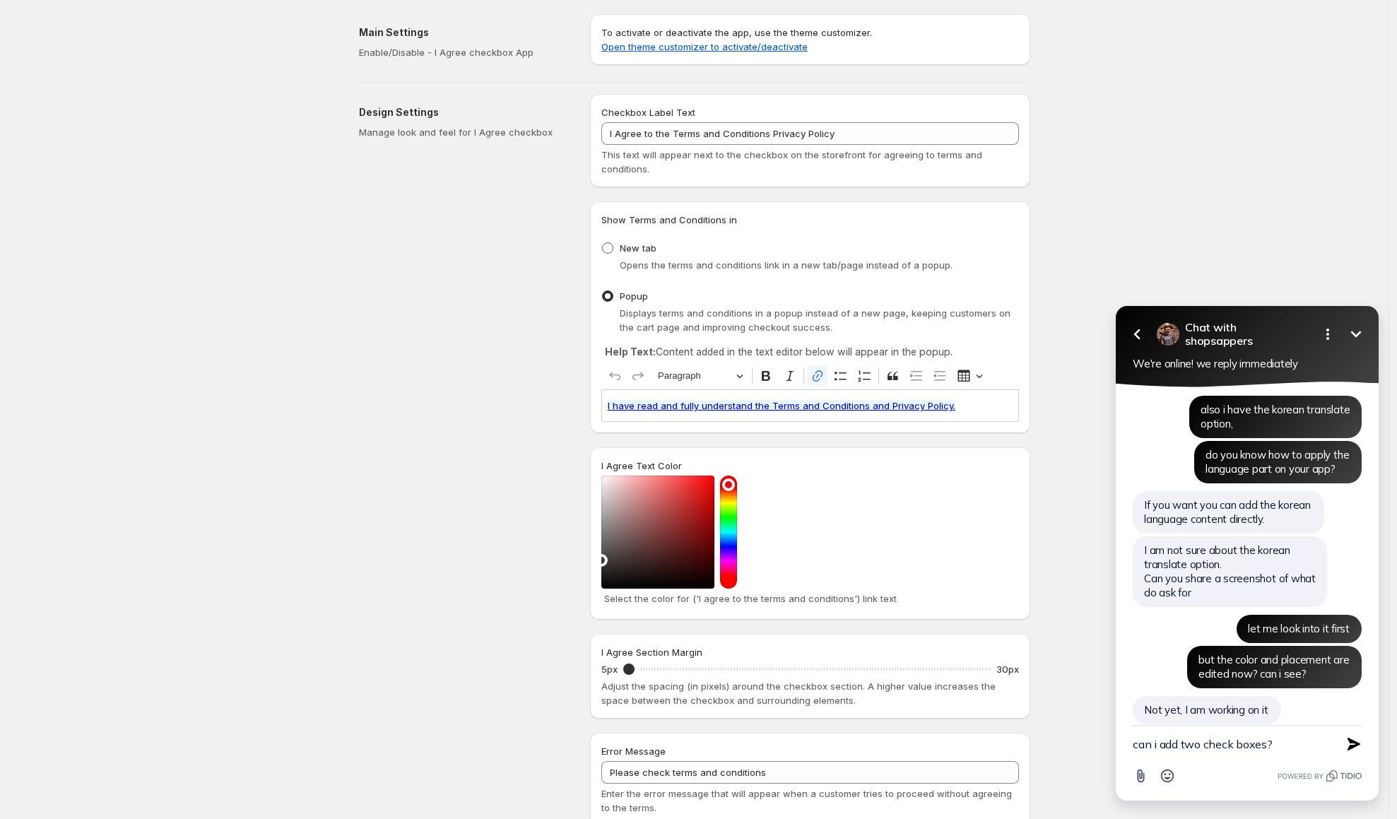
click at [619, 245] on label "New tab" at bounding box center [628, 248] width 55 height 20
click at [603, 243] on input "New tab" at bounding box center [602, 242] width 1 height 1
radio input "true"
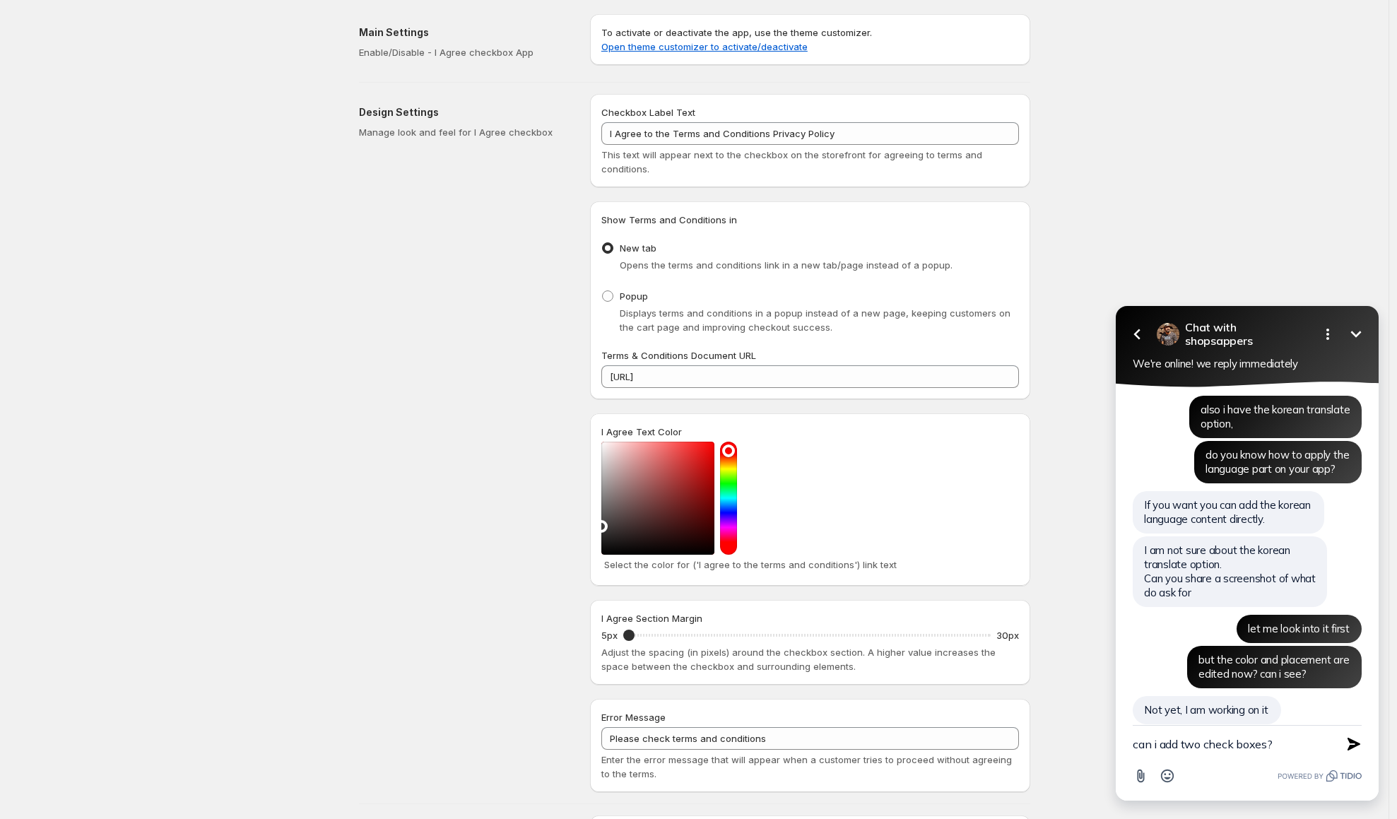
click at [1203, 758] on textarea "can i add two check boxes?" at bounding box center [1230, 744] width 194 height 37
click at [1205, 745] on textarea "can i add two check boxes?" at bounding box center [1230, 744] width 194 height 37
click at [1210, 755] on textarea "agreement to personal information collection" at bounding box center [1230, 737] width 194 height 51
click at [1208, 753] on textarea "agreement to personal information collection" at bounding box center [1230, 737] width 194 height 51
click at [1208, 753] on textarea "can i add two check boxes?" at bounding box center [1230, 737] width 194 height 51
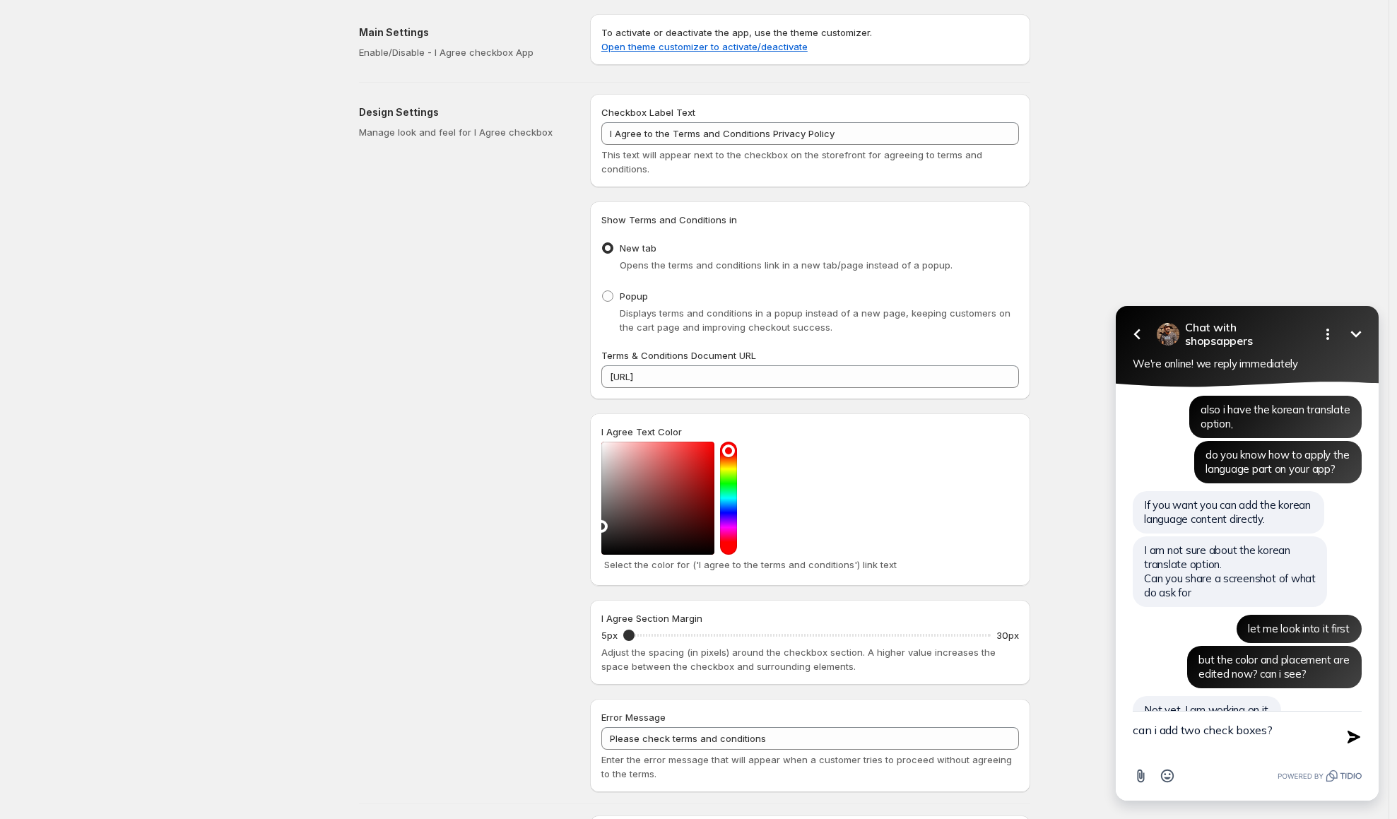
drag, startPoint x: 1181, startPoint y: 733, endPoint x: 1201, endPoint y: 733, distance: 19.1
click at [1201, 733] on textarea "can i add two check boxes?" at bounding box center [1230, 737] width 194 height 51
type textarea "can i add additional check boxes?"
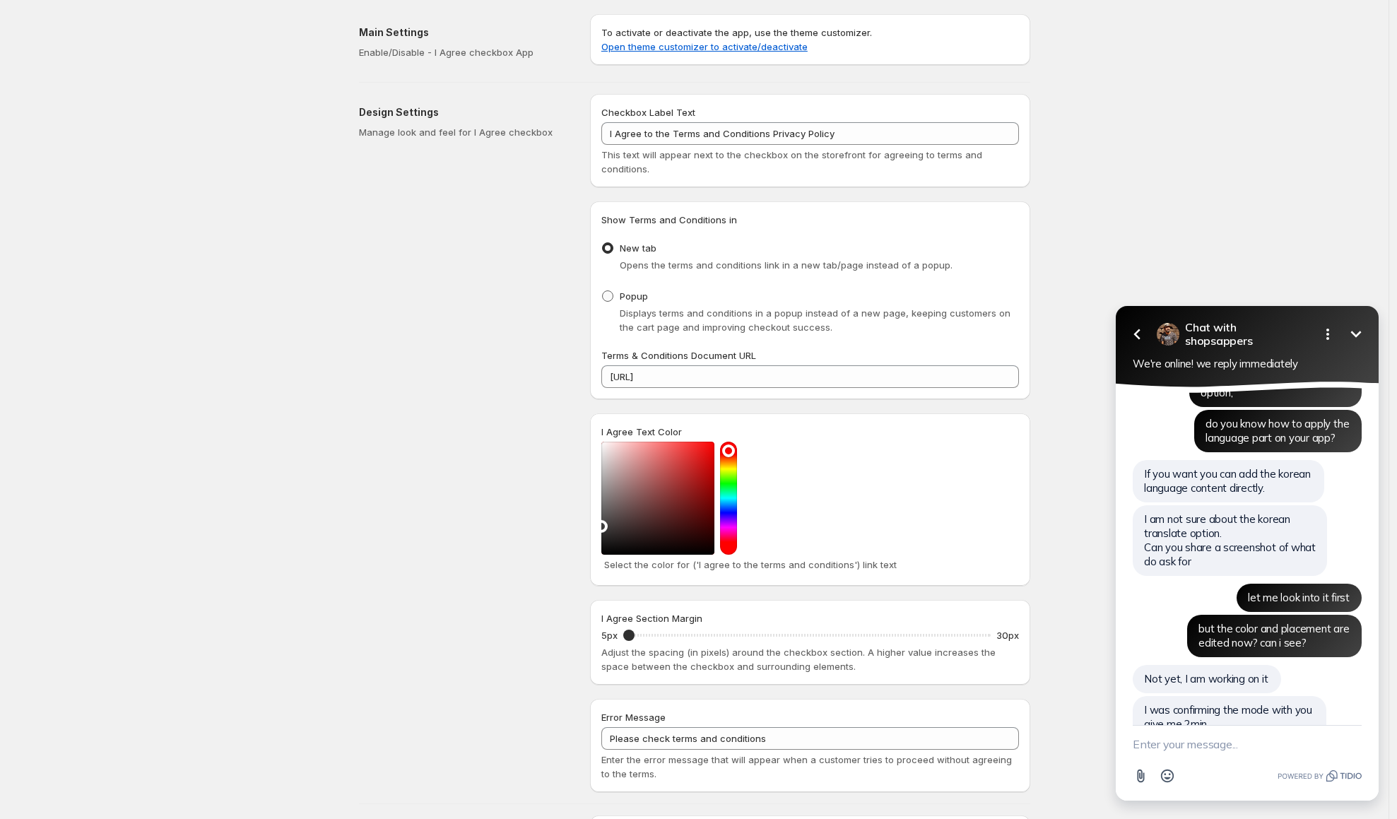
click at [609, 302] on label "Popup" at bounding box center [624, 296] width 47 height 20
click at [603, 291] on input "Popup" at bounding box center [602, 290] width 1 height 1
radio input "true"
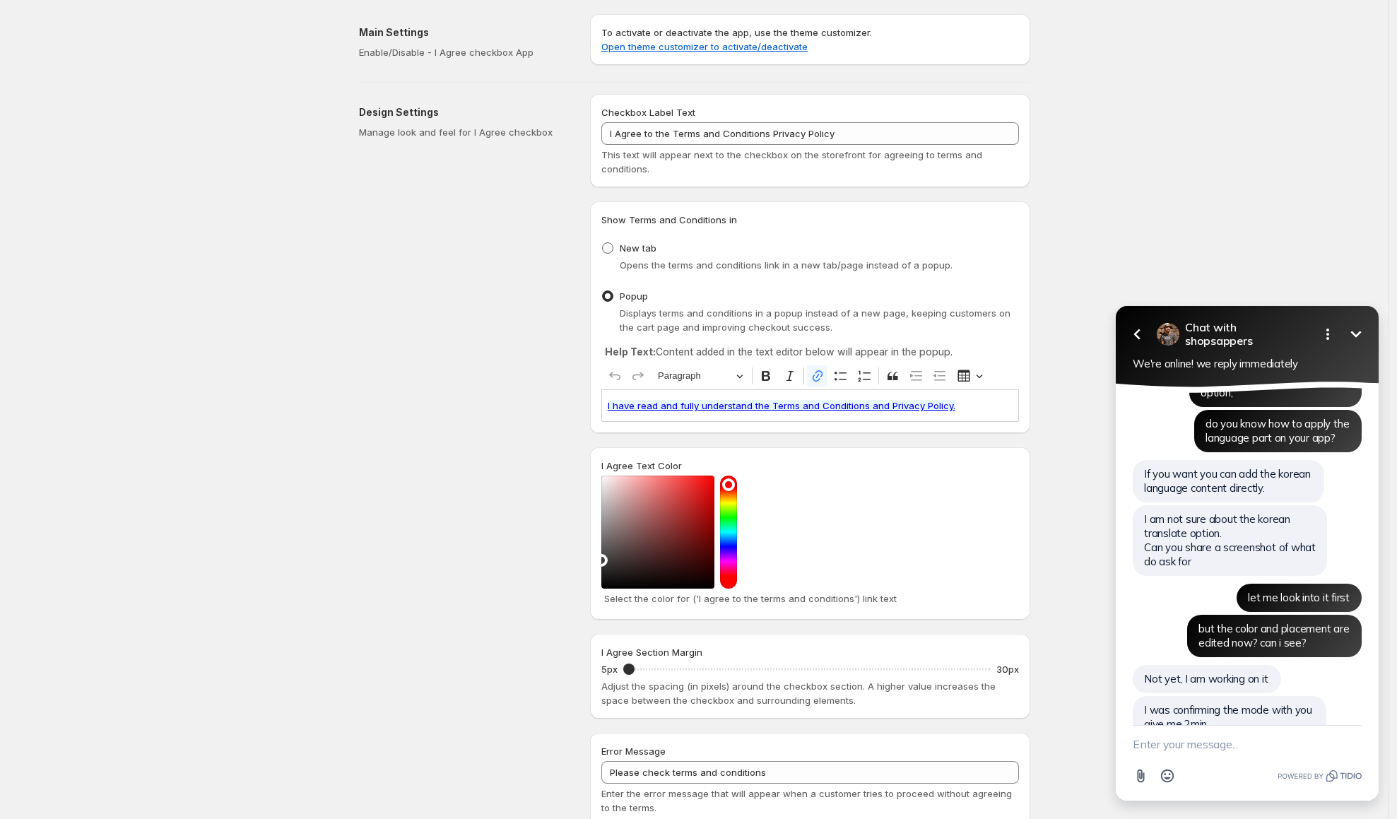
click at [607, 254] on label "New tab" at bounding box center [628, 248] width 55 height 20
click at [603, 243] on input "New tab" at bounding box center [602, 242] width 1 height 1
radio input "true"
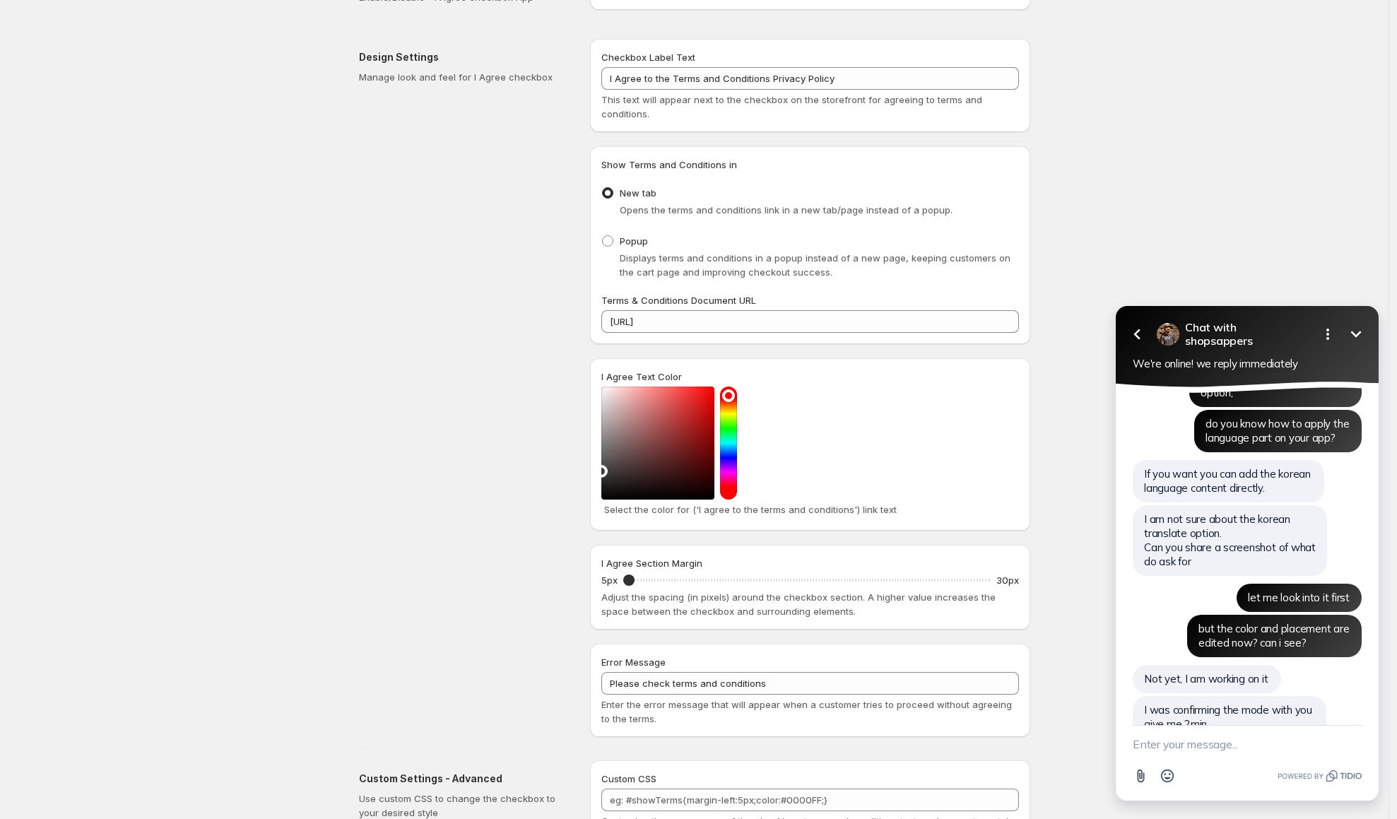
scroll to position [54, 0]
click at [1156, 740] on textarea "New message" at bounding box center [1247, 744] width 229 height 37
type textarea "I"
paste textarea "agreement to personal information collection"
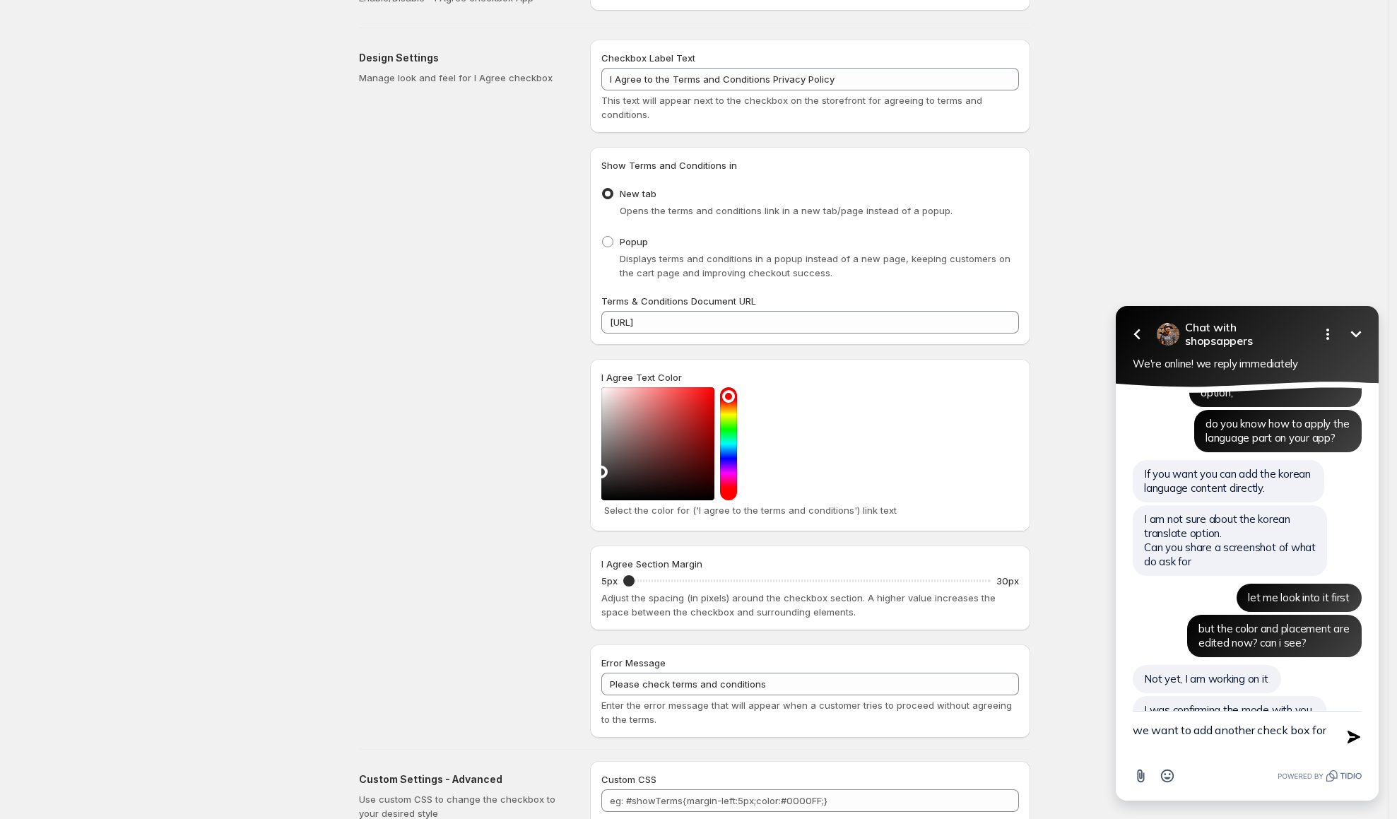
type textarea "we want to add another check box for agreement to personal information collecti…"
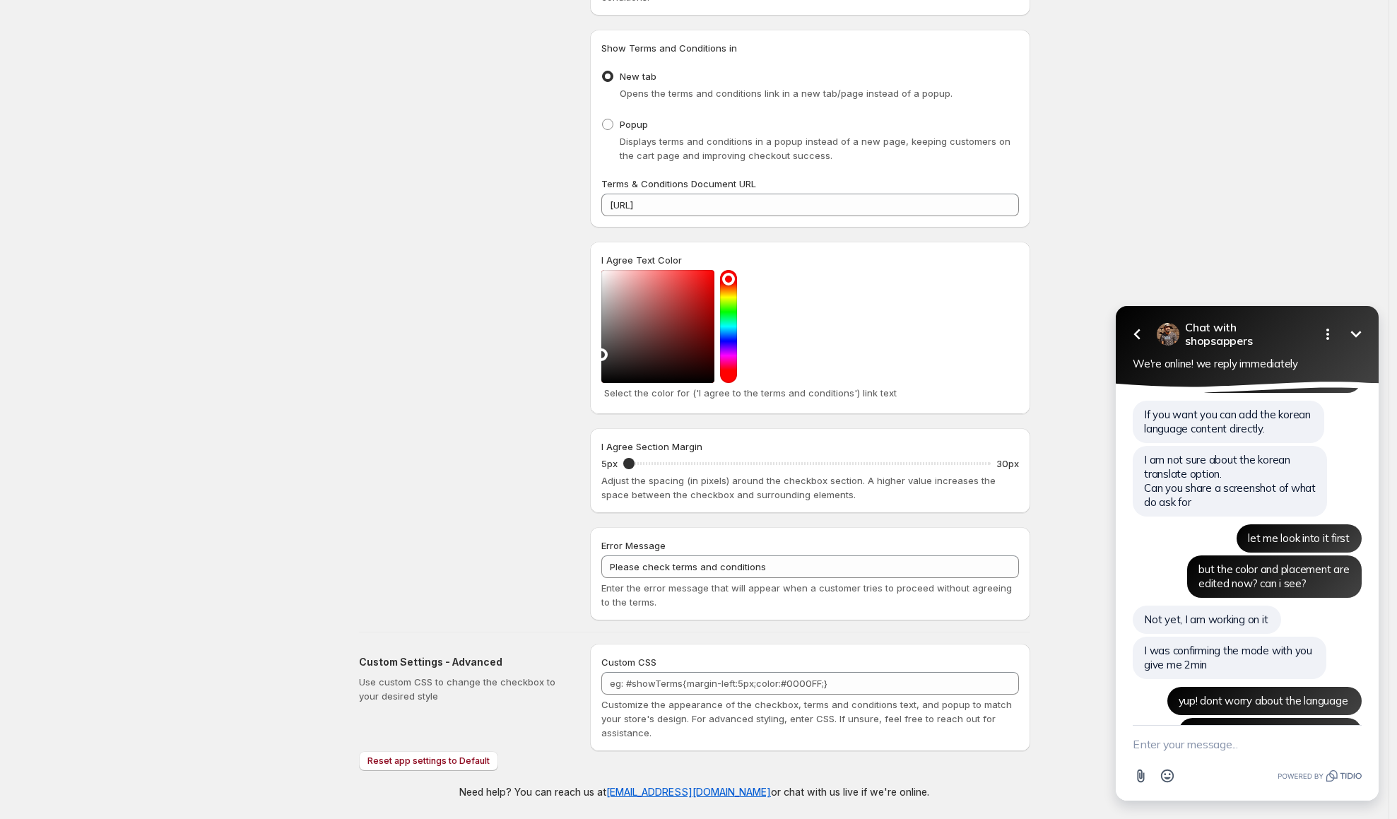
scroll to position [3270, 0]
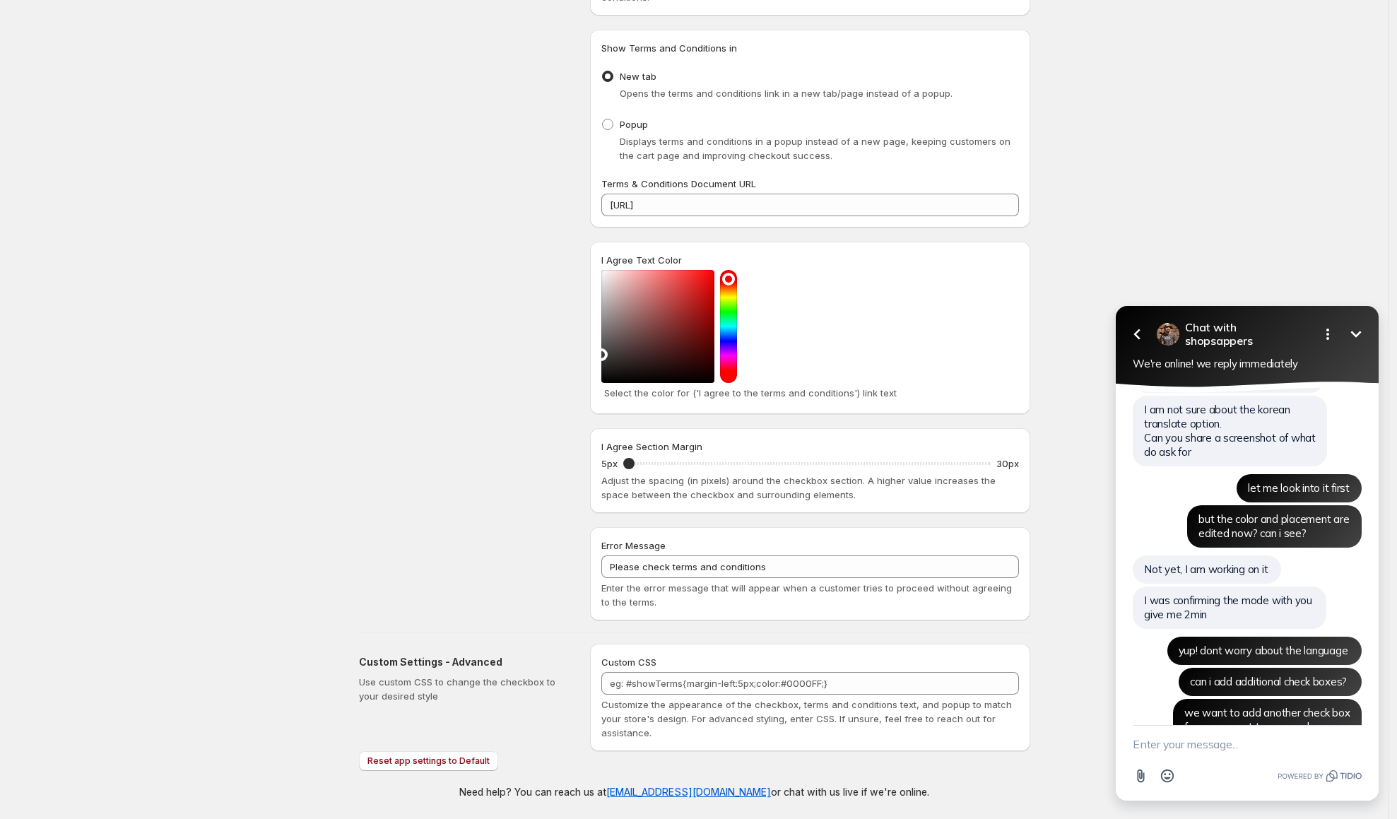
click at [1234, 741] on textarea "New message" at bounding box center [1247, 744] width 229 height 37
type textarea "underneath"
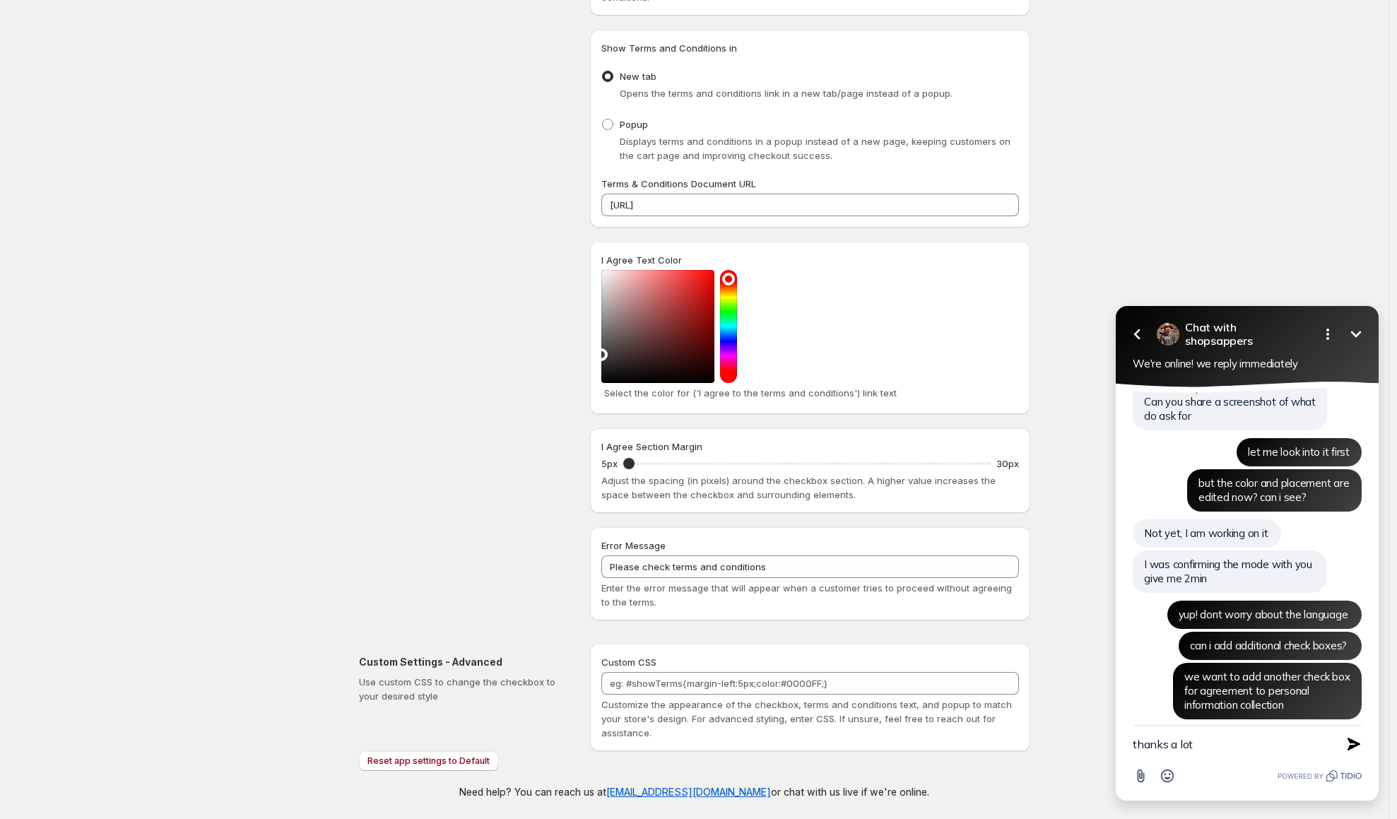
type textarea "thanks a lot!"
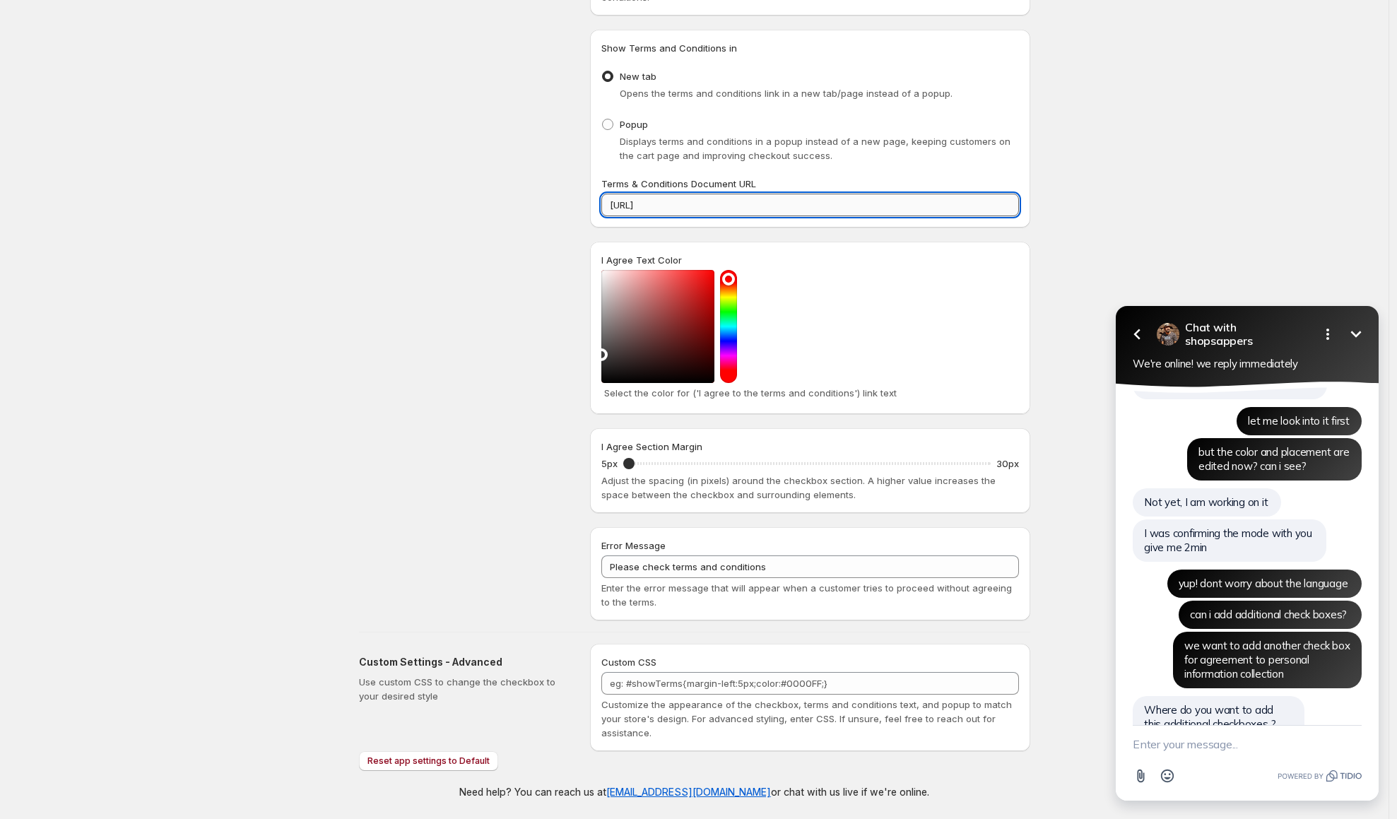
click at [704, 201] on input "[URL]" at bounding box center [810, 205] width 418 height 23
click at [613, 123] on span at bounding box center [607, 124] width 11 height 11
click at [603, 119] on input "Popup" at bounding box center [602, 119] width 1 height 1
radio input "true"
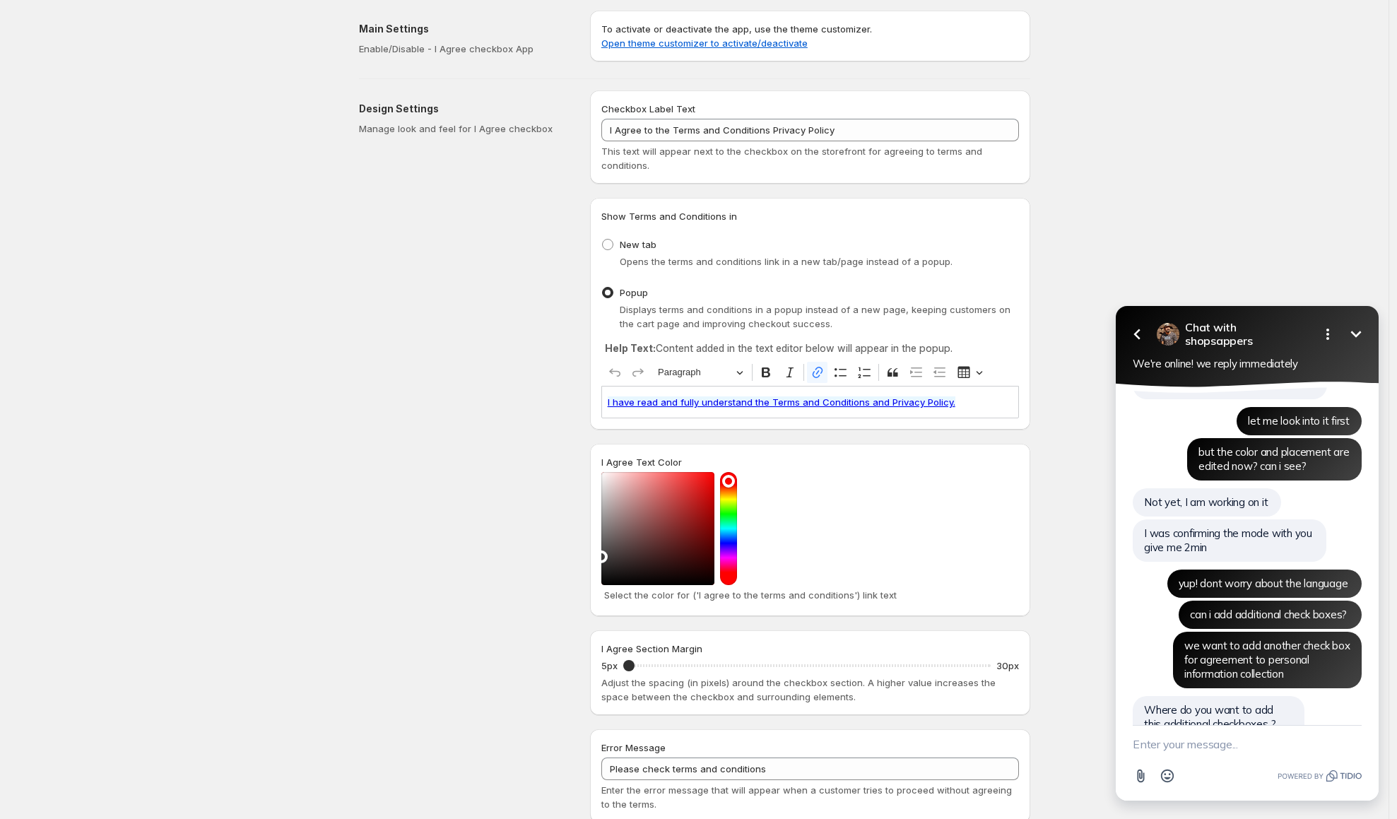
scroll to position [0, 0]
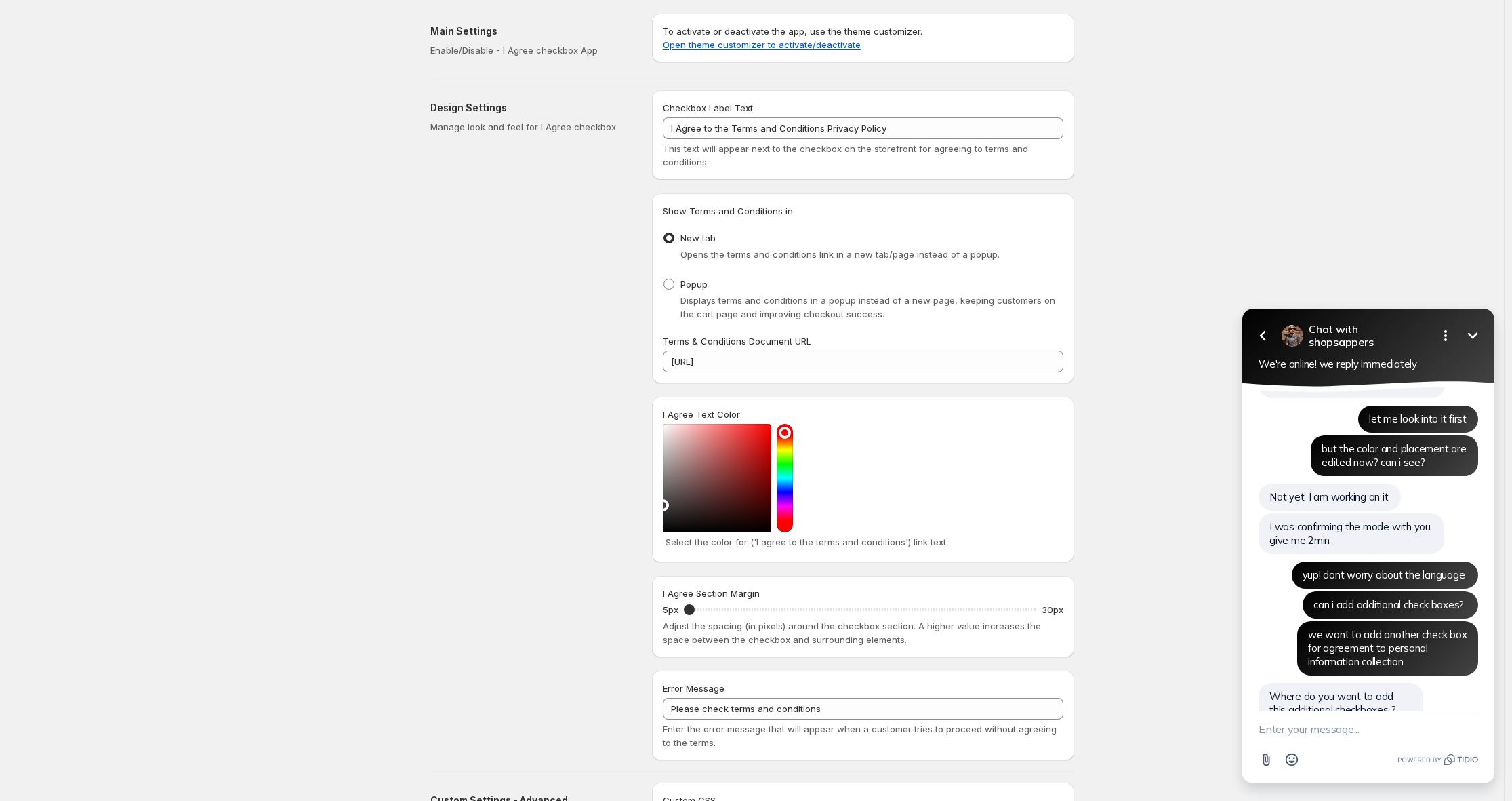
scroll to position [3276, 0]
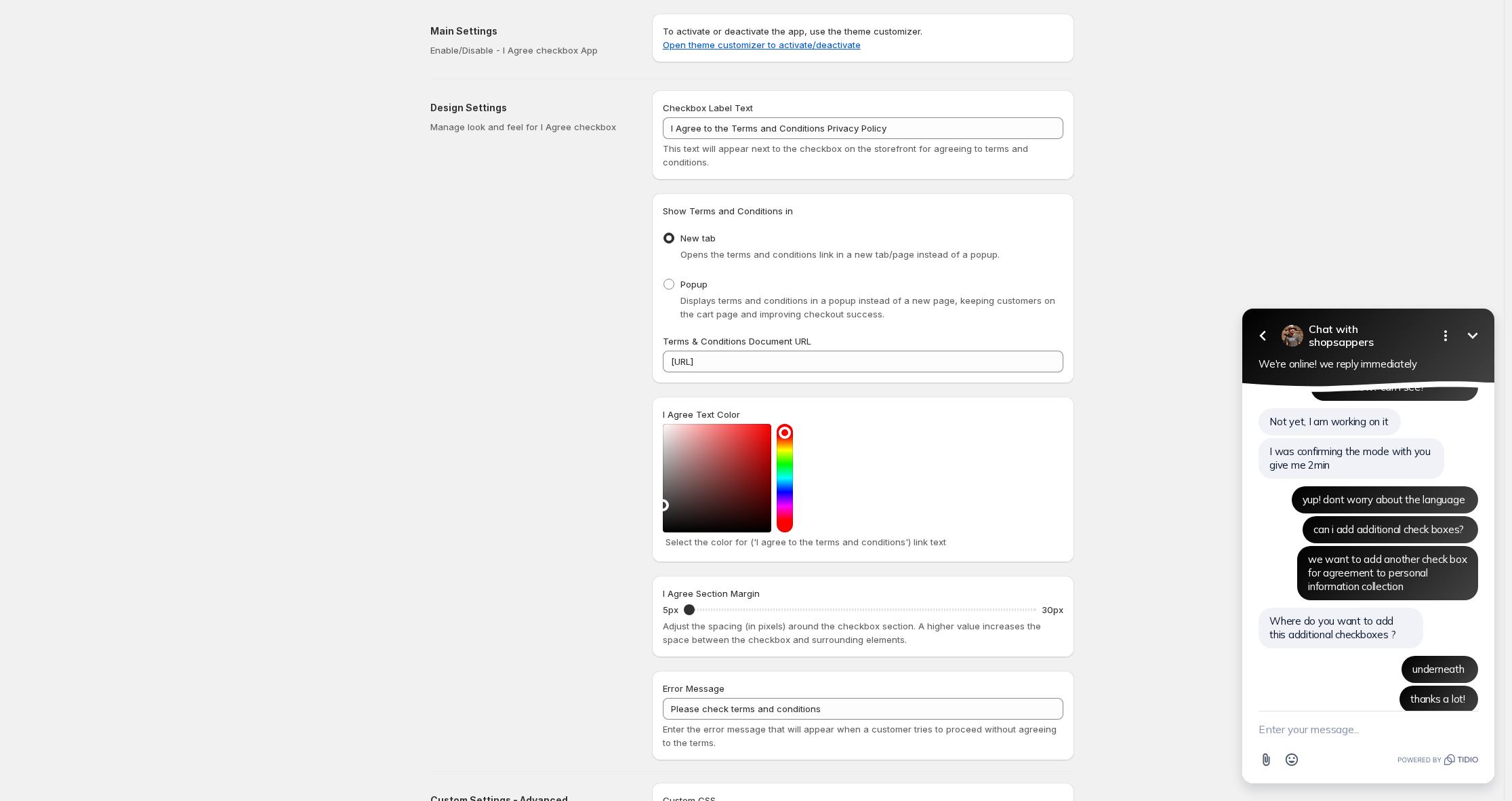
click at [1339, 743] on textarea "New message" at bounding box center [1368, 728] width 220 height 35
type textarea "thanks a lot!"
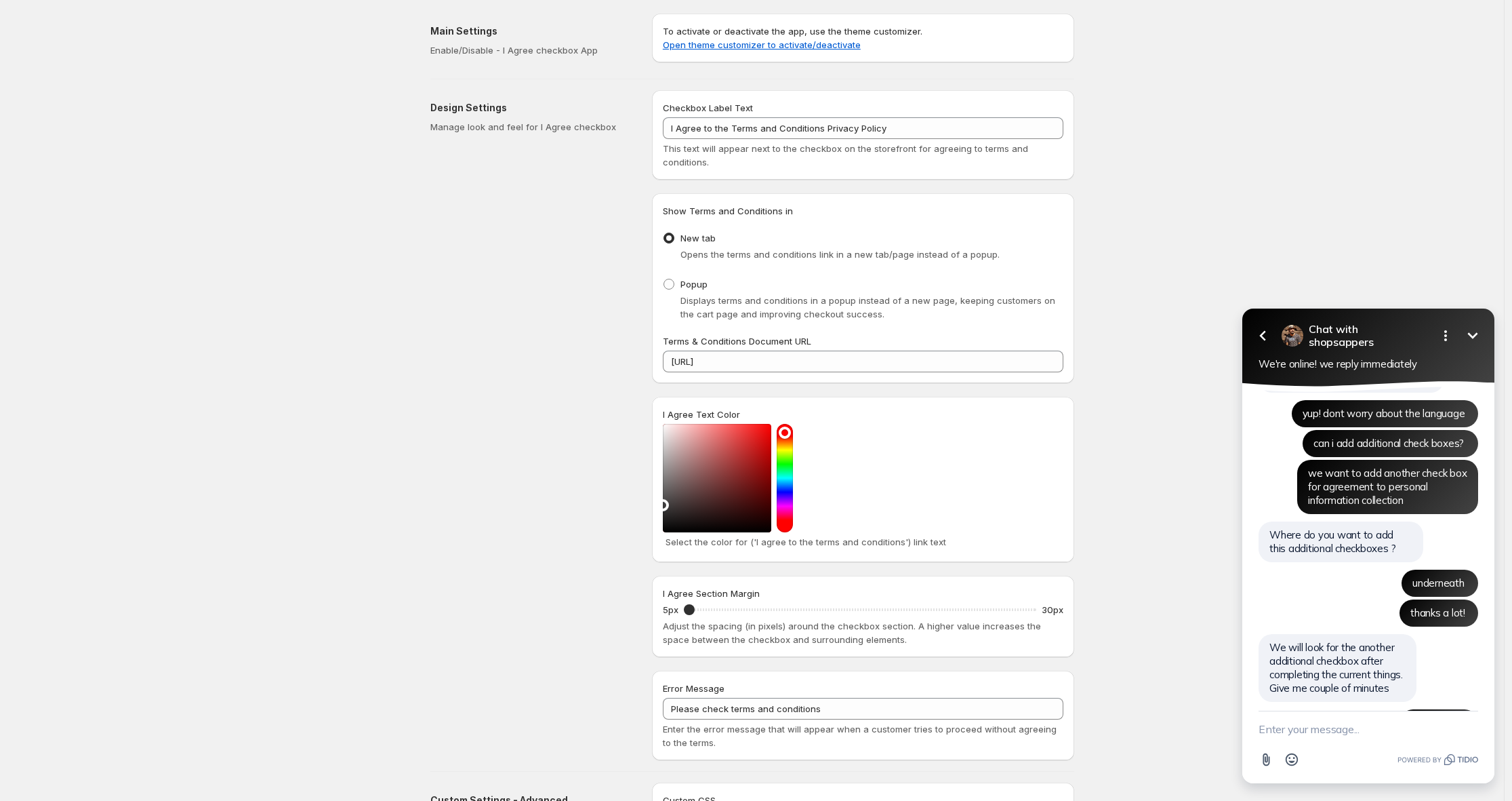
scroll to position [3358, 0]
type textarea "ㅇ"
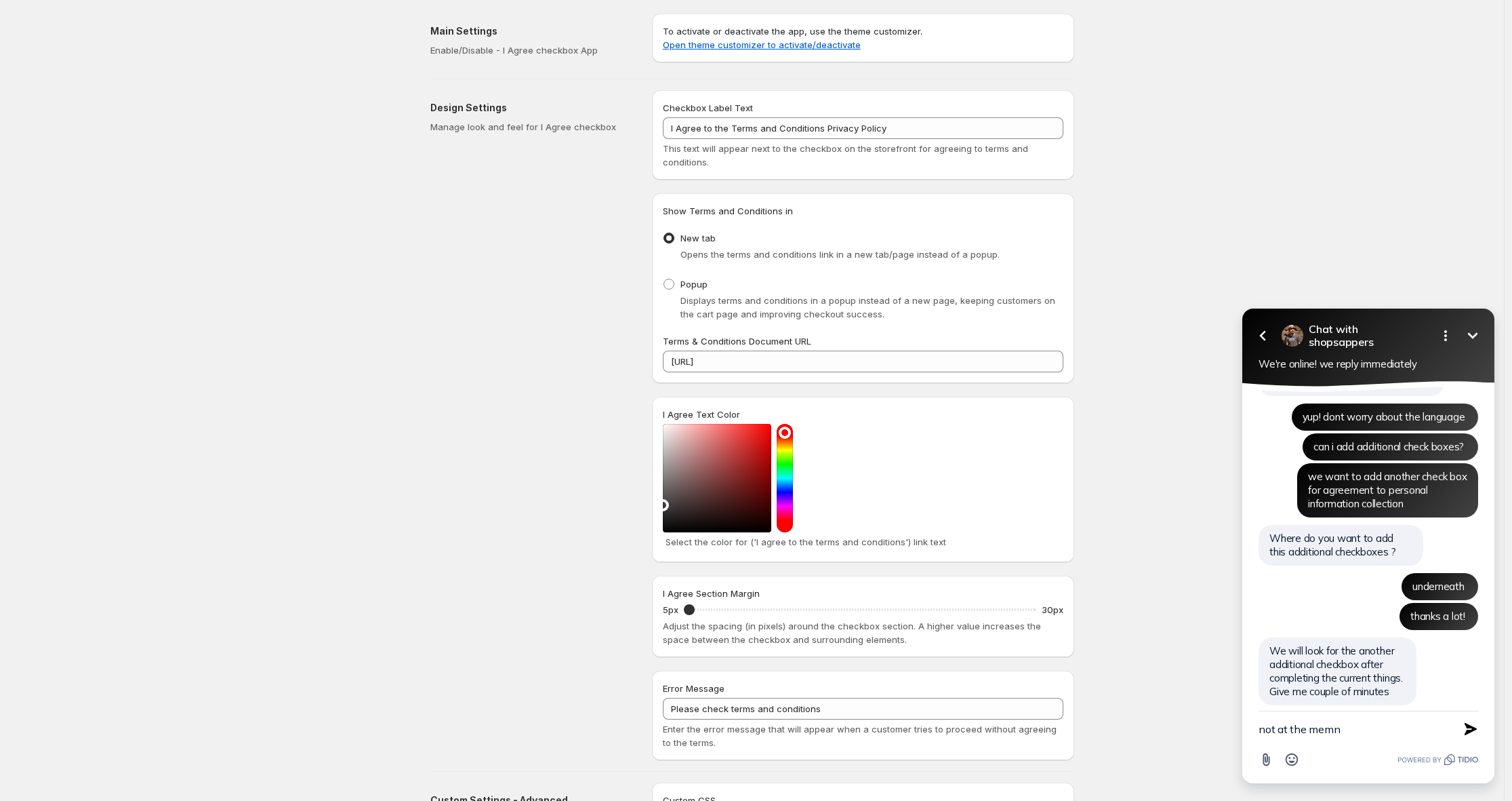
type textarea "not at the memnt"
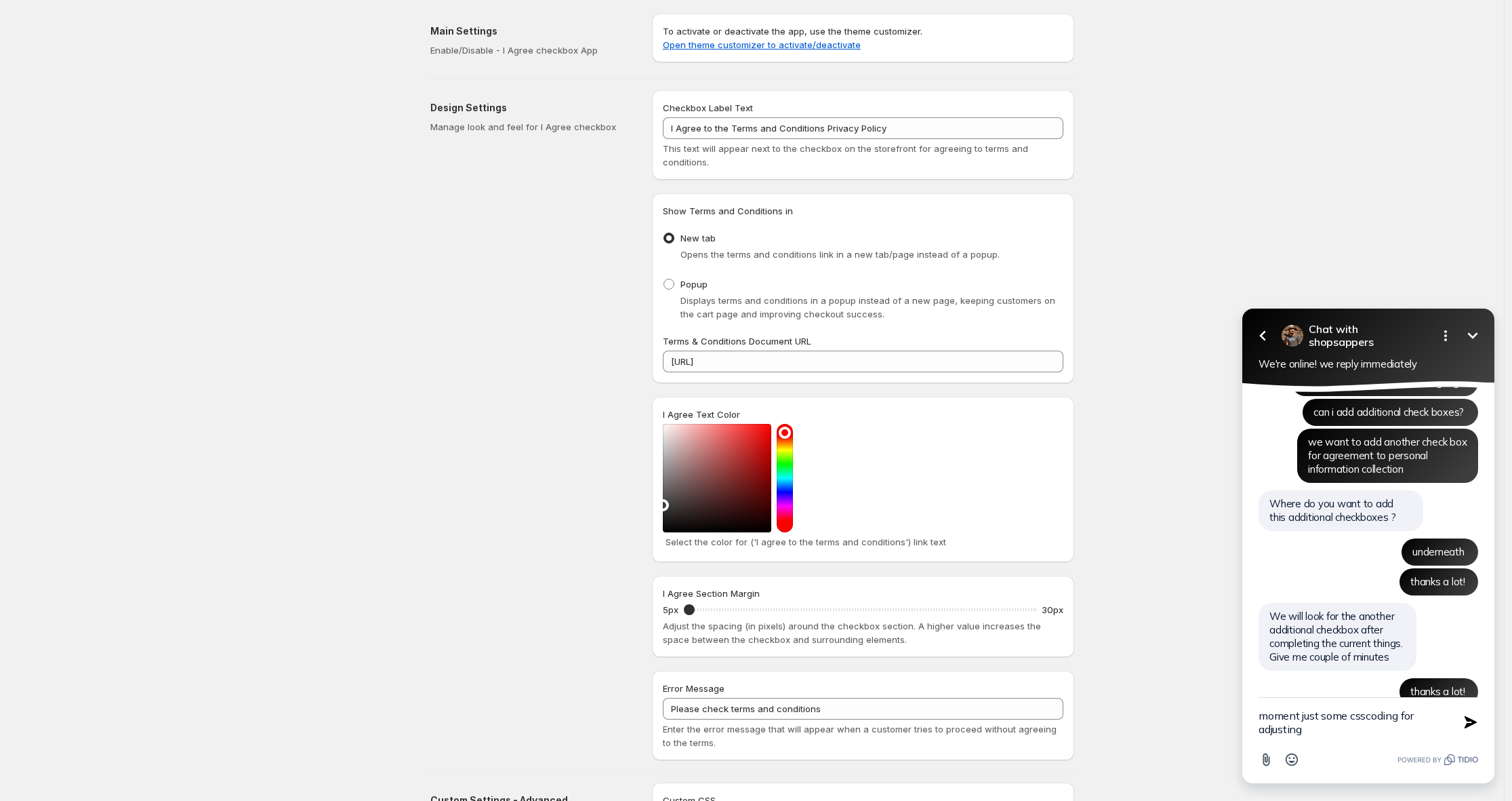
type textarea "moment just some css coding for adjusting"
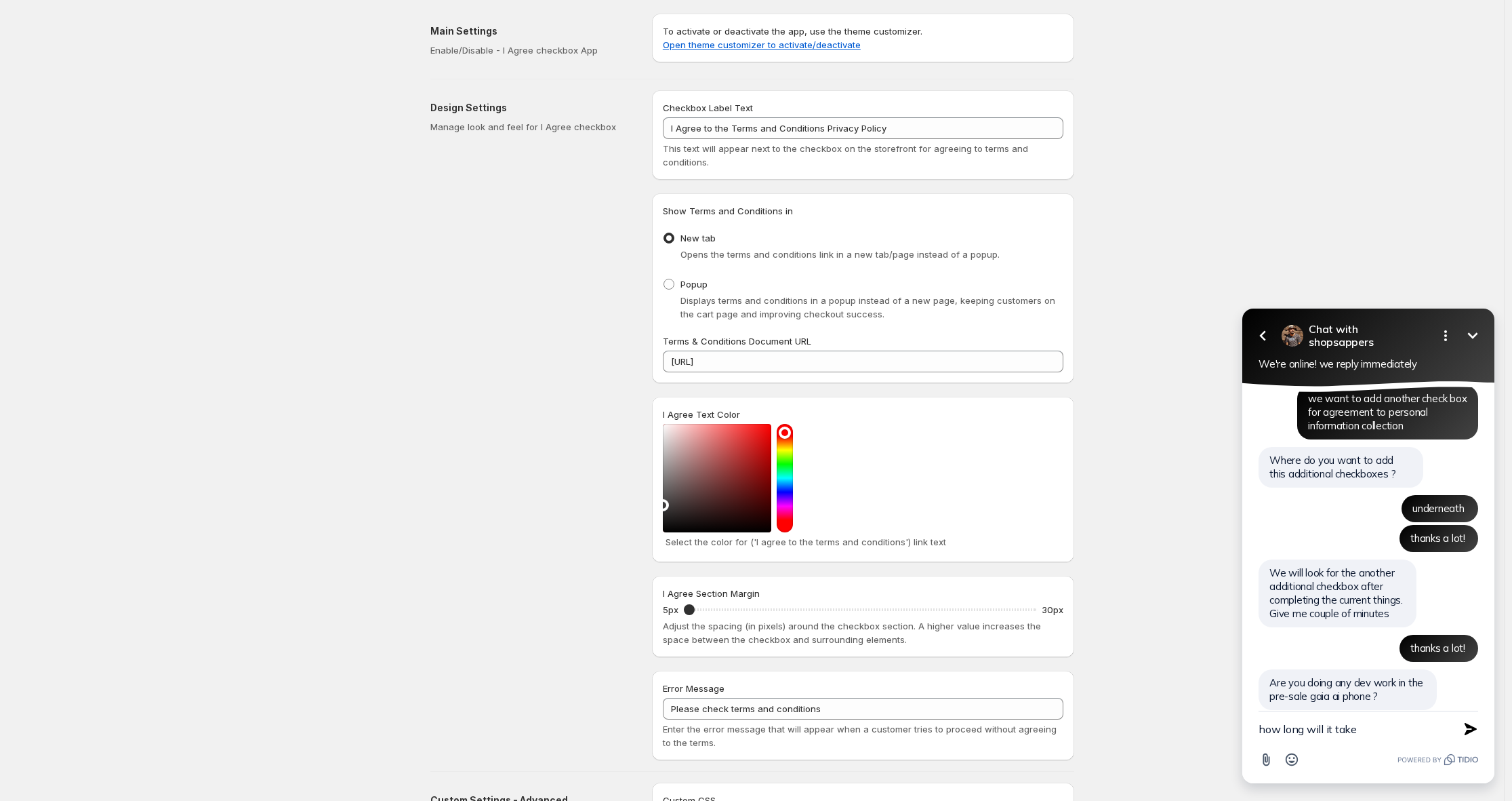
type textarea "how long will it take?"
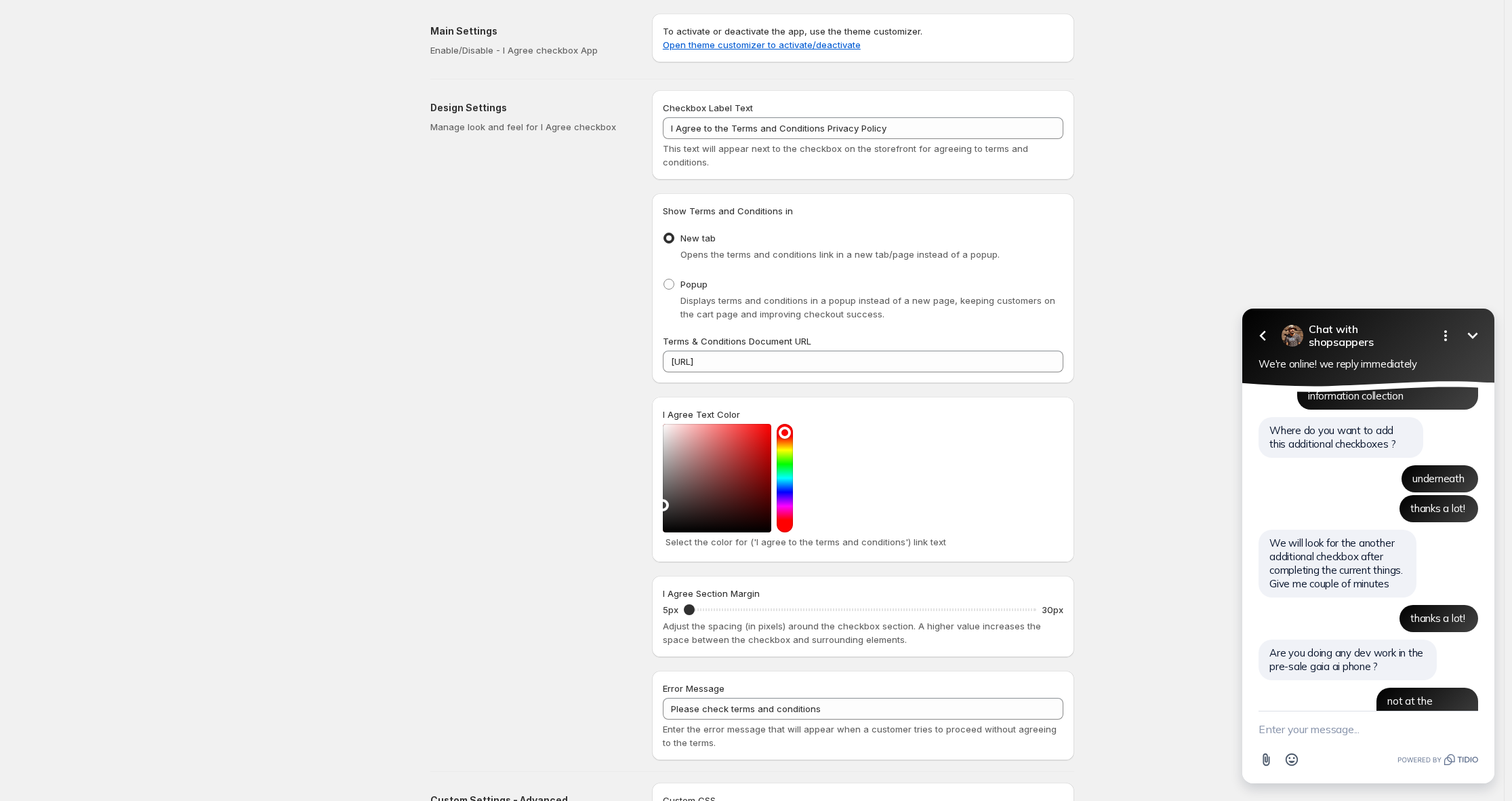
scroll to position [3501, 0]
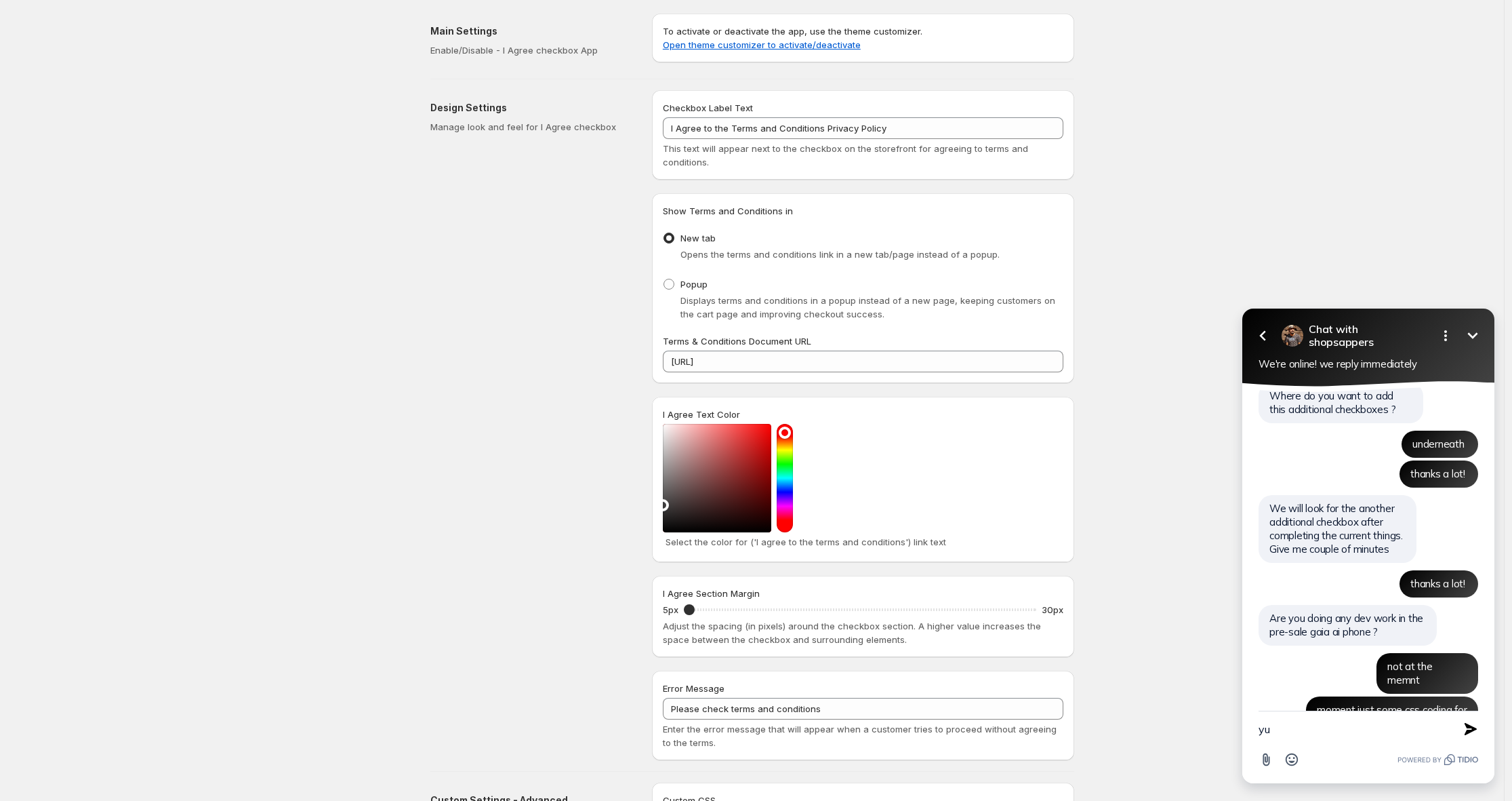
type textarea "yup"
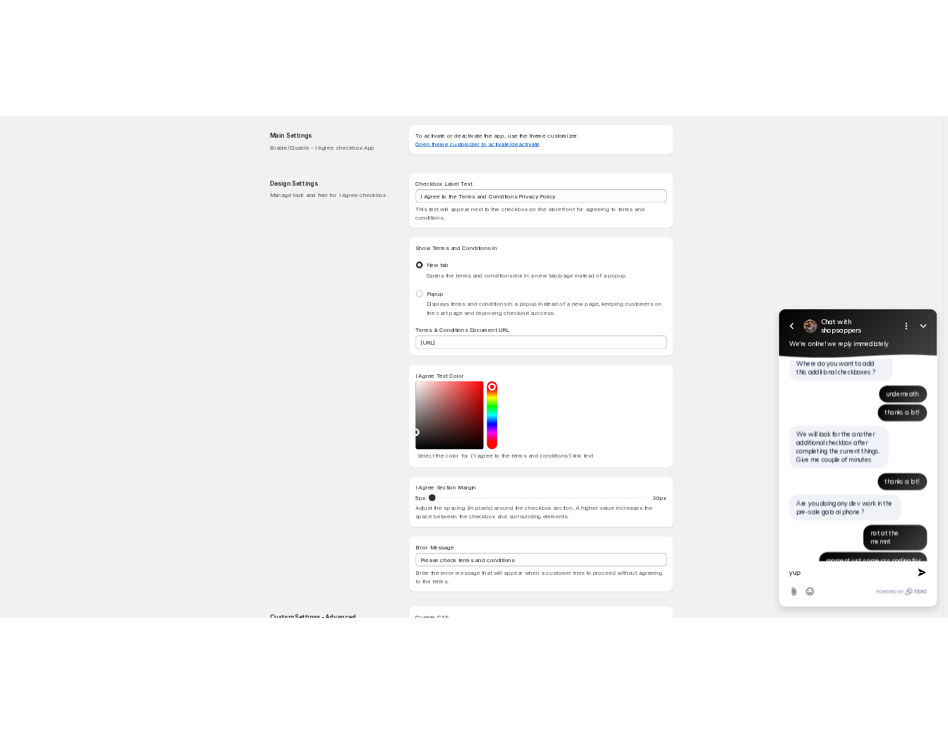
scroll to position [3686, 0]
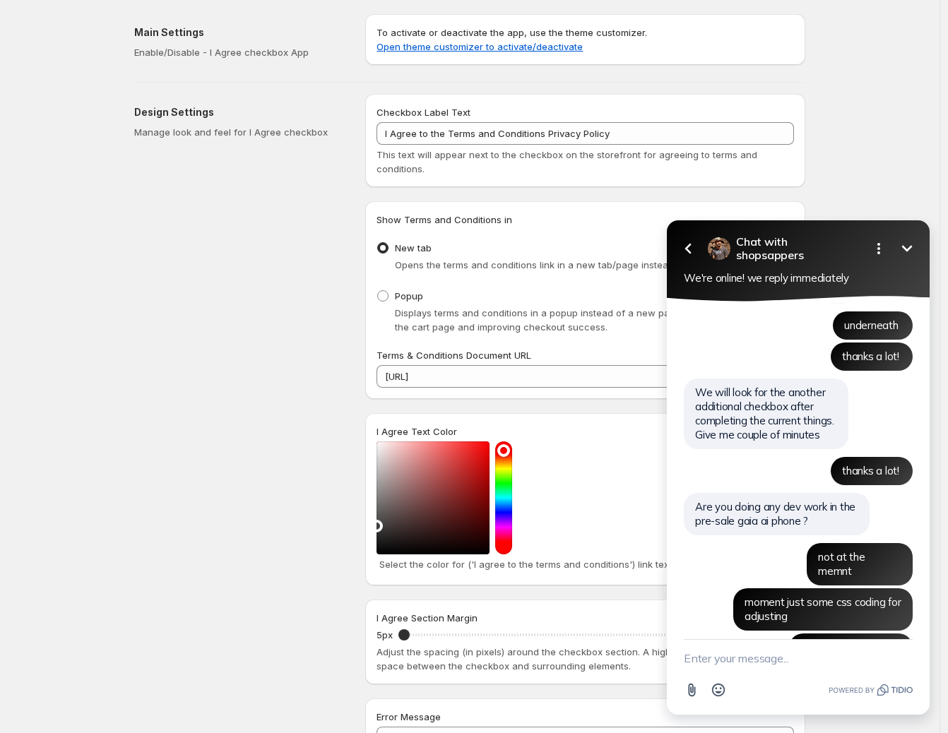
type textarea "ㅈ"
type textarea "still working on it?"
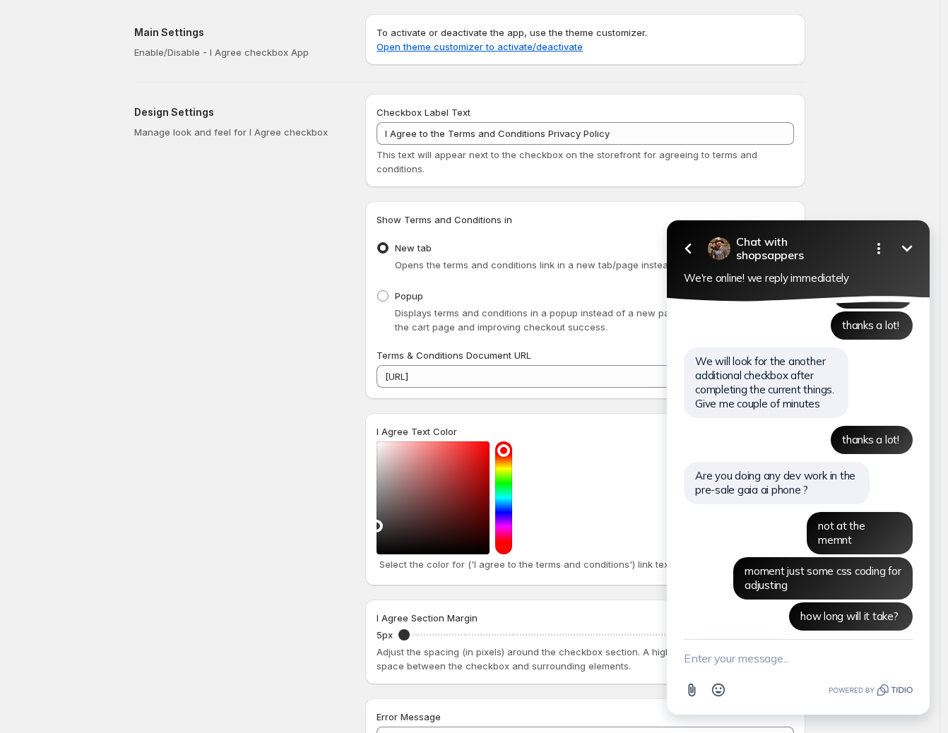
scroll to position [3838, 0]
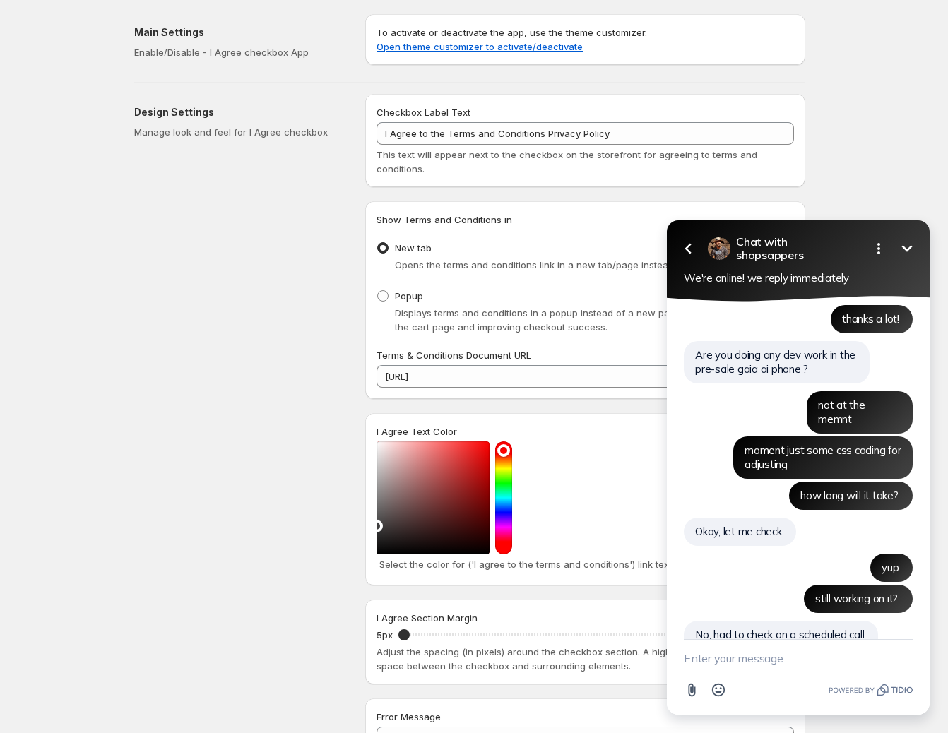
click at [725, 661] on textarea "New message" at bounding box center [798, 658] width 229 height 37
type textarea "d"
type textarea "okay .. hopefully soon!"
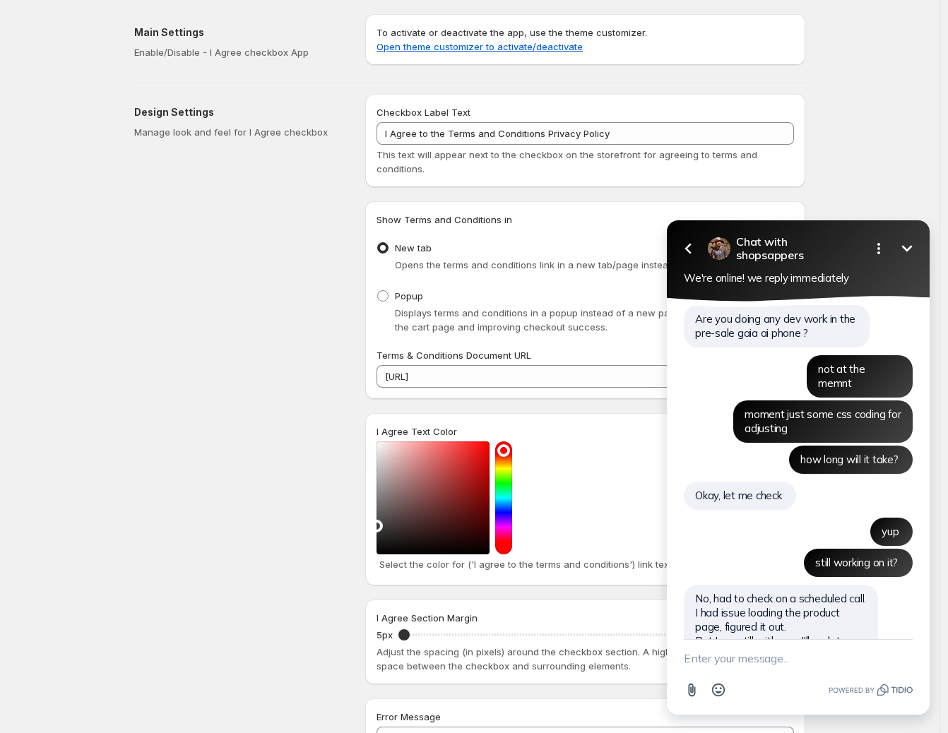
click at [162, 726] on div "Design Settings Manage look and feel for I Agree checkbox" at bounding box center [244, 443] width 220 height 698
